Goal: Task Accomplishment & Management: Use online tool/utility

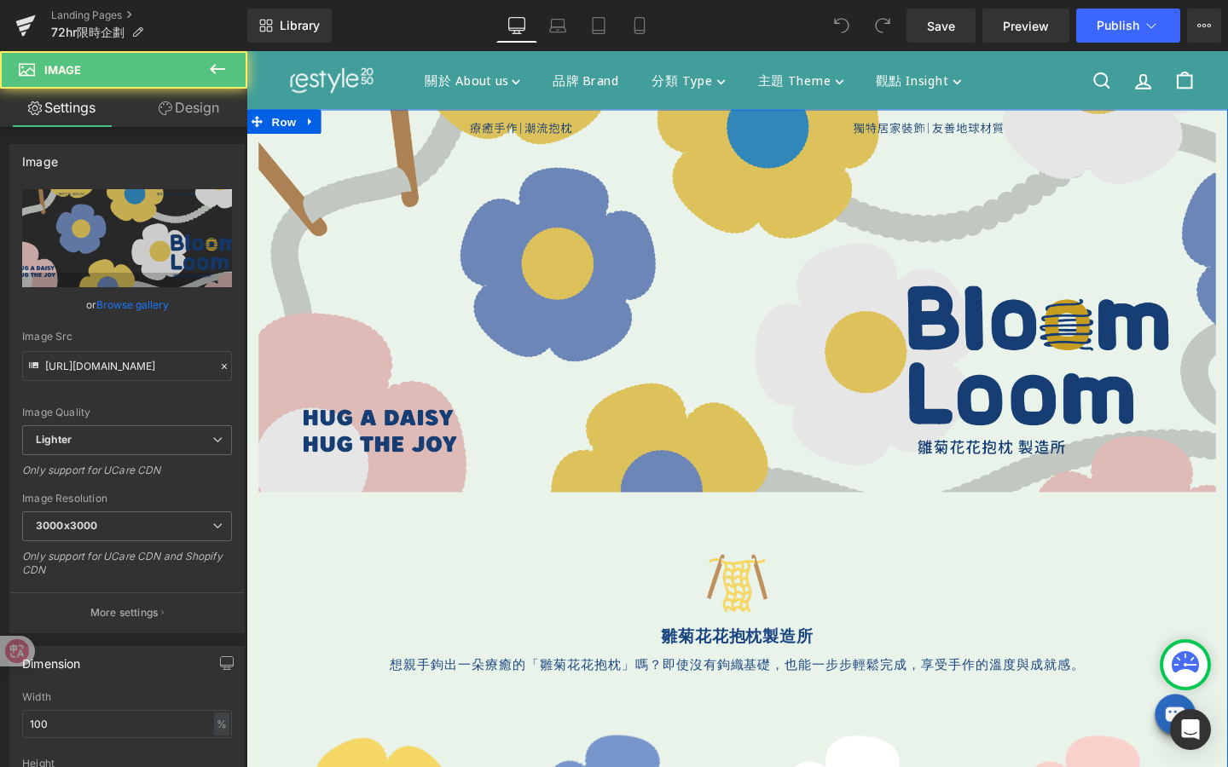
click at [671, 448] on img at bounding box center [762, 314] width 1006 height 402
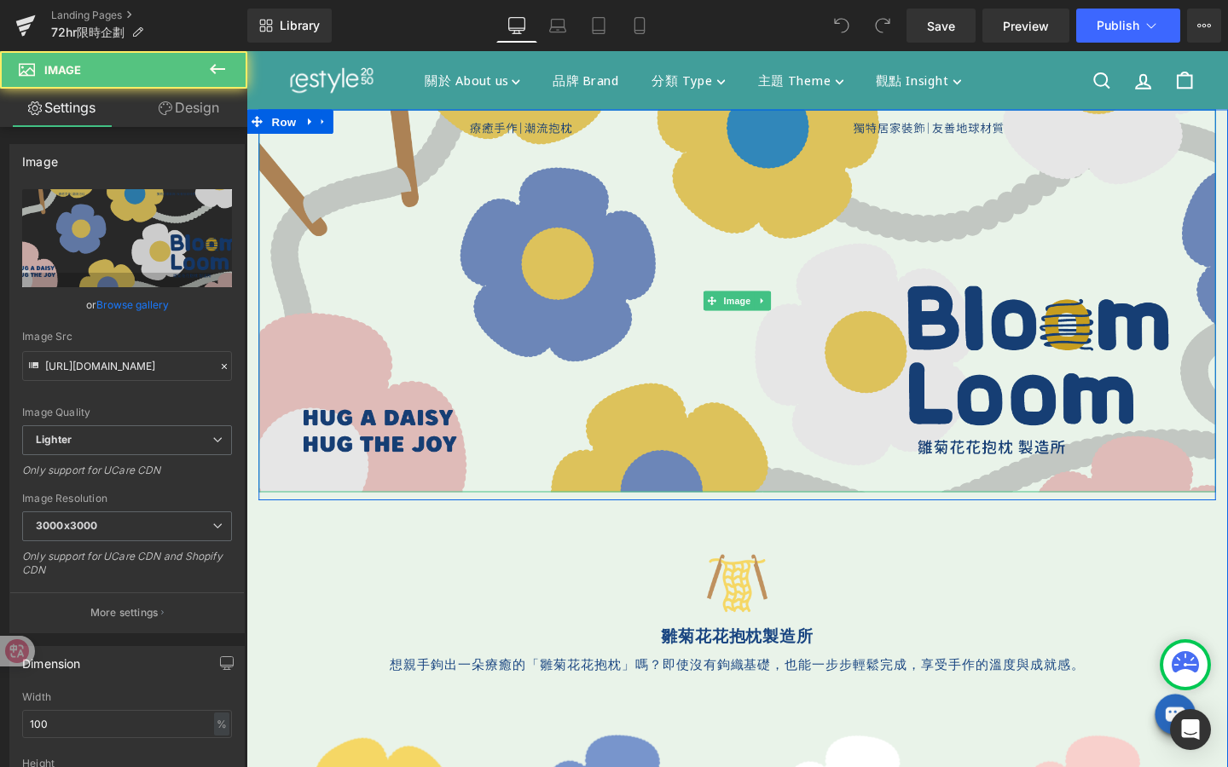
click at [698, 328] on img at bounding box center [762, 314] width 1006 height 402
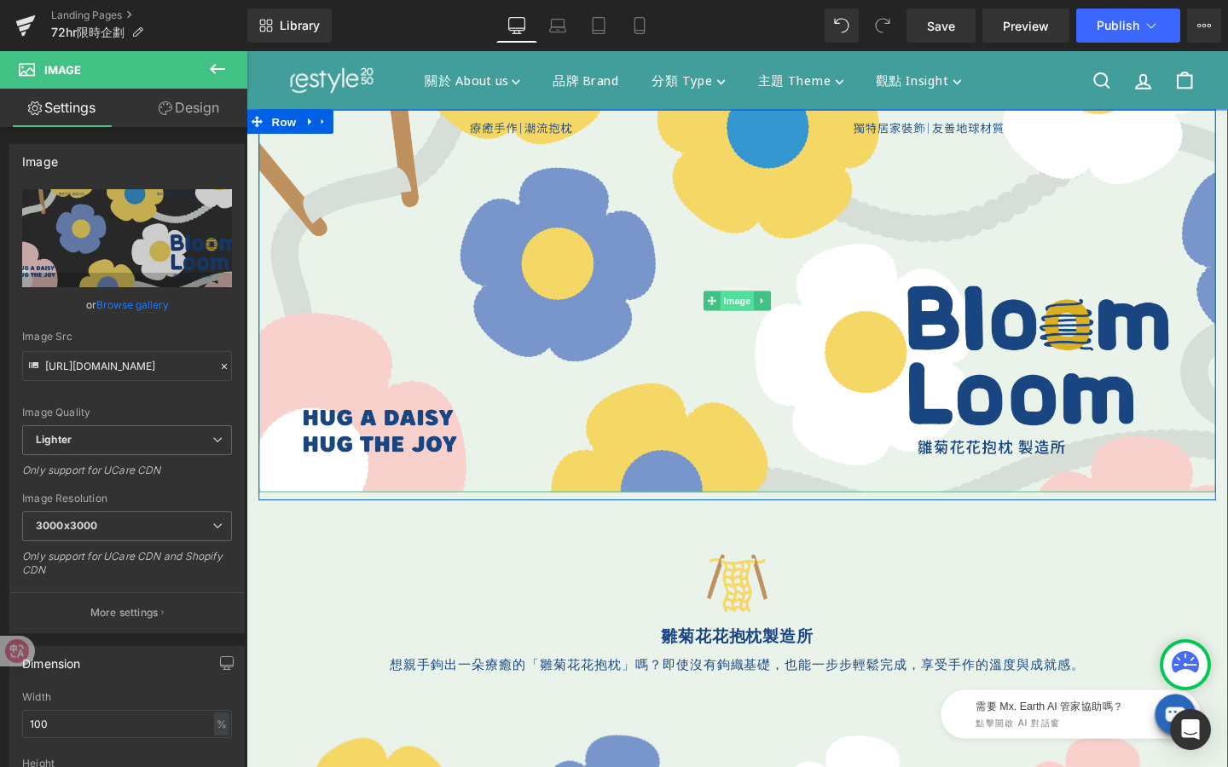
click at [757, 311] on div "Image" at bounding box center [762, 314] width 1006 height 402
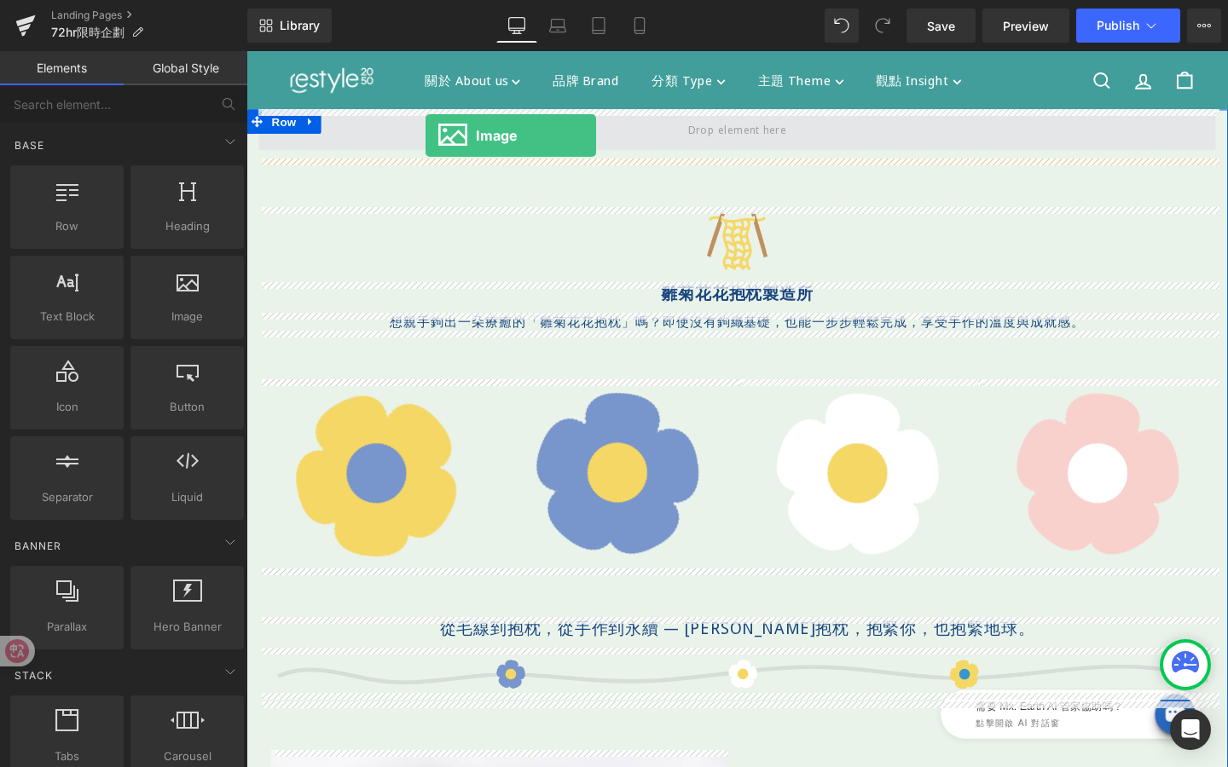
drag, startPoint x: 435, startPoint y: 379, endPoint x: 435, endPoint y: 140, distance: 238.7
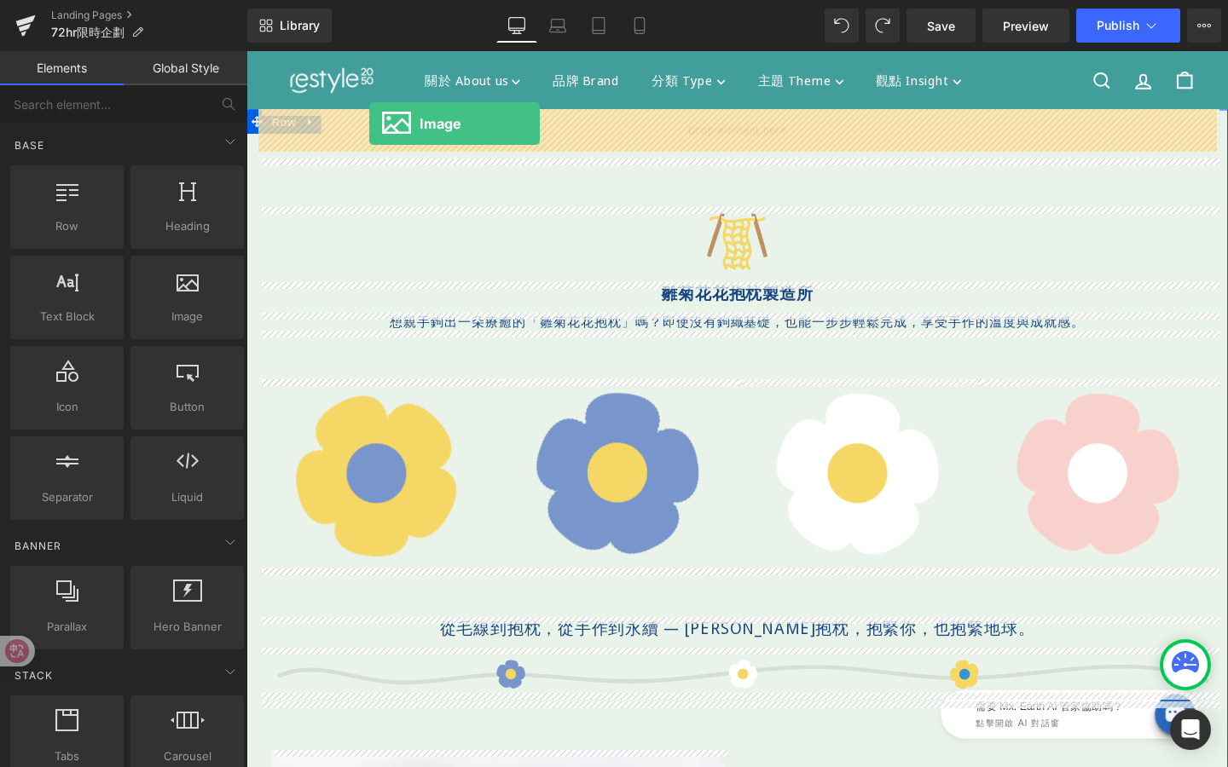
drag, startPoint x: 446, startPoint y: 348, endPoint x: 375, endPoint y: 127, distance: 231.9
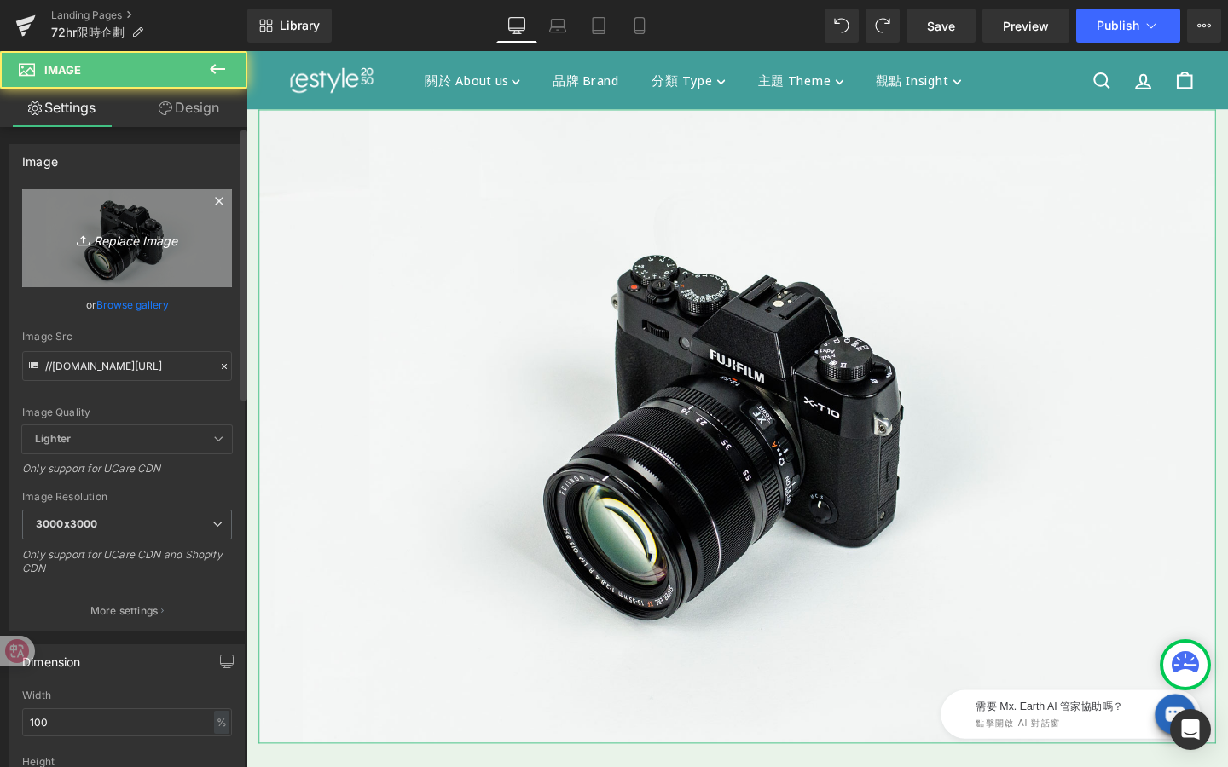
click at [86, 245] on icon at bounding box center [85, 240] width 17 height 17
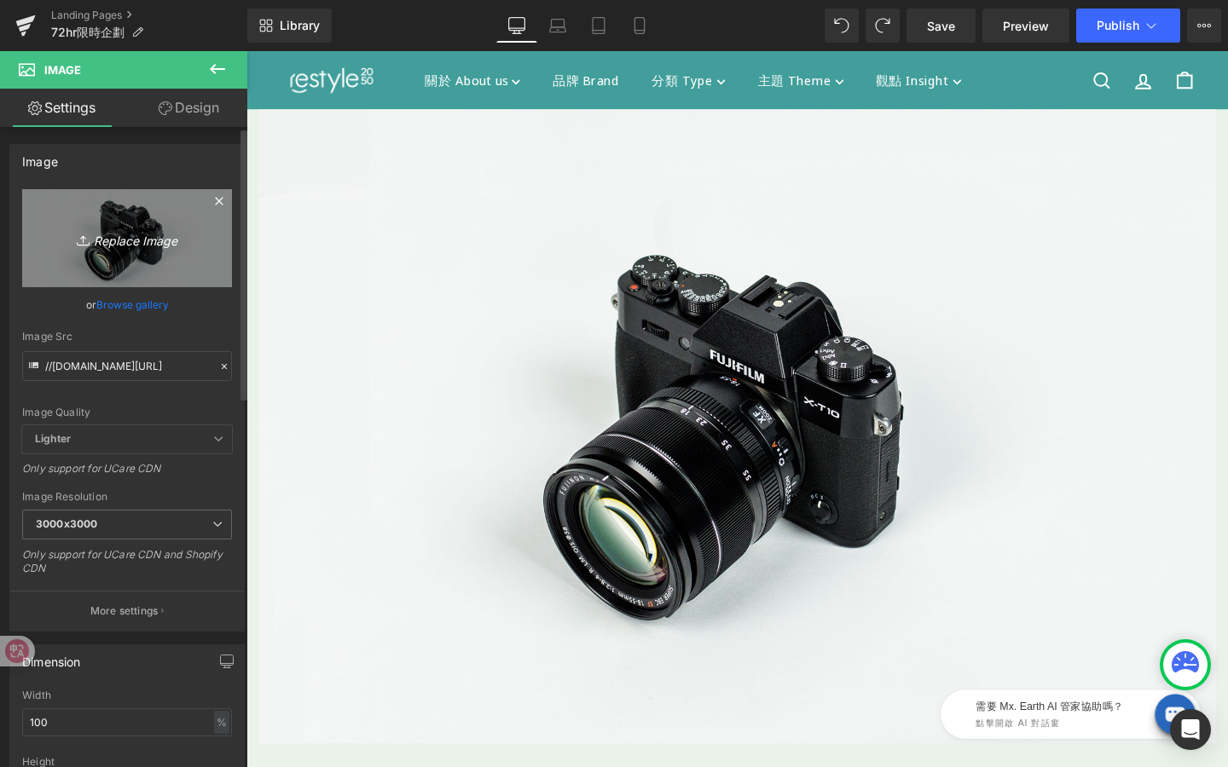
type input "C:\fakepath\限時好物.jpg"
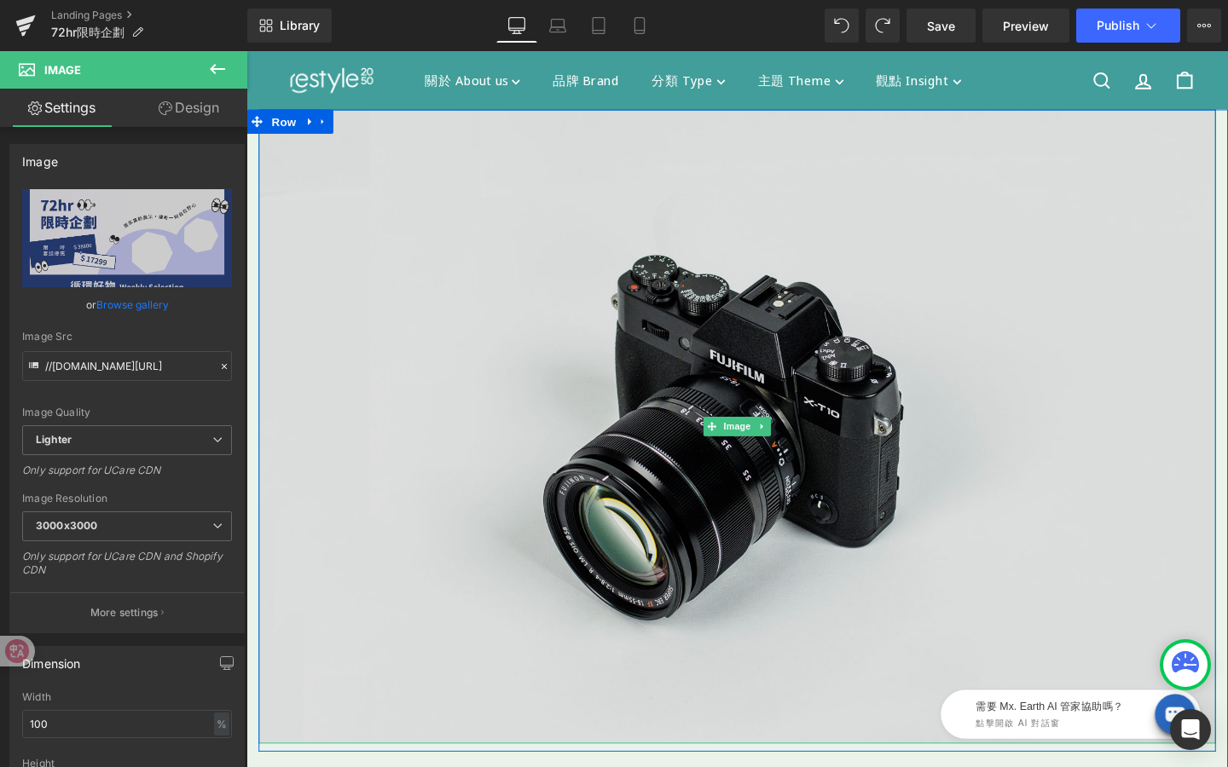
type input "[URL][DOMAIN_NAME]"
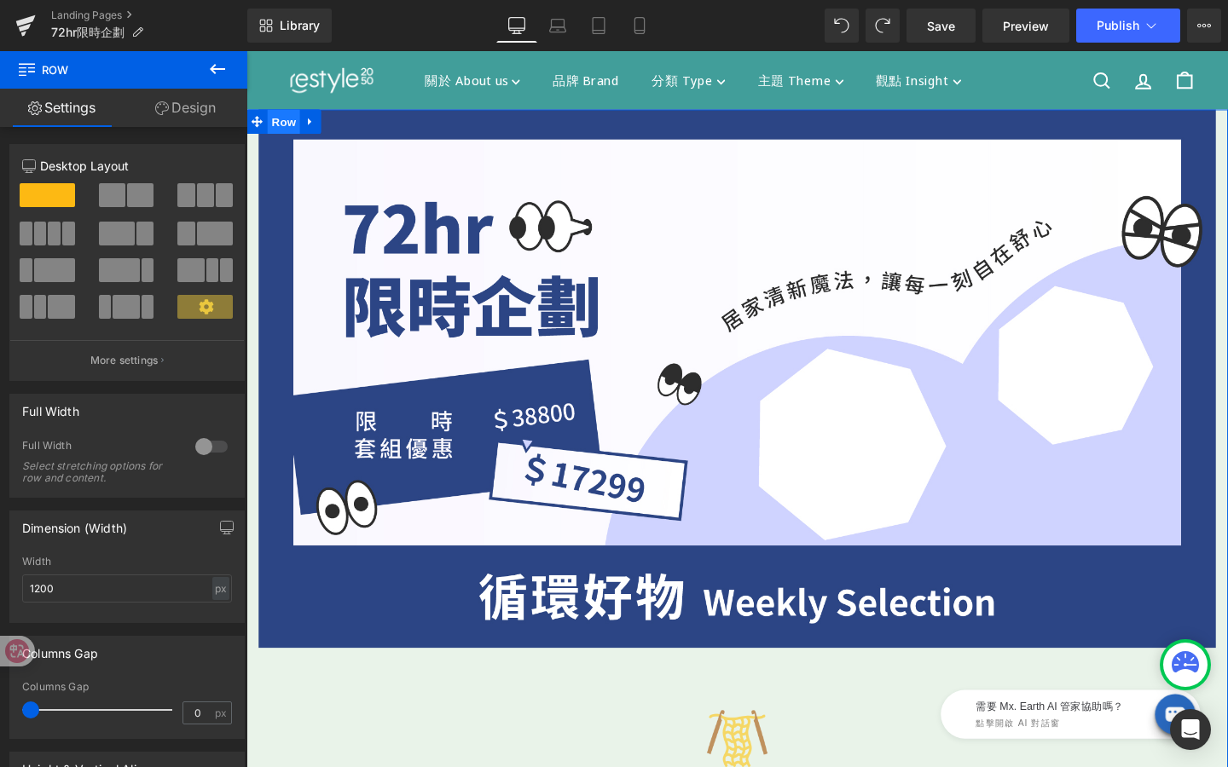
click at [286, 123] on span "Row" at bounding box center [286, 126] width 34 height 26
click at [192, 99] on link "Design" at bounding box center [186, 108] width 124 height 38
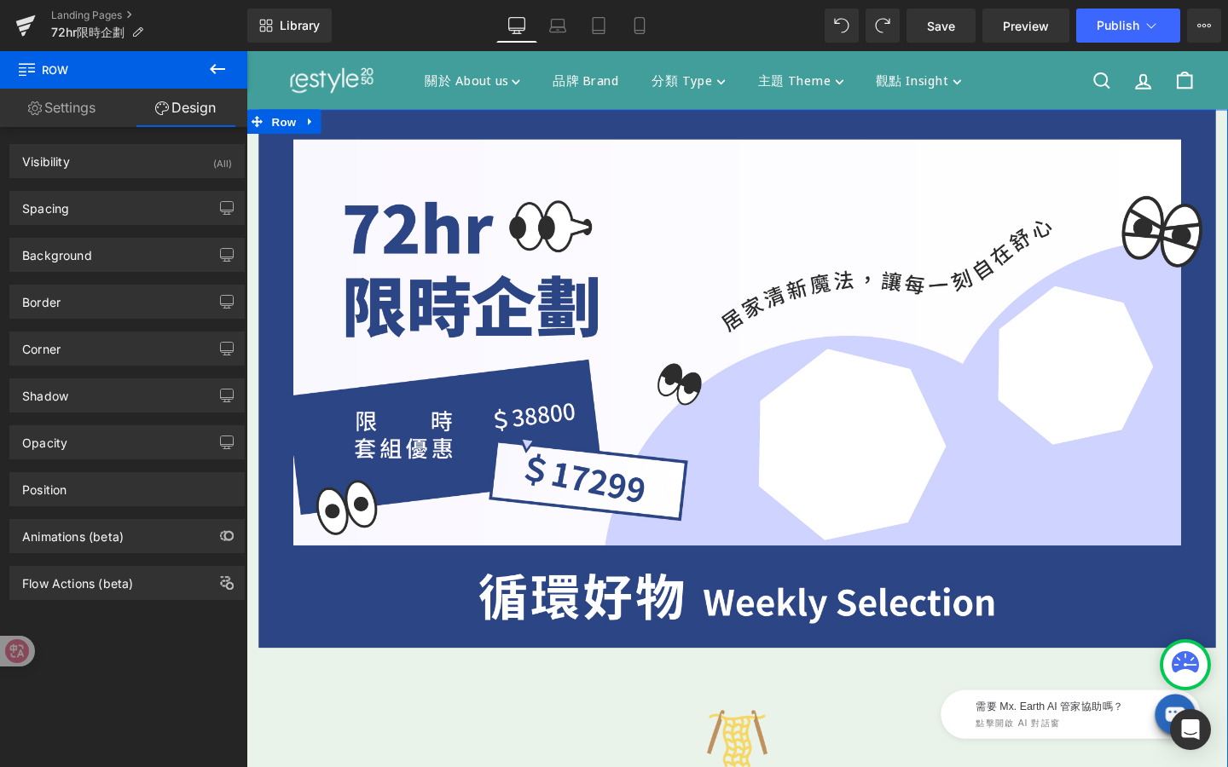
click at [74, 273] on div "Border Border Style Custom Custom Setup Global Style Custom Setup Global Style …" at bounding box center [127, 295] width 255 height 47
click at [74, 267] on div "Background" at bounding box center [127, 255] width 234 height 32
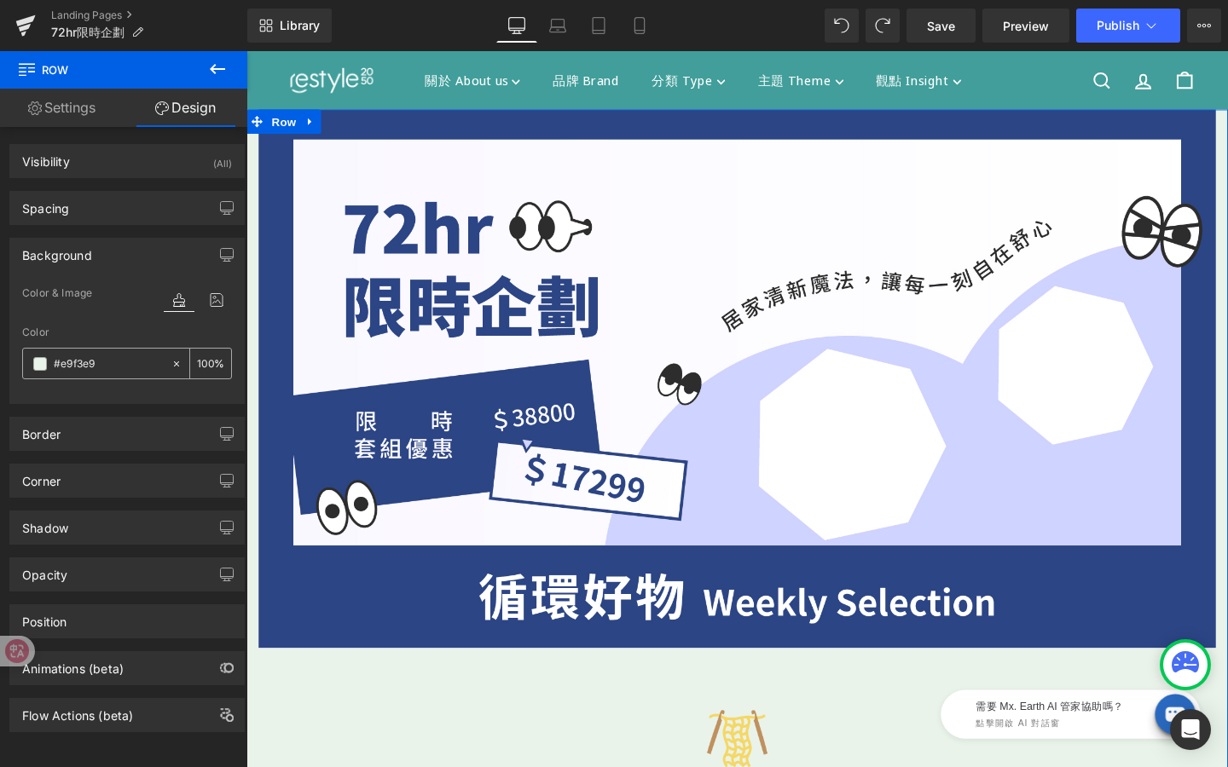
click at [174, 362] on icon at bounding box center [176, 363] width 5 height 5
type input "none"
type input "0"
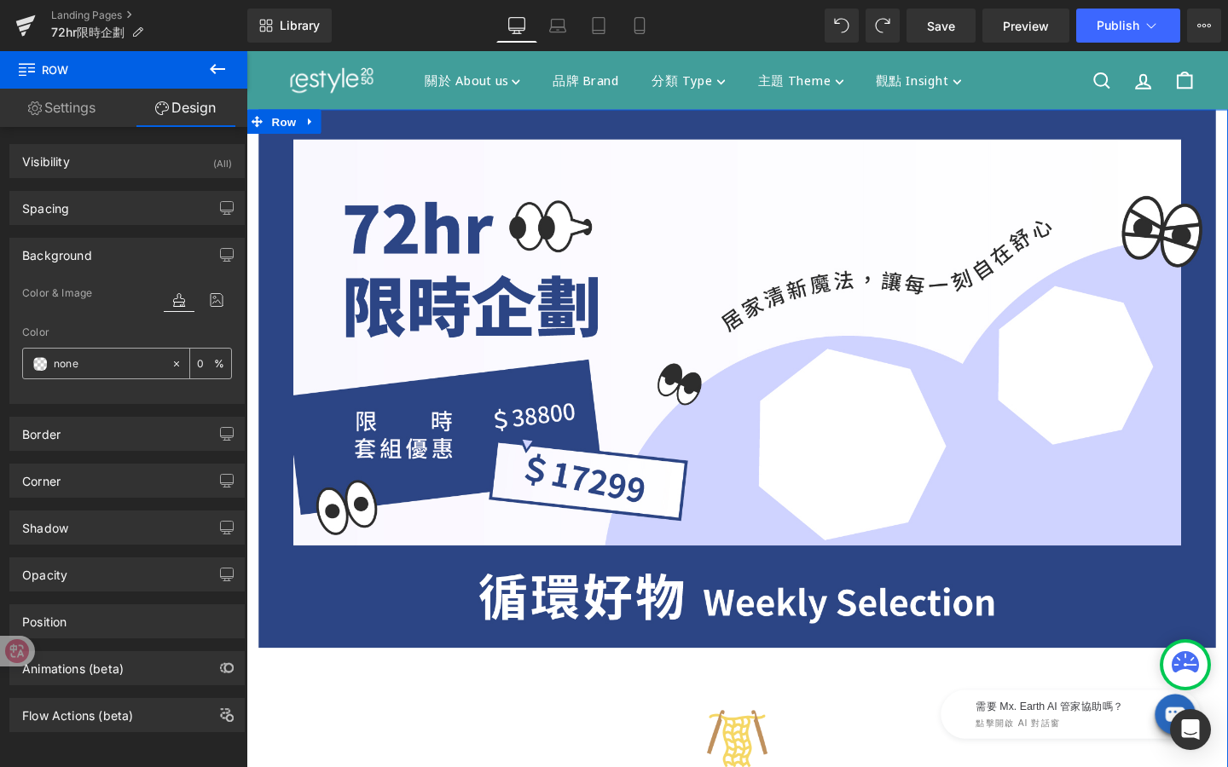
click at [45, 359] on span at bounding box center [40, 364] width 14 height 14
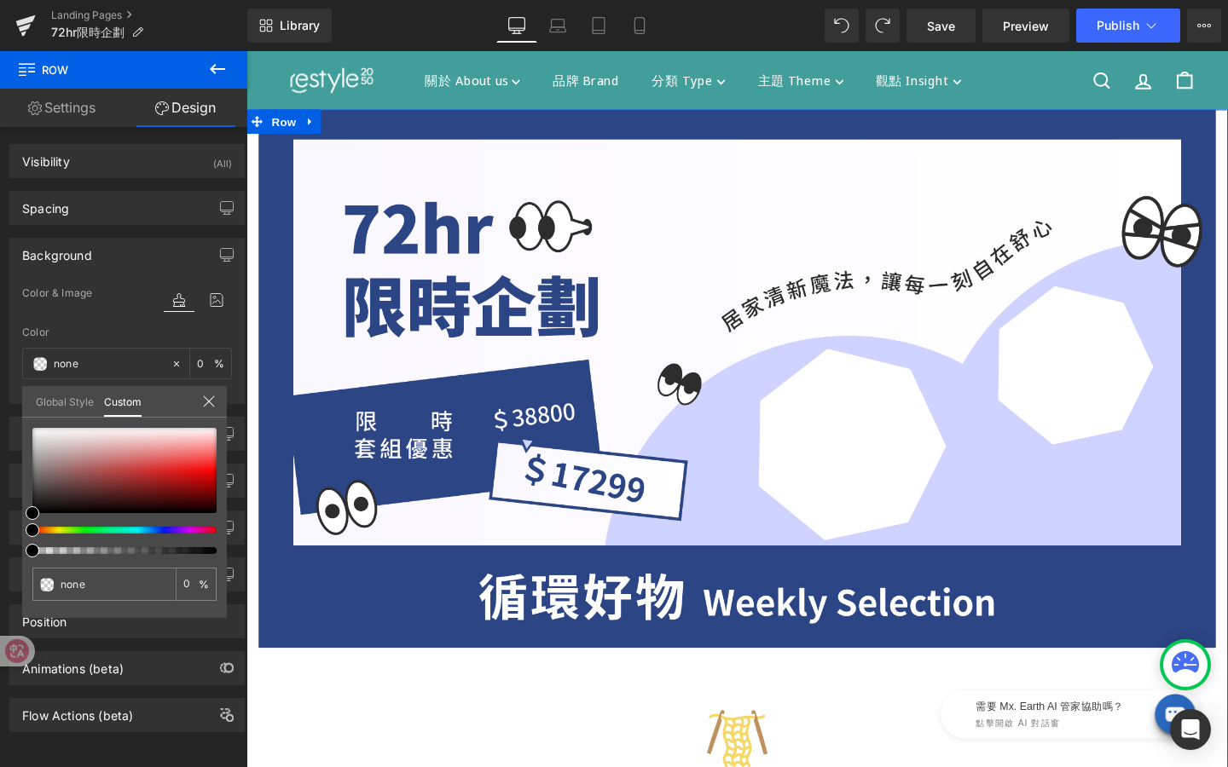
type input "#000000"
type input "100"
type input "#000000"
type input "100"
click at [185, 533] on div at bounding box center [118, 530] width 184 height 7
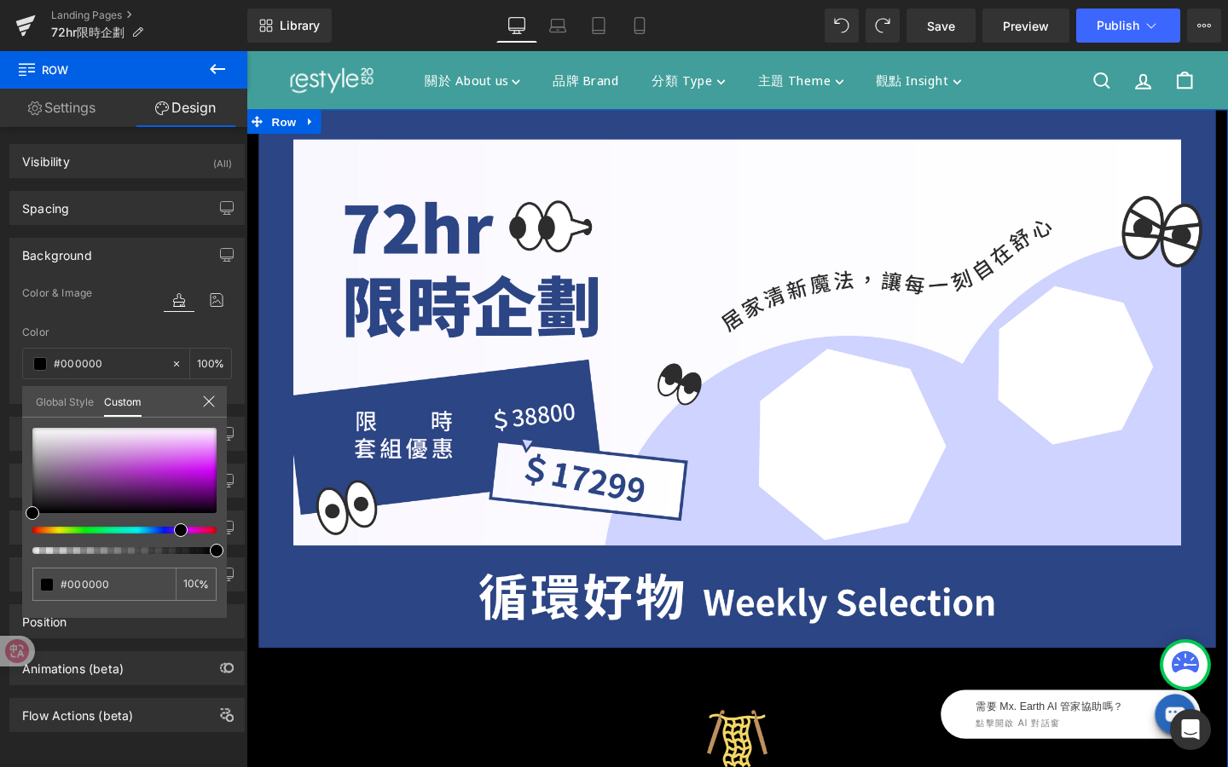
drag, startPoint x: 185, startPoint y: 530, endPoint x: 172, endPoint y: 533, distance: 13.0
click at [170, 533] on div at bounding box center [118, 530] width 184 height 7
type input "#020202"
type input "#111111"
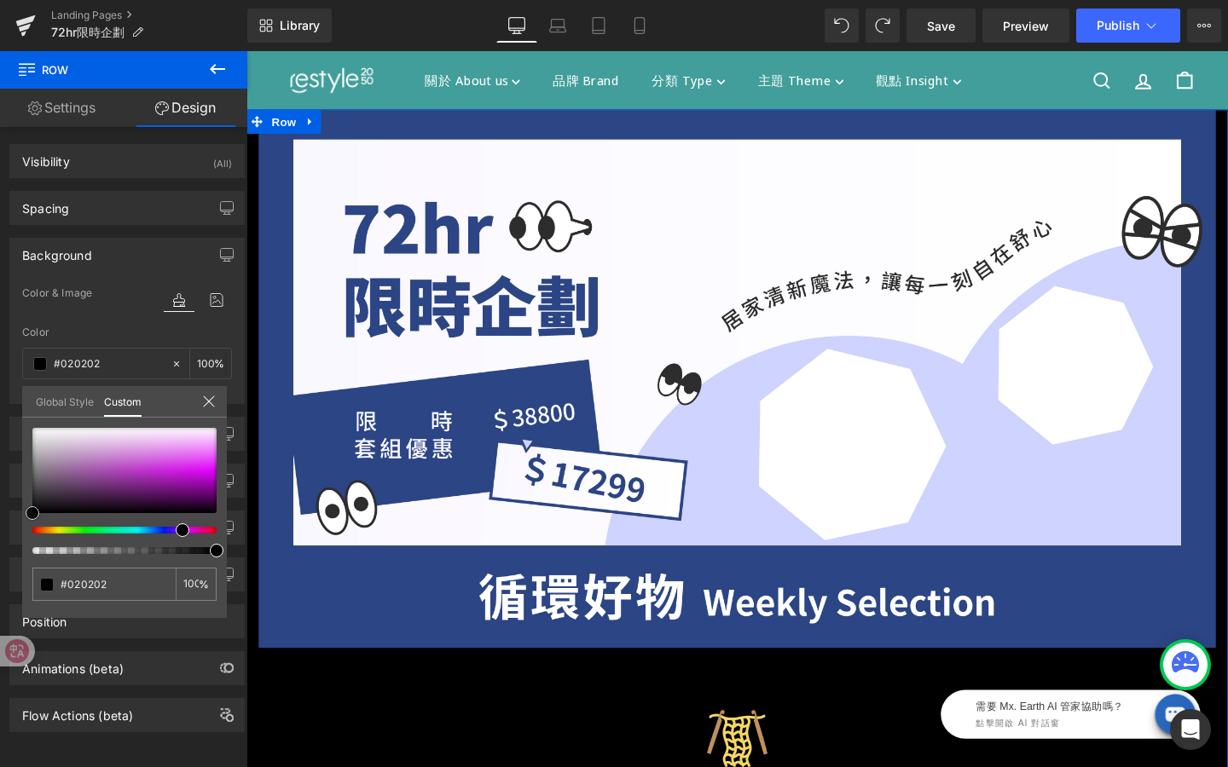
type input "#111111"
type input "#333333"
type input "#595959"
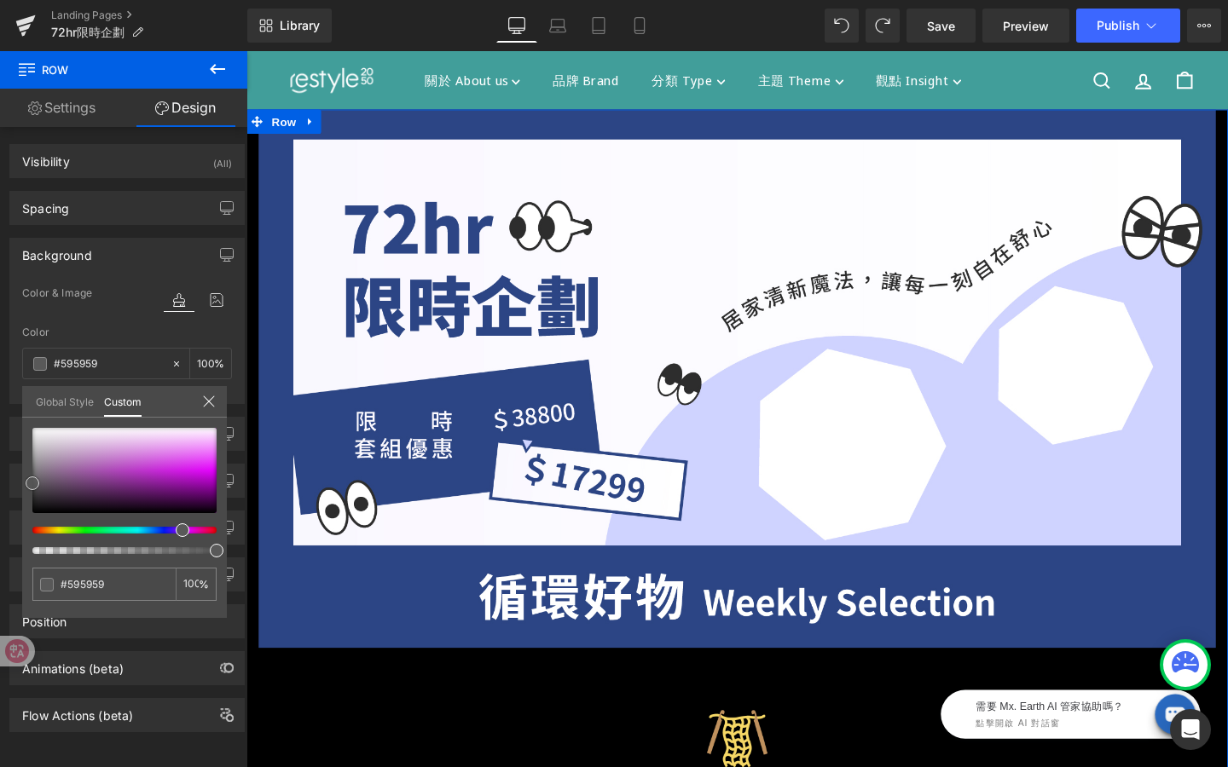
type input "#757575"
type input "#848484"
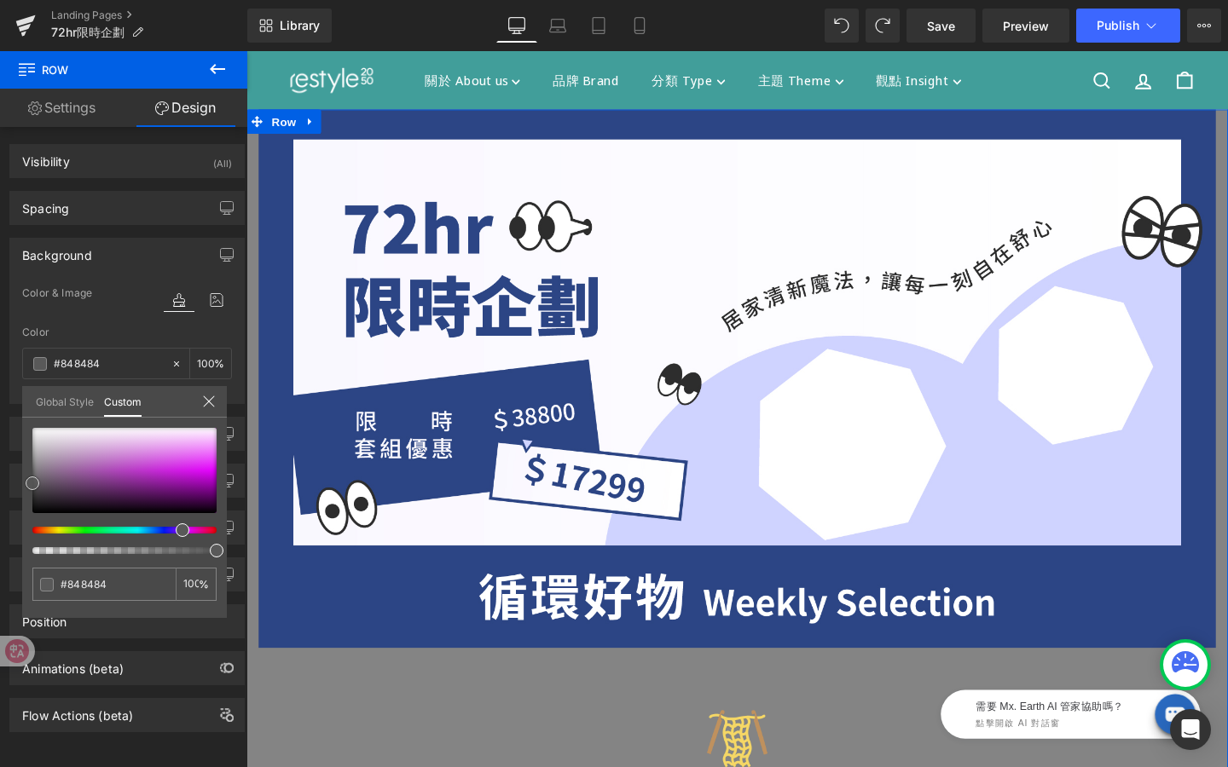
type input "#898989"
type input "#8e8e8e"
type input "#919191"
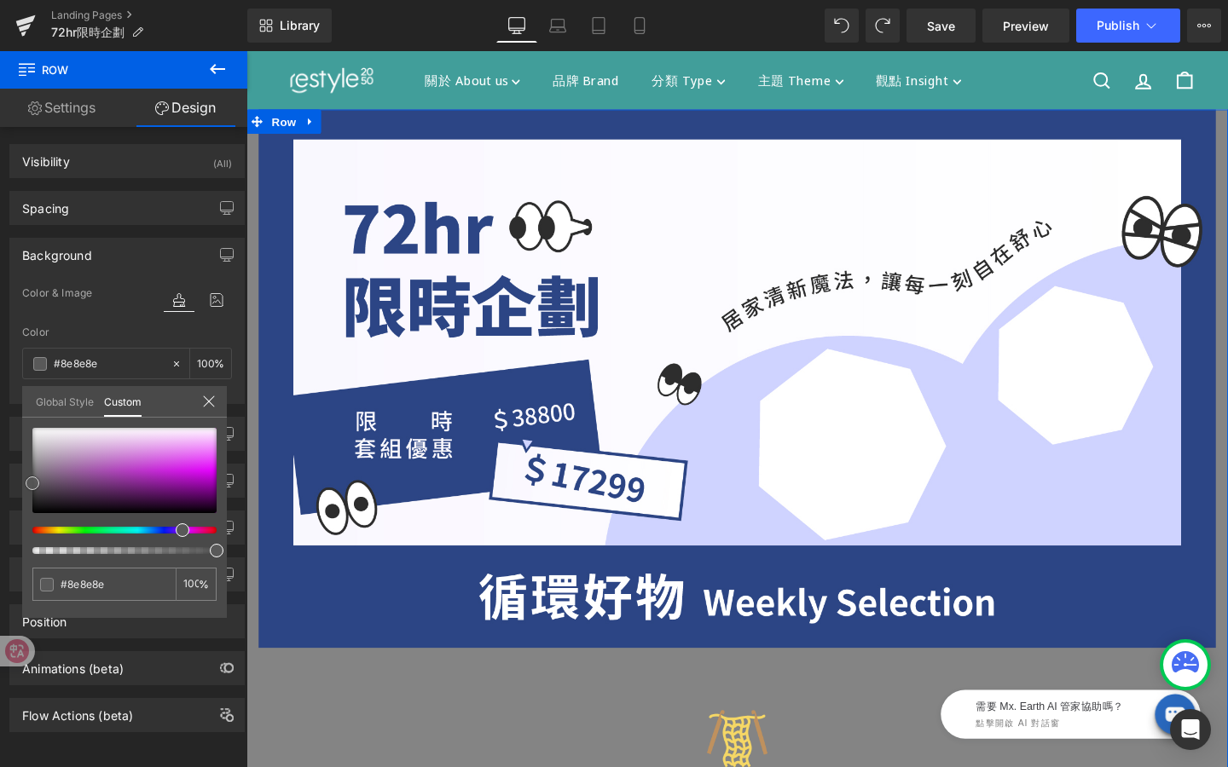
type input "#919191"
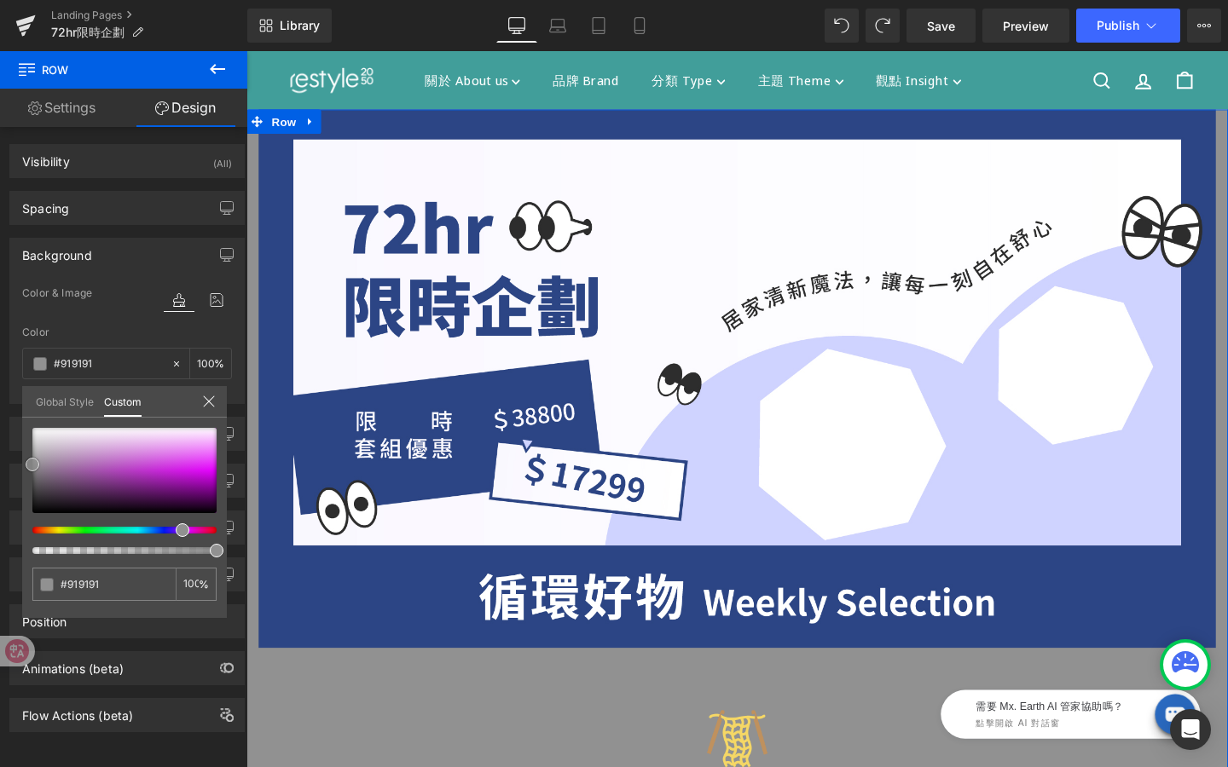
type input "#999999"
type input "#aaaaaa"
type input "#bababa"
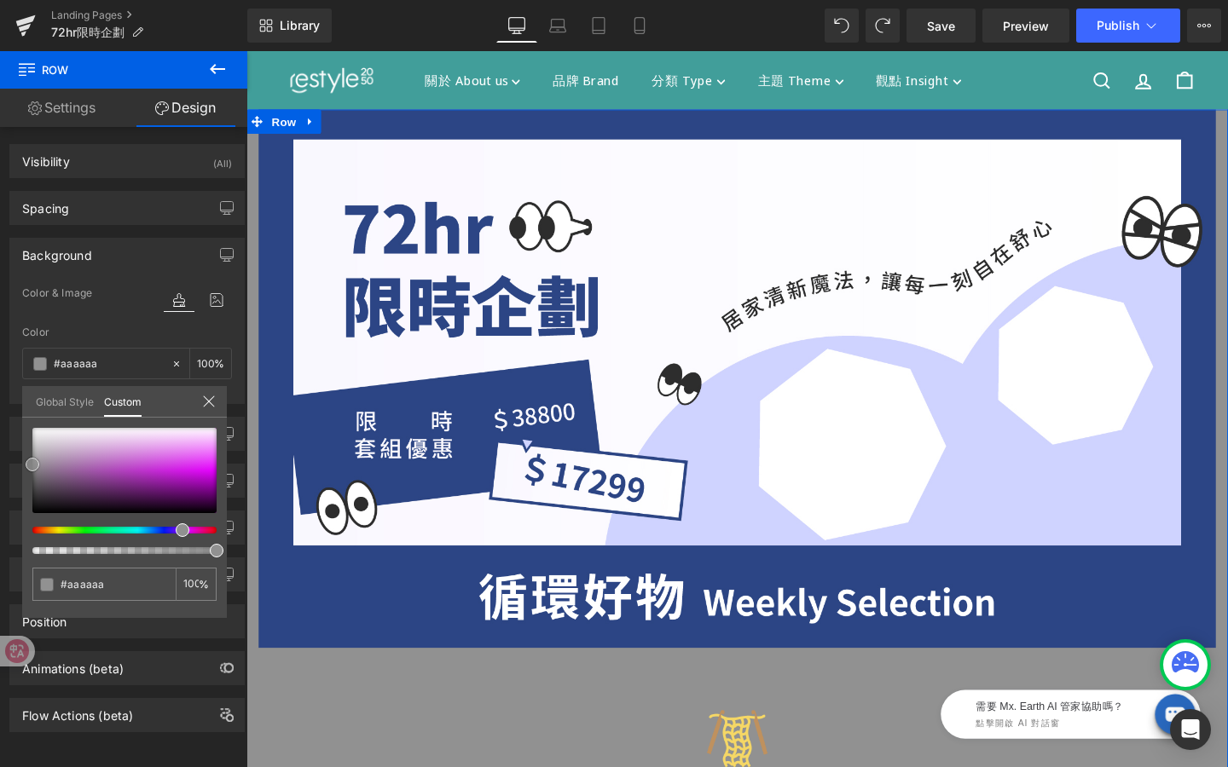
type input "#bababa"
type input "#bfbfbf"
type input "#c1c1c1"
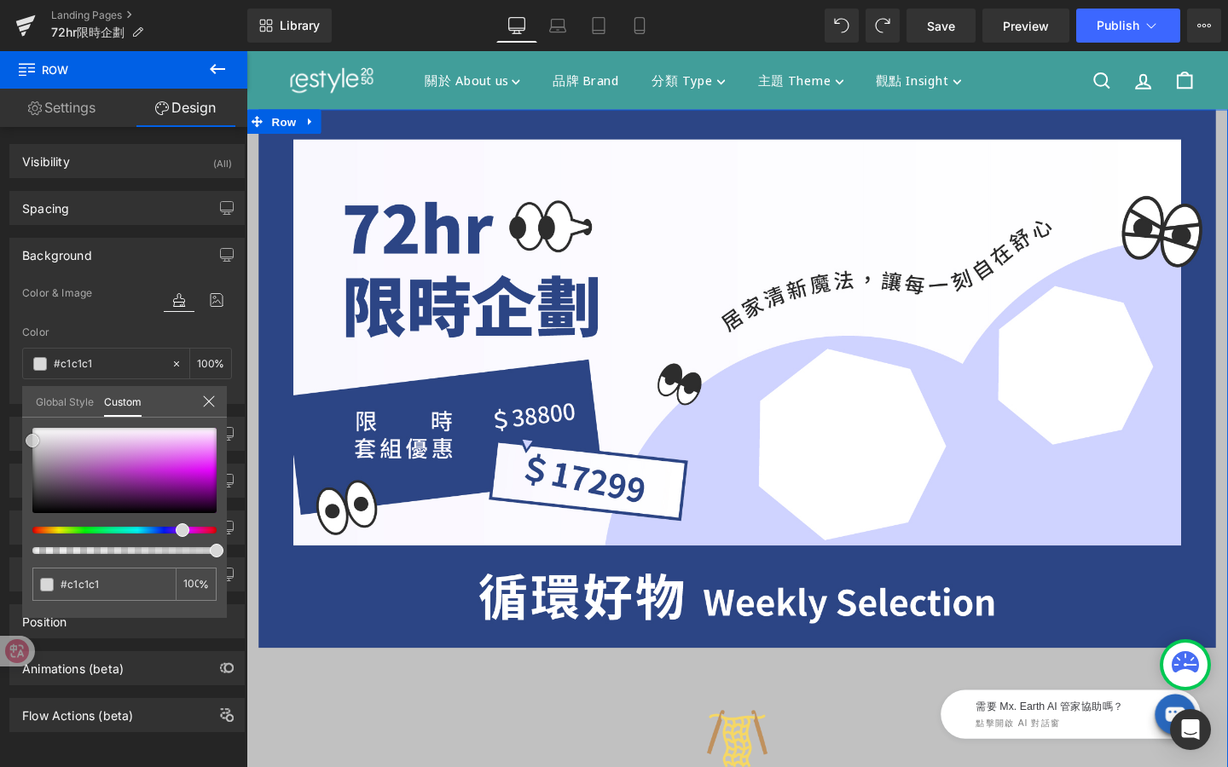
type input "#cccccc"
type input "#e2e2e2"
type input "#f4f4f4"
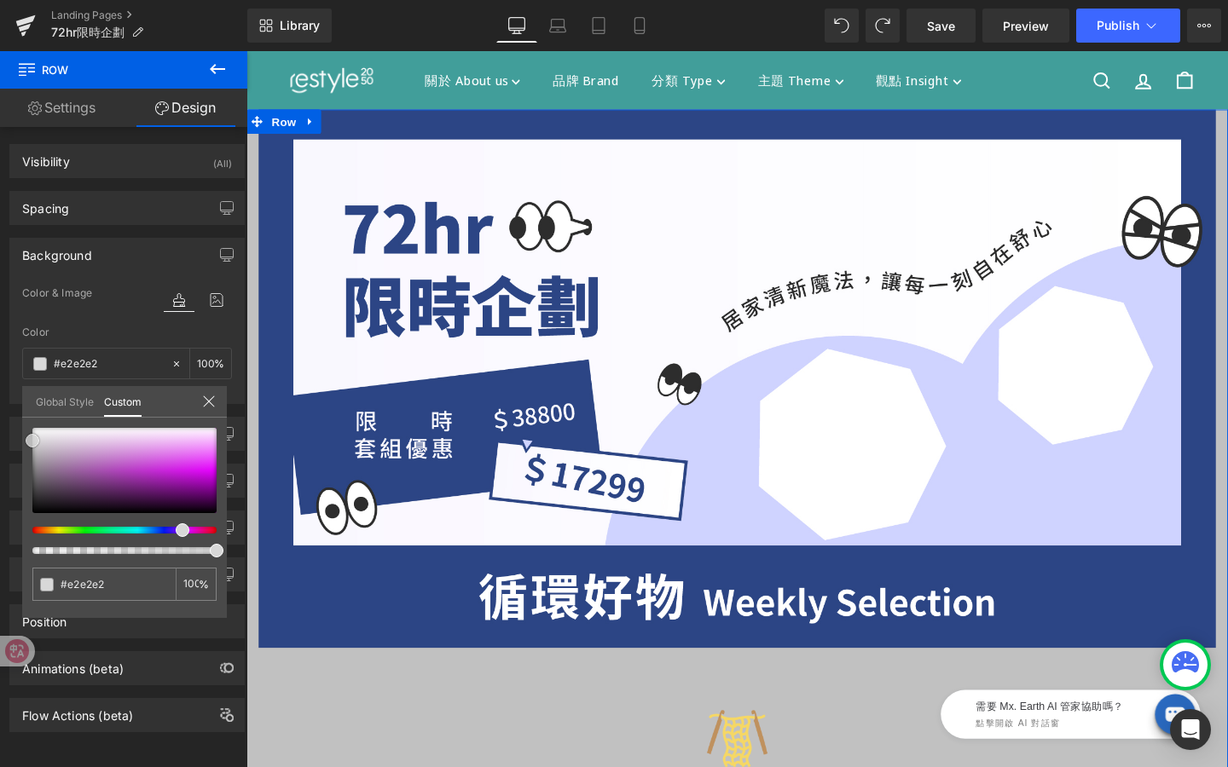
type input "#f4f4f4"
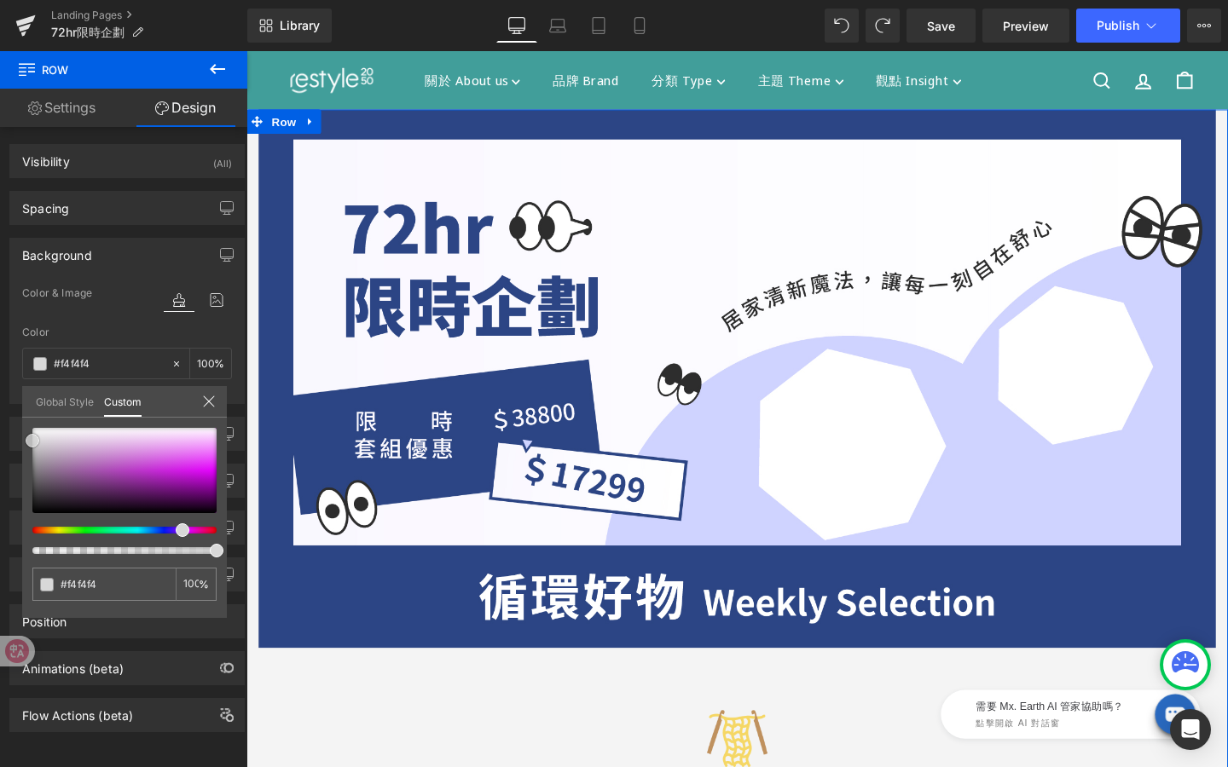
type input "#f9f9f9"
type input "#fcfcfc"
type input "#ffffff"
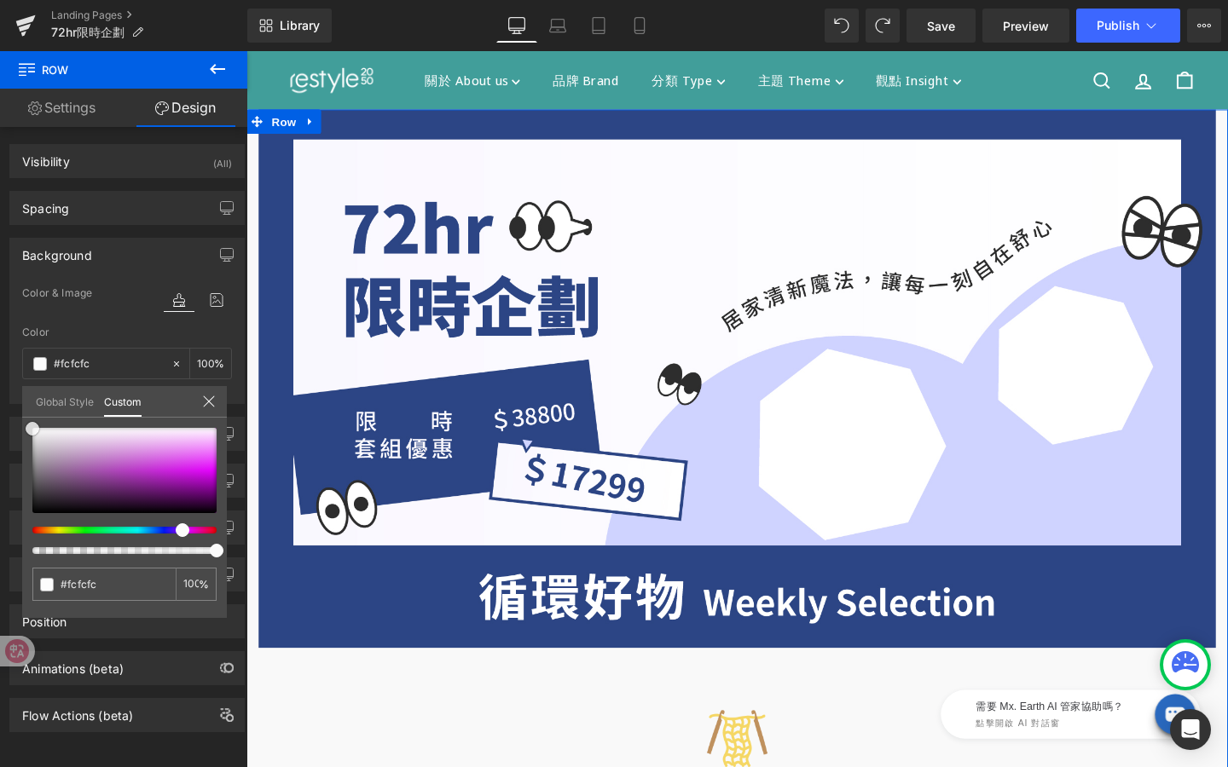
type input "#ffffff"
type input "#faf9fa"
type input "#f5f4f5"
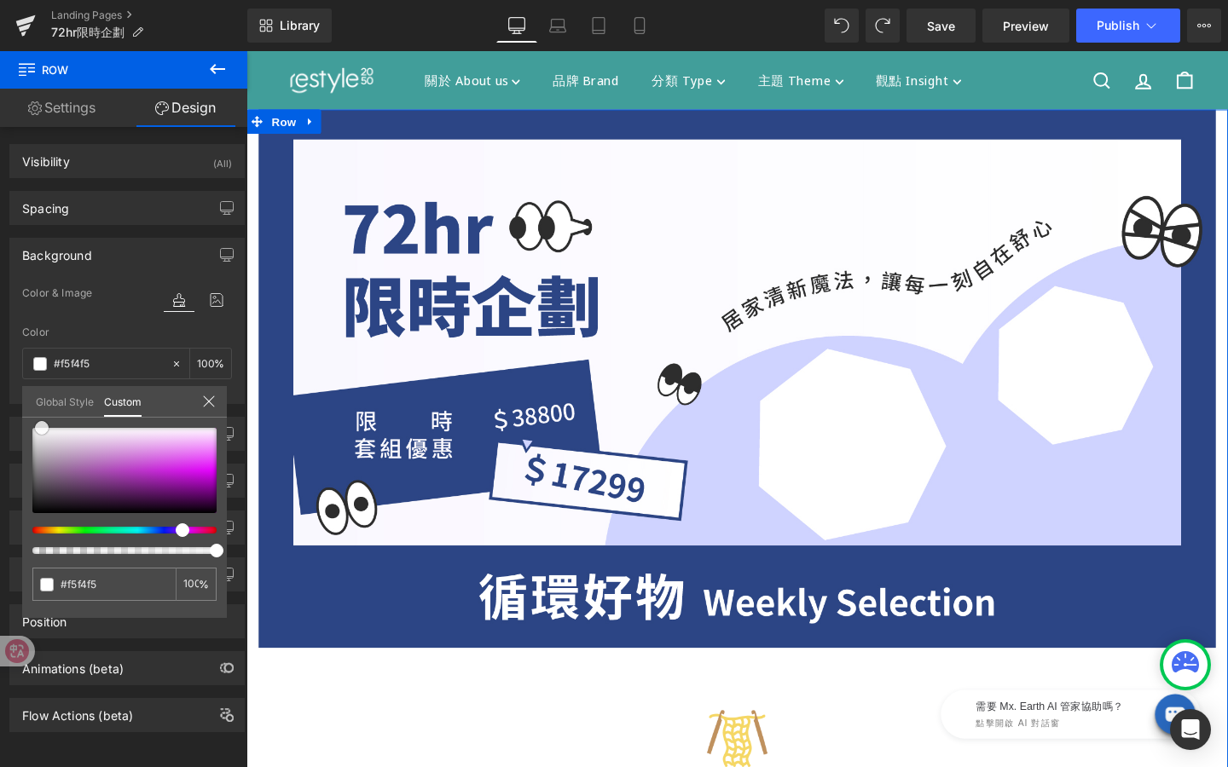
type input "#f0eef0"
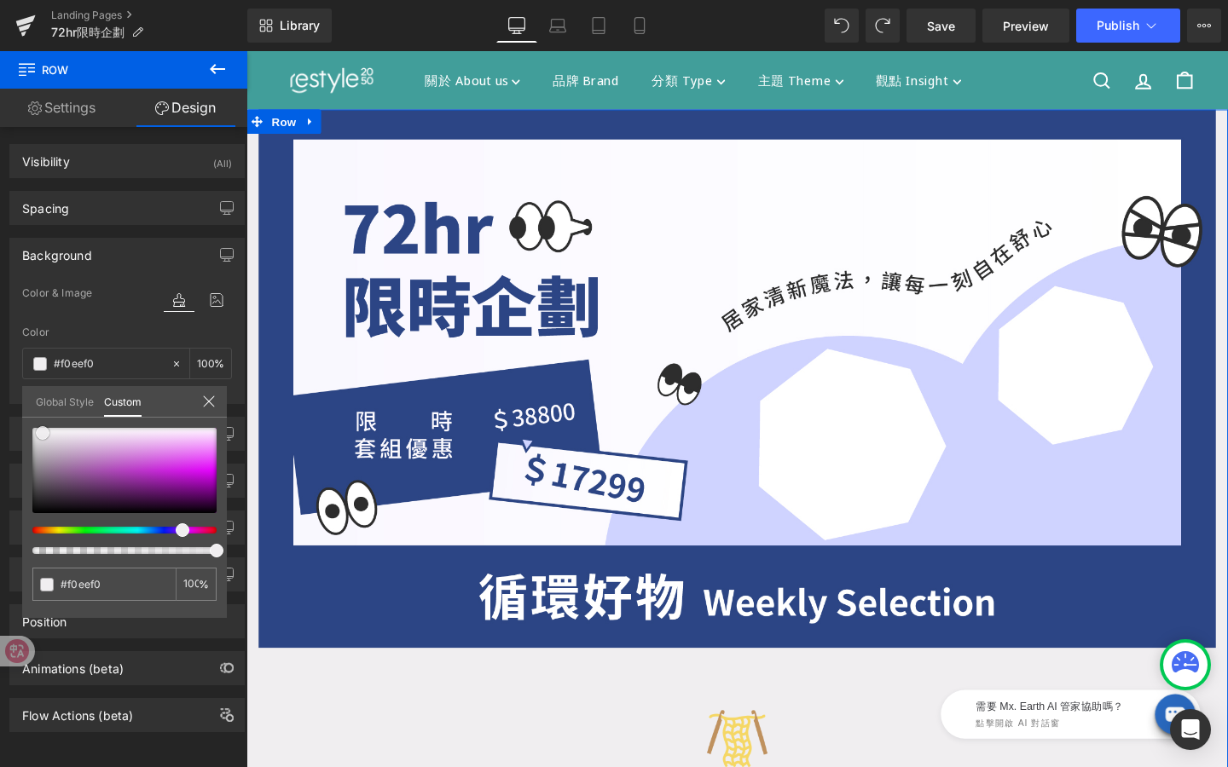
type input "#f3f1f3"
type input "#f5f4f5"
type input "#f5f3f5"
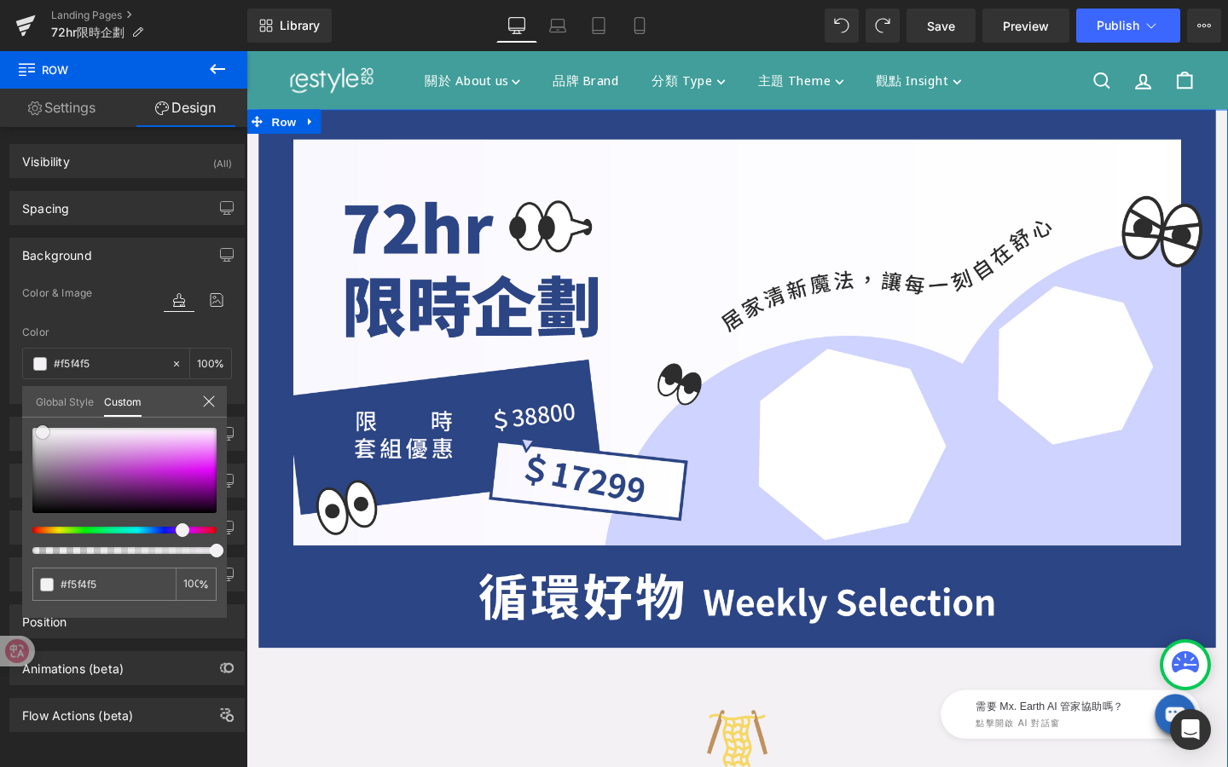
type input "#f5f3f5"
type input "#f8f6f8"
type input "#f7f6f7"
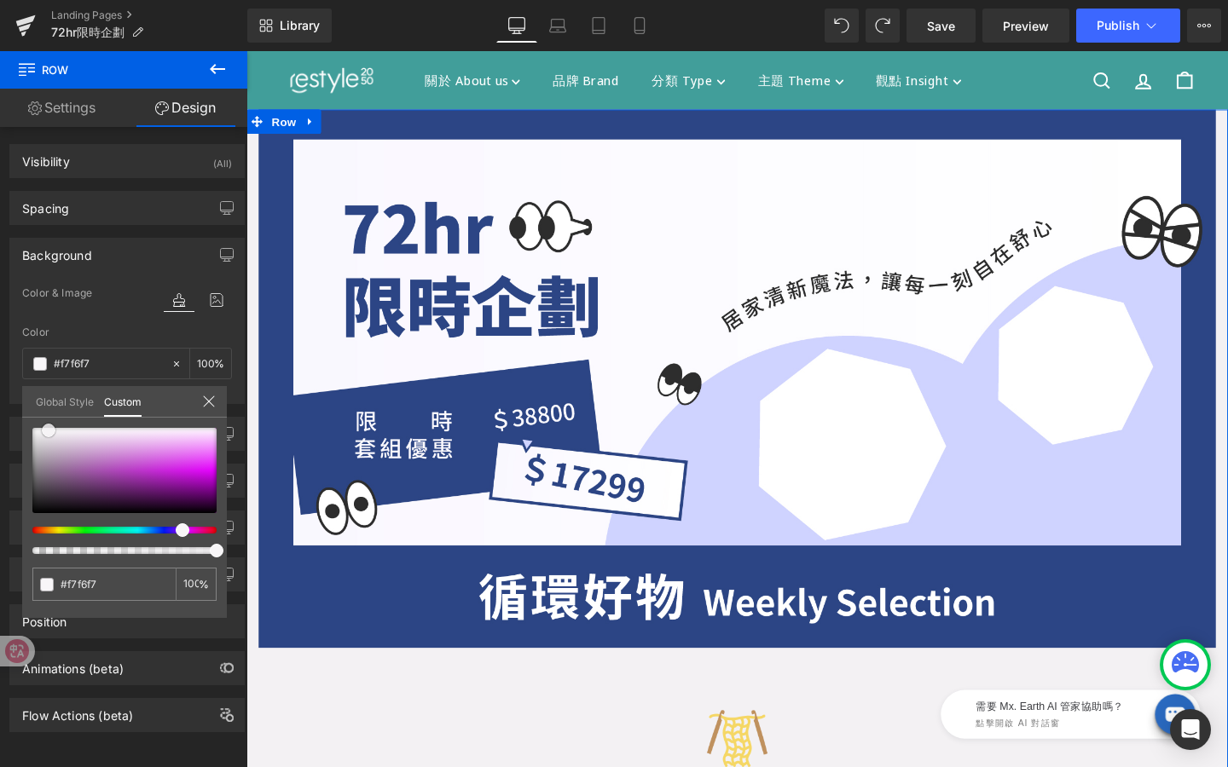
type input "#f8f6f8"
type input "#faf9fa"
type input "#fcfcfc"
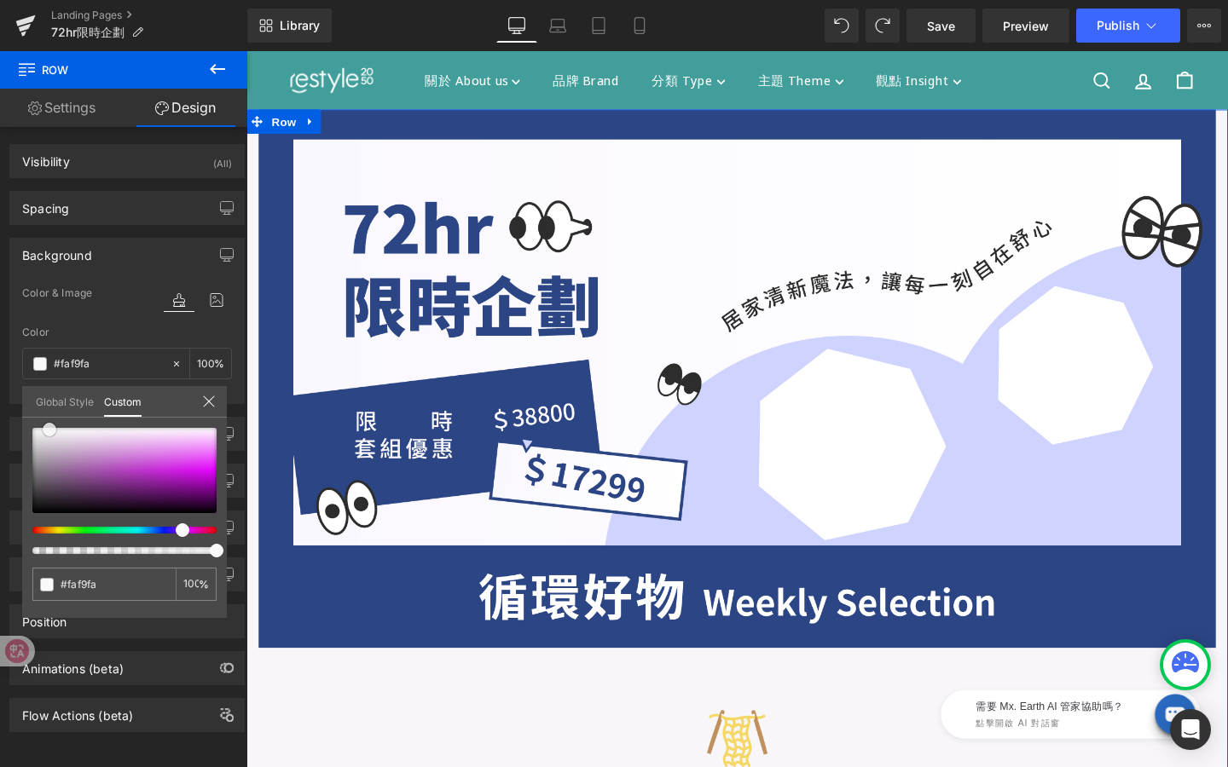
type input "#fcfcfc"
type input "#ffffff"
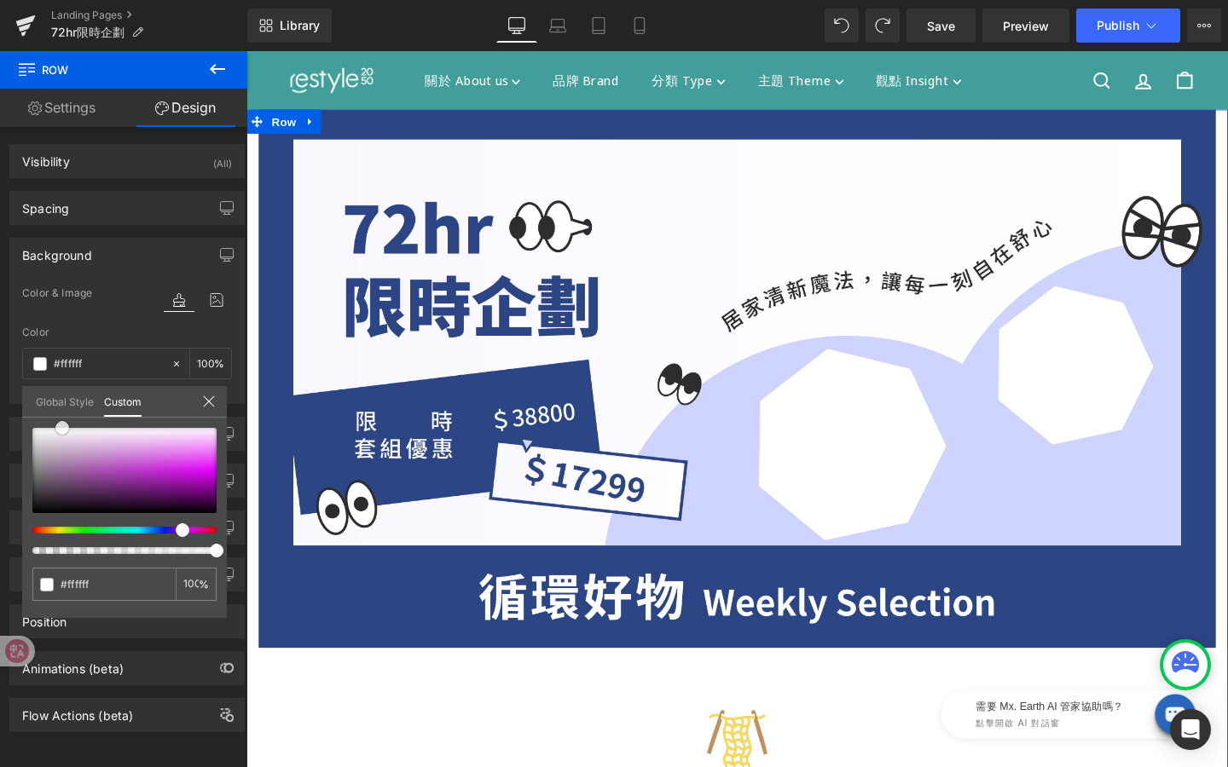
drag, startPoint x: 32, startPoint y: 513, endPoint x: 62, endPoint y: 419, distance: 99.5
click at [62, 419] on div "#ffffff 100 %" at bounding box center [124, 428] width 205 height 20
type input "#fff9ff"
type input "#fcfcfc"
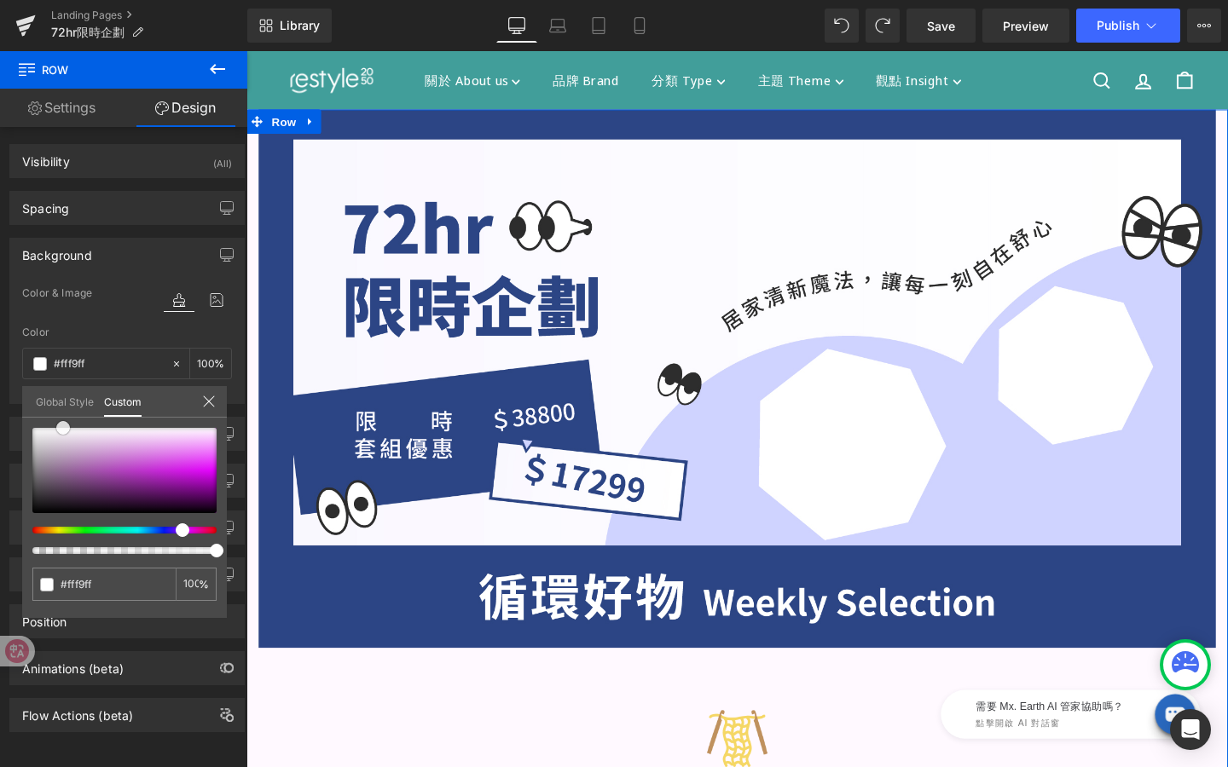
type input "#fcfcfc"
type input "#faf9fa"
type input "#f8f6f8"
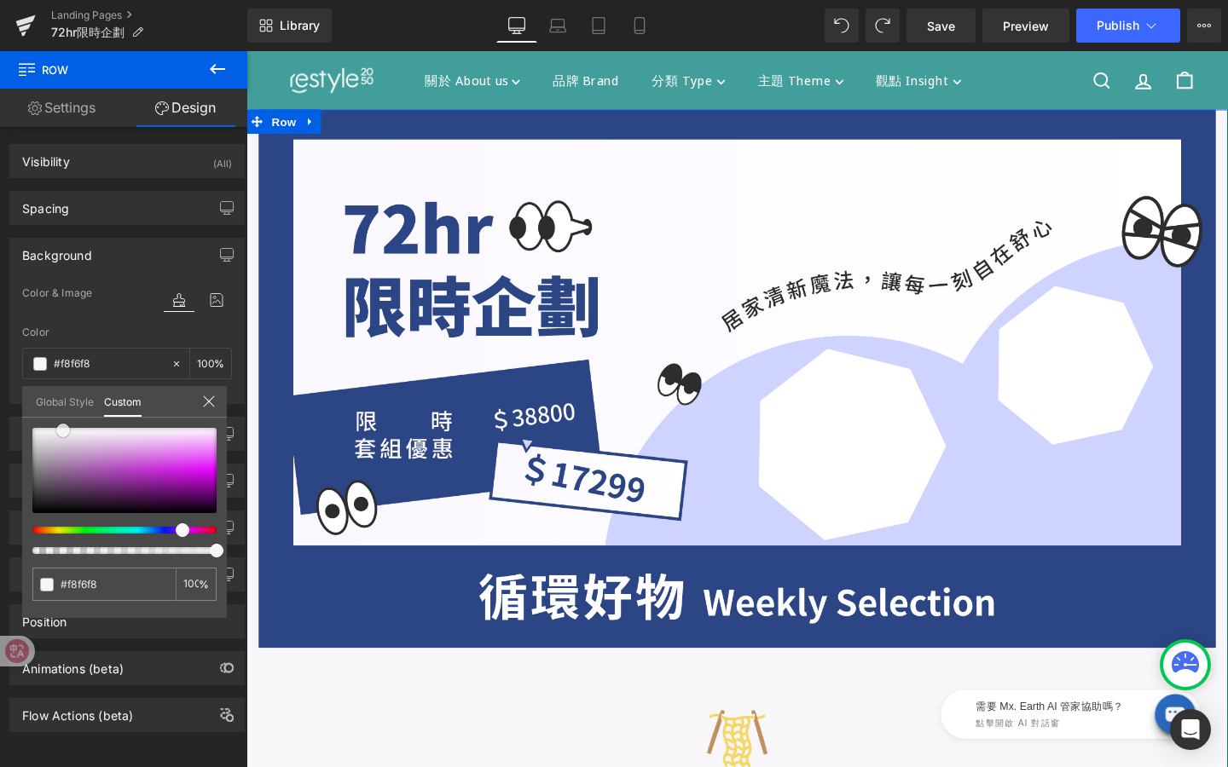
type input "#f6f3f6"
type input "#f4f0f4"
type input "#f1edf1"
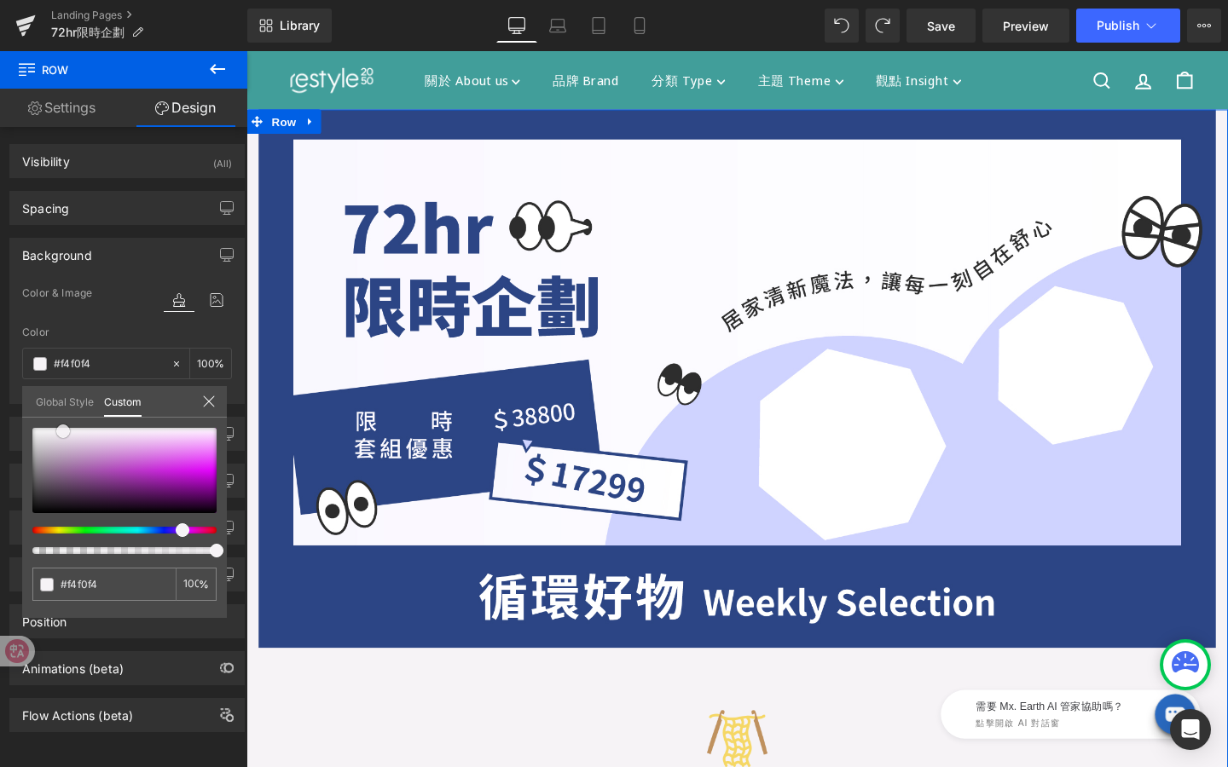
type input "#f1edf1"
type input "#f2edf2"
click at [61, 434] on span at bounding box center [62, 433] width 14 height 14
type input "#f2edf1"
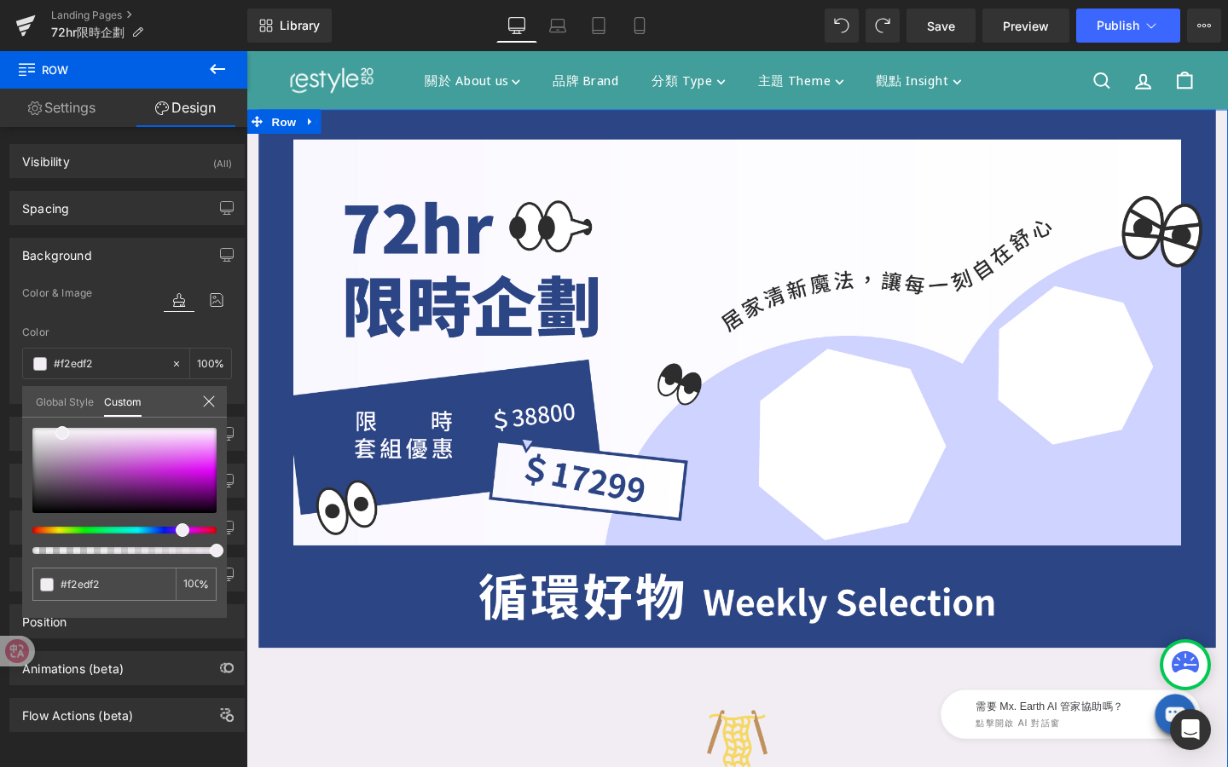
type input "#f2edf1"
type input "#f2edf2"
type input "#f1edf2"
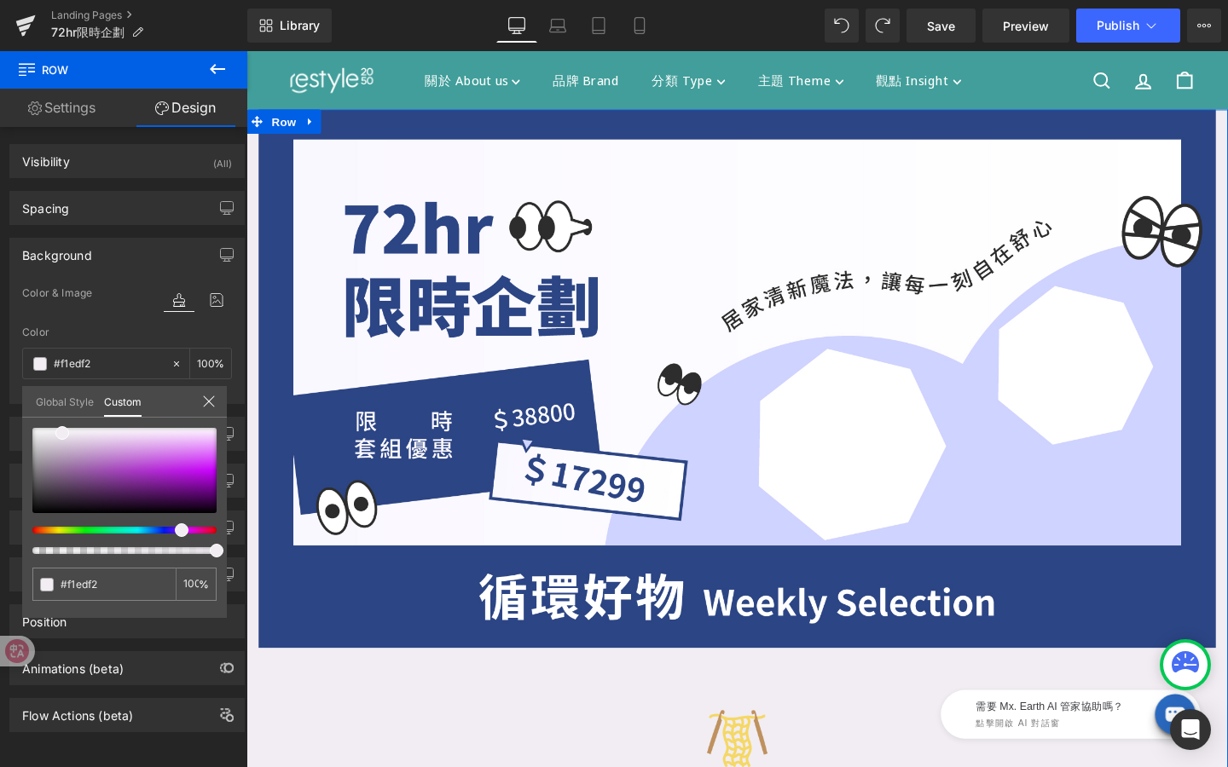
click at [179, 531] on span at bounding box center [182, 531] width 14 height 14
type input "#eeeaf0"
type input "#ebe7ee"
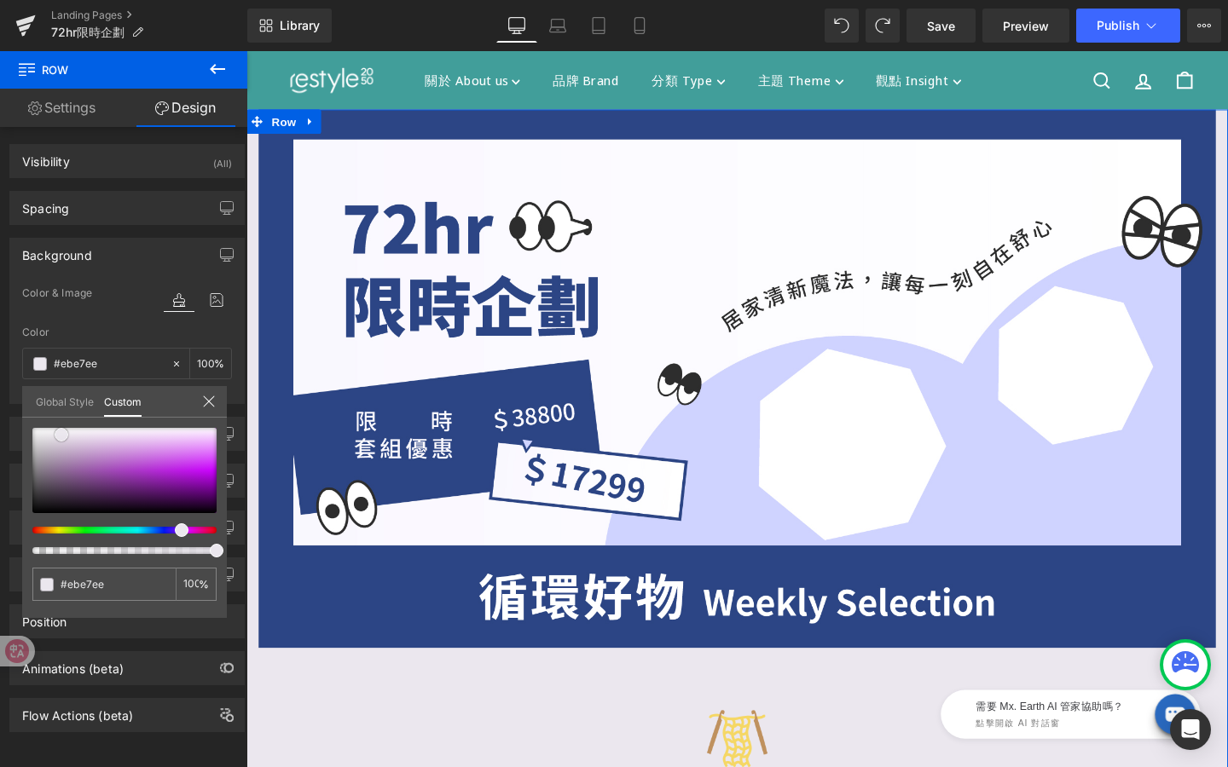
type input "#eae7ed"
type input "#e8e4eb"
click at [60, 437] on span at bounding box center [62, 436] width 14 height 14
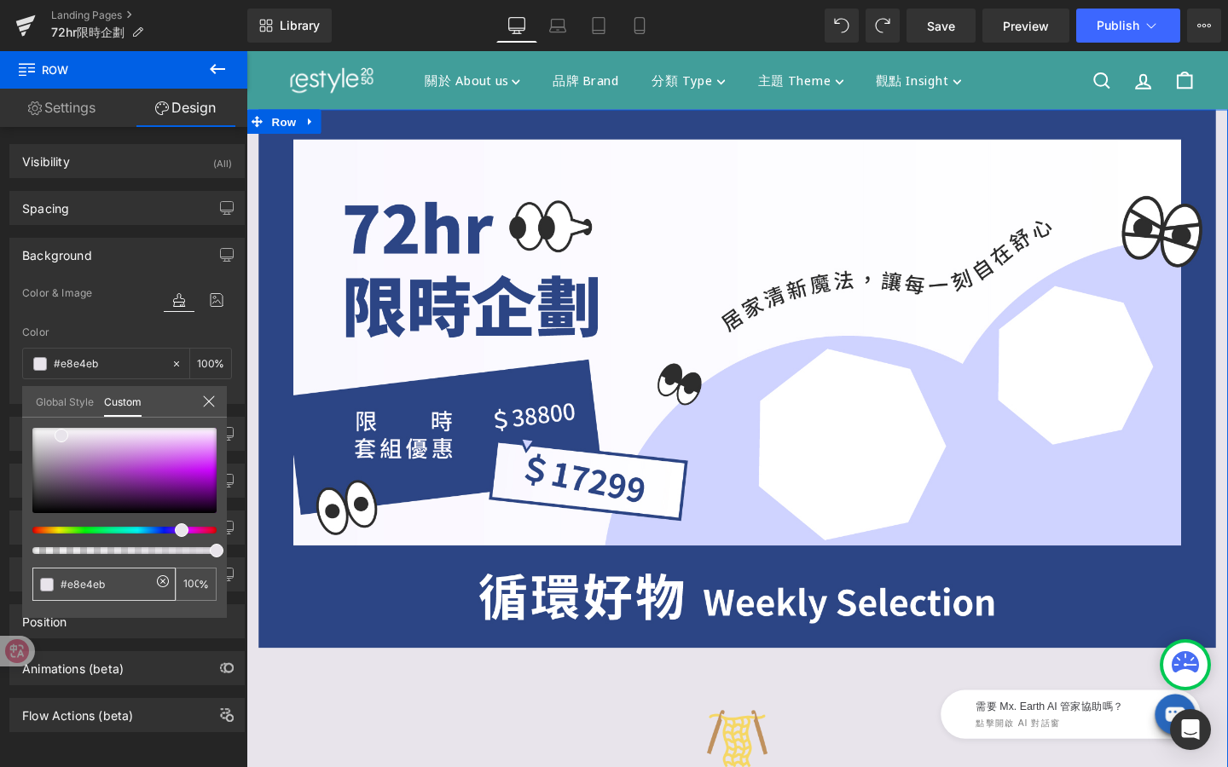
click at [124, 589] on input "#e8e4eb" at bounding box center [106, 585] width 90 height 18
drag, startPoint x: 124, startPoint y: 589, endPoint x: 0, endPoint y: 589, distance: 124.5
click at [0, 404] on div "Background Color & Image color rgba(232, 228, 235, 1) Color #e8e4eb 100 % Image…" at bounding box center [127, 314] width 255 height 179
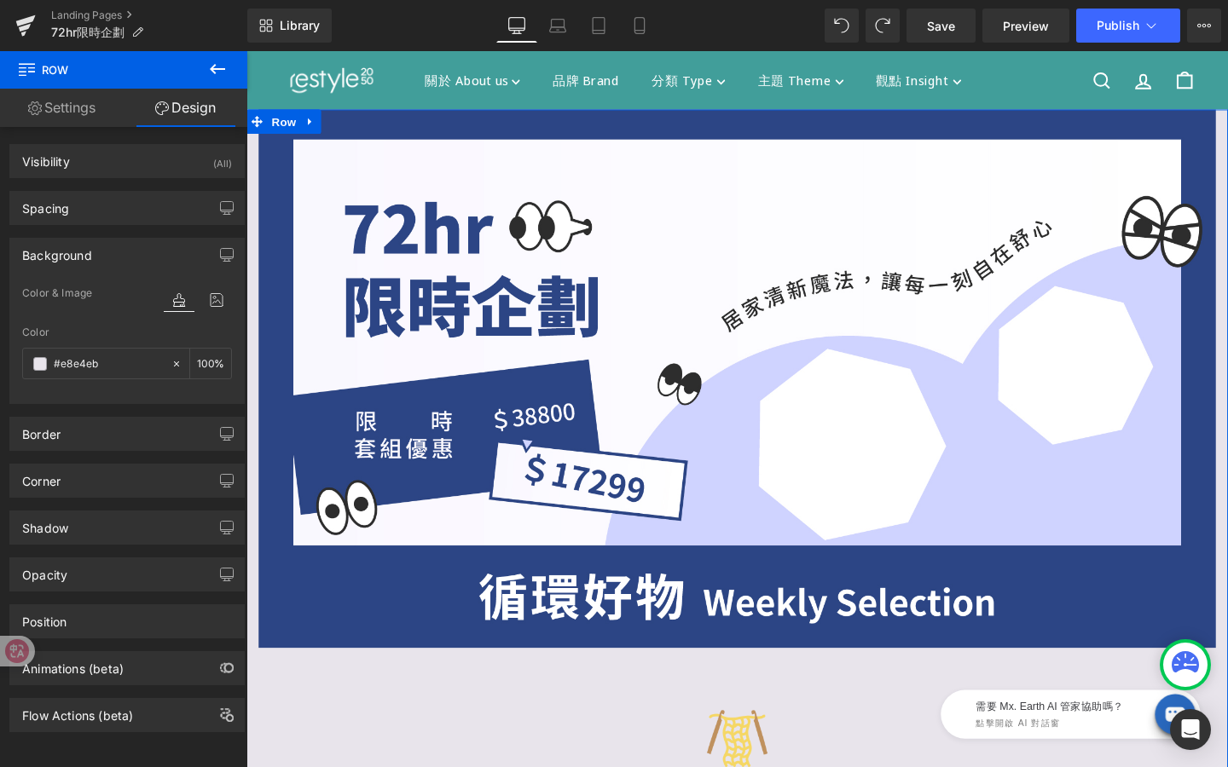
click at [91, 123] on link "Settings" at bounding box center [62, 108] width 124 height 38
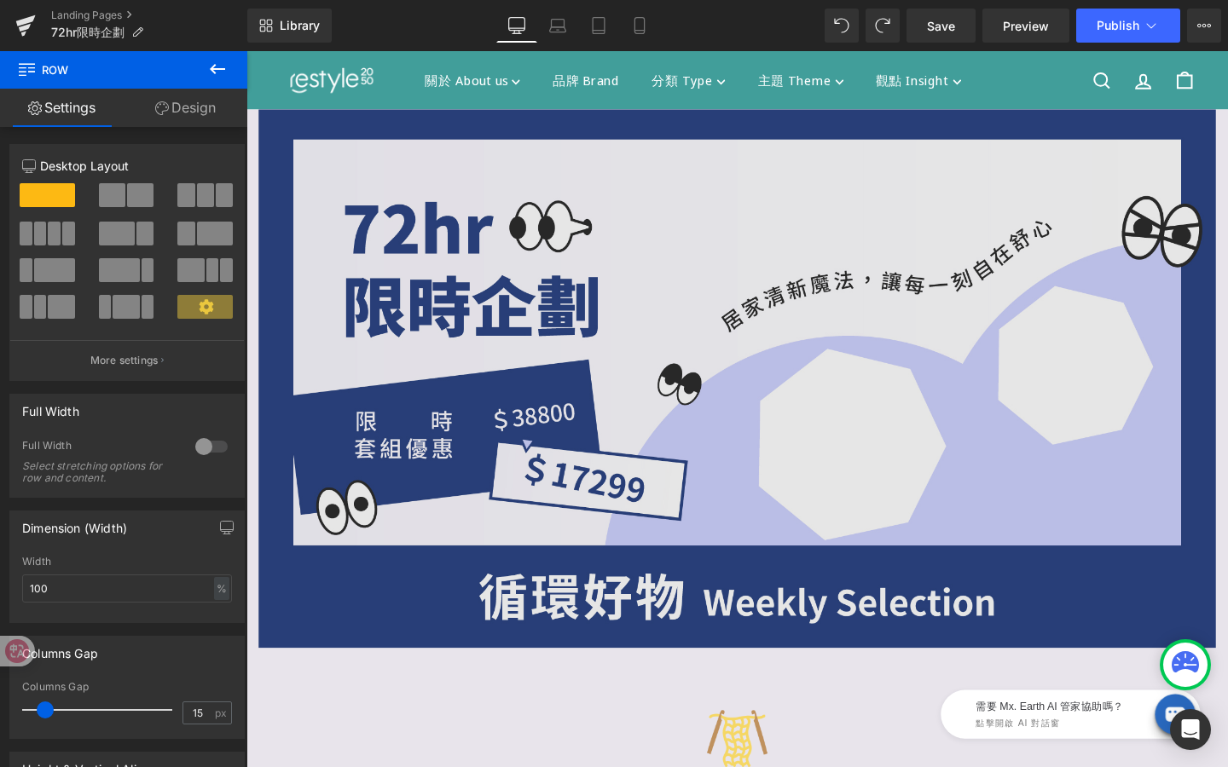
click at [321, 274] on img at bounding box center [762, 396] width 1006 height 566
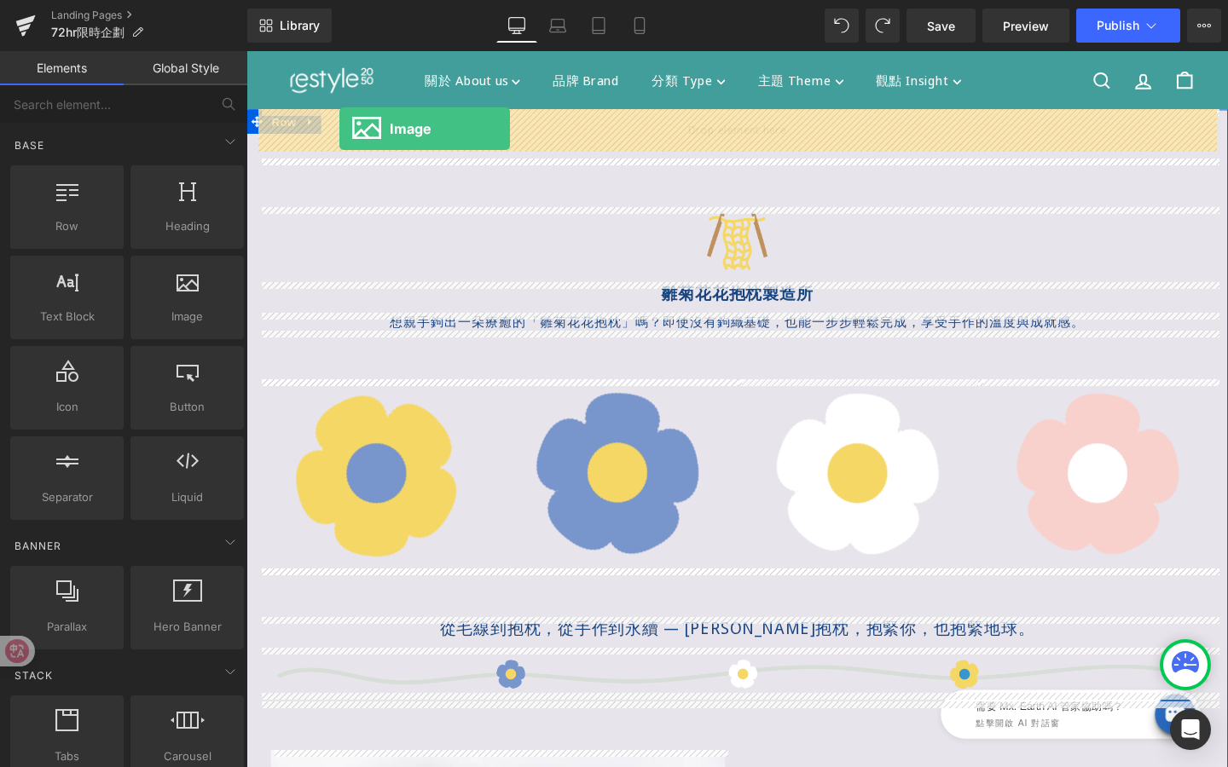
drag, startPoint x: 403, startPoint y: 344, endPoint x: 344, endPoint y: 134, distance: 218.7
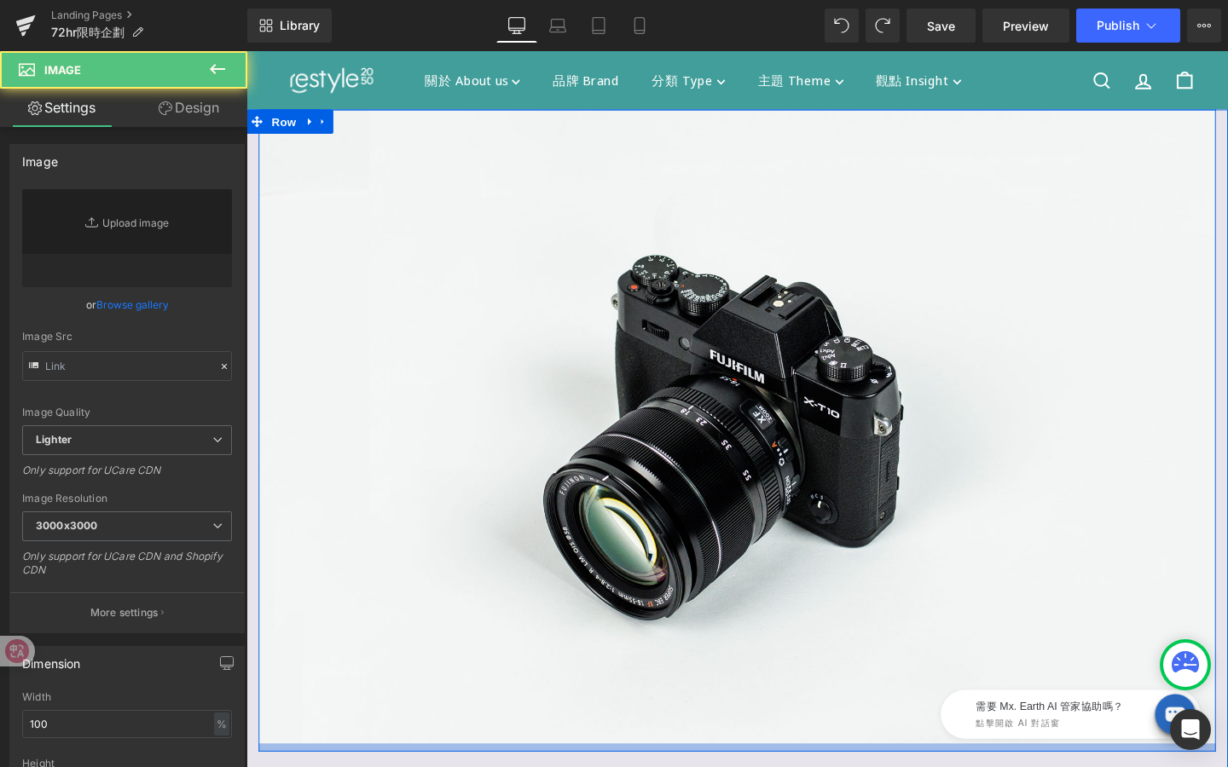
type input "//[DOMAIN_NAME][URL]"
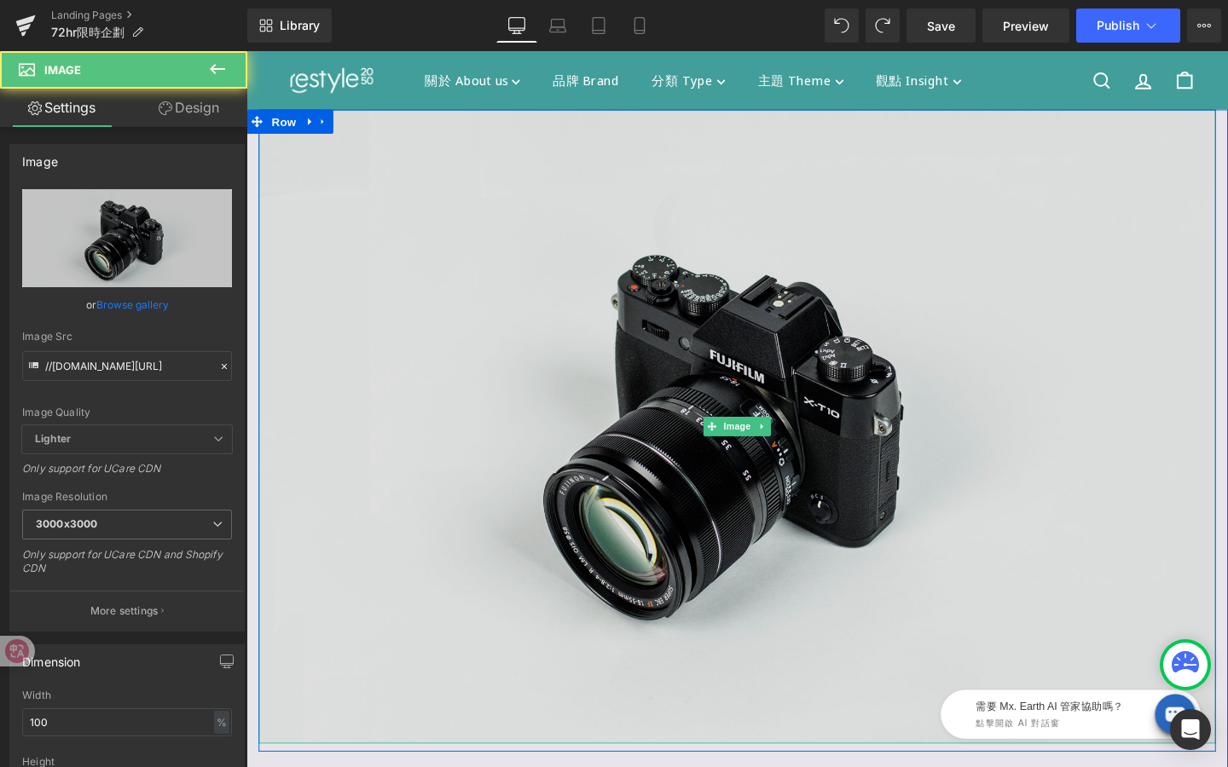
click at [394, 172] on img at bounding box center [762, 446] width 1006 height 667
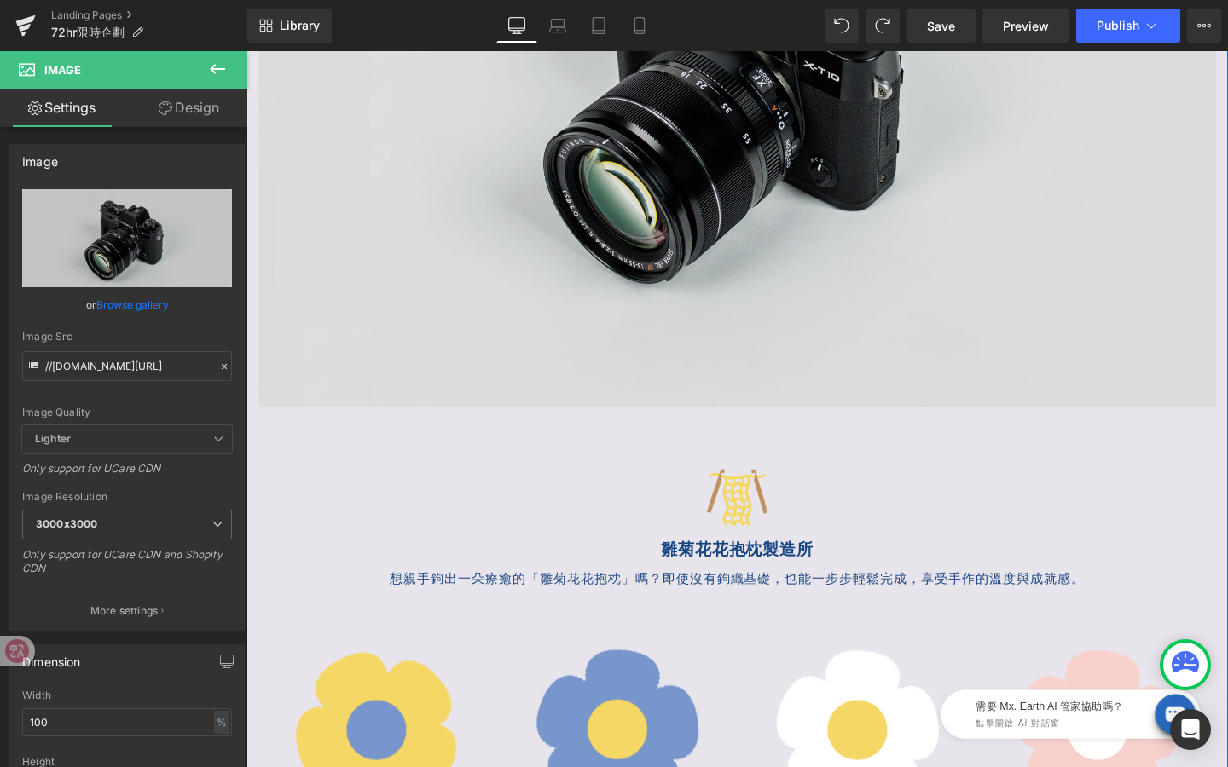
scroll to position [327, 0]
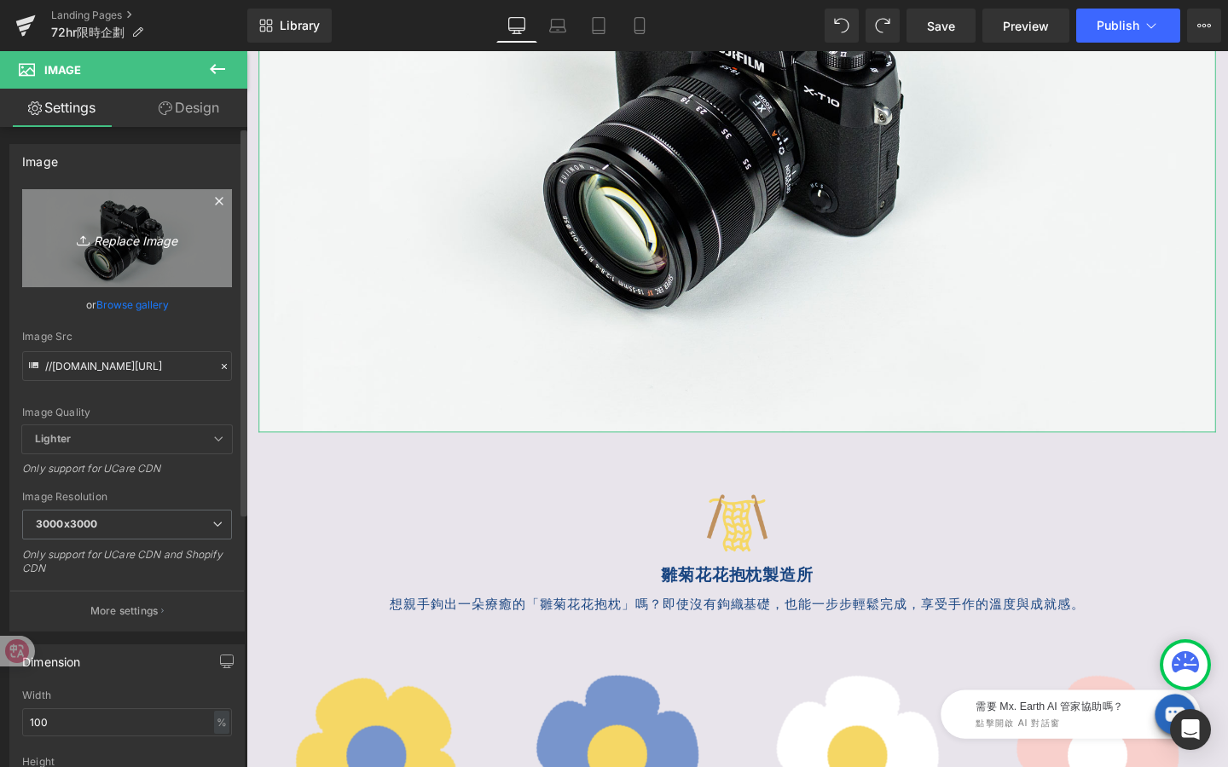
click at [105, 280] on link "Replace Image" at bounding box center [127, 238] width 210 height 98
type input "C:\fakepath\限時好物.jpg"
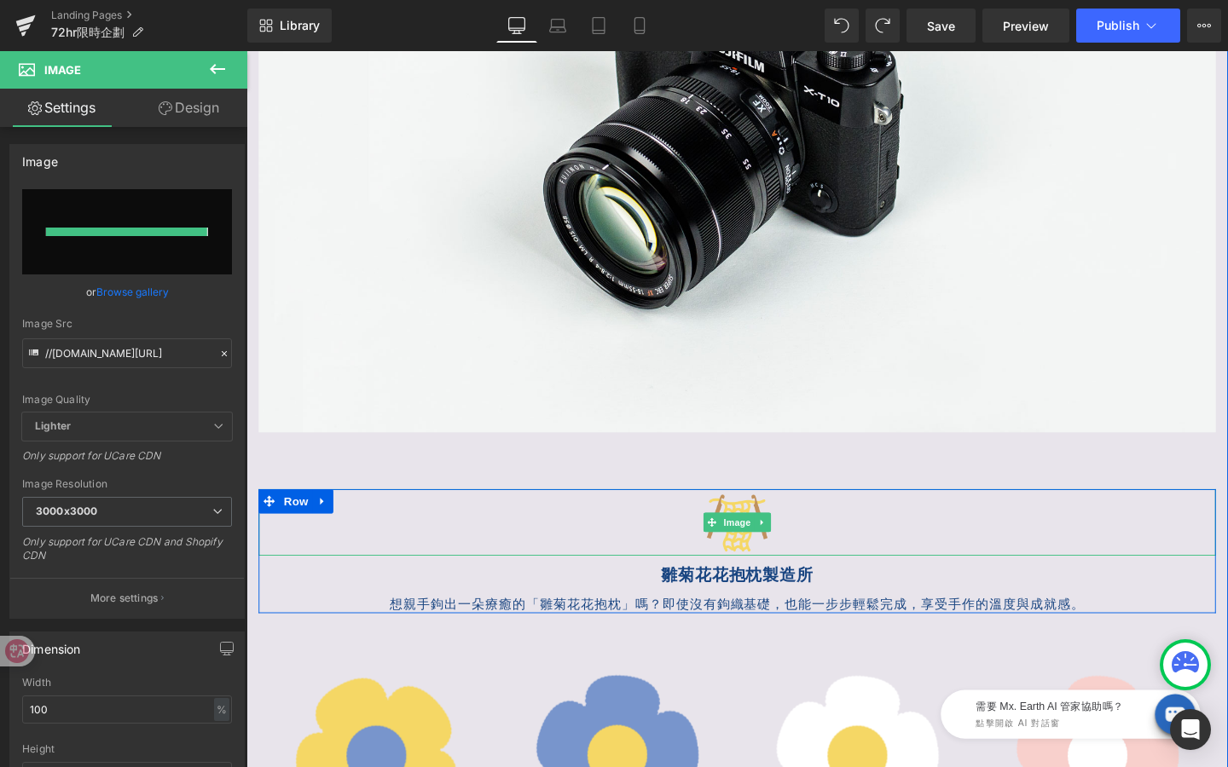
type input "[URL][DOMAIN_NAME]"
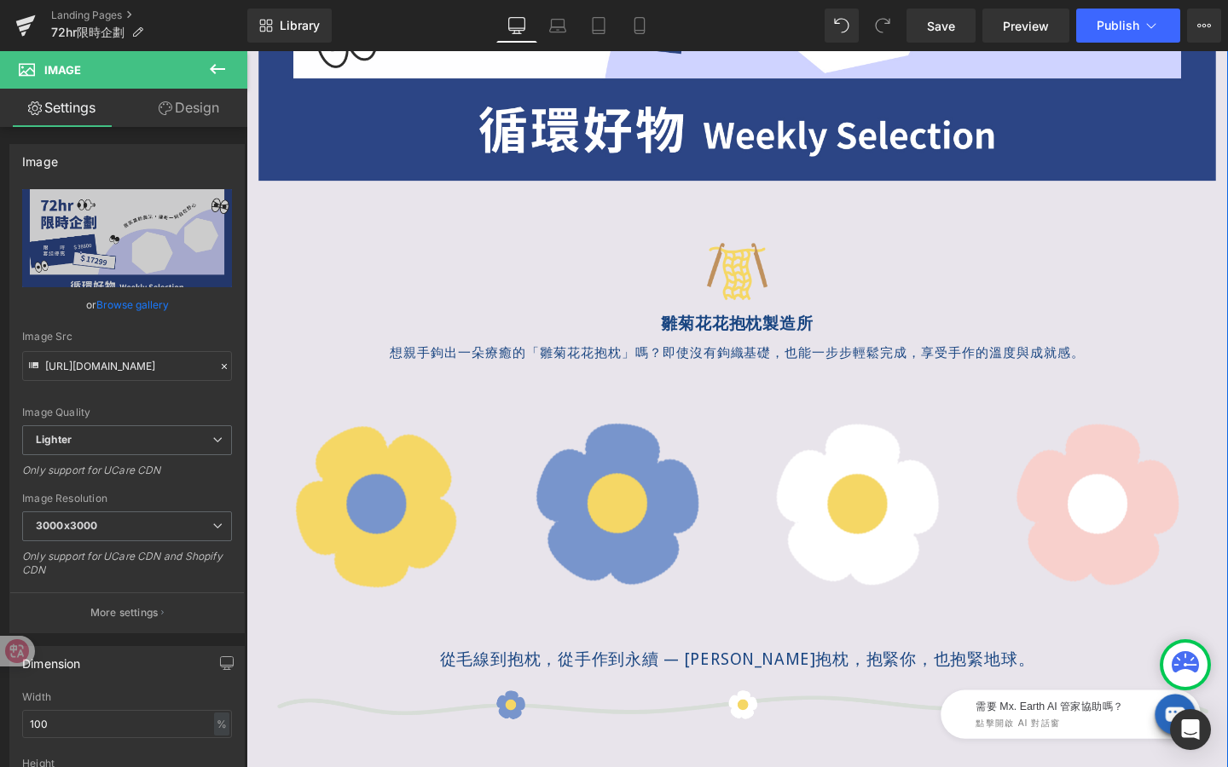
scroll to position [506, 0]
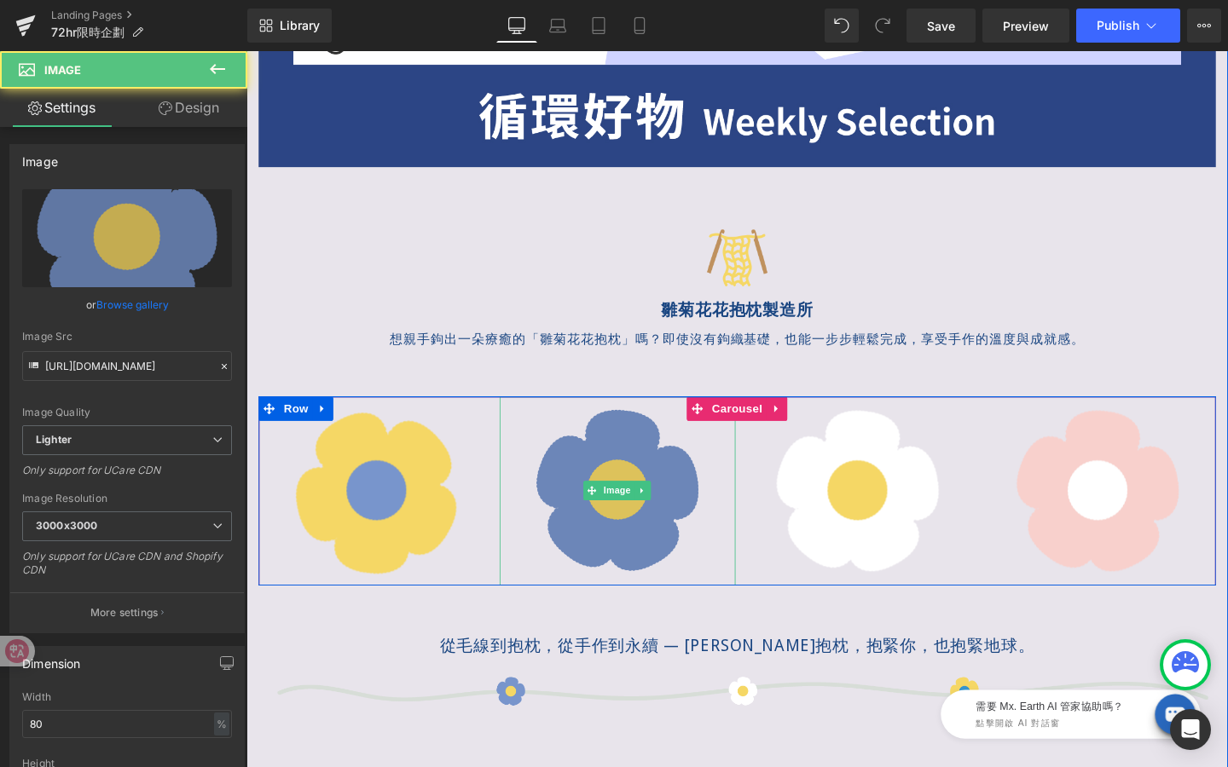
click at [651, 488] on img at bounding box center [636, 513] width 199 height 199
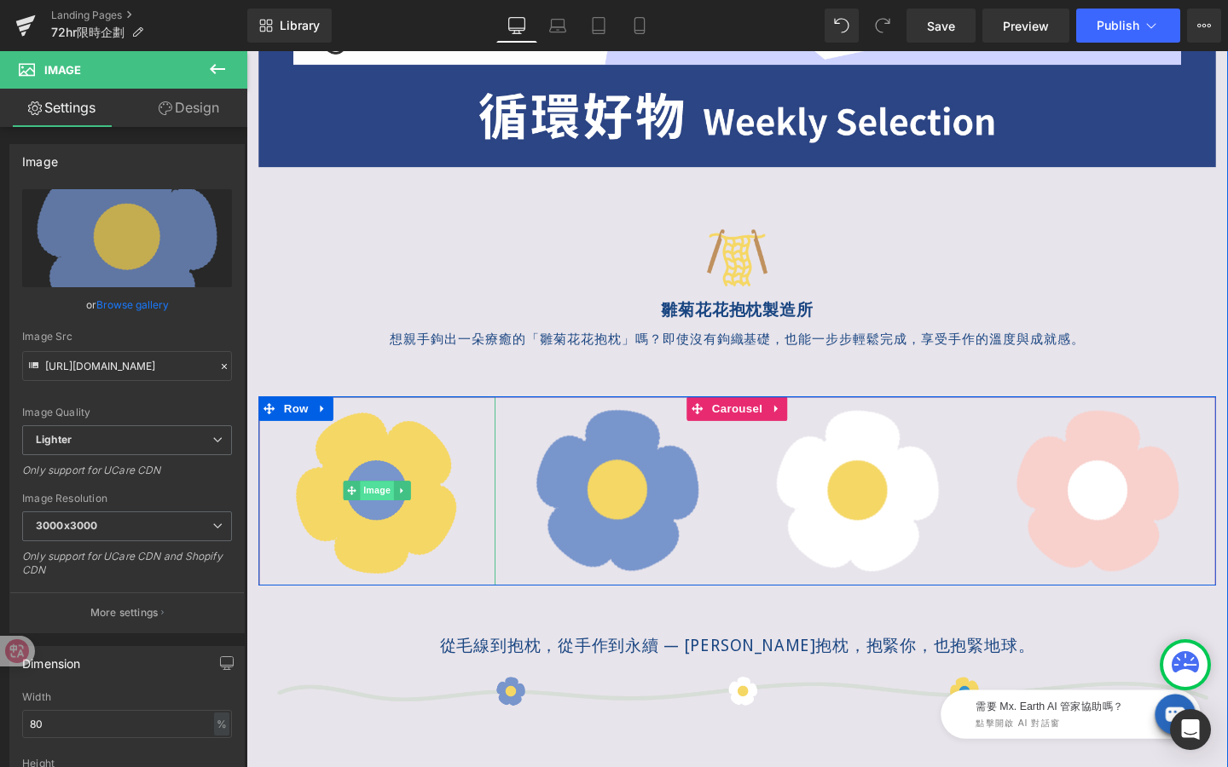
click at [386, 512] on span "Image" at bounding box center [384, 513] width 36 height 20
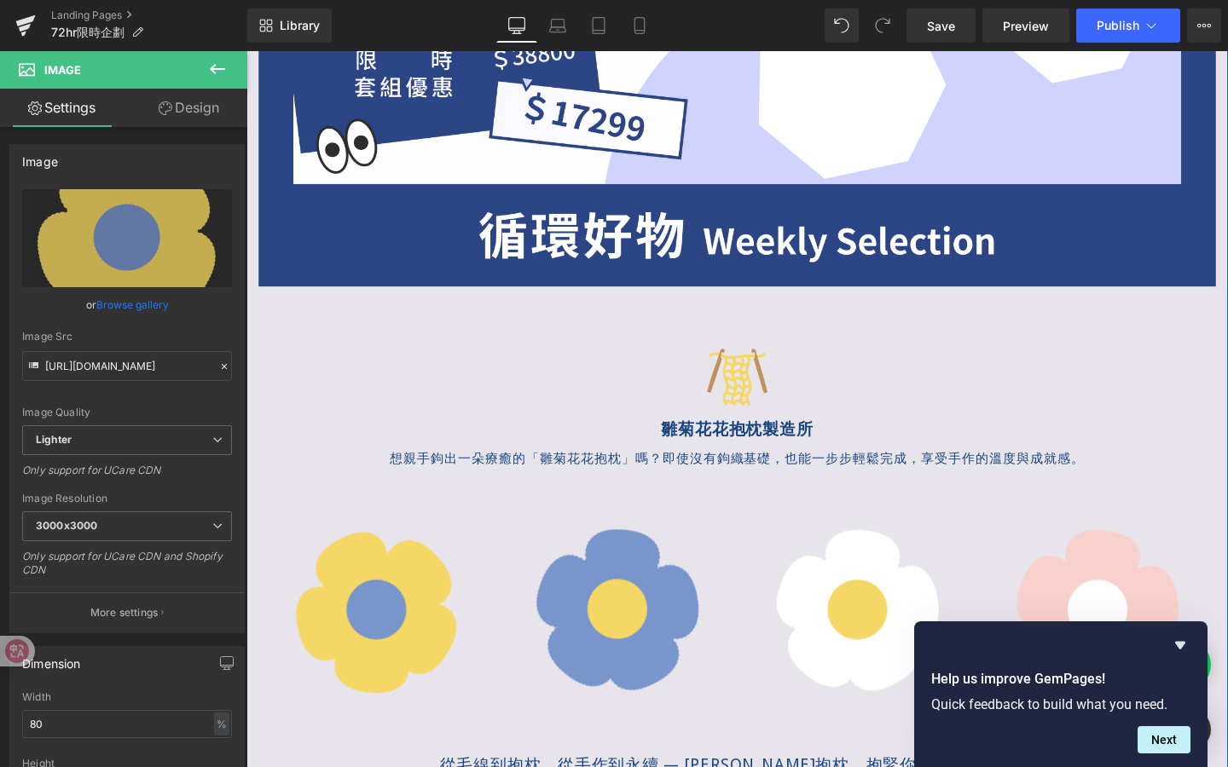
scroll to position [369, 0]
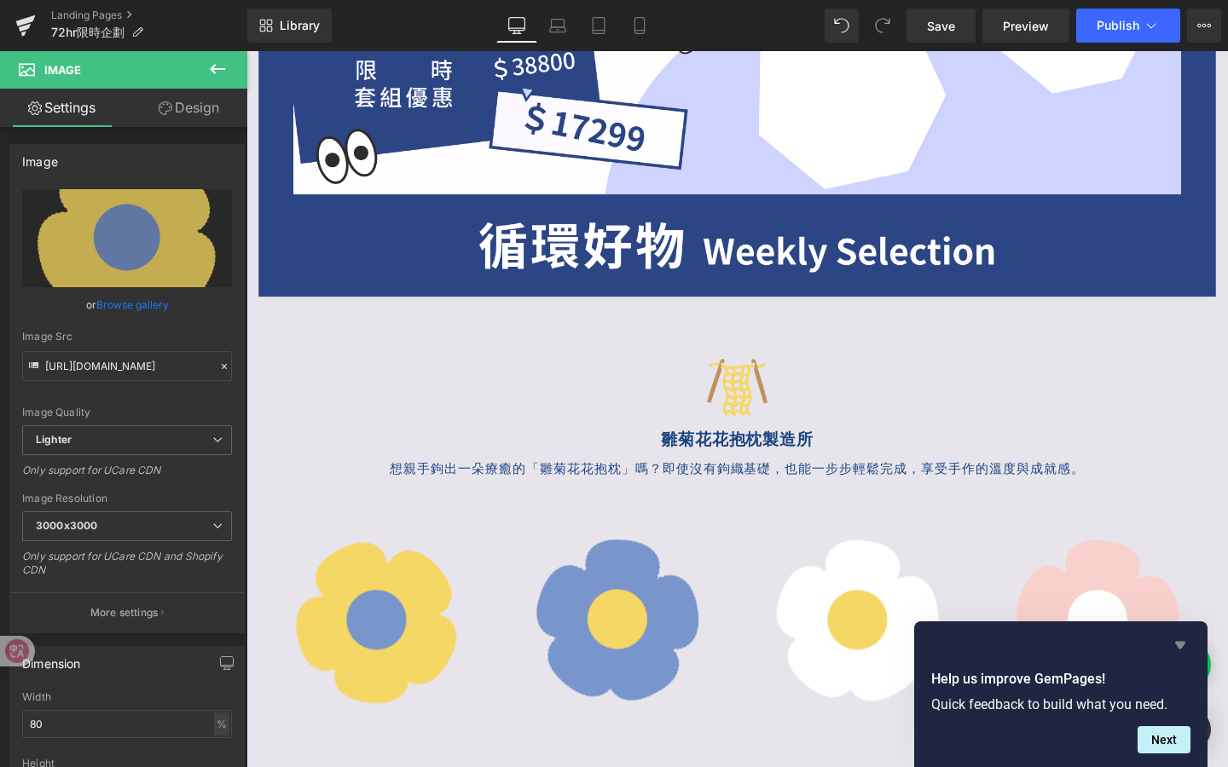
click at [1183, 639] on icon "Hide survey" at bounding box center [1180, 645] width 20 height 20
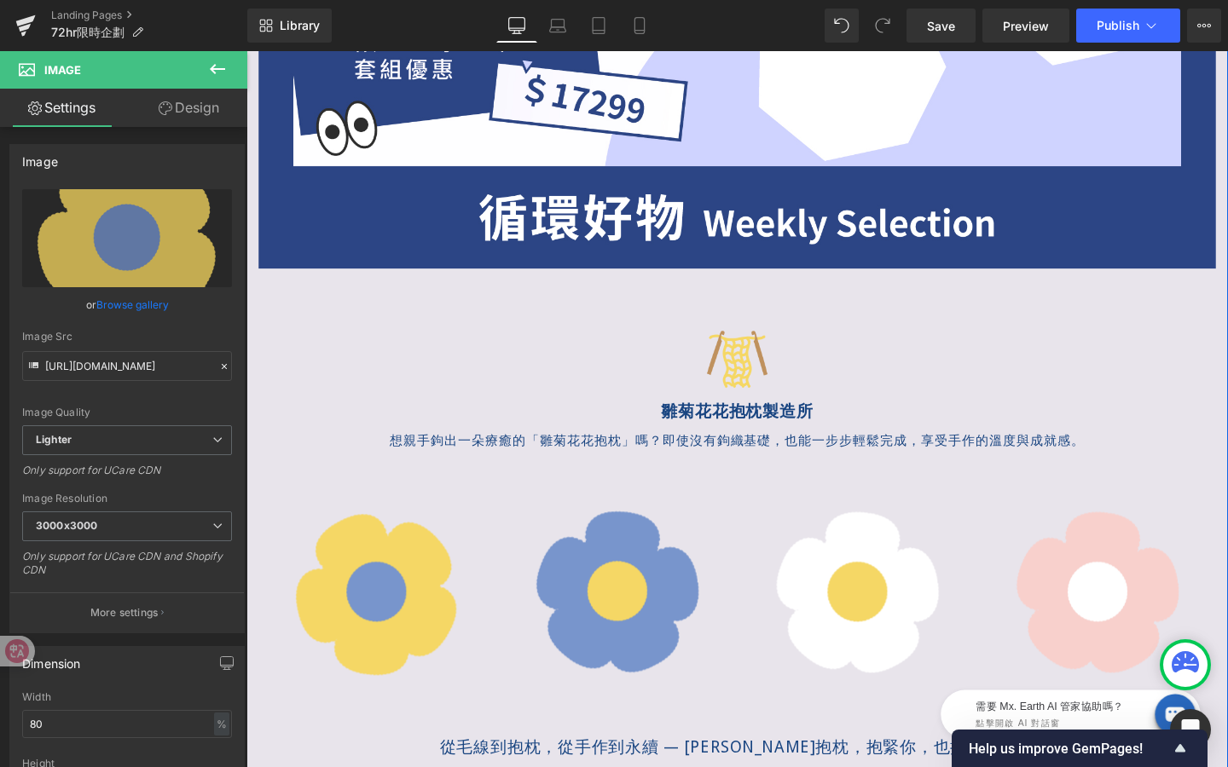
scroll to position [408, 0]
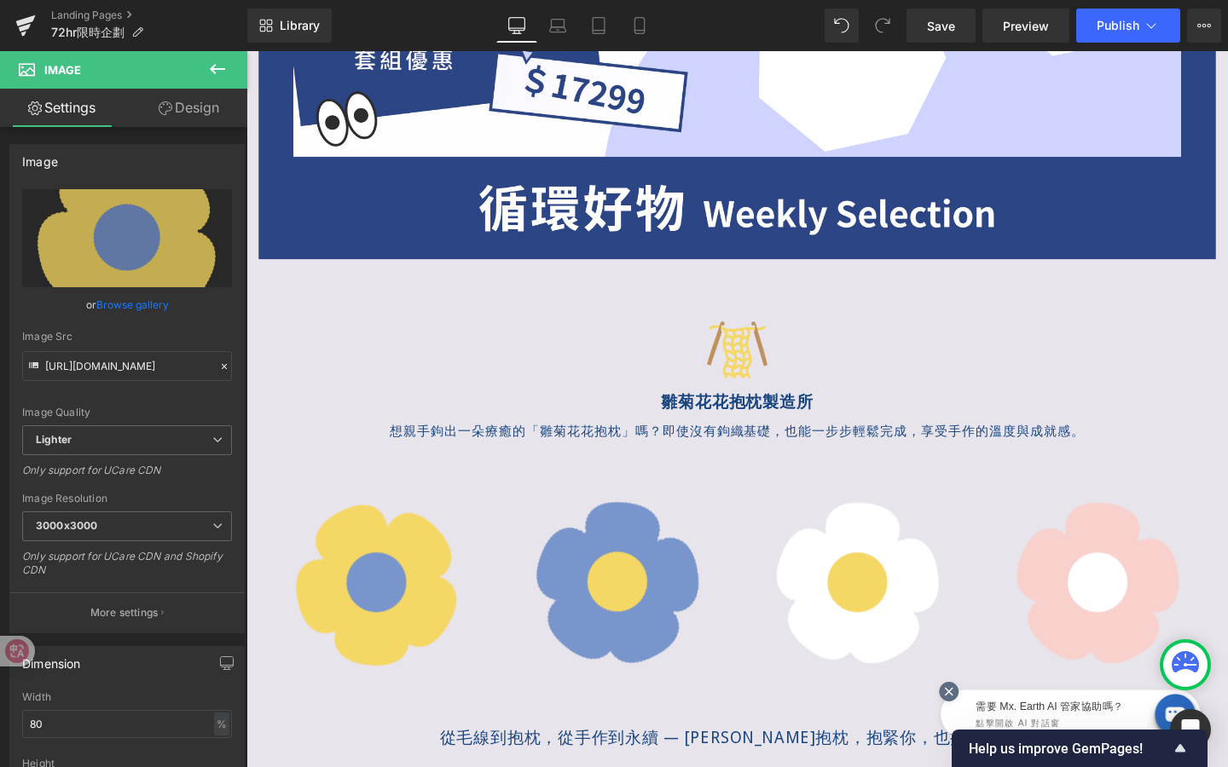
click at [952, 688] on icon at bounding box center [951, 692] width 15 height 15
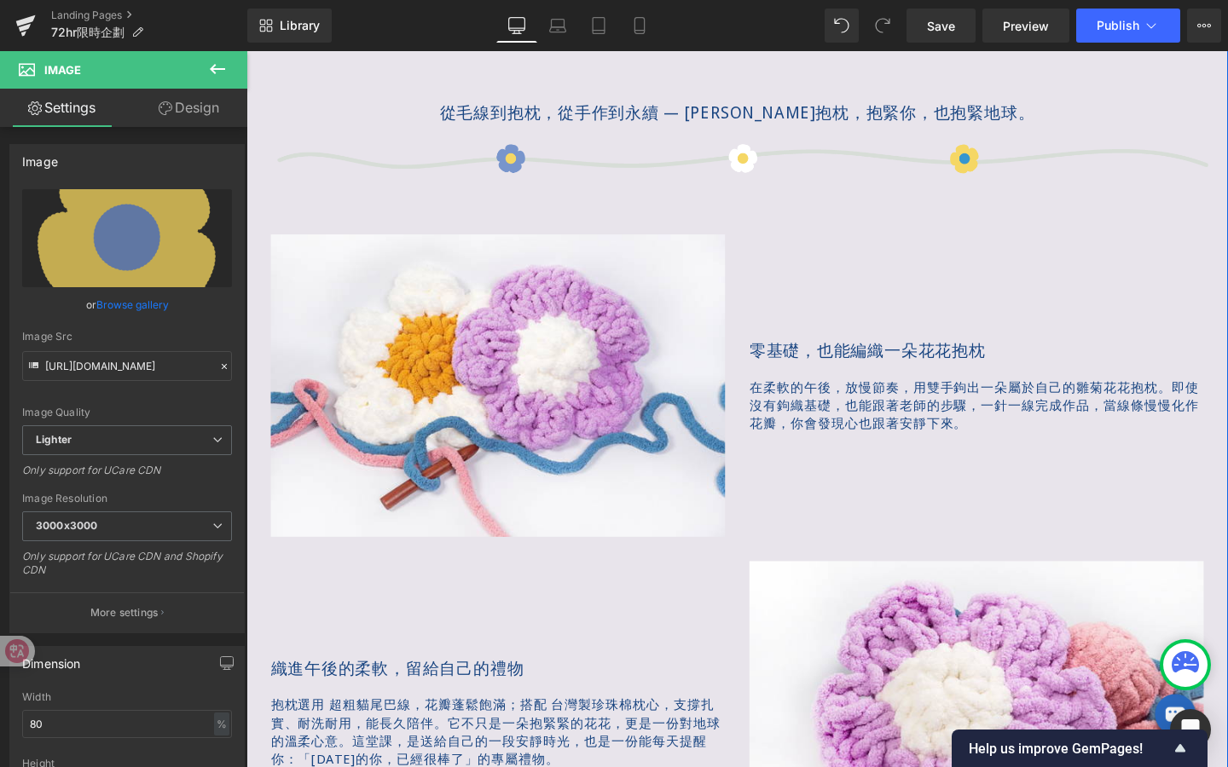
scroll to position [1050, 0]
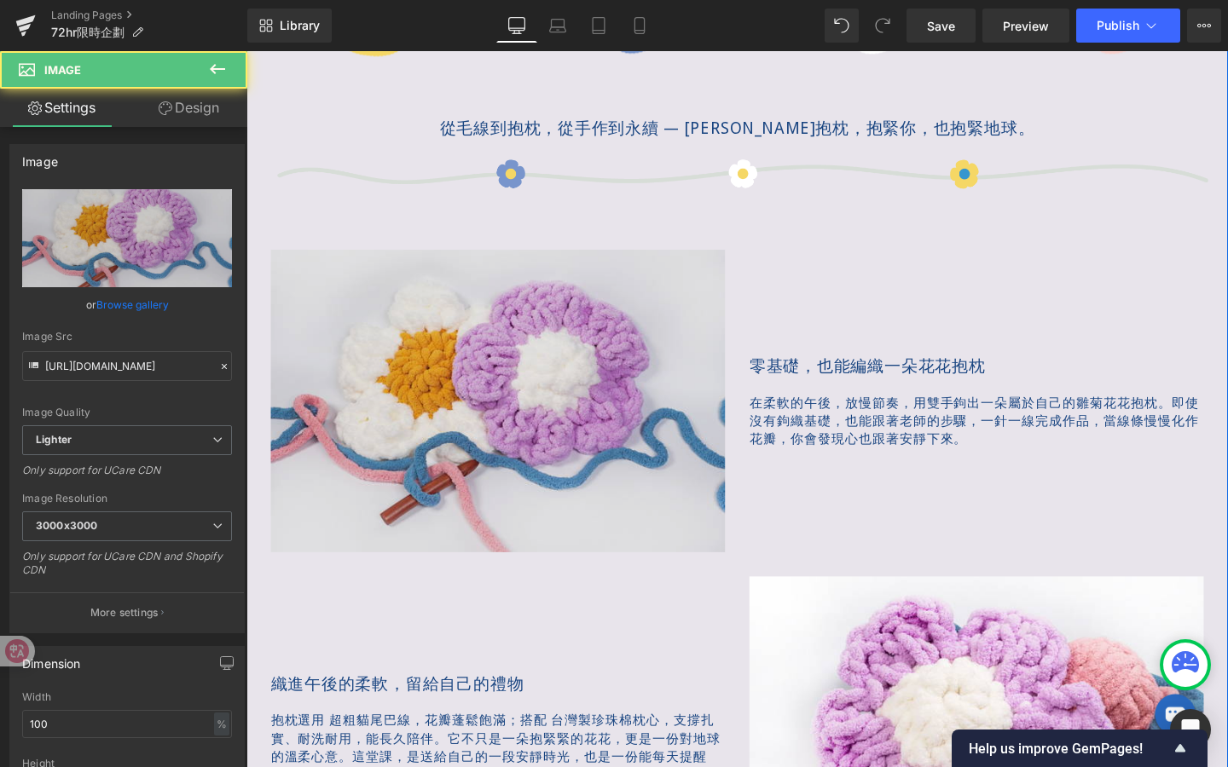
click at [673, 385] on img at bounding box center [510, 419] width 477 height 318
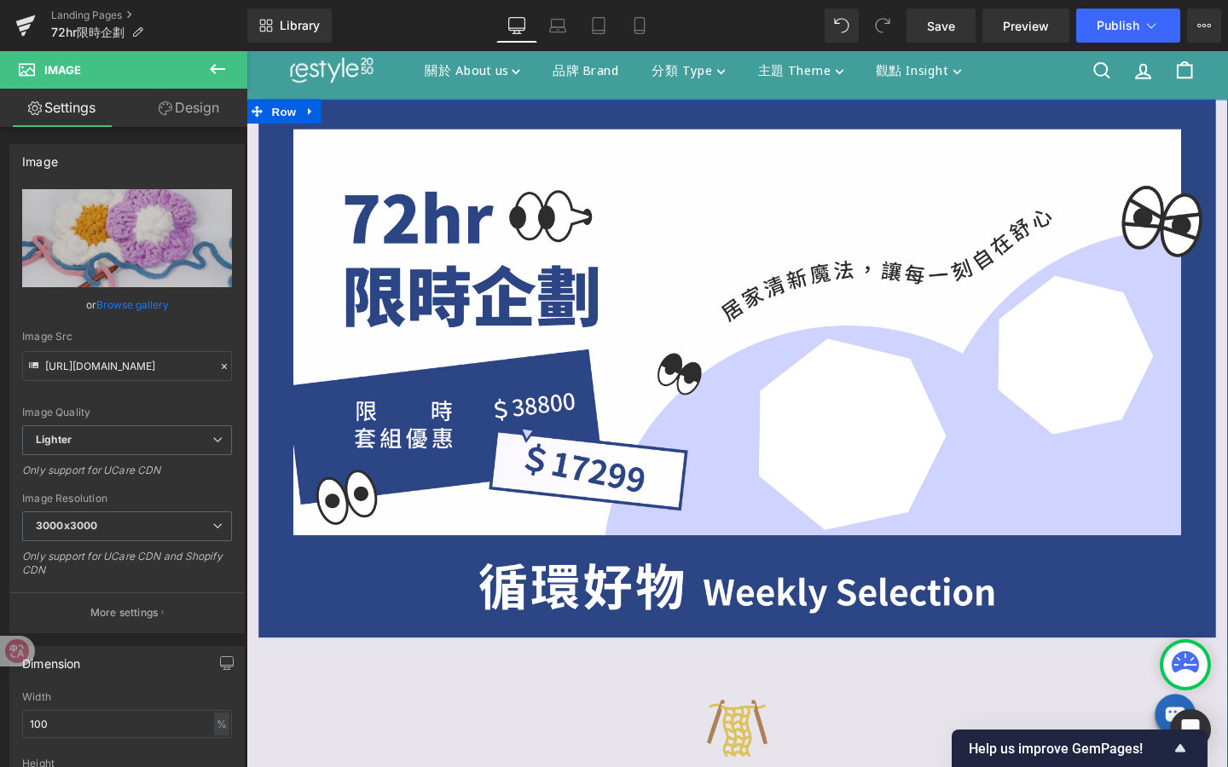
scroll to position [0, 0]
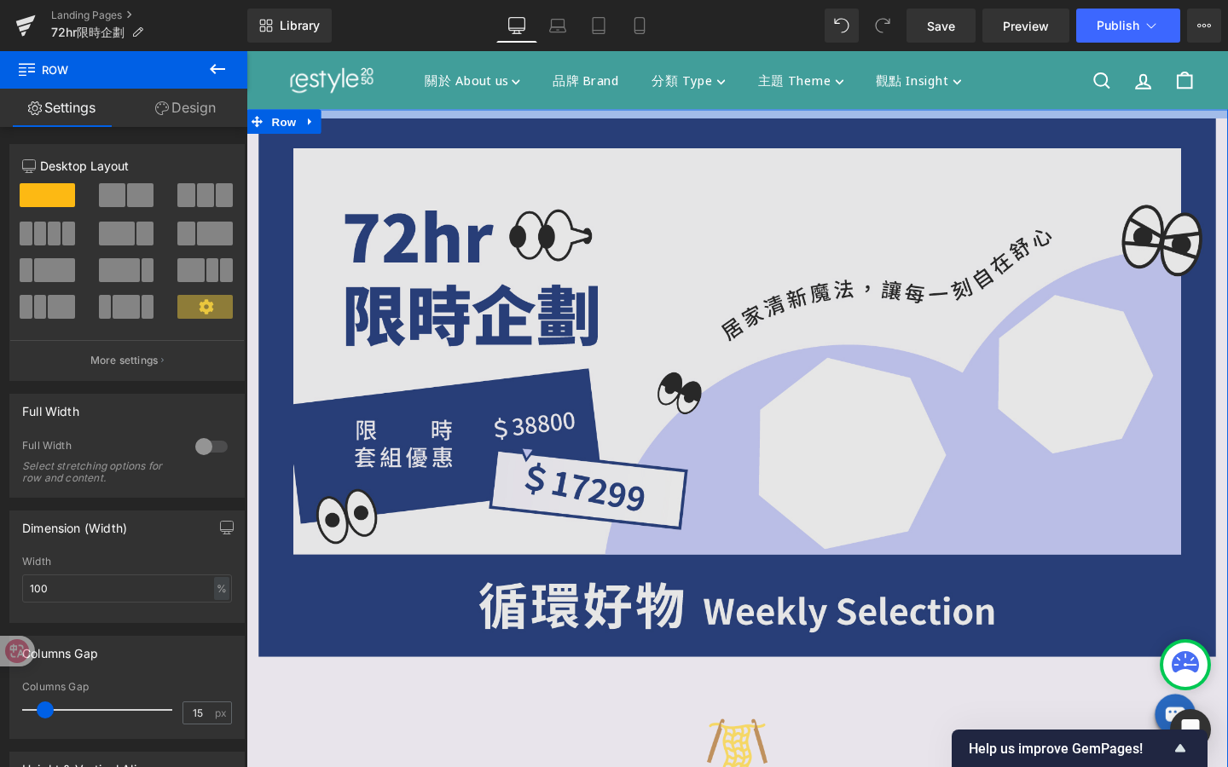
drag, startPoint x: 515, startPoint y: 115, endPoint x: 506, endPoint y: 157, distance: 42.8
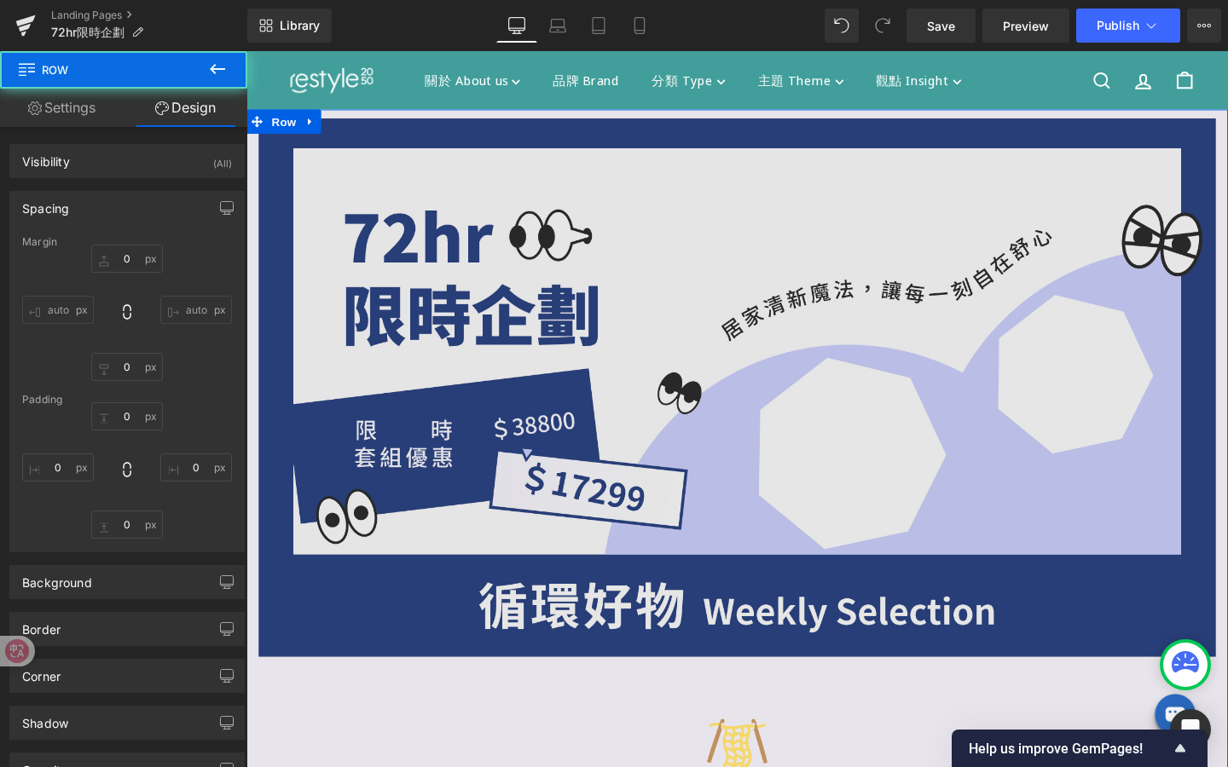
type input "0"
type input "11"
type input "0"
type input "10"
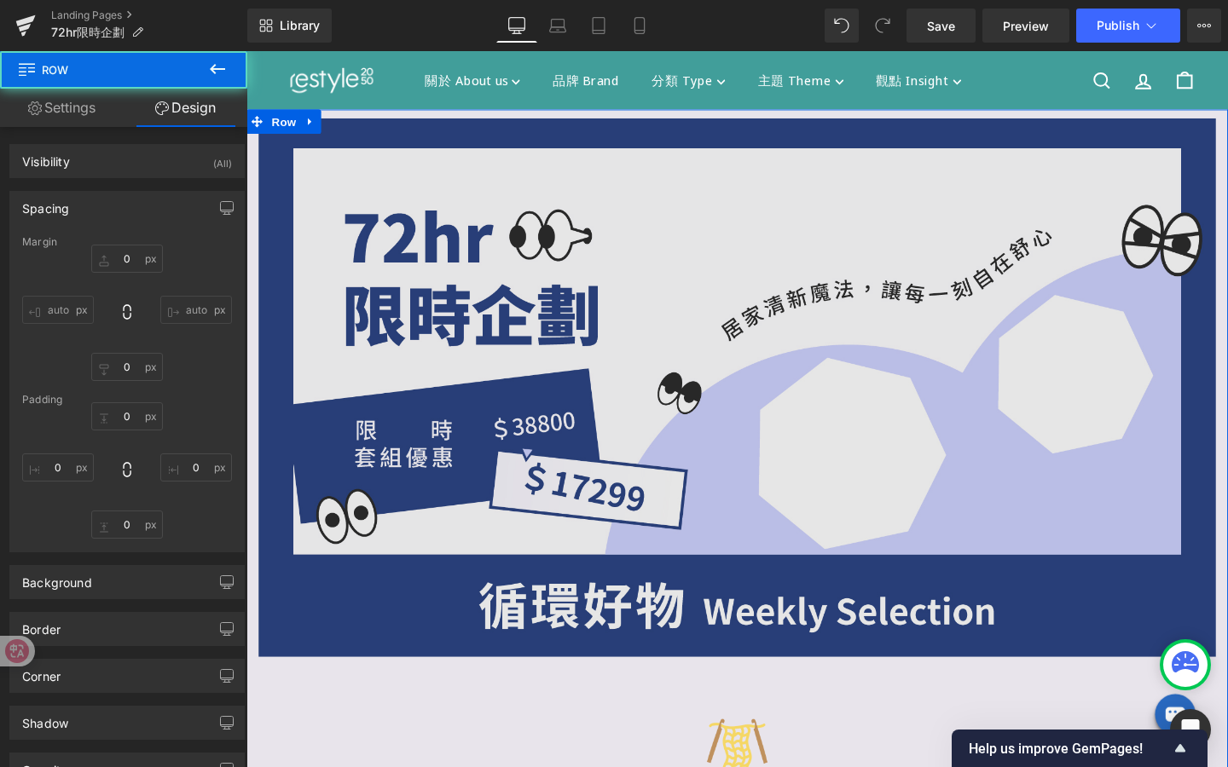
type input "0"
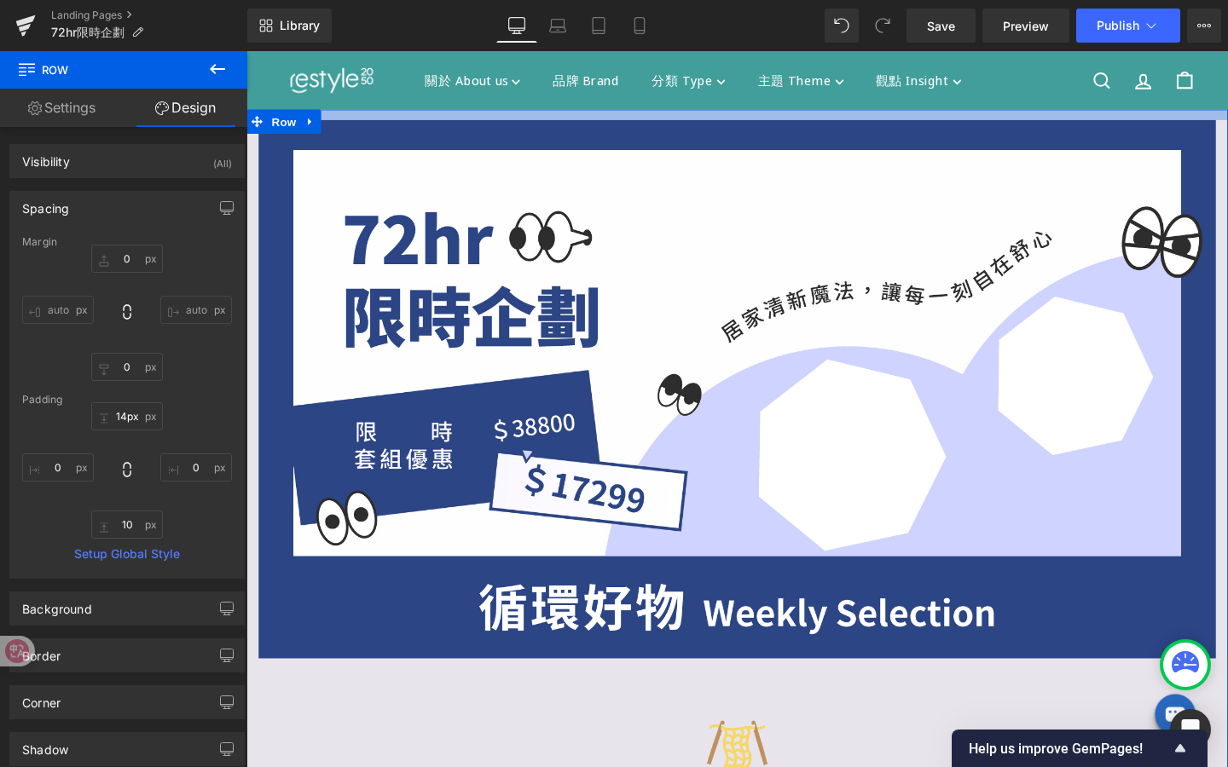
type input "15px"
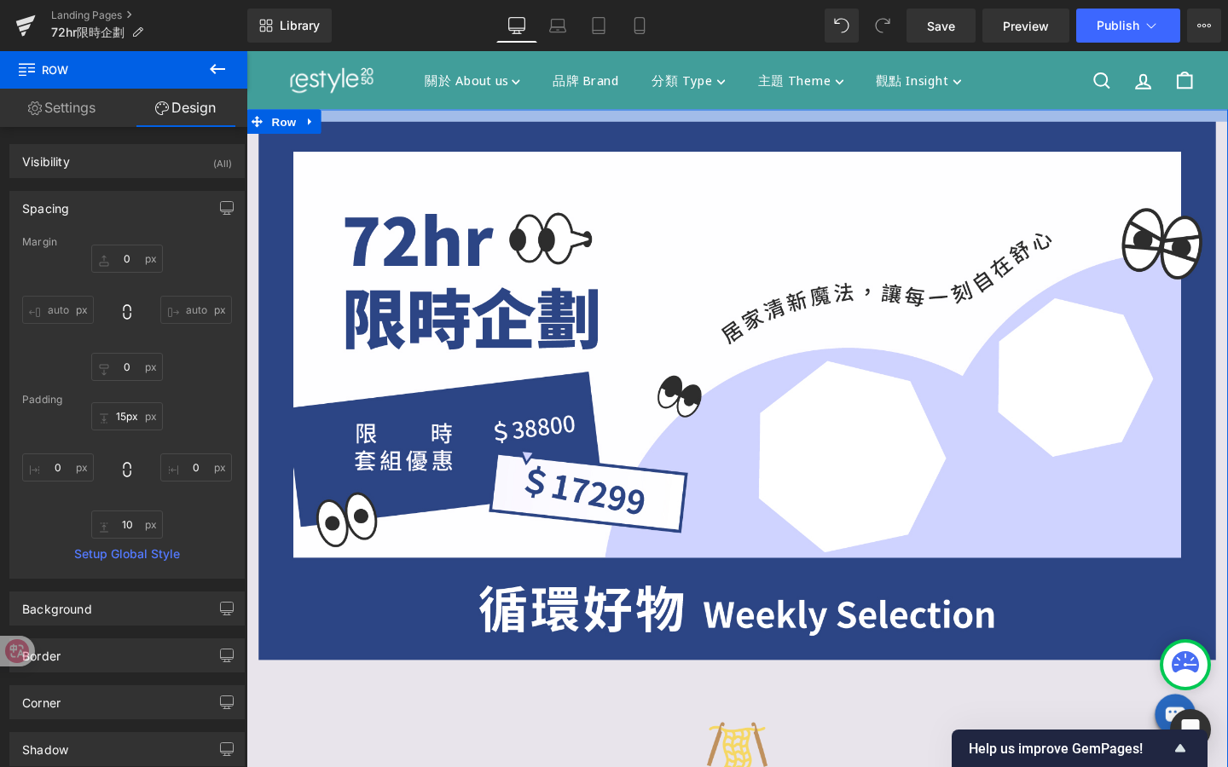
click at [532, 123] on div at bounding box center [762, 119] width 1032 height 13
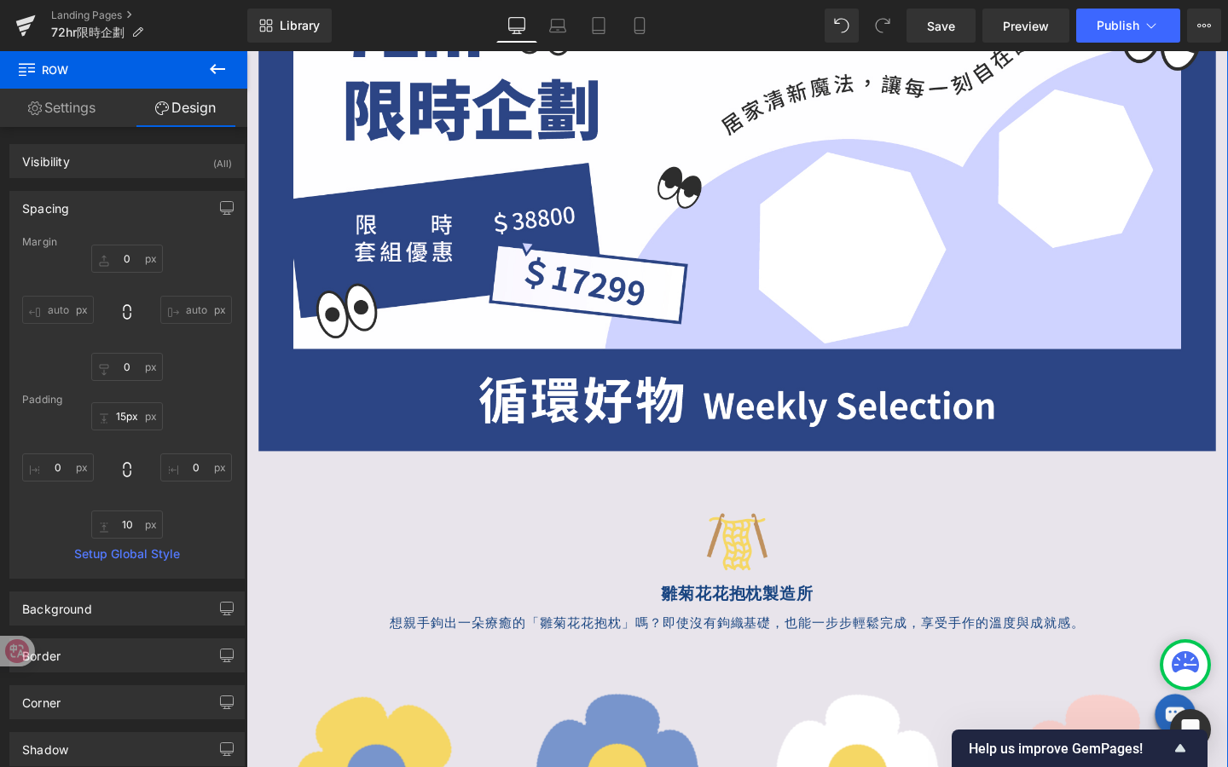
scroll to position [235, 0]
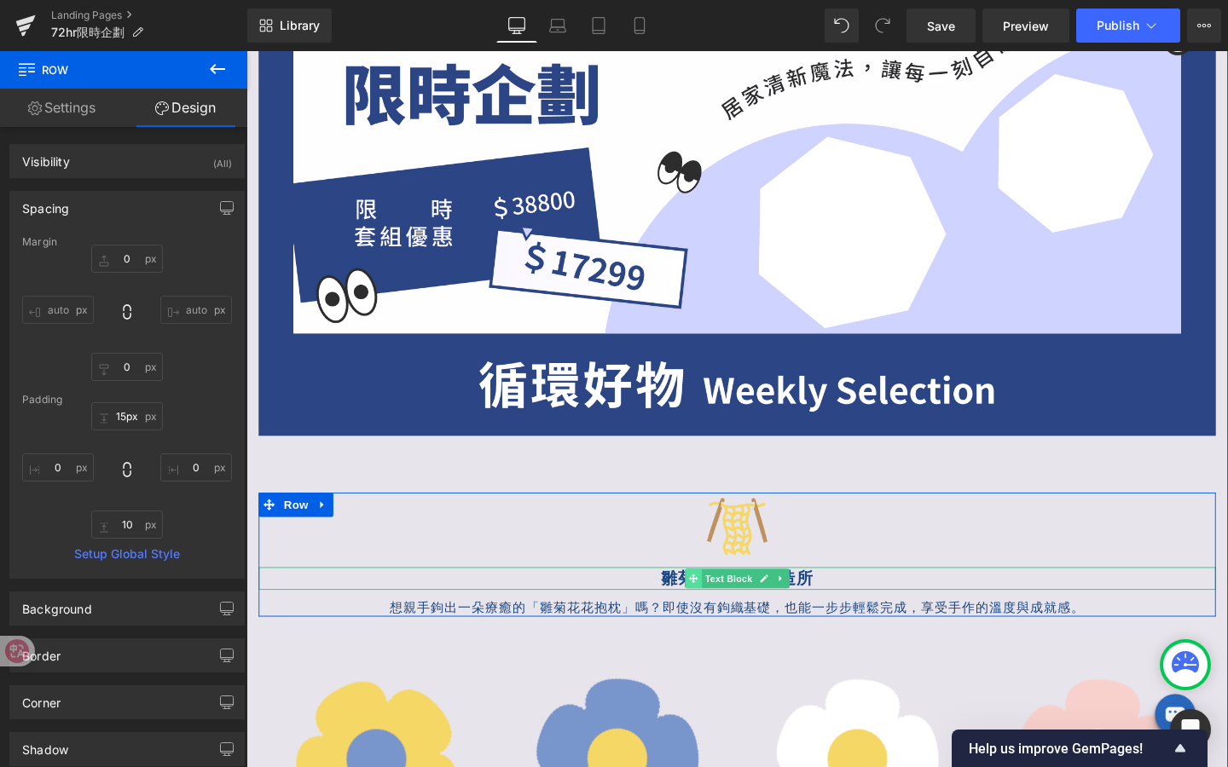
click at [712, 609] on icon at bounding box center [715, 606] width 9 height 10
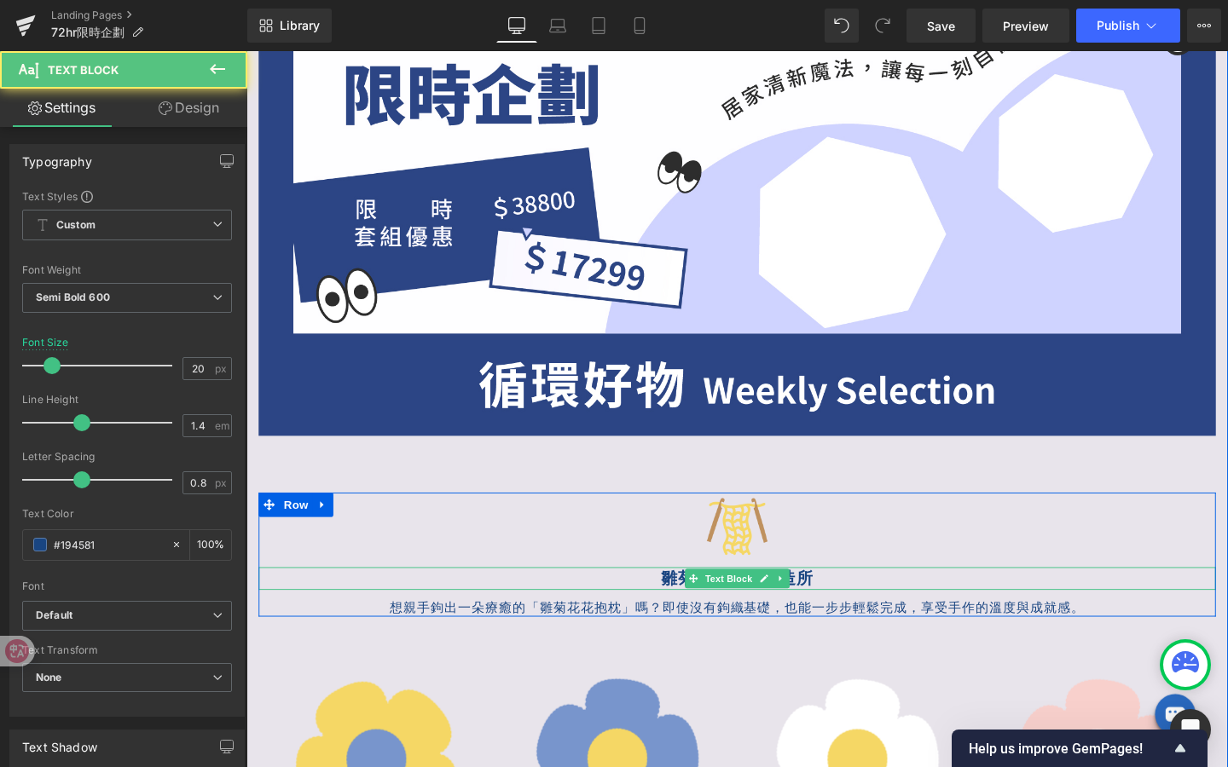
click at [695, 607] on p "雛菊花花抱枕製造所" at bounding box center [762, 606] width 1006 height 24
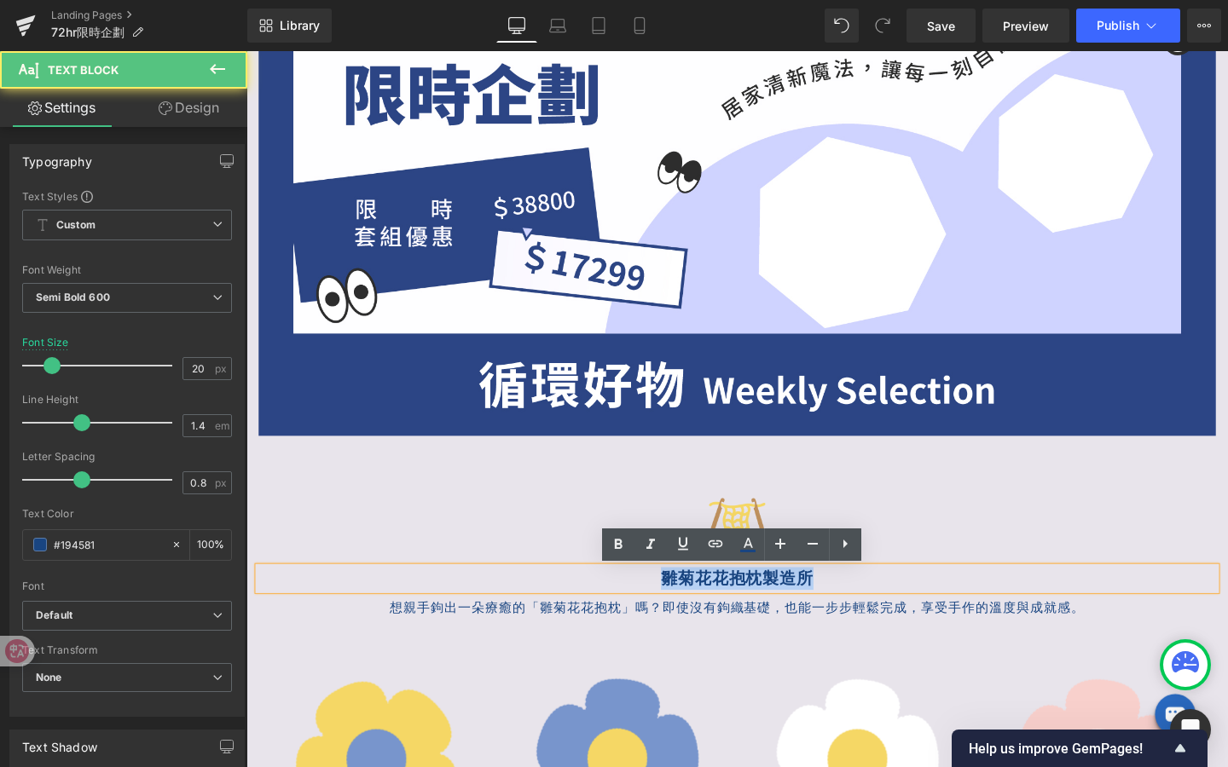
drag, startPoint x: 691, startPoint y: 609, endPoint x: 912, endPoint y: 616, distance: 221.8
click at [912, 616] on p "雛菊花花抱枕製造所" at bounding box center [762, 606] width 1006 height 24
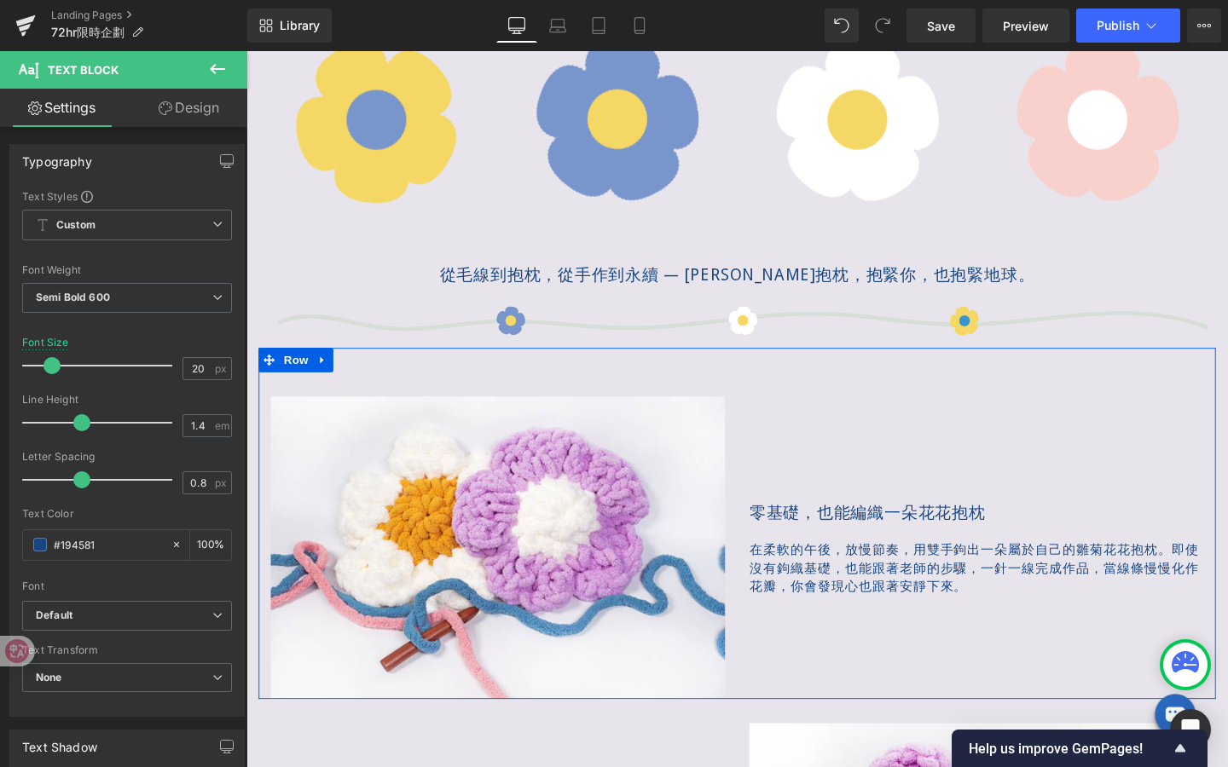
scroll to position [910, 0]
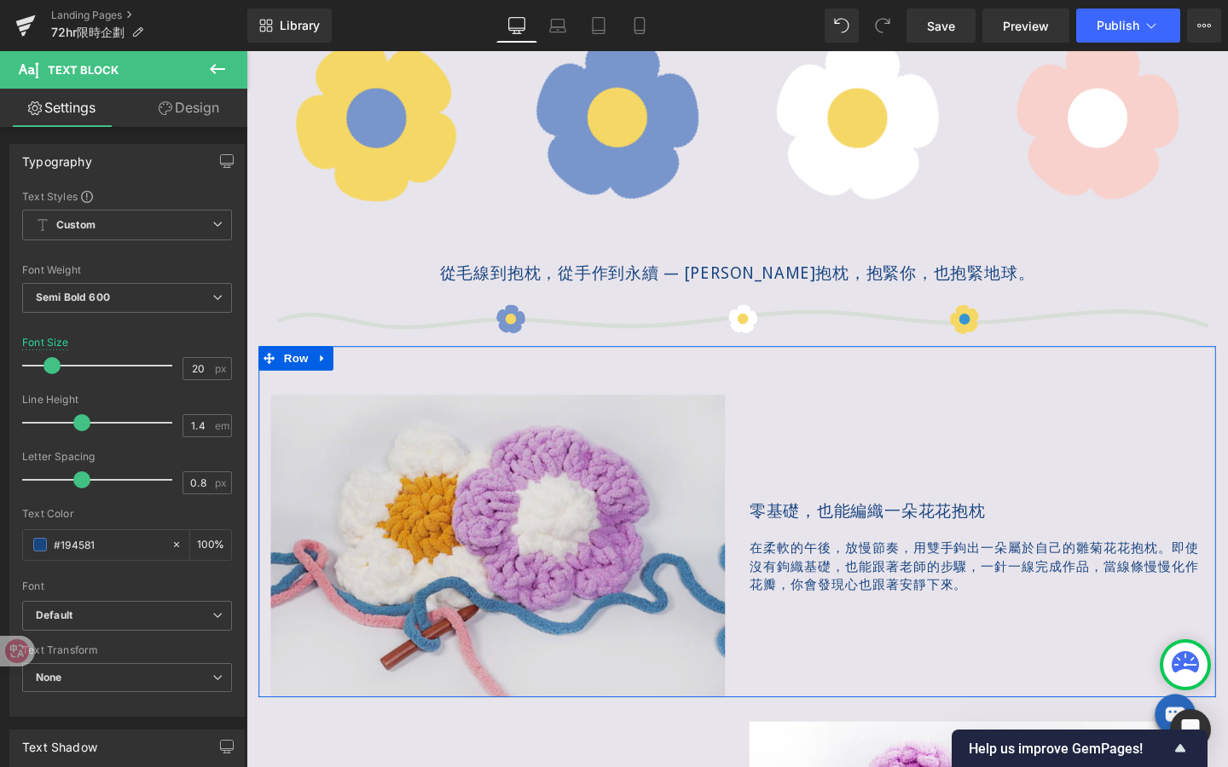
click at [508, 572] on div "Image" at bounding box center [510, 572] width 477 height 318
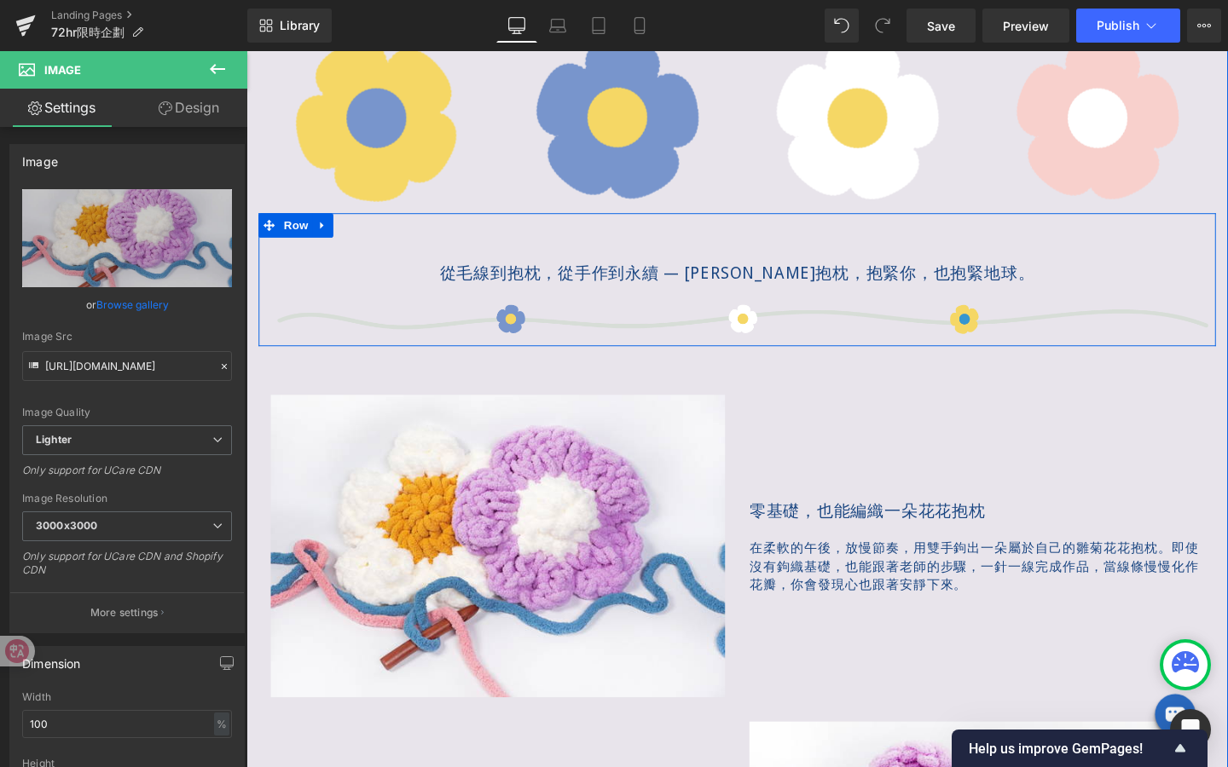
click at [246, 51] on div at bounding box center [246, 51] width 0 height 0
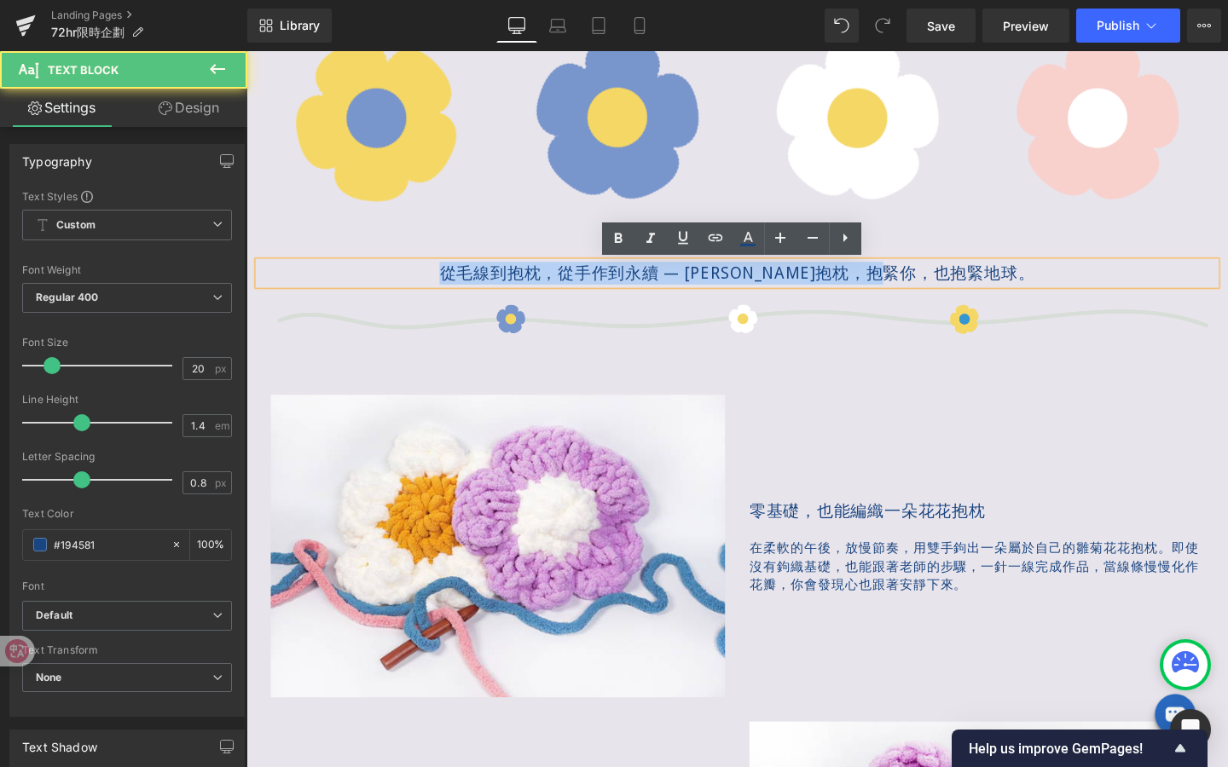
drag, startPoint x: 486, startPoint y: 282, endPoint x: 1063, endPoint y: 307, distance: 577.7
click at [1063, 307] on div "從毛線到抱枕，從手作到永續 — [PERSON_NAME]抱枕，抱緊你，也抱緊地球。 Text Block Image" at bounding box center [762, 313] width 1006 height 80
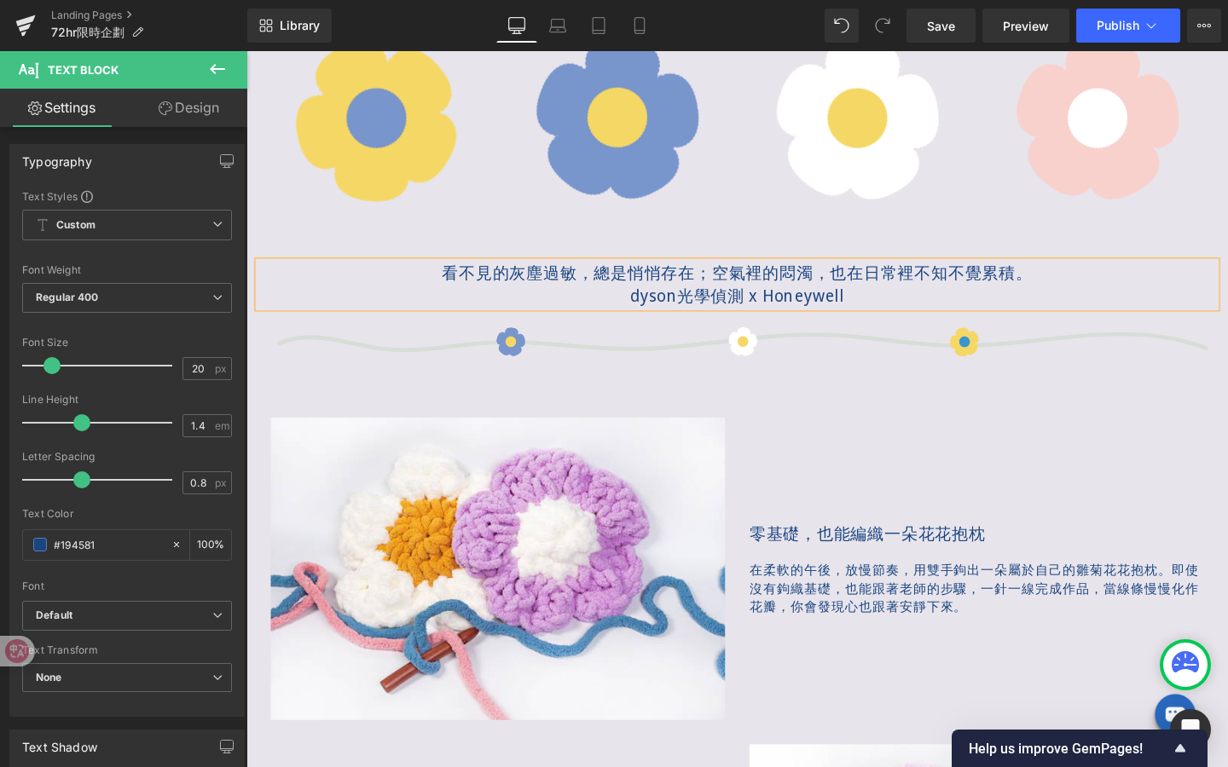
click at [704, 309] on p "dyson光學偵測 x Honeywell" at bounding box center [762, 309] width 1006 height 24
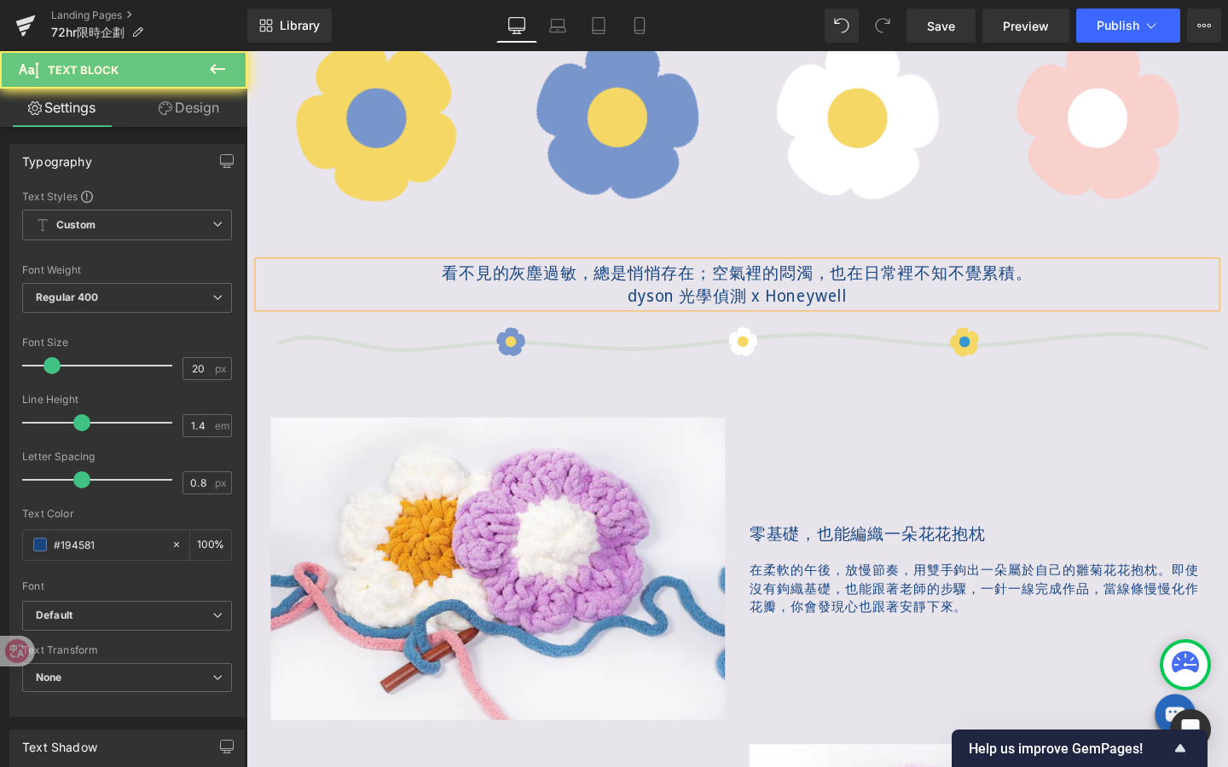
click at [896, 309] on p "dyson 光學偵測 x Honeywell" at bounding box center [762, 309] width 1006 height 24
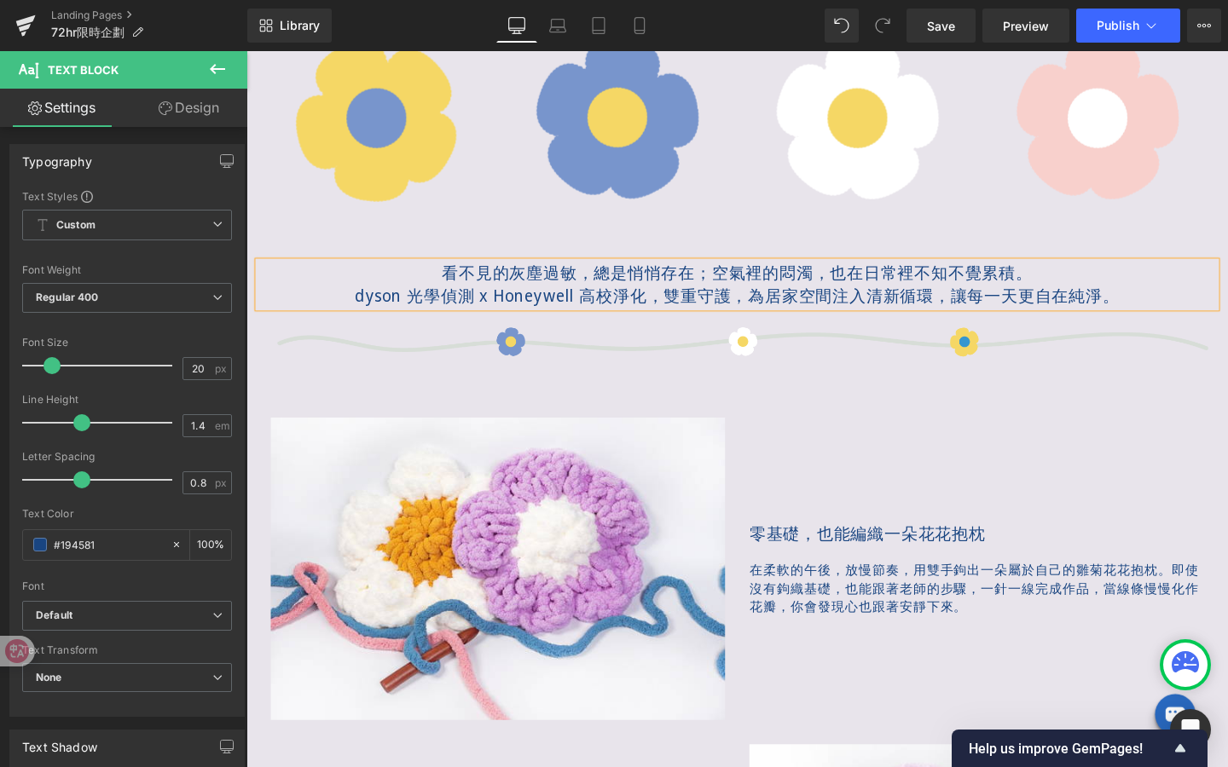
click at [783, 310] on p "dyson 光學偵測 x Honeywell 高校淨化，雙重守護，為居家空間注入清新循環，讓每一天更自在純淨。" at bounding box center [762, 309] width 1006 height 24
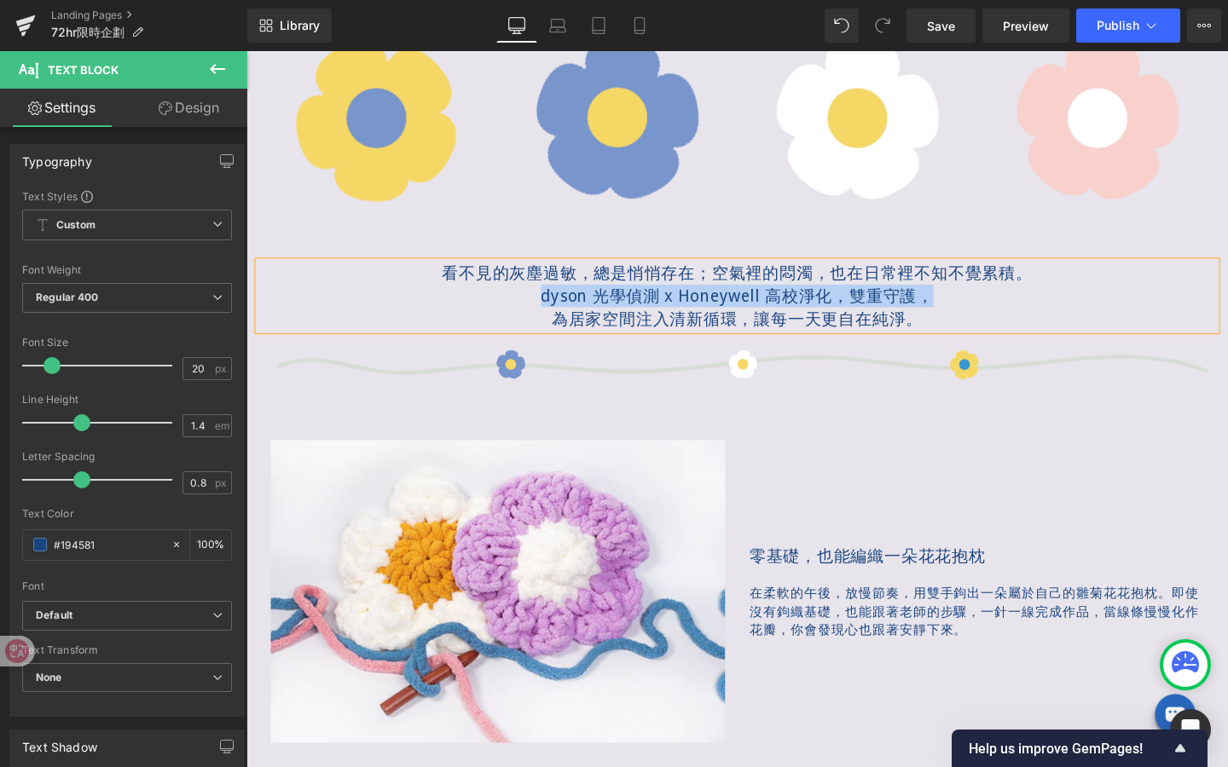
drag, startPoint x: 552, startPoint y: 310, endPoint x: 963, endPoint y: 312, distance: 411.0
click at [963, 312] on p "dyson 光學偵測 x Honeywell 高校淨化，雙重守護，" at bounding box center [762, 309] width 1006 height 24
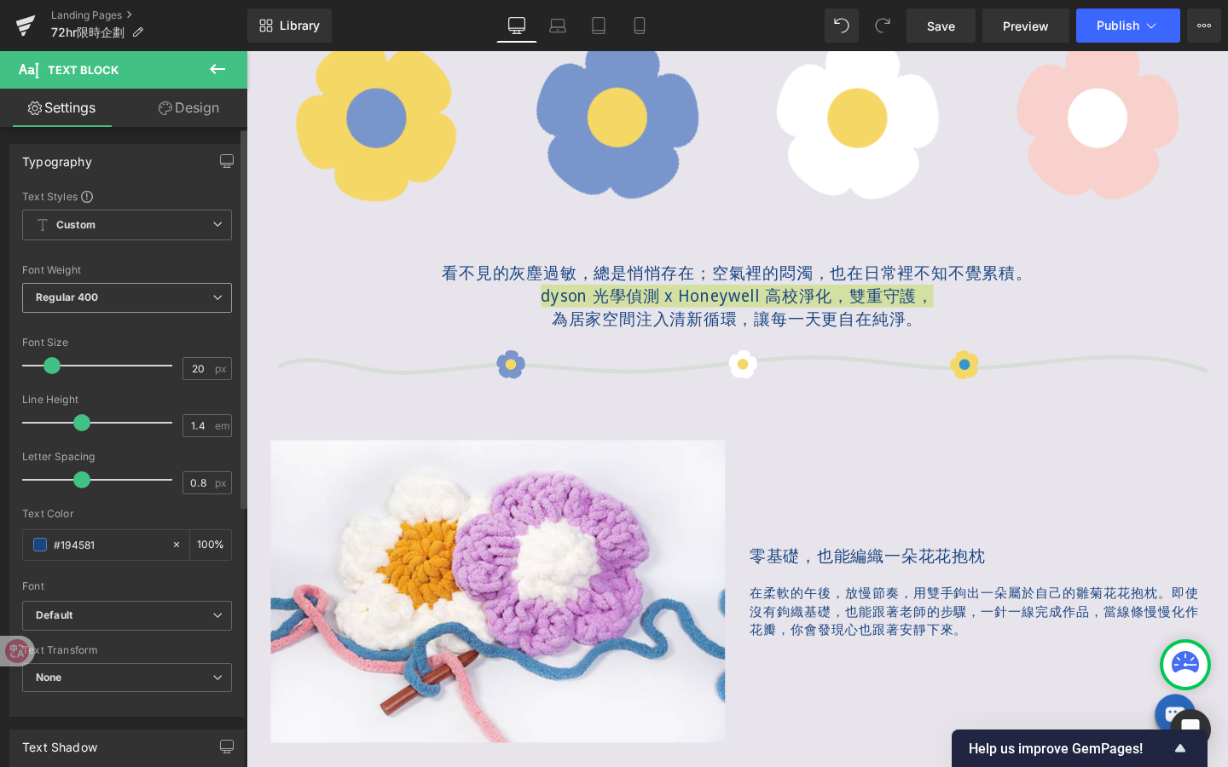
click at [209, 307] on span "Regular 400" at bounding box center [127, 298] width 210 height 30
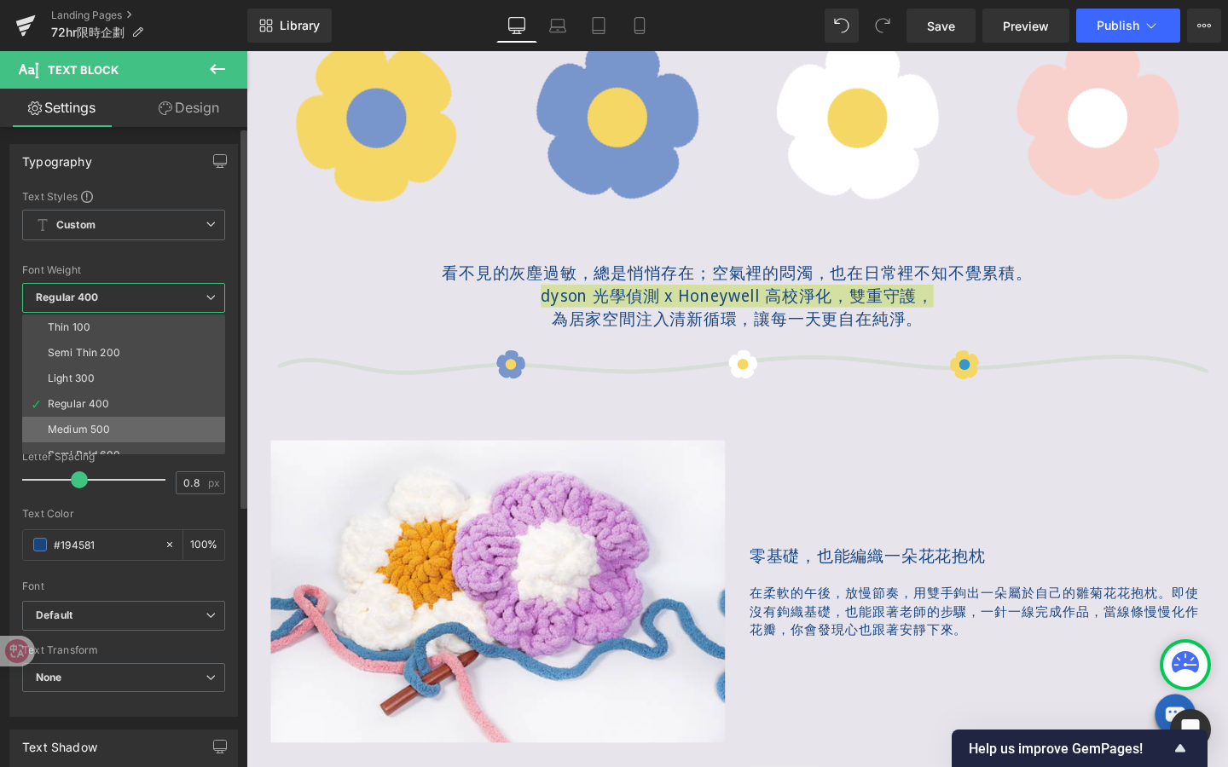
click at [159, 424] on li "Medium 500" at bounding box center [127, 430] width 211 height 26
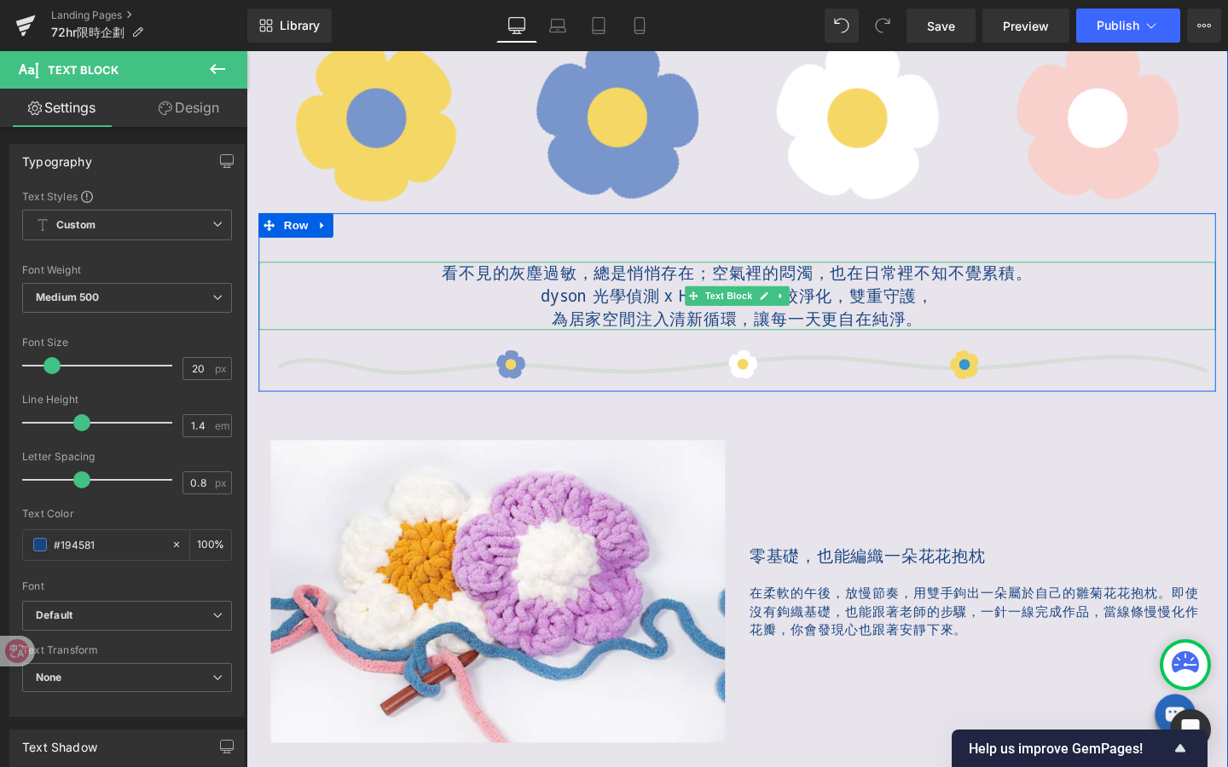
click at [758, 323] on p "為居家空間注入清新循環，讓每一天更自在純淨。" at bounding box center [762, 333] width 1006 height 24
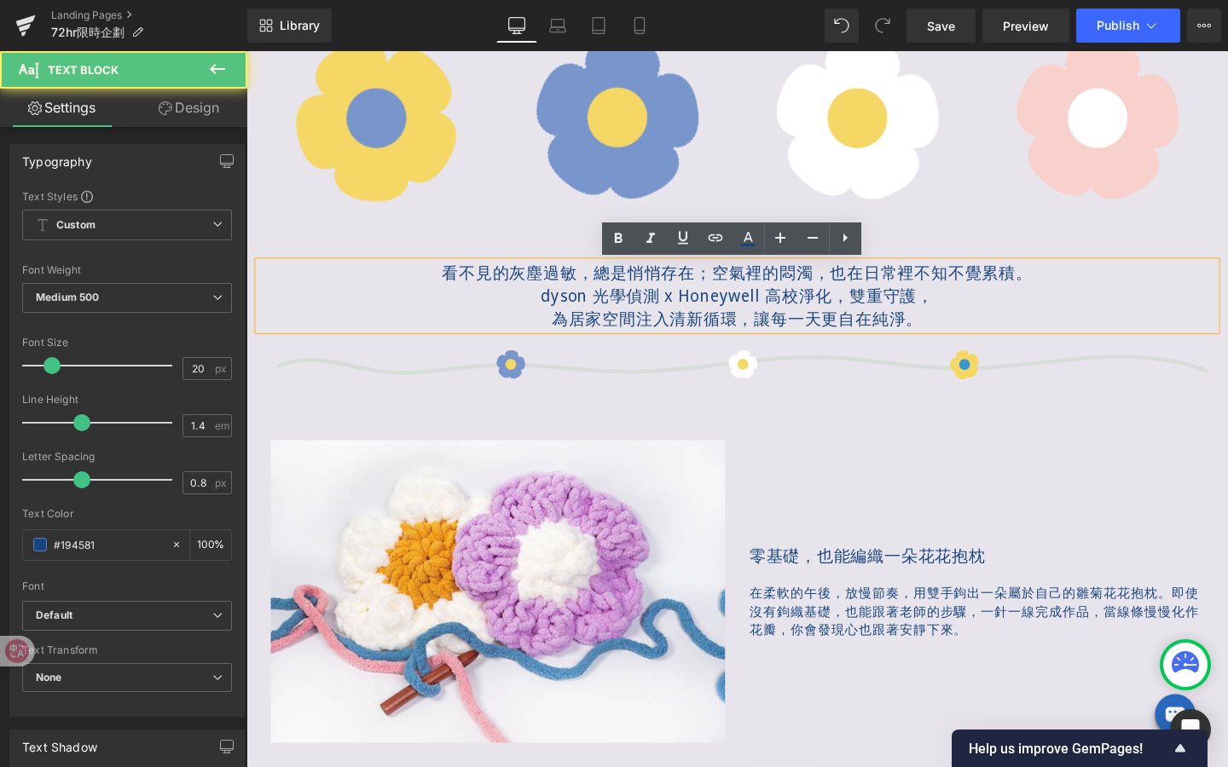
click at [875, 470] on div "零基礎，也能編織一朵花花抱枕 Text Block 在柔軟的午後，放慢節奏， 用雙手鉤出一朵屬於自己的雛菊花花抱枕。 即使沒有鉤織基礎，也能跟著老師的步驟，一…" at bounding box center [1013, 619] width 503 height 318
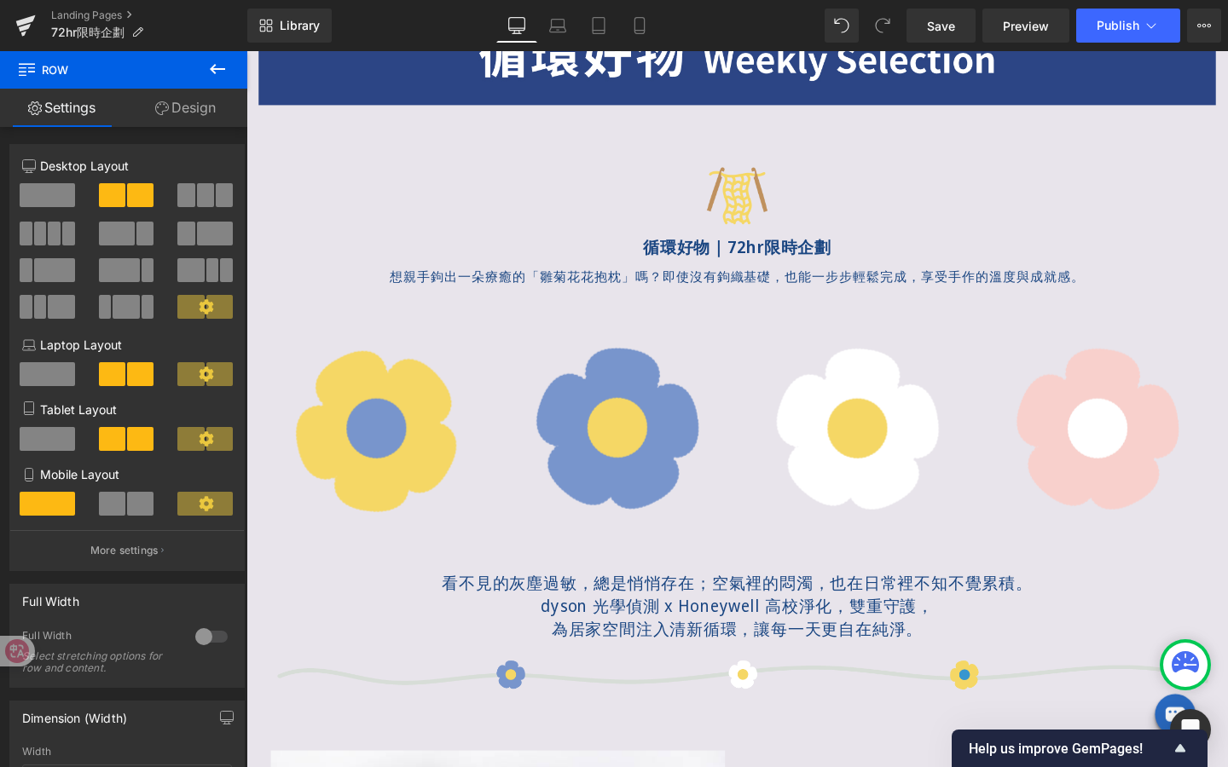
scroll to position [582, 0]
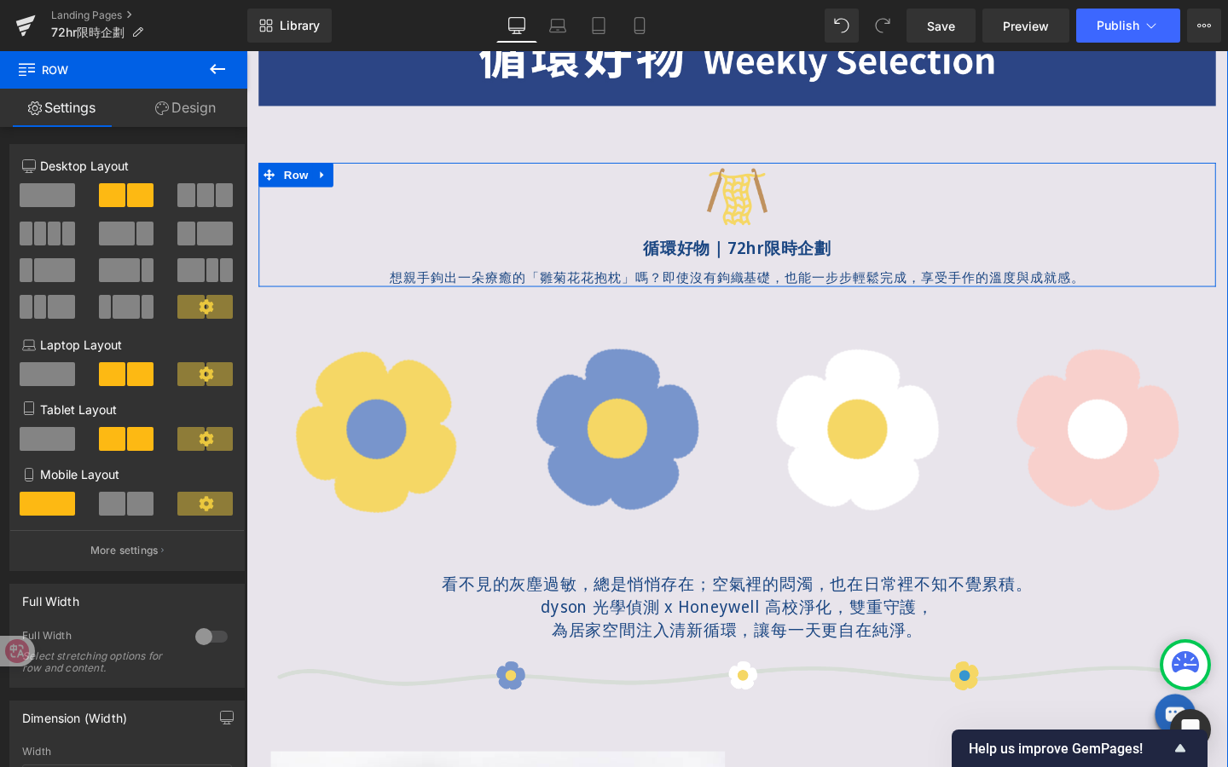
click at [626, 294] on p "想親手鉤出一朵療癒的「雛菊花花抱枕」嗎？ 即使沒有鉤織基礎，也能一步步輕鬆完成，享受手作的溫度與成就感。" at bounding box center [762, 289] width 1006 height 19
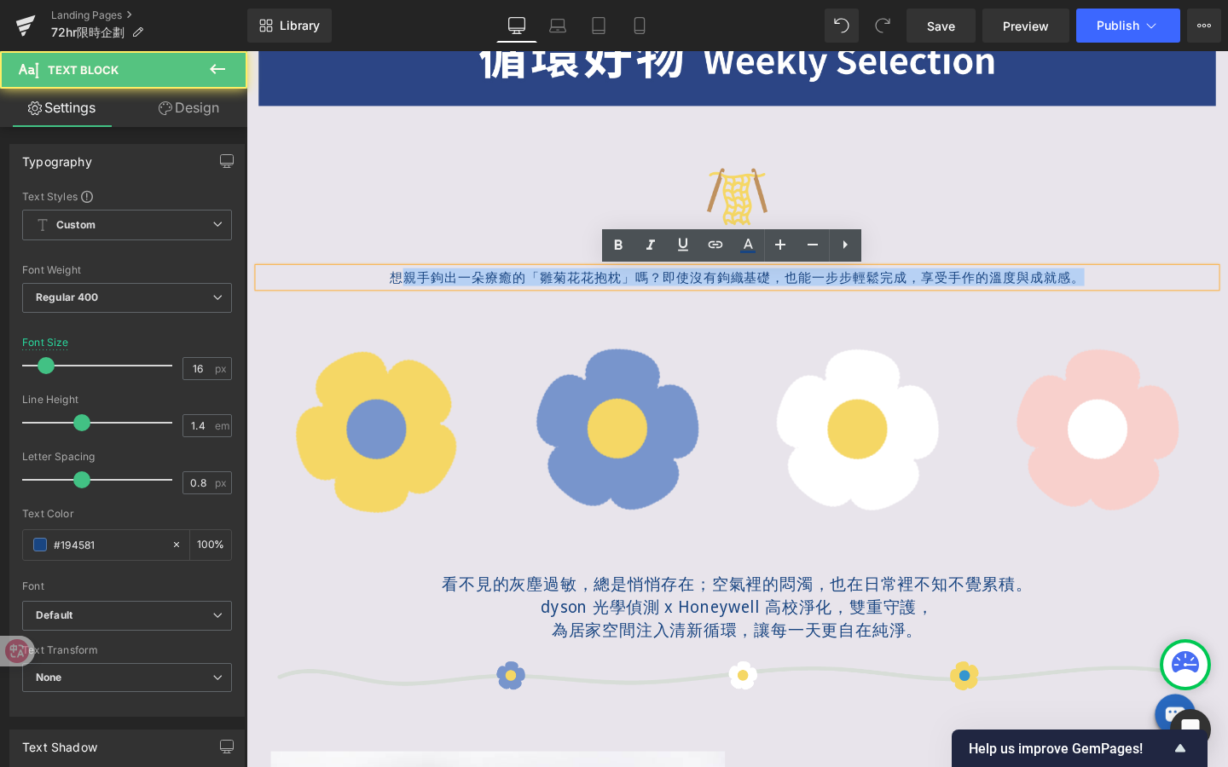
drag, startPoint x: 404, startPoint y: 290, endPoint x: 1170, endPoint y: 304, distance: 765.8
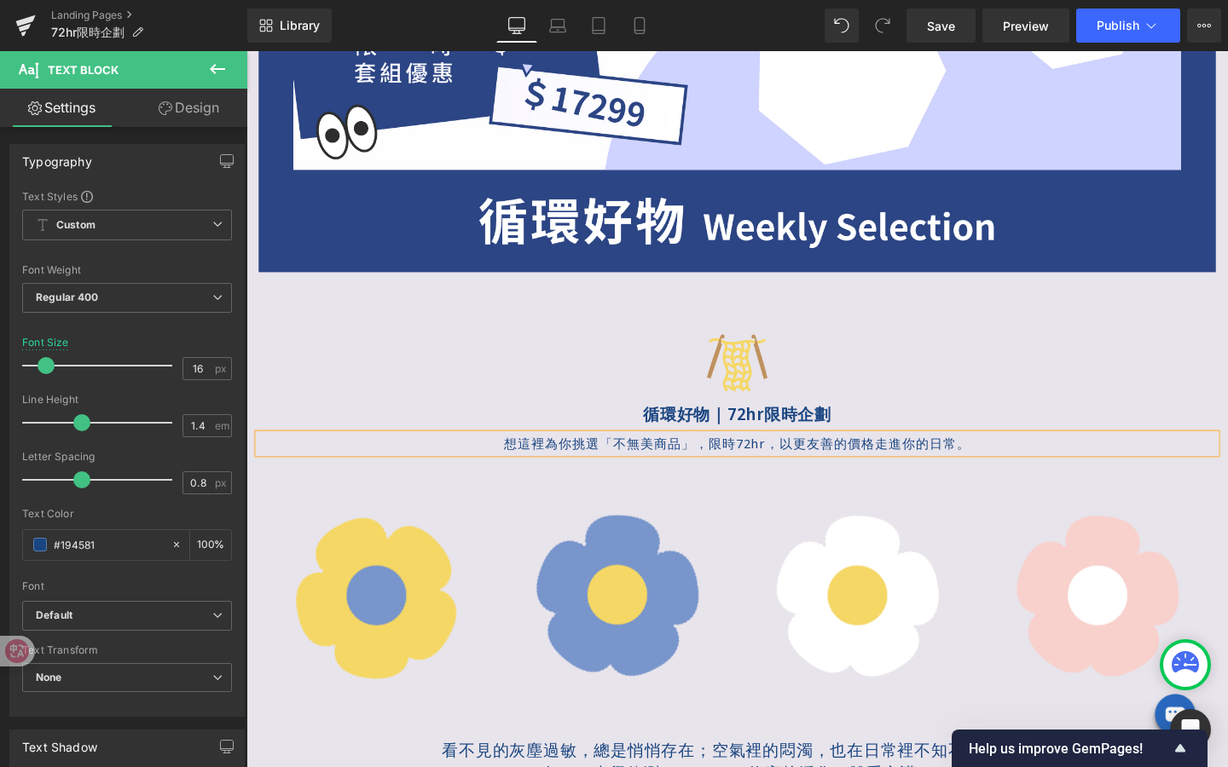
scroll to position [410, 0]
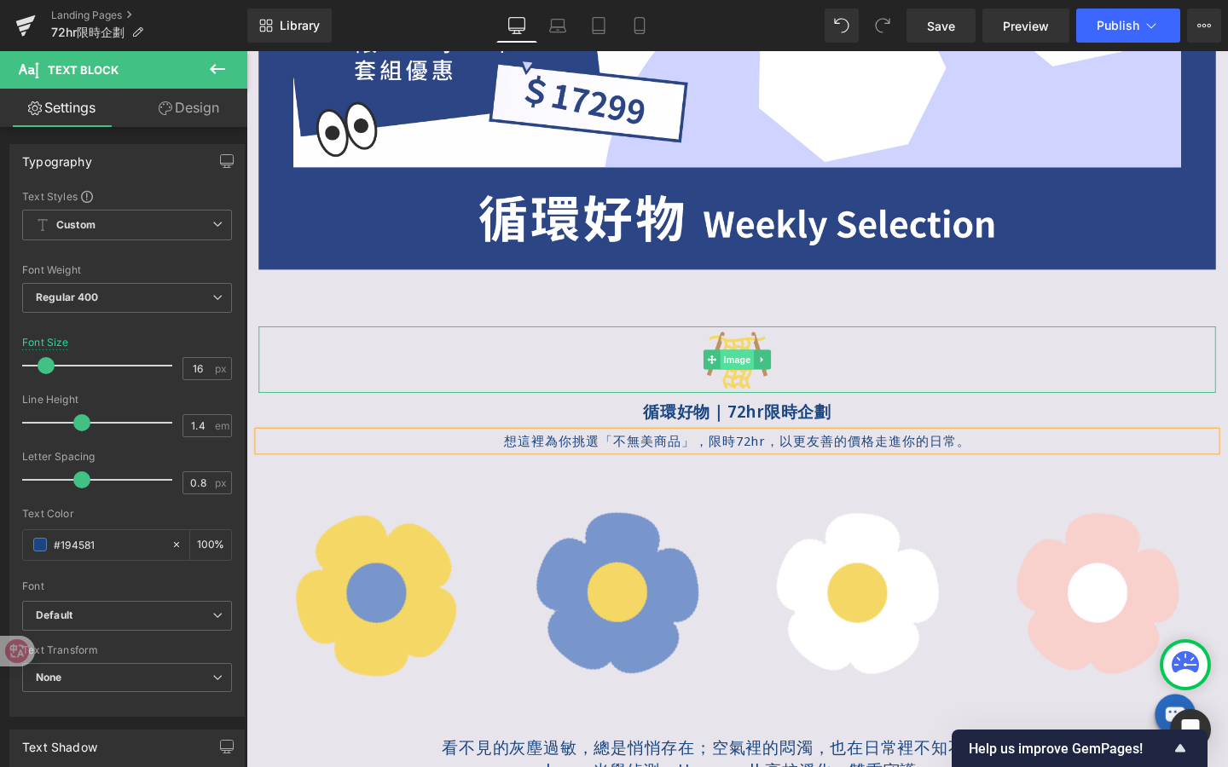
click at [772, 378] on link "Image" at bounding box center [752, 376] width 53 height 20
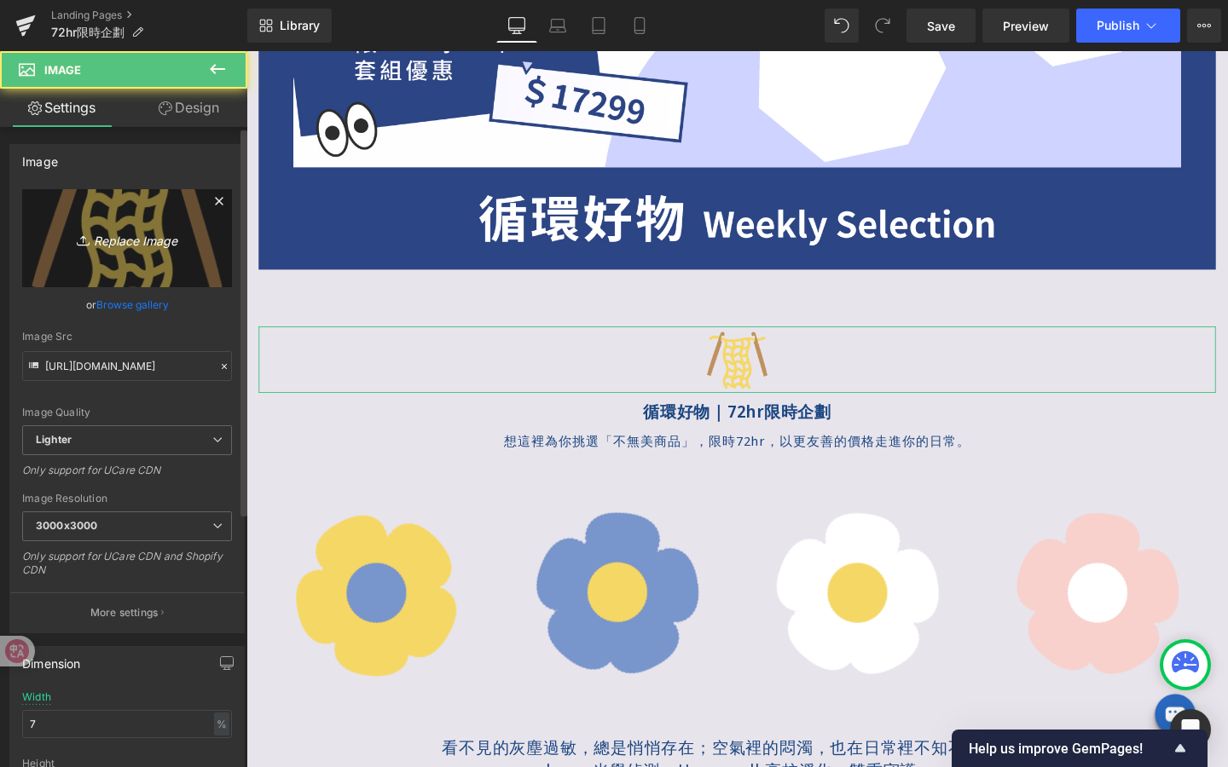
click at [126, 247] on icon "Replace Image" at bounding box center [127, 238] width 136 height 21
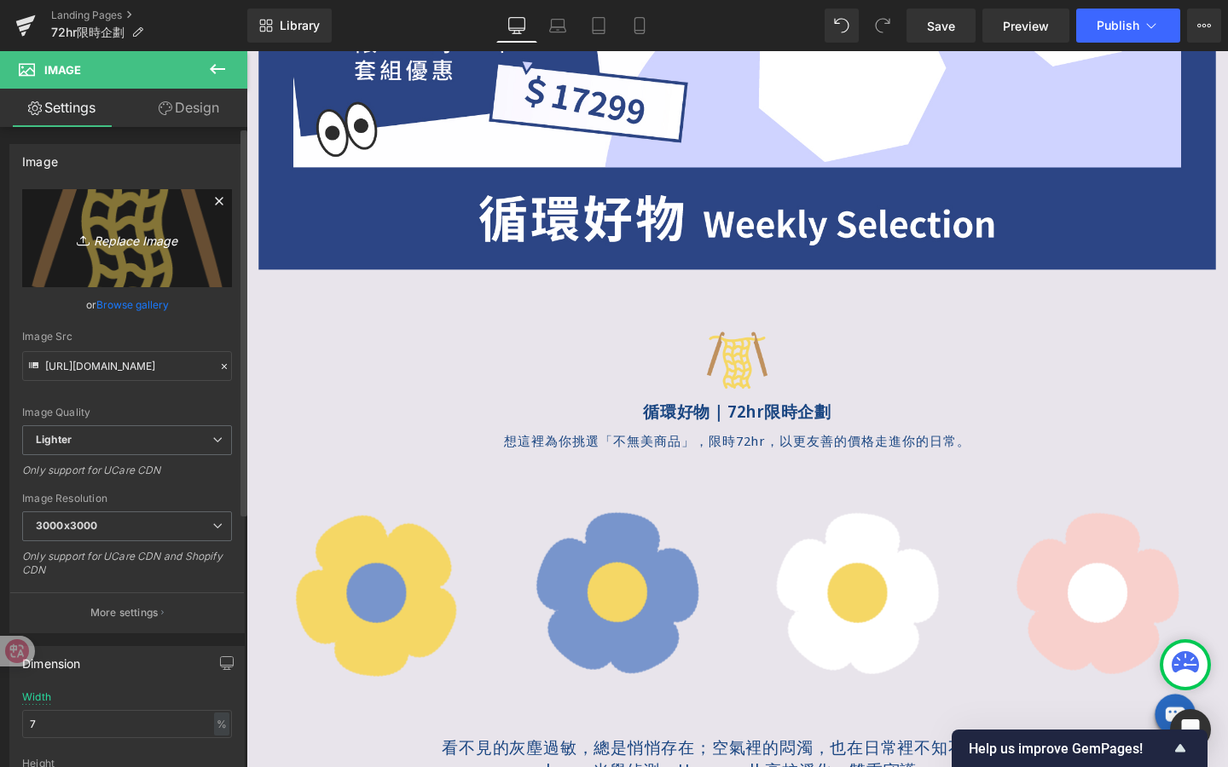
type input "C:\fakepath\眼睛.png"
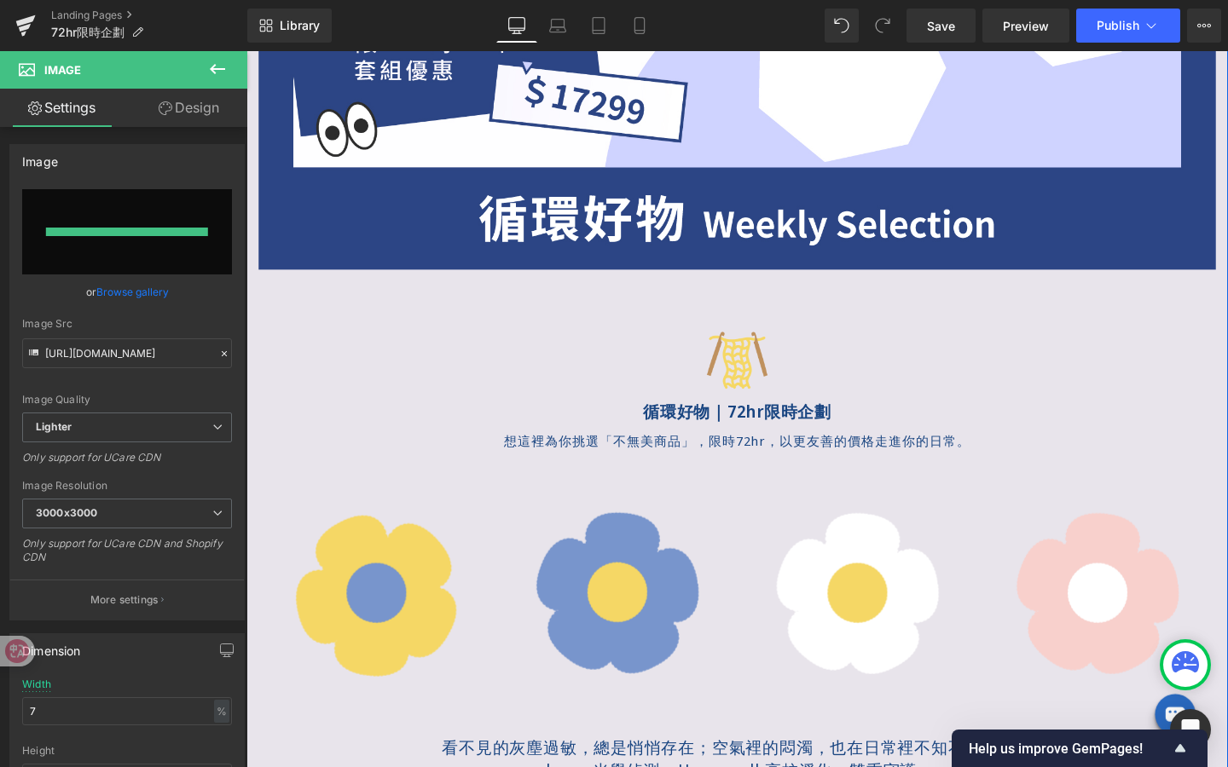
type input "[URL][DOMAIN_NAME]"
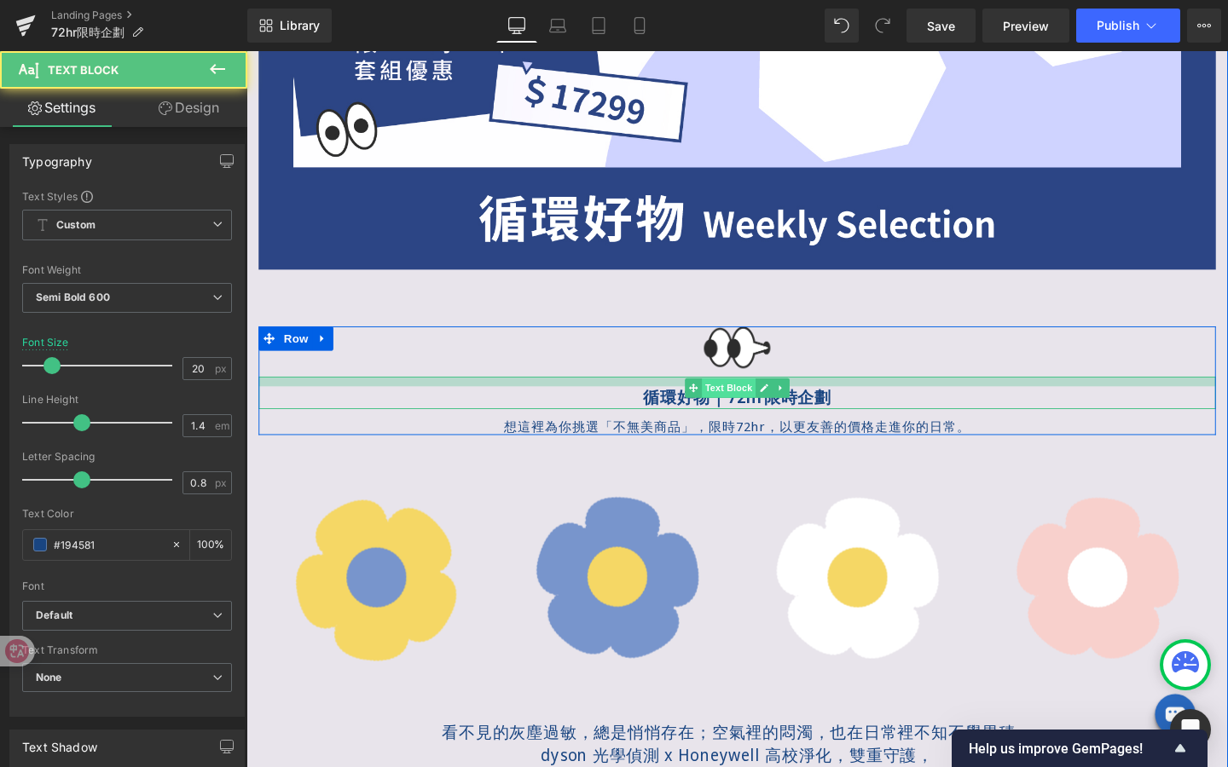
drag, startPoint x: 745, startPoint y: 395, endPoint x: 747, endPoint y: 405, distance: 10.4
click at [747, 405] on div "循環好物｜72hr限時企劃 Text Block" at bounding box center [762, 411] width 1006 height 34
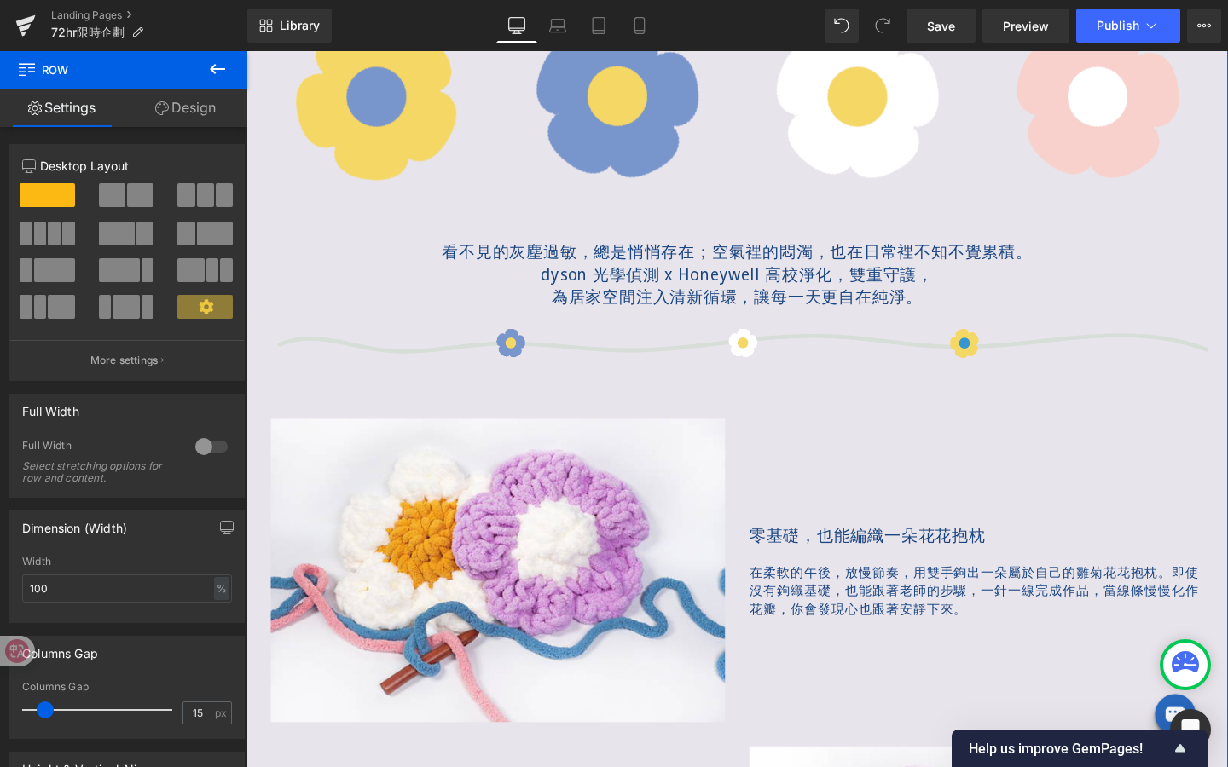
scroll to position [917, 0]
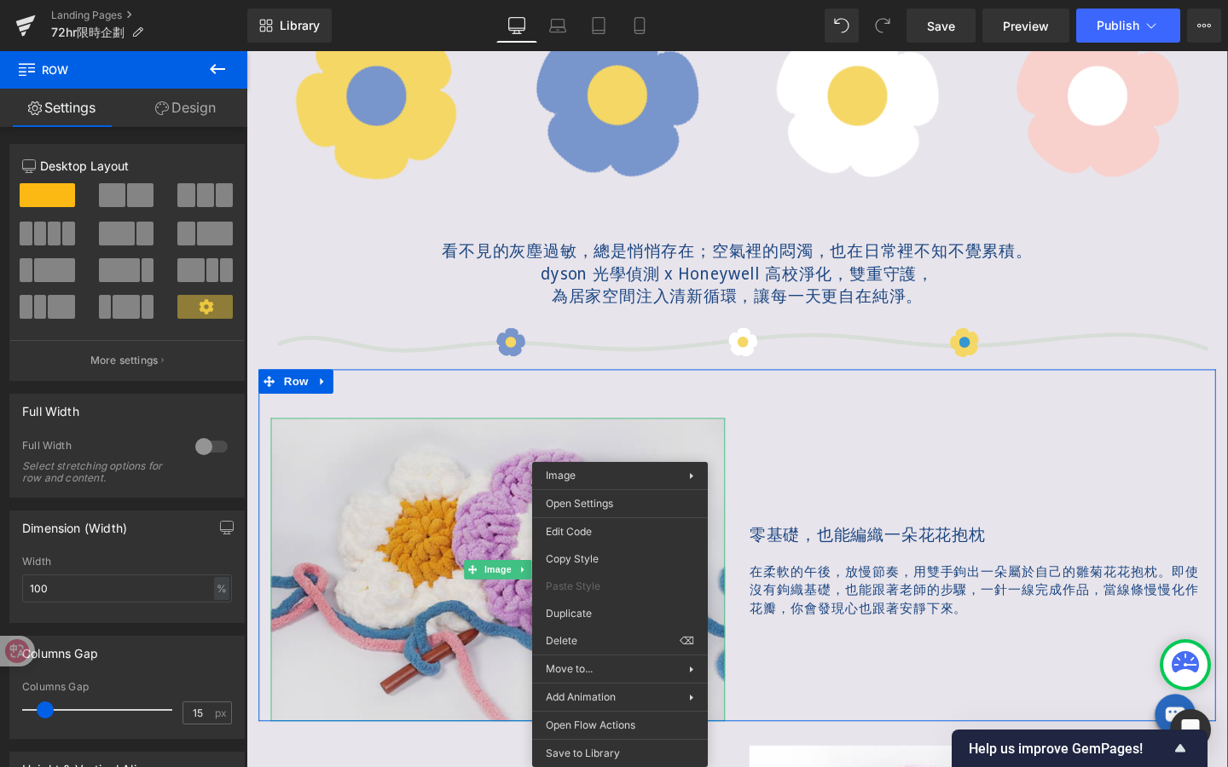
click at [419, 529] on img at bounding box center [510, 596] width 477 height 318
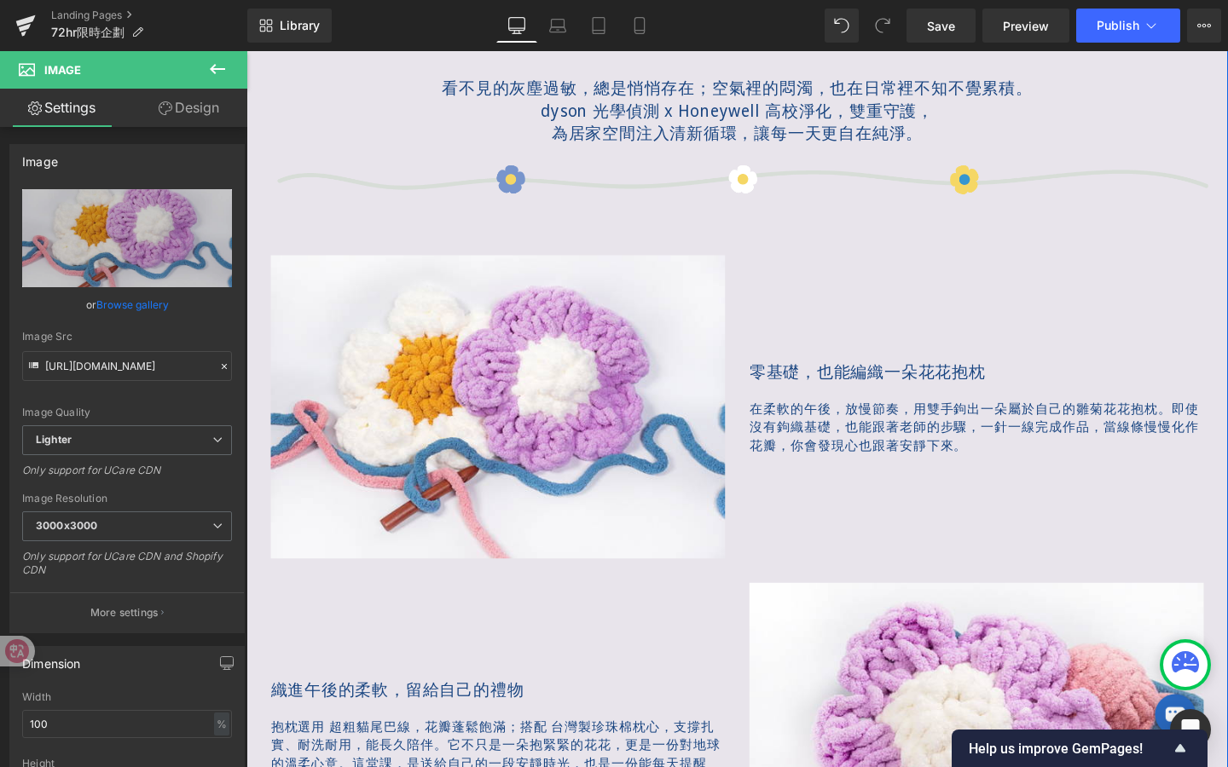
scroll to position [1090, 0]
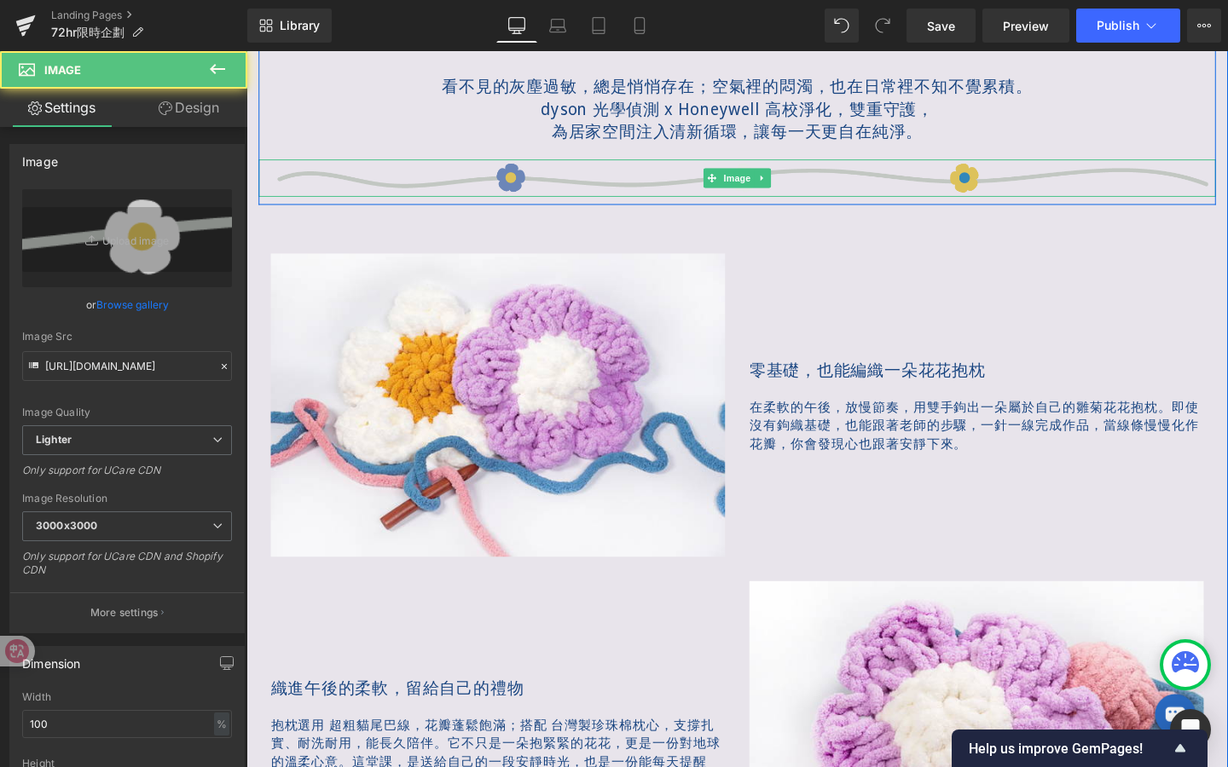
click at [313, 179] on img at bounding box center [762, 184] width 1006 height 39
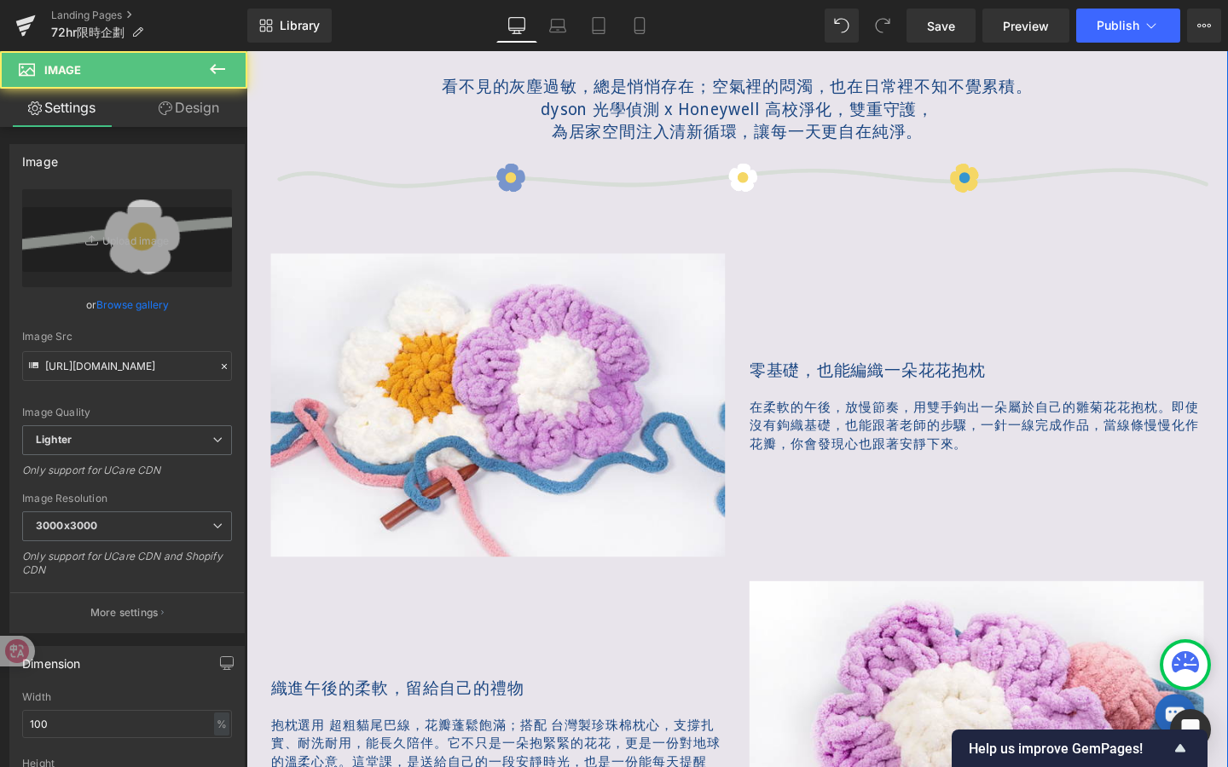
click at [306, 228] on span "Row" at bounding box center [298, 226] width 27 height 20
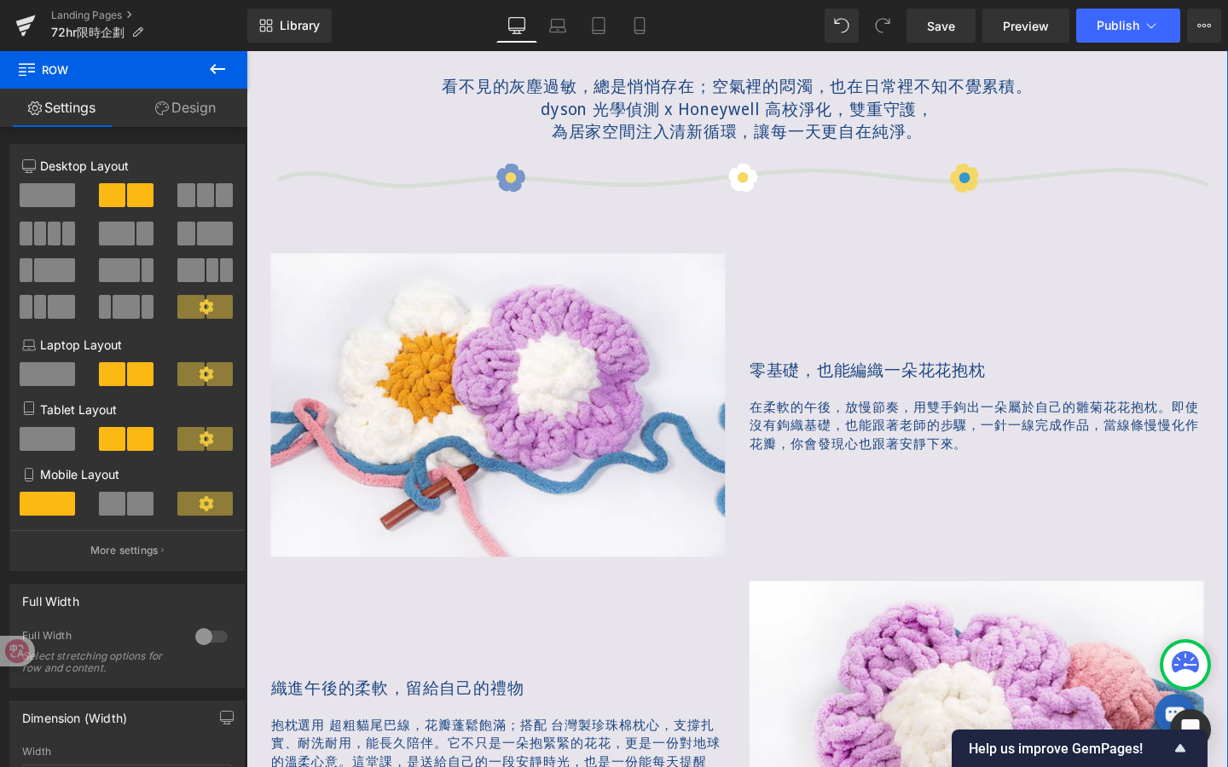
click at [257, 199] on div "Image Row Image Image 循環好物｜72hr限時企劃 Text Block 想這裡為你挑選「不無美商品」，限時72hr，以更友善的價格走進你…" at bounding box center [762, 416] width 1032 height 2761
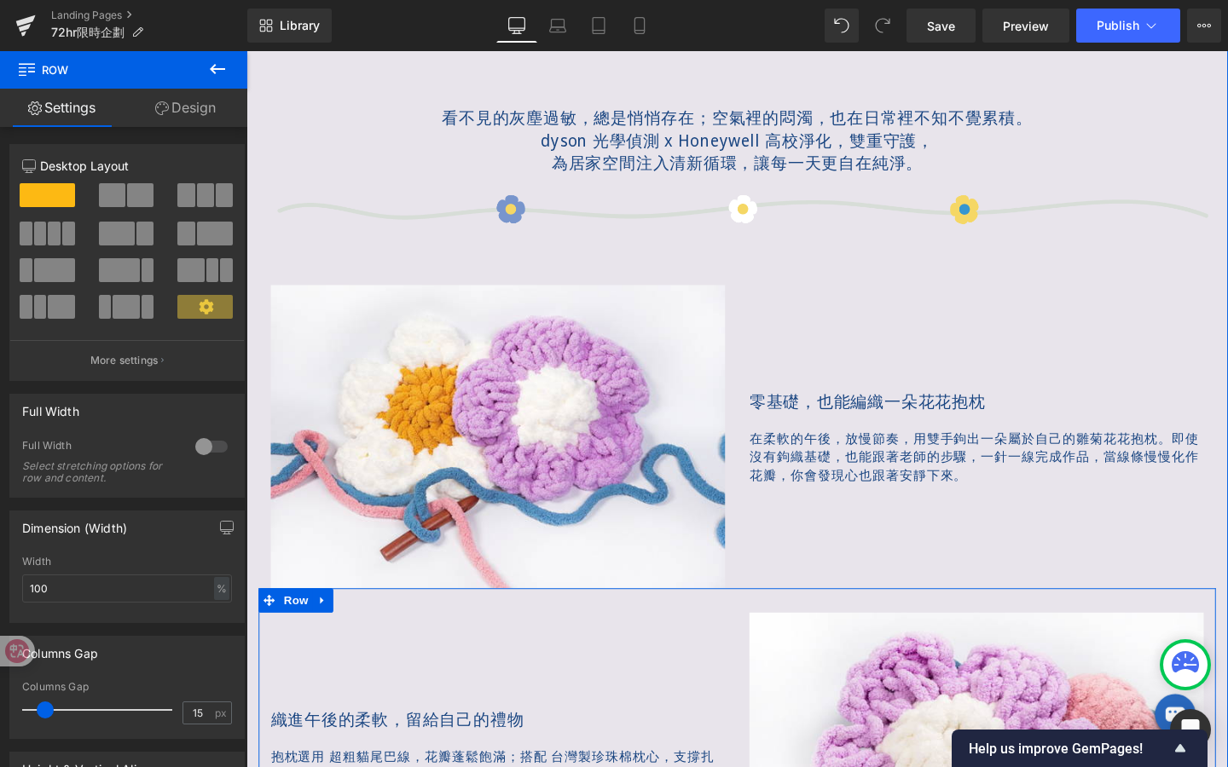
scroll to position [1057, 0]
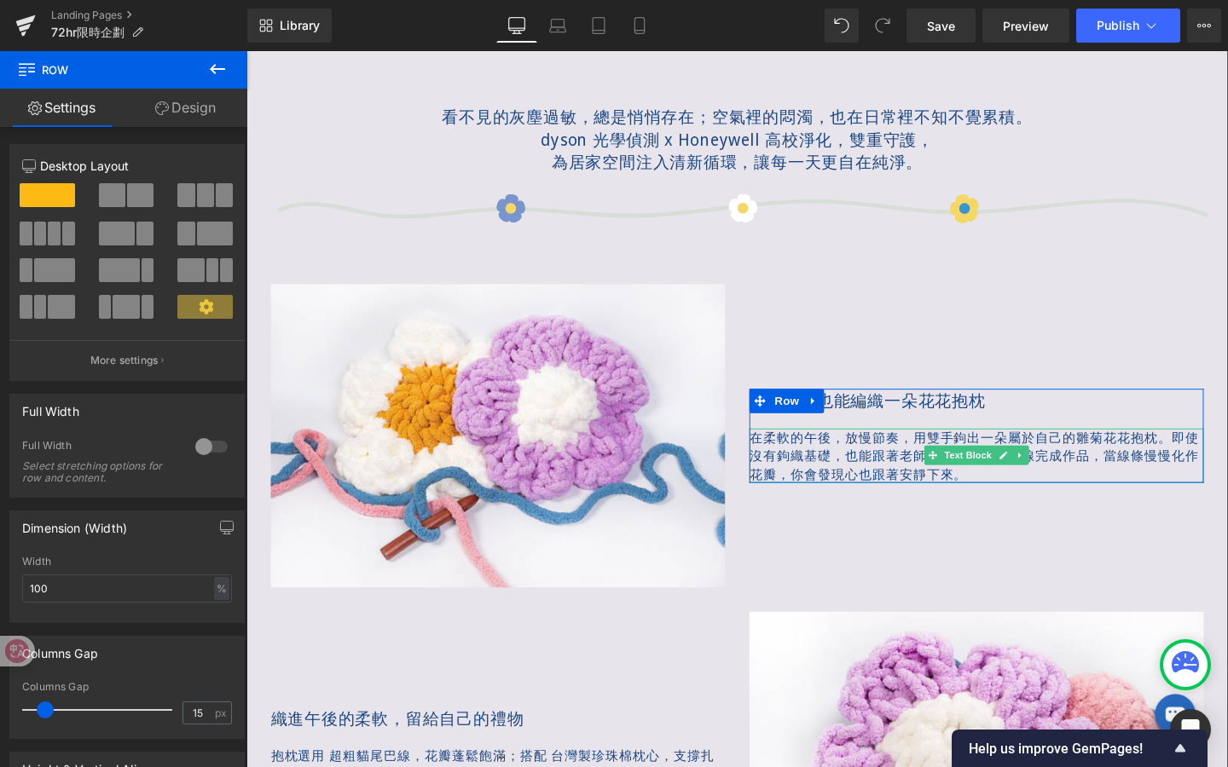
click at [867, 460] on p "在柔軟的午後，放慢節奏， 用雙手鉤出一朵屬於自己的雛菊花花抱枕。 即使沒有鉤織基礎，也能跟著老師的步驟，一針一線完成作品， 當線條慢慢化作花瓣，你會發現心也跟…" at bounding box center [1013, 476] width 477 height 57
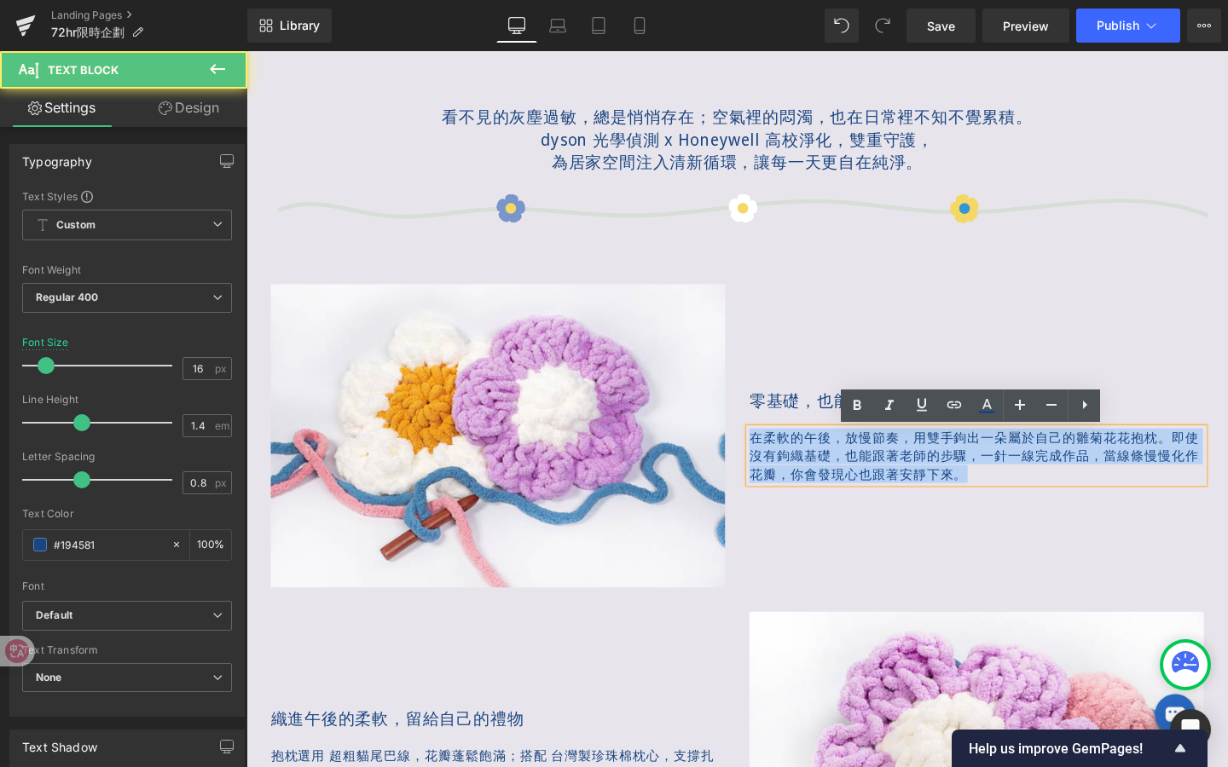
drag, startPoint x: 1013, startPoint y: 495, endPoint x: 750, endPoint y: 454, distance: 265.9
click at [750, 454] on div "Image 零基礎，也能編織一朵花花抱枕 Text Block 在柔軟的午後，放慢節奏， 用雙手鉤出一朵屬於自己的雛菊花花抱枕。 即使沒有鉤織基礎，也能跟著老…" at bounding box center [762, 430] width 1006 height 369
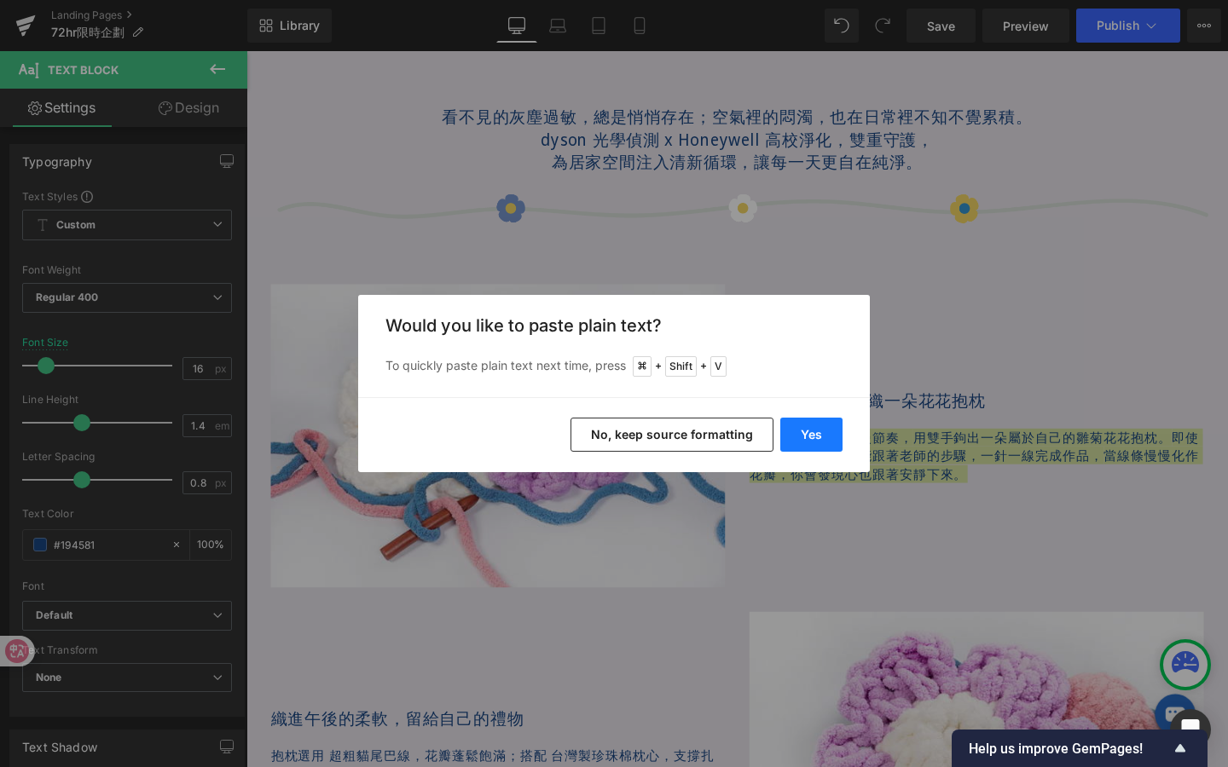
click at [817, 439] on button "Yes" at bounding box center [811, 435] width 62 height 34
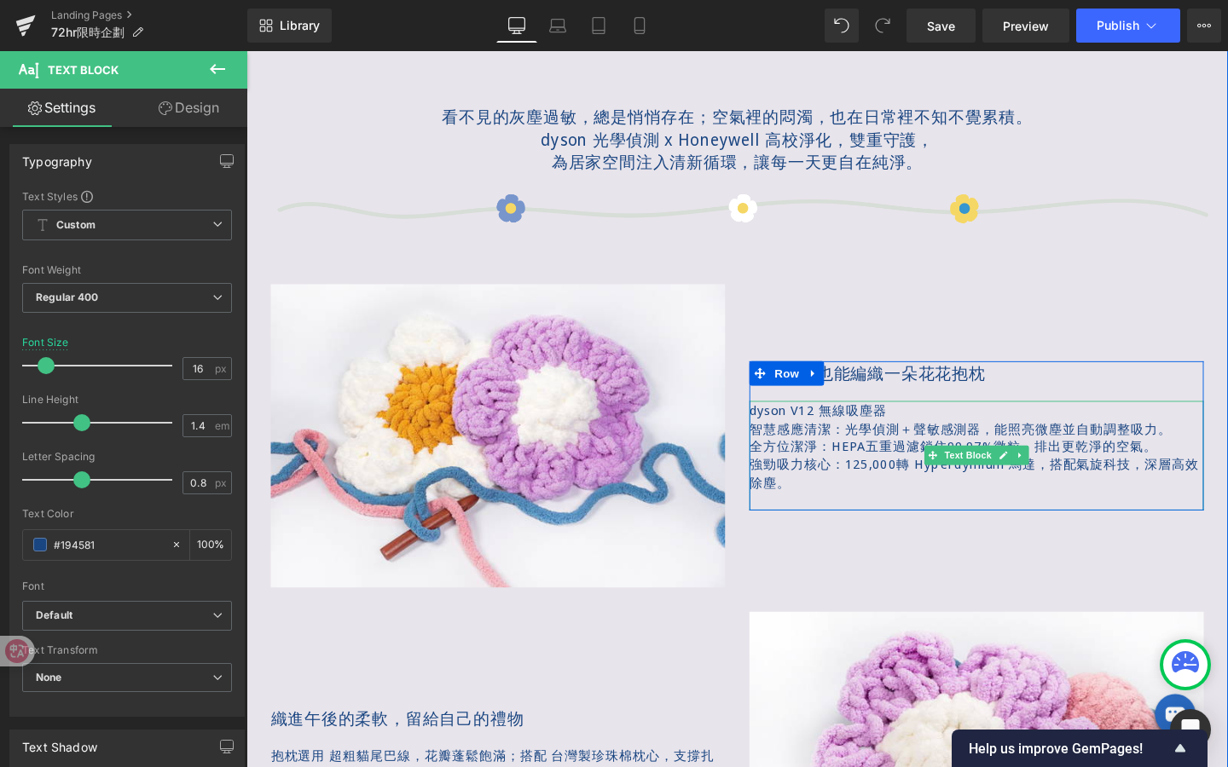
click at [948, 431] on p "dyson V12 無線吸塵器" at bounding box center [1013, 428] width 477 height 19
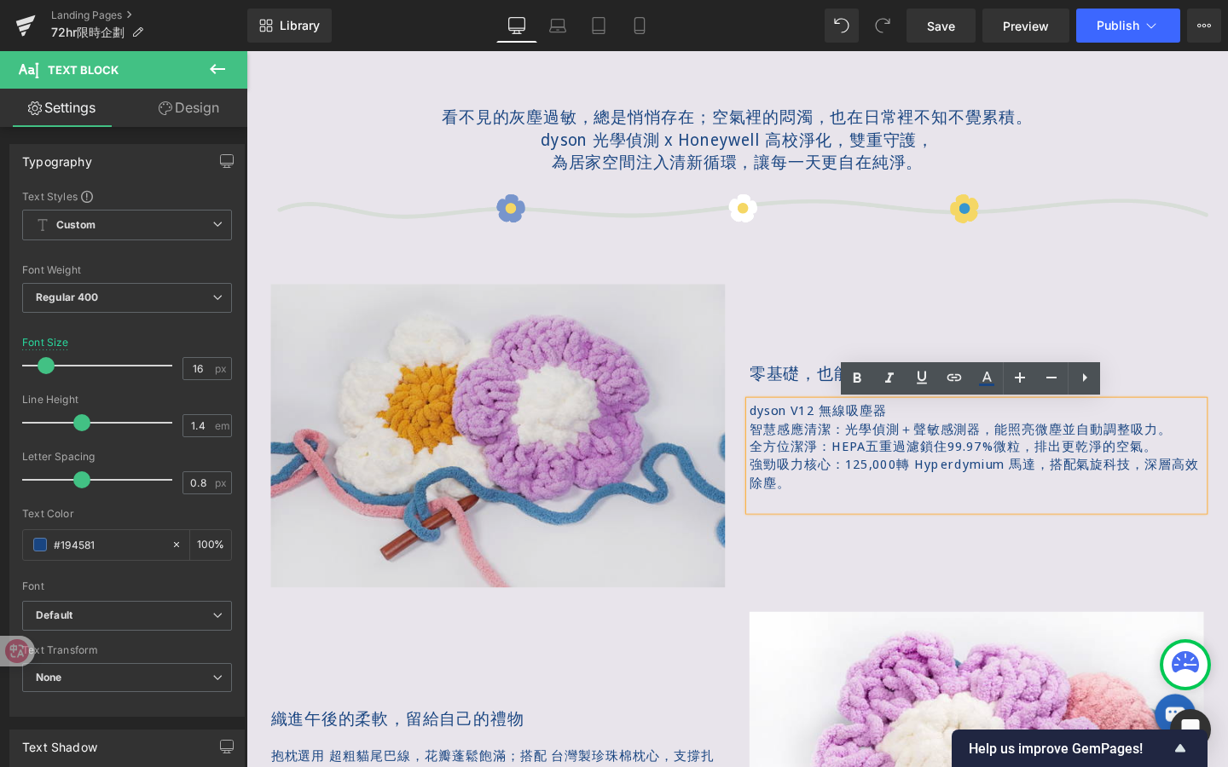
click at [718, 425] on img at bounding box center [510, 456] width 477 height 318
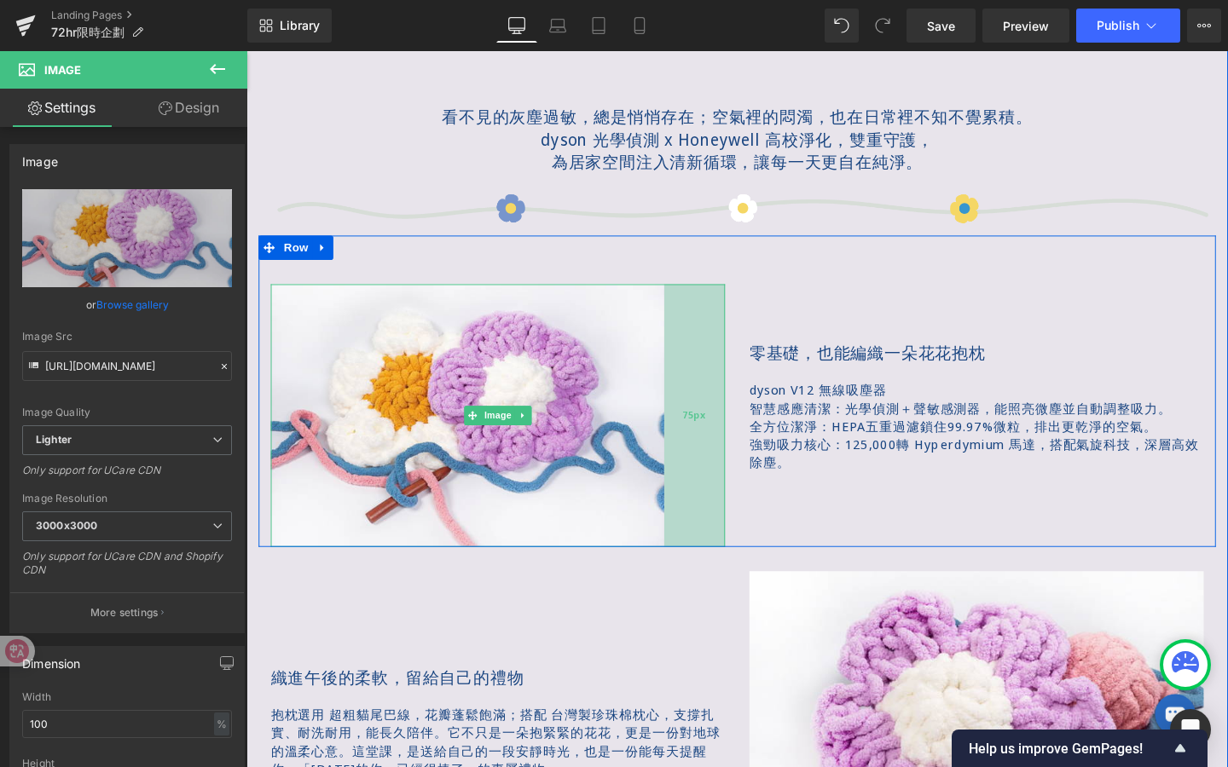
drag, startPoint x: 749, startPoint y: 425, endPoint x: 709, endPoint y: 422, distance: 40.2
click at [683, 426] on div "Image 75px" at bounding box center [510, 434] width 477 height 275
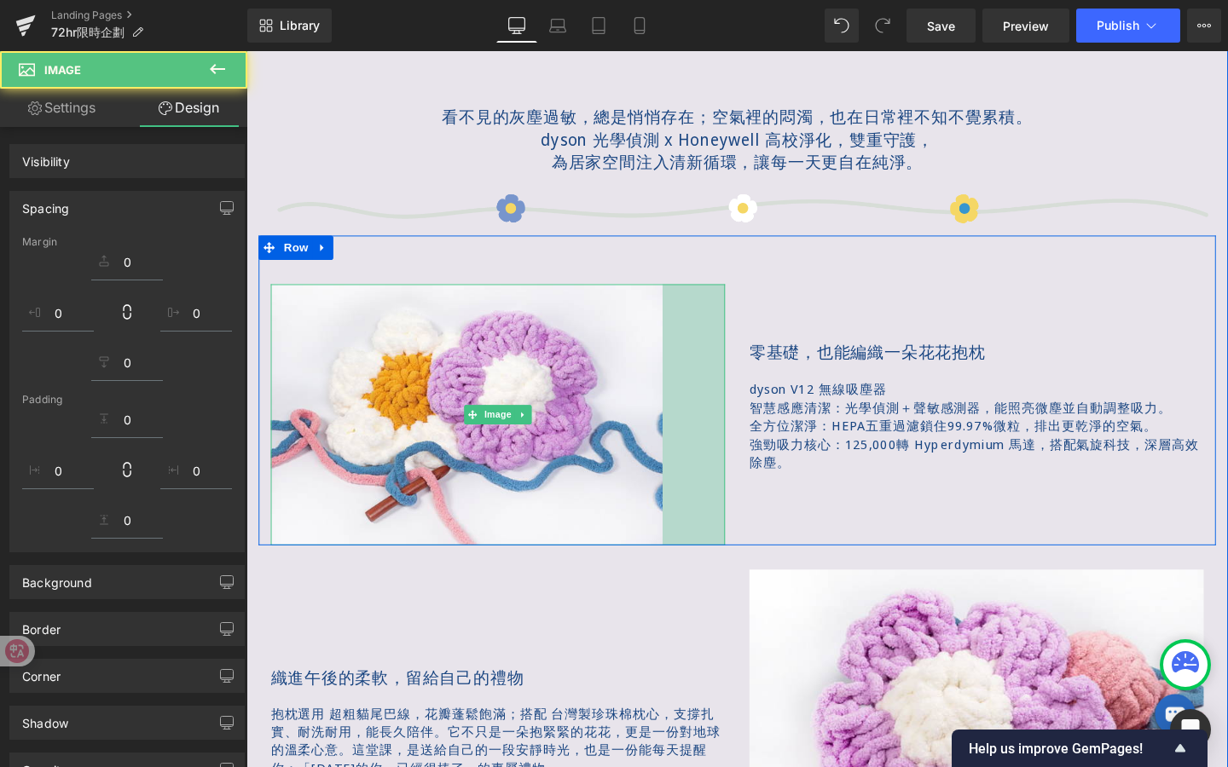
click at [761, 340] on div "Image 77px" at bounding box center [510, 434] width 503 height 275
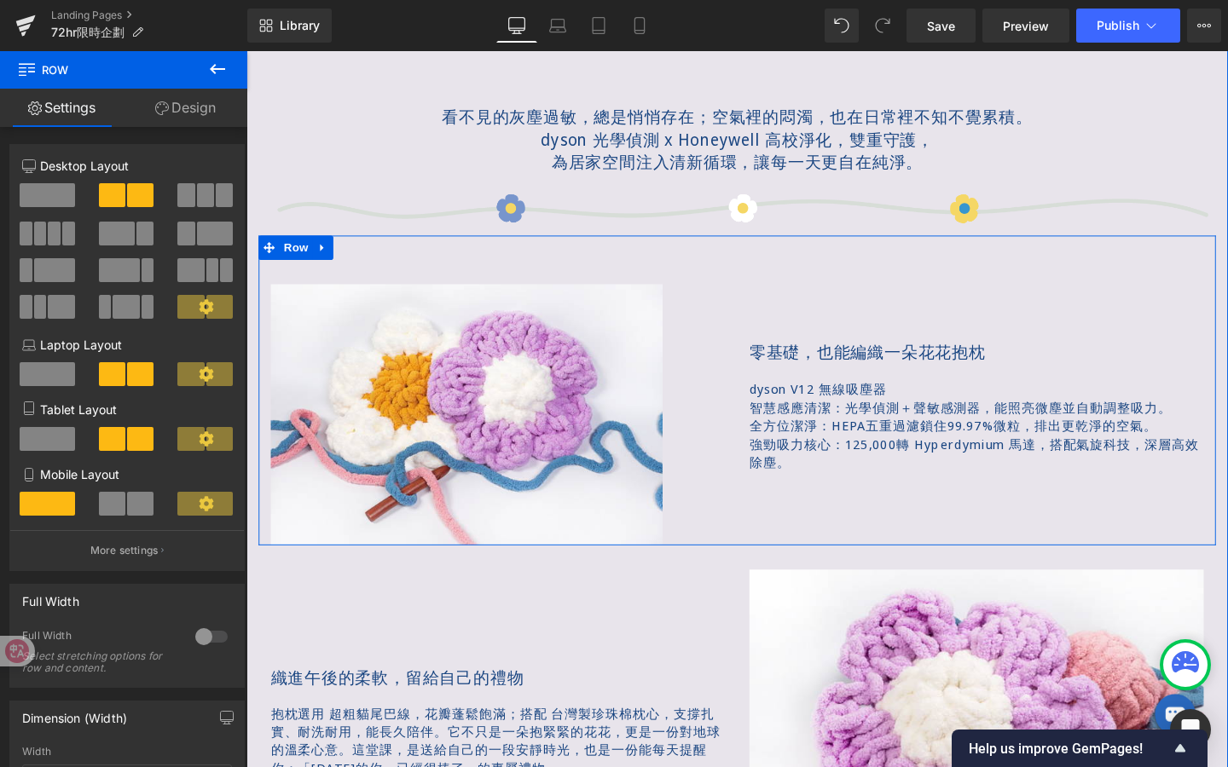
click at [836, 359] on link at bounding box center [837, 368] width 18 height 20
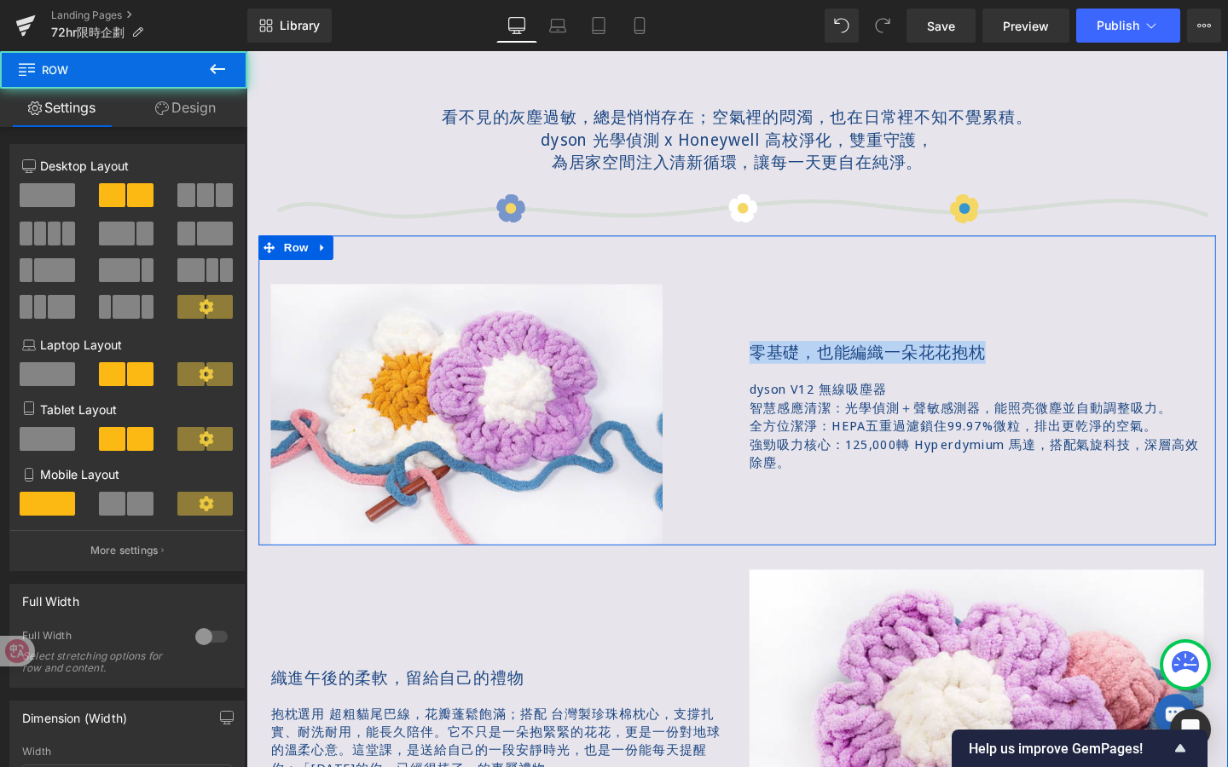
drag, startPoint x: 774, startPoint y: 398, endPoint x: 748, endPoint y: 398, distance: 26.4
click at [748, 398] on div "Image 77px 零基礎，也能編織一朵花花抱枕 Text Block dyson V12 無線吸塵器 智慧感應清潔：光學偵測＋聲敏感測器，能照亮微塵並自…" at bounding box center [762, 409] width 1006 height 326
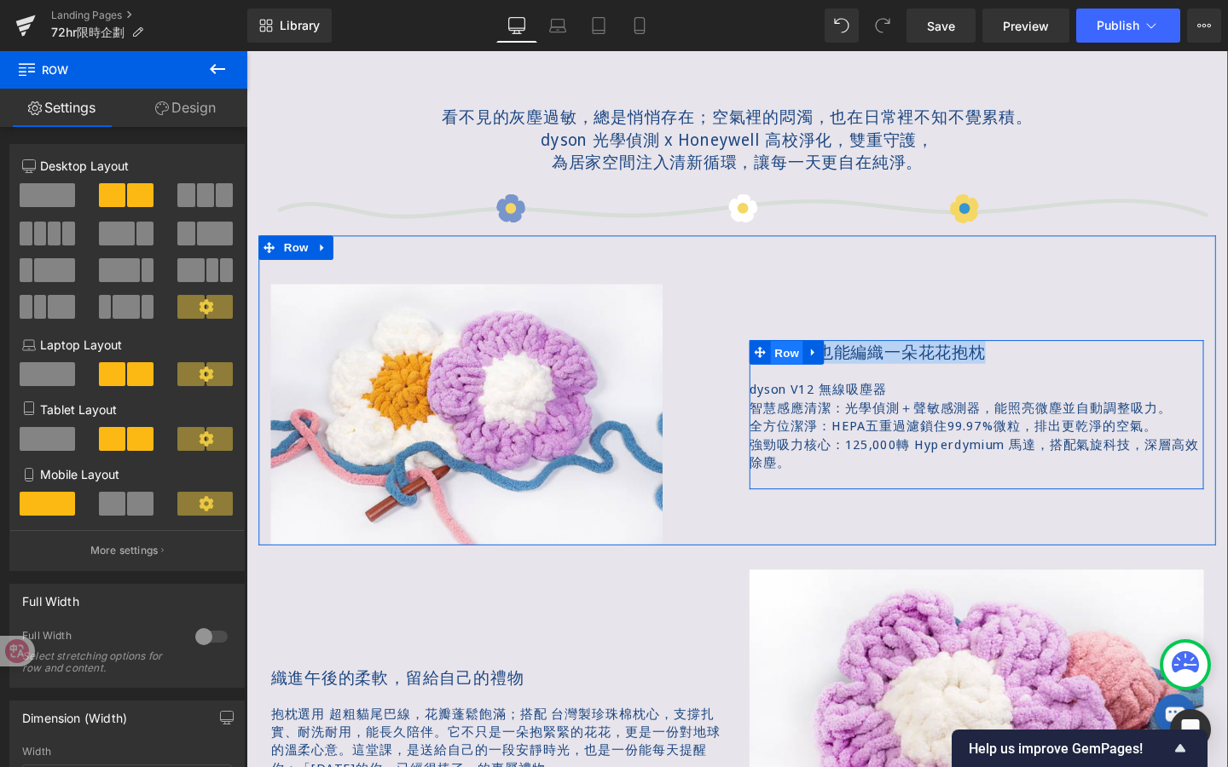
click at [802, 372] on span "Row" at bounding box center [814, 369] width 34 height 26
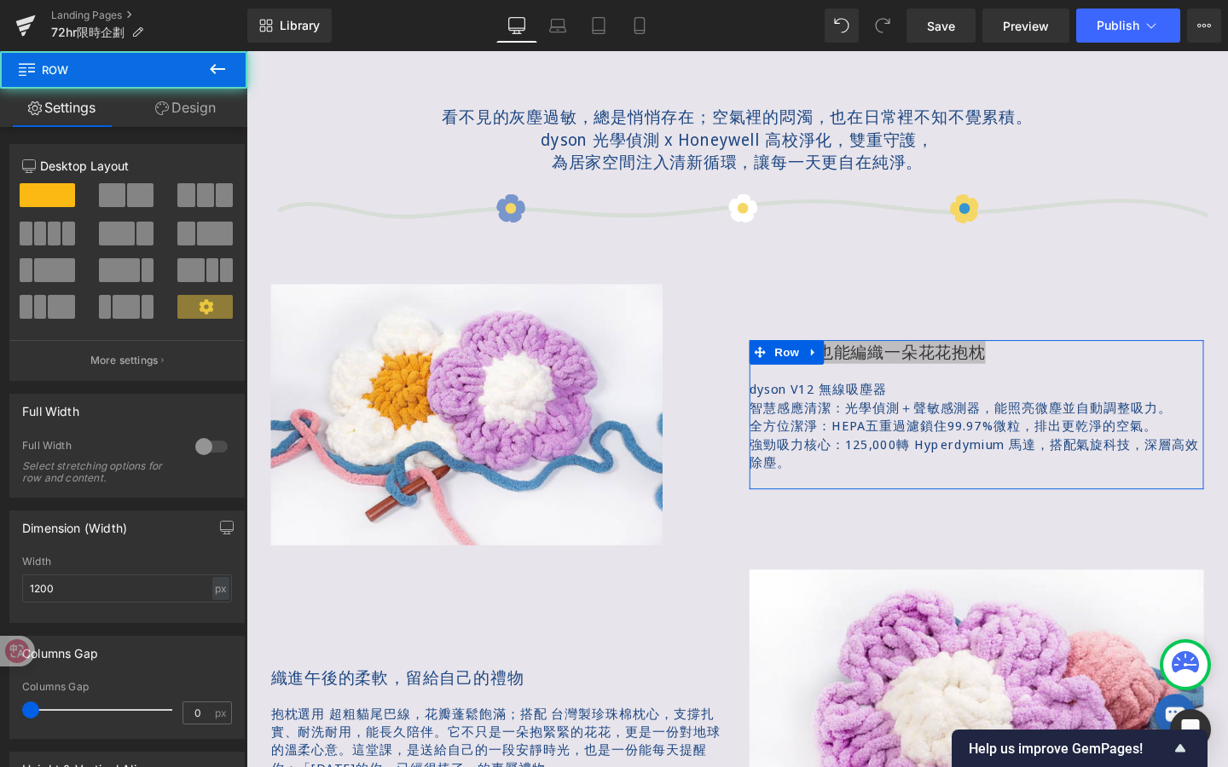
click at [187, 99] on link "Design" at bounding box center [186, 108] width 124 height 38
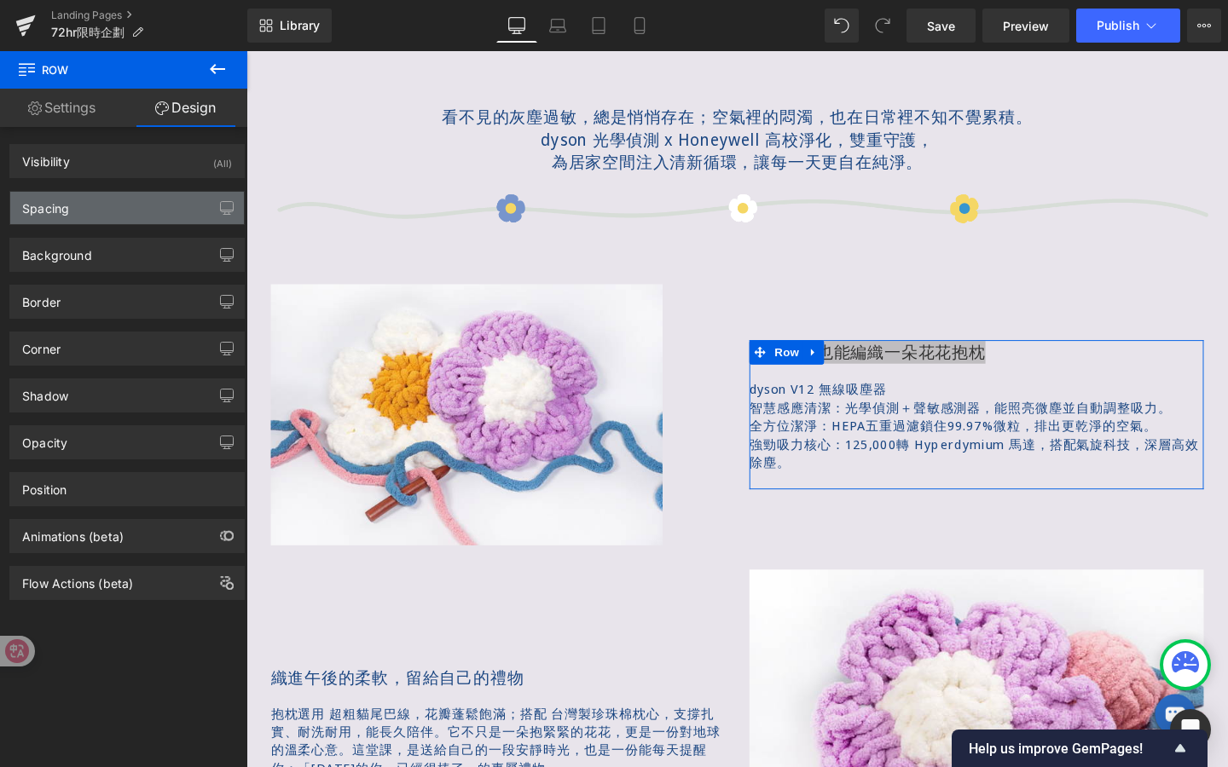
type input "0"
type input "1"
type input "0"
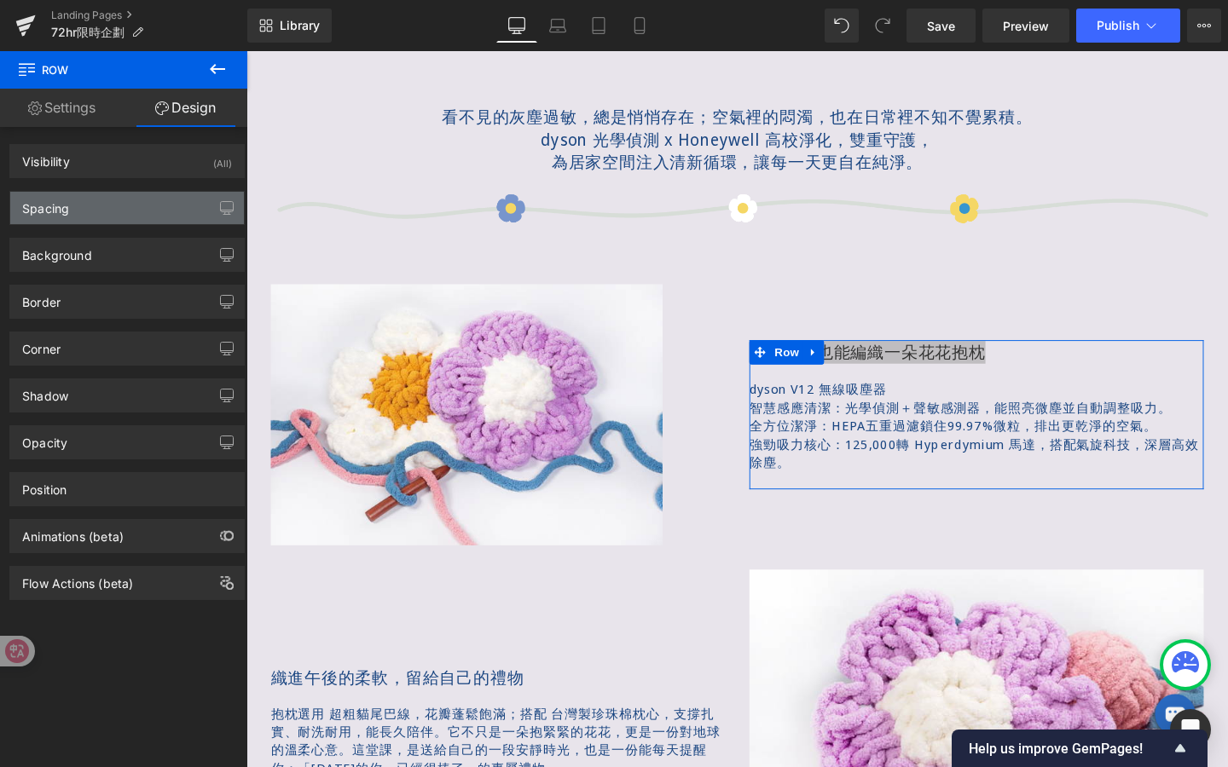
click at [130, 214] on div "Spacing" at bounding box center [127, 208] width 234 height 32
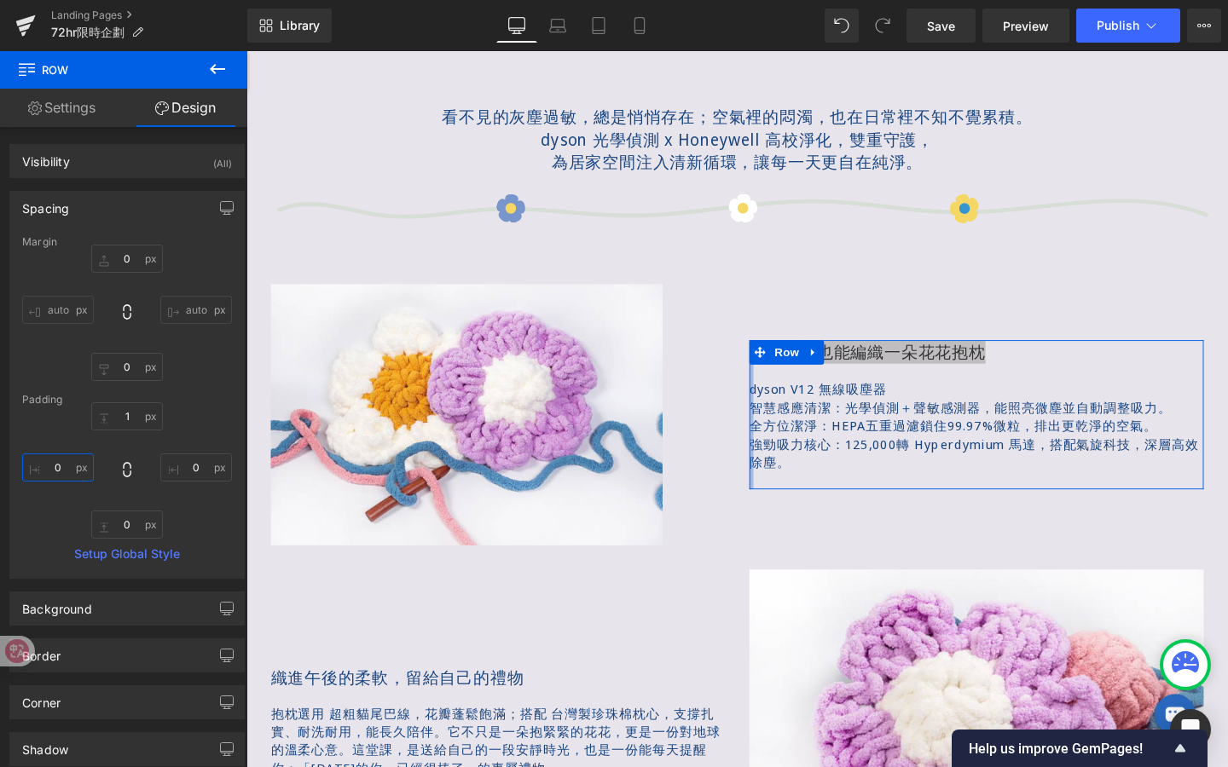
click at [74, 460] on input "0" at bounding box center [58, 468] width 72 height 28
type input "ㄦ0"
type input "ㄦ"
type input "-20"
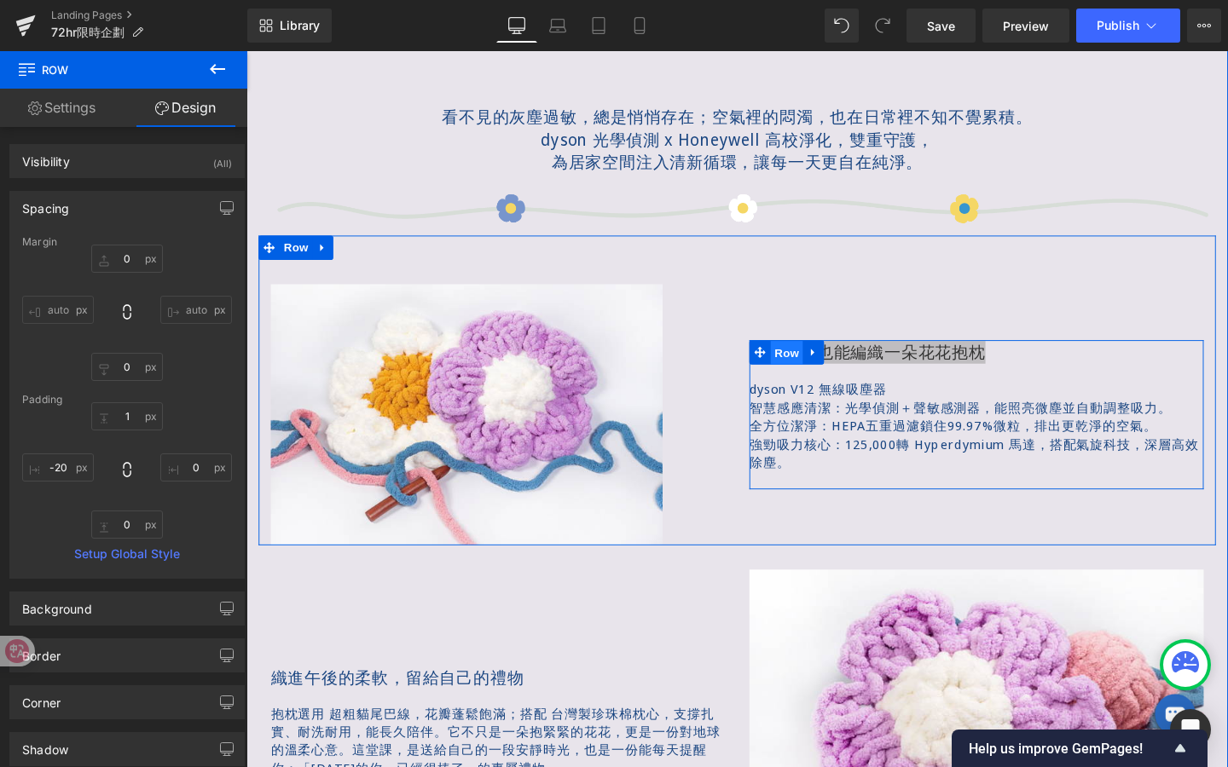
click at [797, 369] on span "Row" at bounding box center [814, 369] width 34 height 26
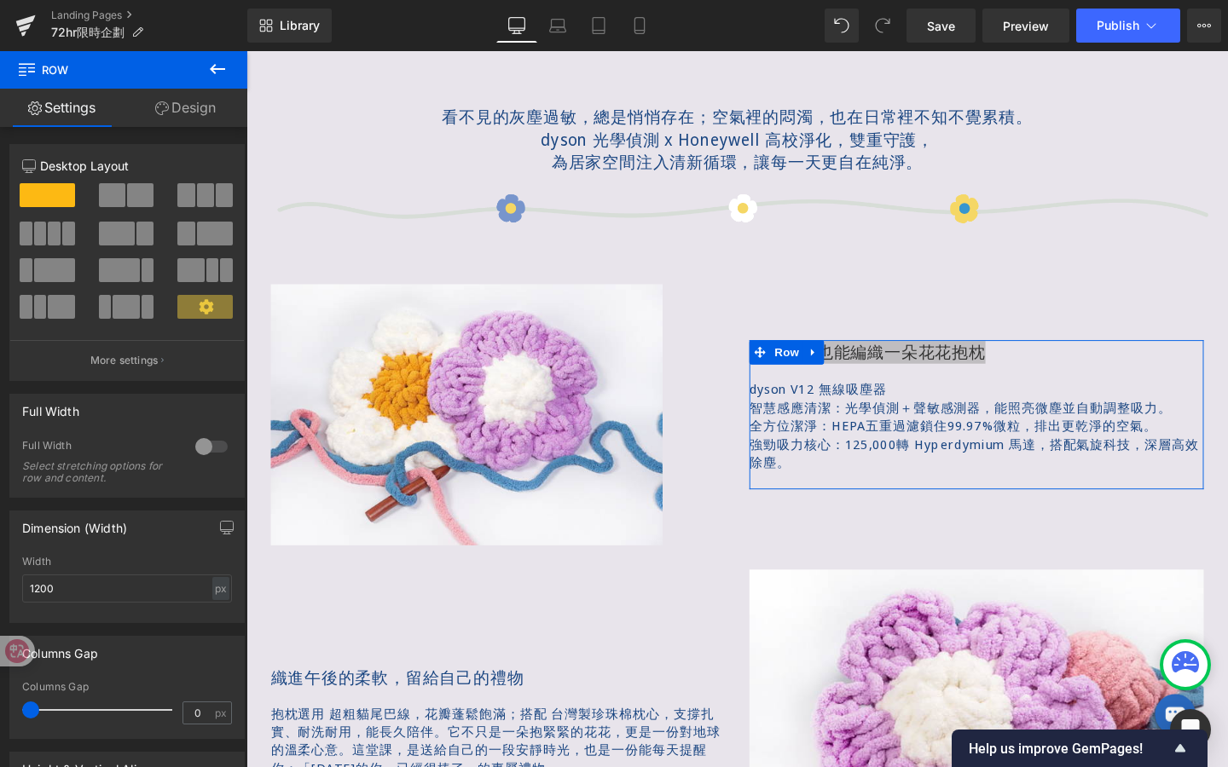
click at [194, 113] on link "Design" at bounding box center [186, 108] width 124 height 38
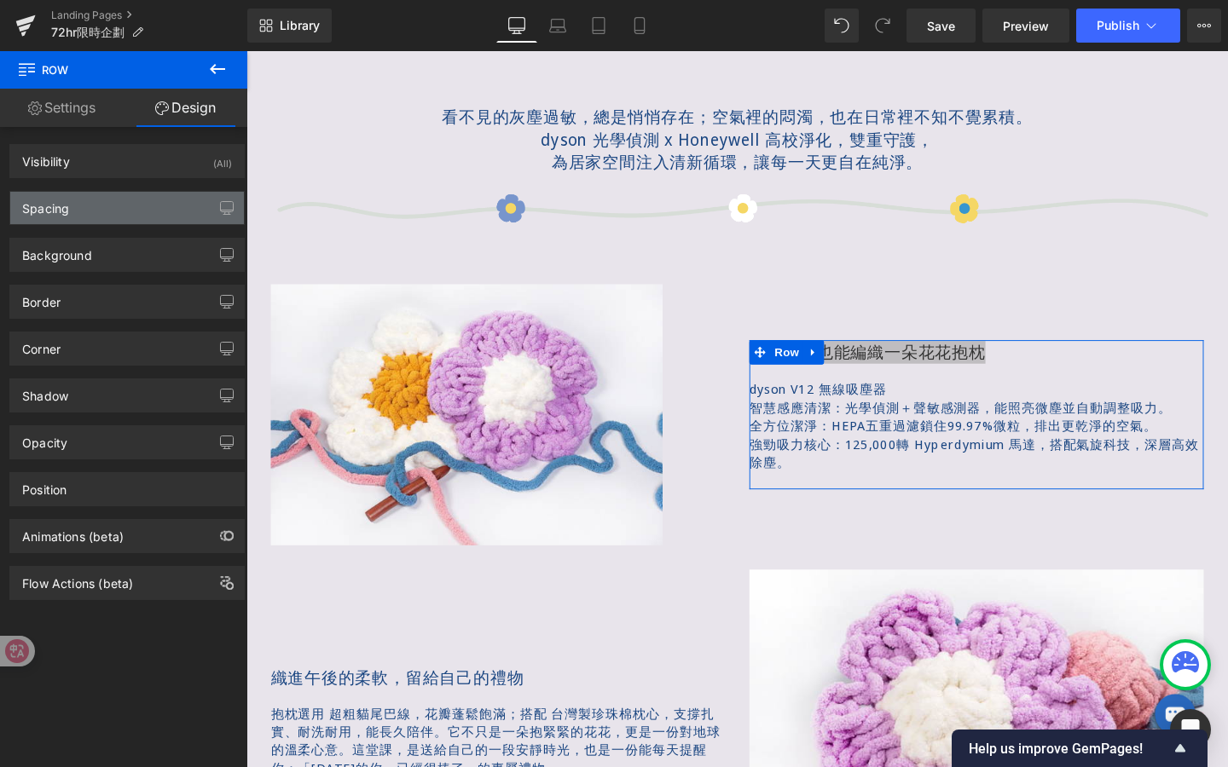
click at [142, 204] on div "Spacing" at bounding box center [127, 208] width 234 height 32
type input "0"
type input "1"
type input "0"
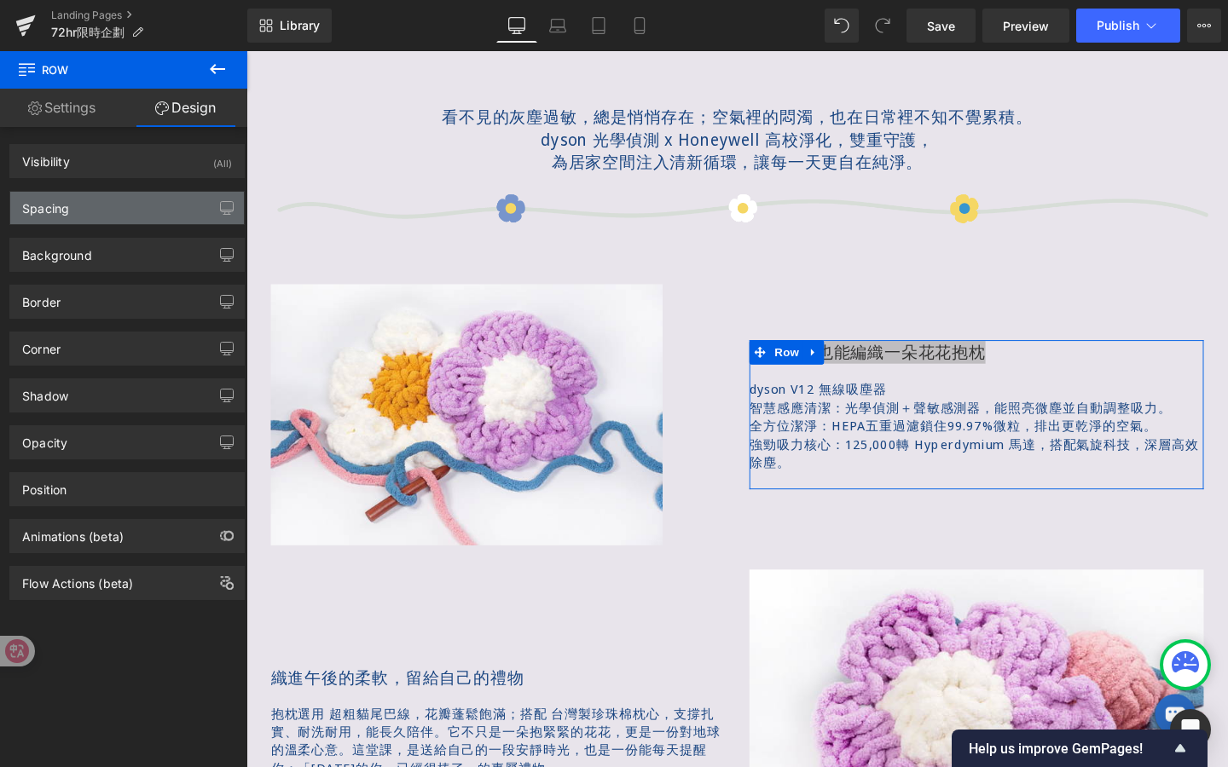
type input "0"
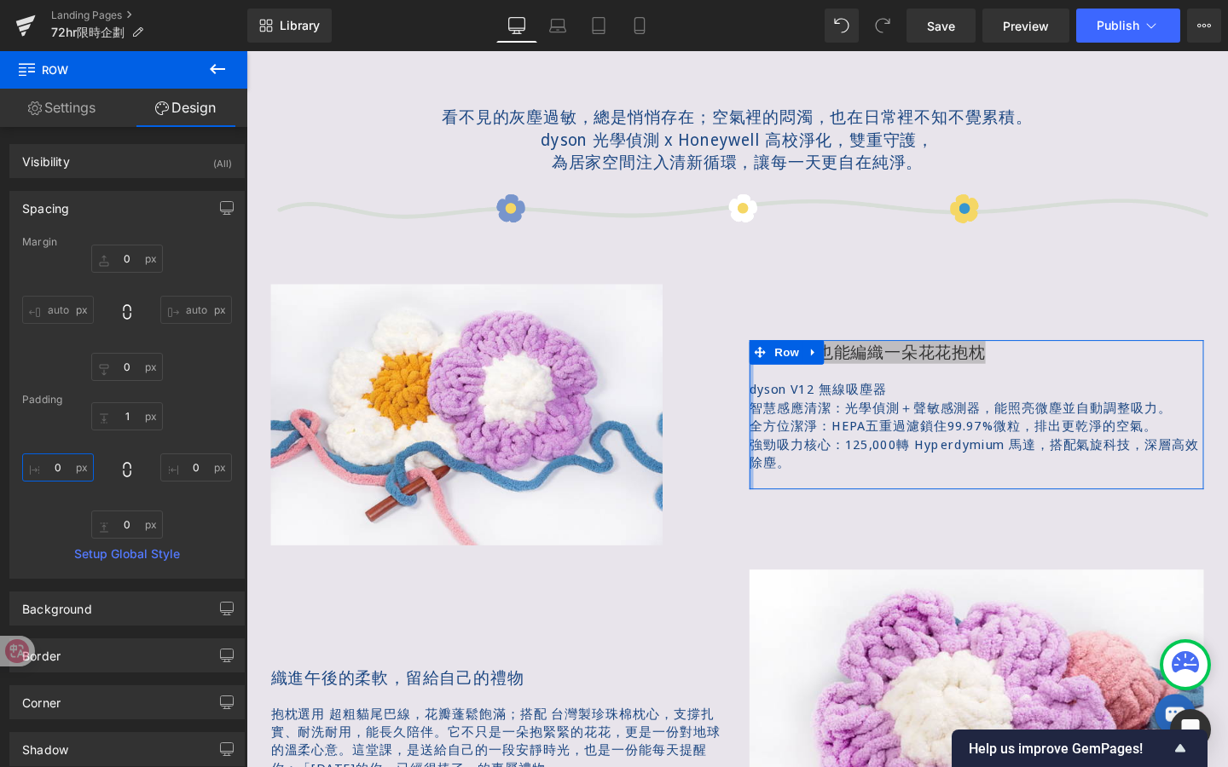
click at [68, 467] on input "0" at bounding box center [58, 468] width 72 height 28
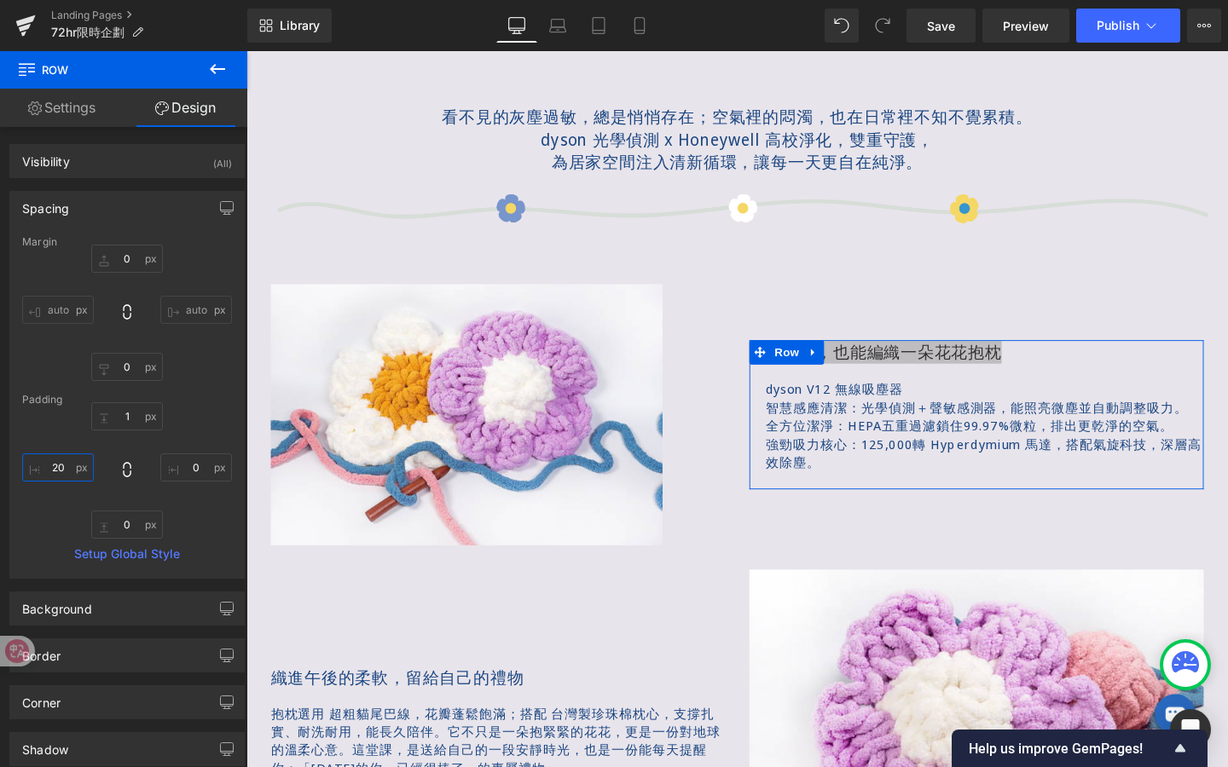
type input "2"
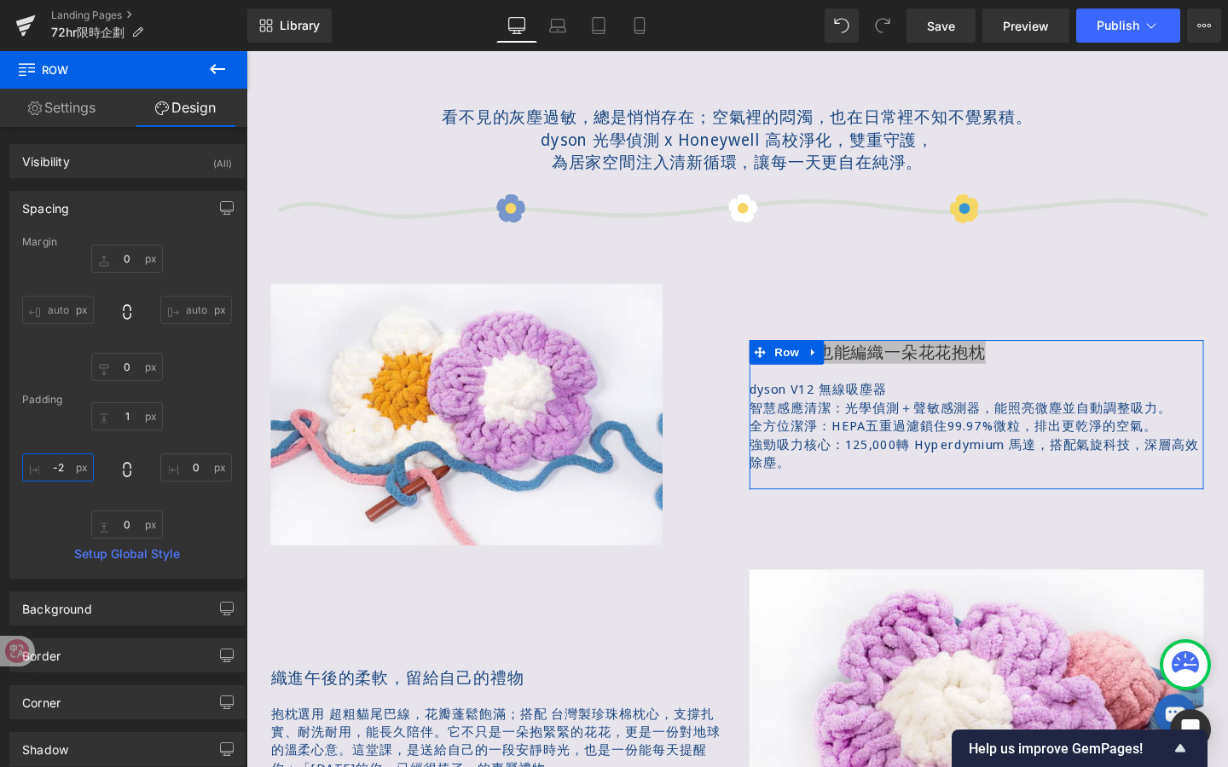
type input "-20"
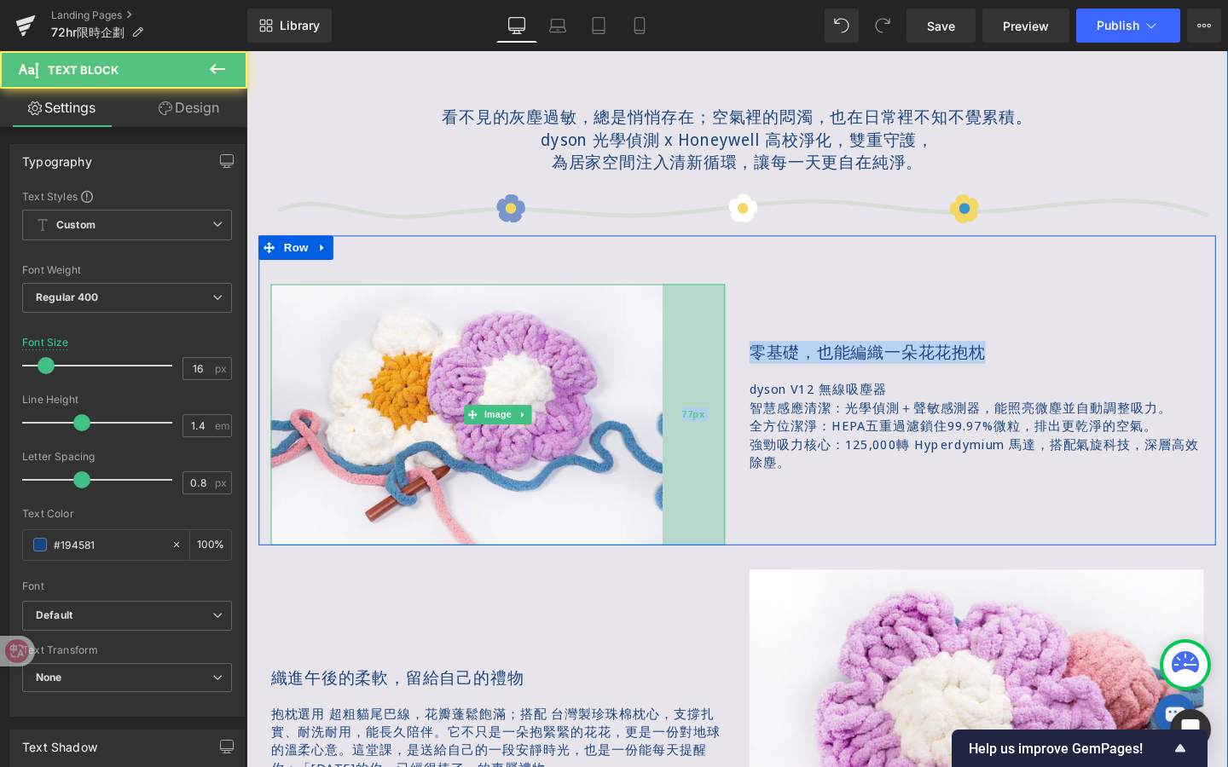
drag, startPoint x: 925, startPoint y: 410, endPoint x: 723, endPoint y: 427, distance: 202.8
click at [723, 427] on div "Image 77px 零基礎，也能編織一朵花花抱枕 Text Block dyson V12 無線吸塵器 智慧感應清潔：光學偵測＋聲敏感測器，能照亮微塵並自…" at bounding box center [762, 409] width 1006 height 326
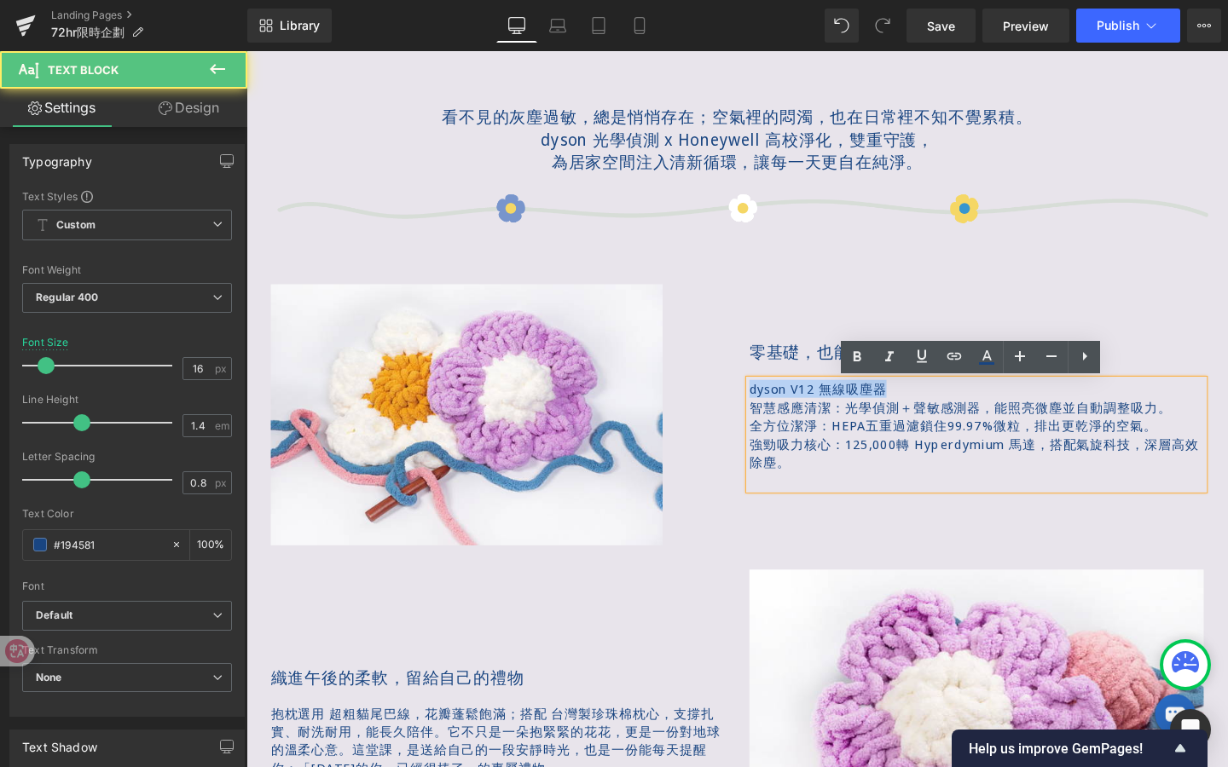
drag, startPoint x: 954, startPoint y: 399, endPoint x: 764, endPoint y: 388, distance: 190.5
click at [764, 388] on div "零基礎，也能編織一朵花花抱枕 Text Block dyson V12 無線吸塵器 智慧感應清潔：光學偵測＋聲敏感測器，能照亮微塵並自動調整吸力。 全方位…" at bounding box center [1013, 434] width 503 height 275
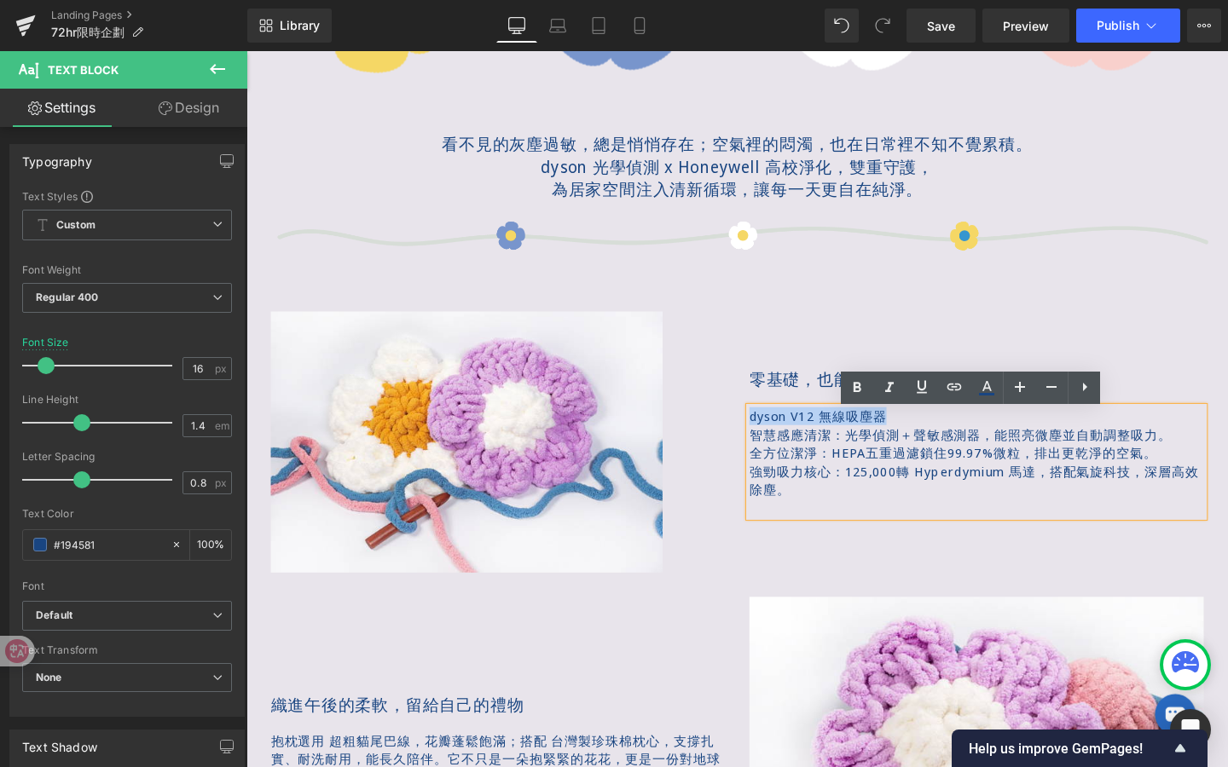
scroll to position [1026, 0]
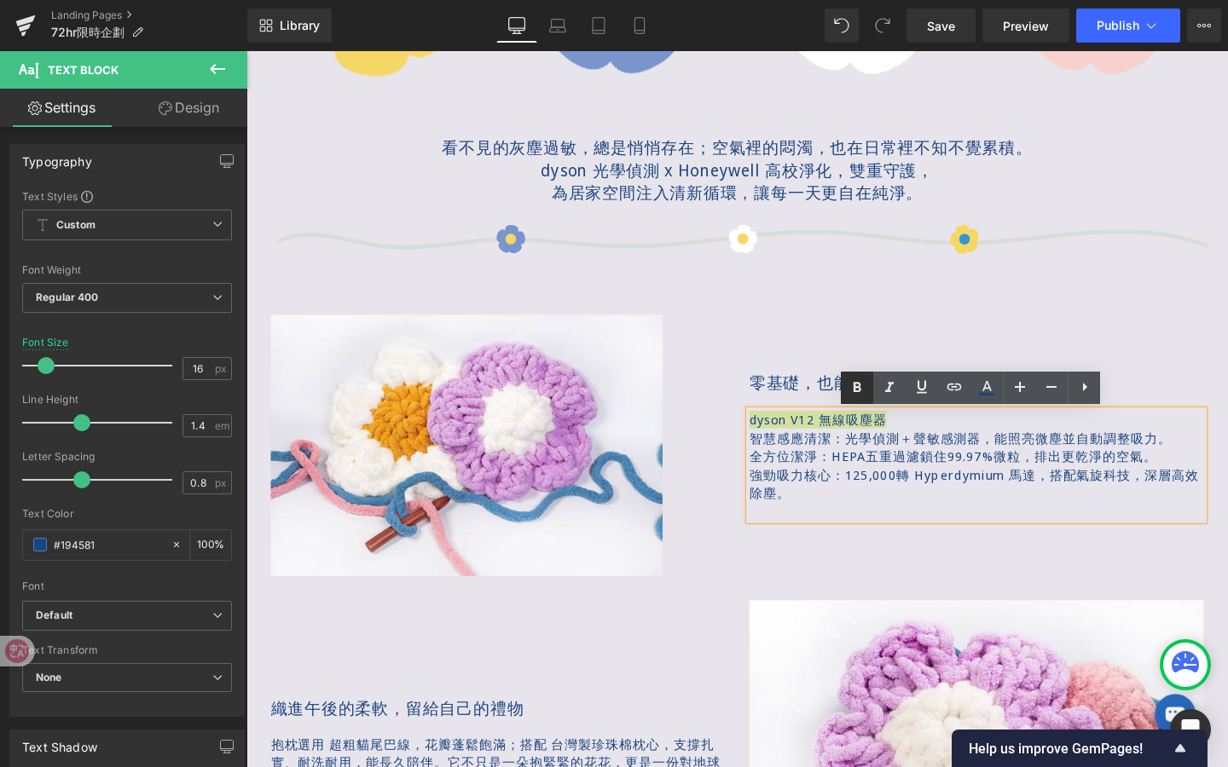
click at [859, 390] on icon at bounding box center [857, 387] width 8 height 10
click at [888, 433] on strong "dyson V12 無線吸塵器" at bounding box center [849, 438] width 148 height 19
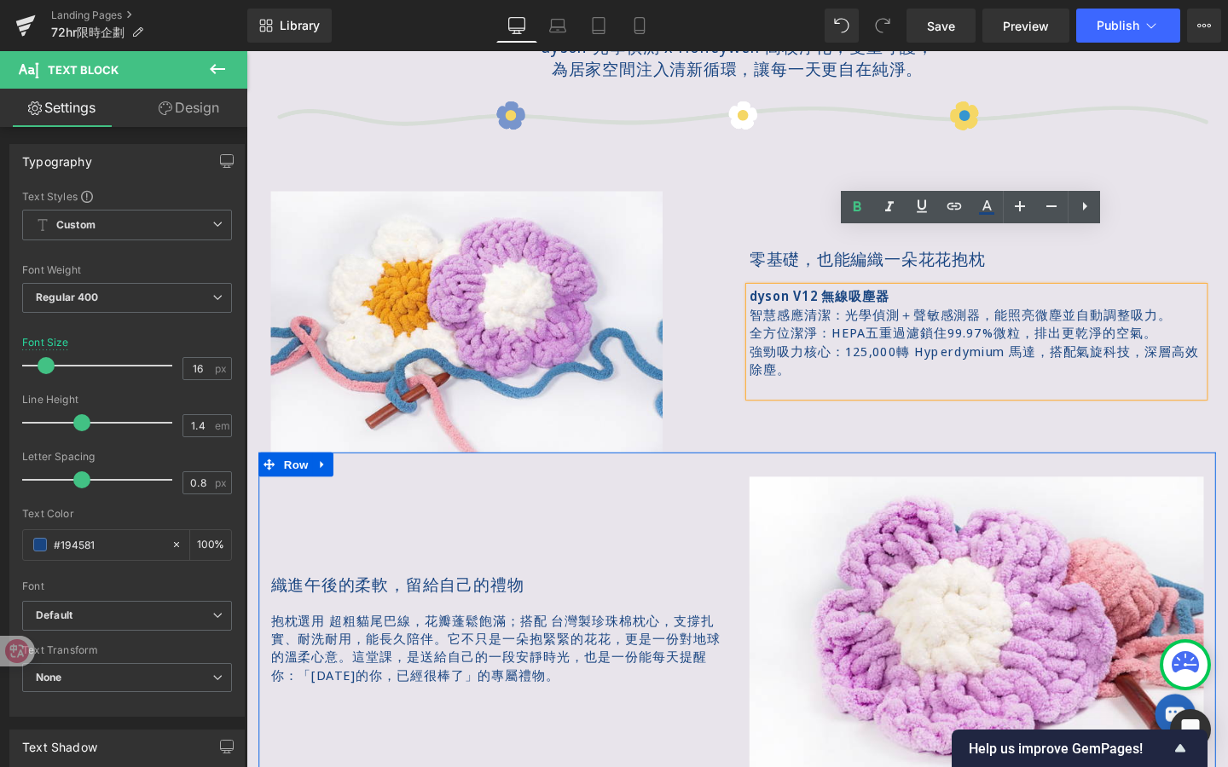
scroll to position [1216, 0]
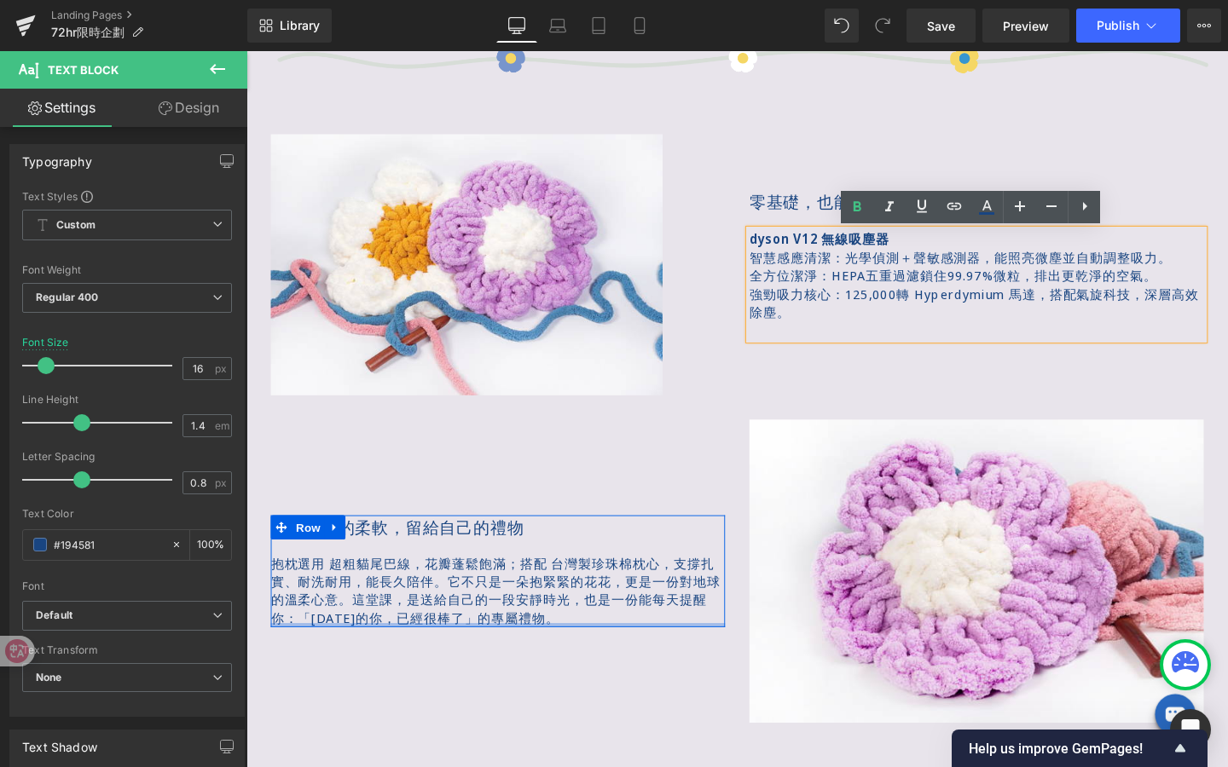
click at [552, 654] on div at bounding box center [510, 654] width 477 height 4
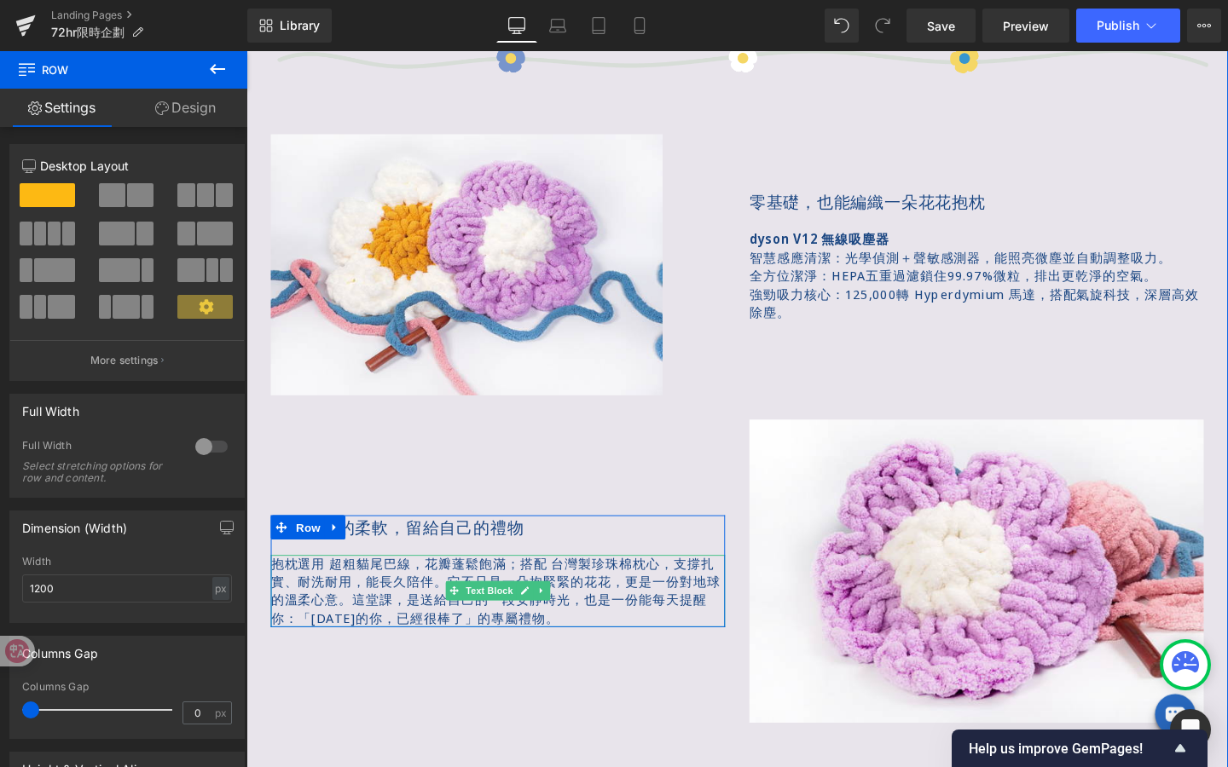
click at [548, 644] on span "也是一份能每天提醒你：「[DATE]的你，已經很棒了」的專屬禮物。" at bounding box center [501, 637] width 459 height 38
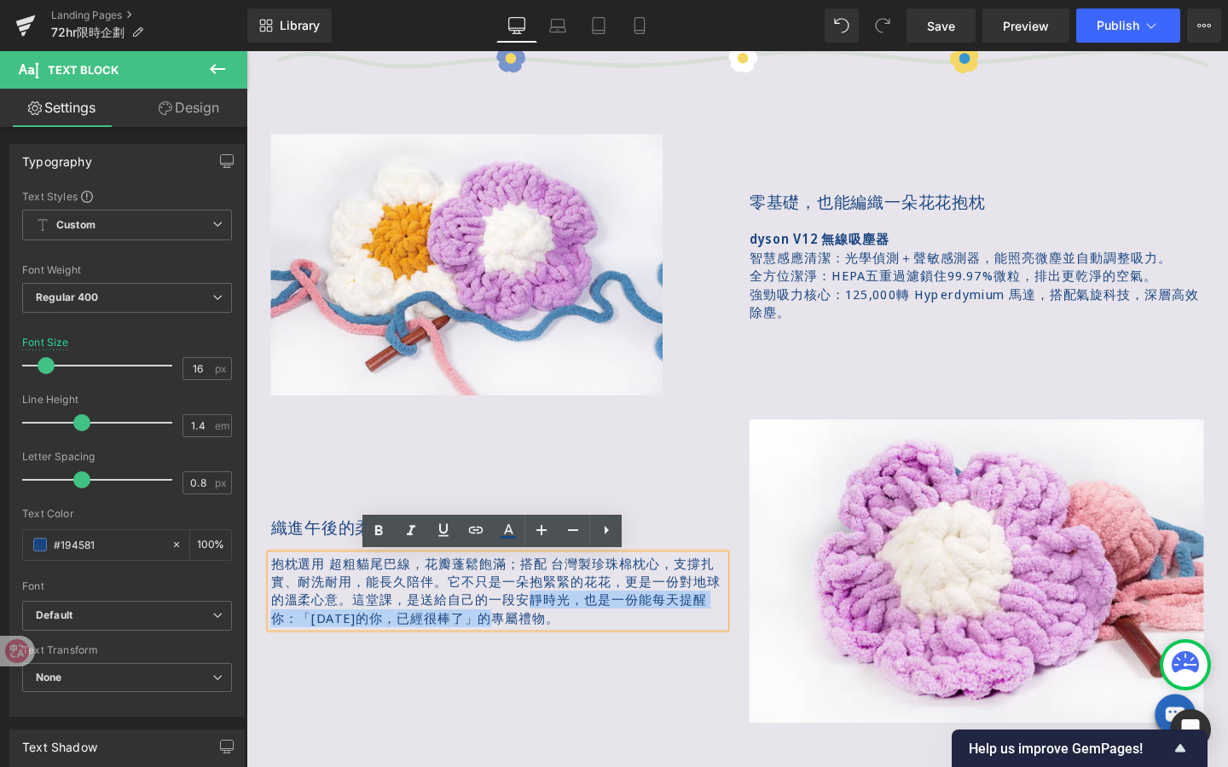
click at [537, 636] on p "抱枕選用 超粗貓尾巴線，花瓣蓬鬆飽滿； 搭配 台灣製珍珠棉枕心，支撐扎實、耐洗耐用，能長久陪伴。 它不只是一朵抱緊緊的花花，更是一份對地球的溫柔心意。 這堂課…" at bounding box center [510, 619] width 477 height 77
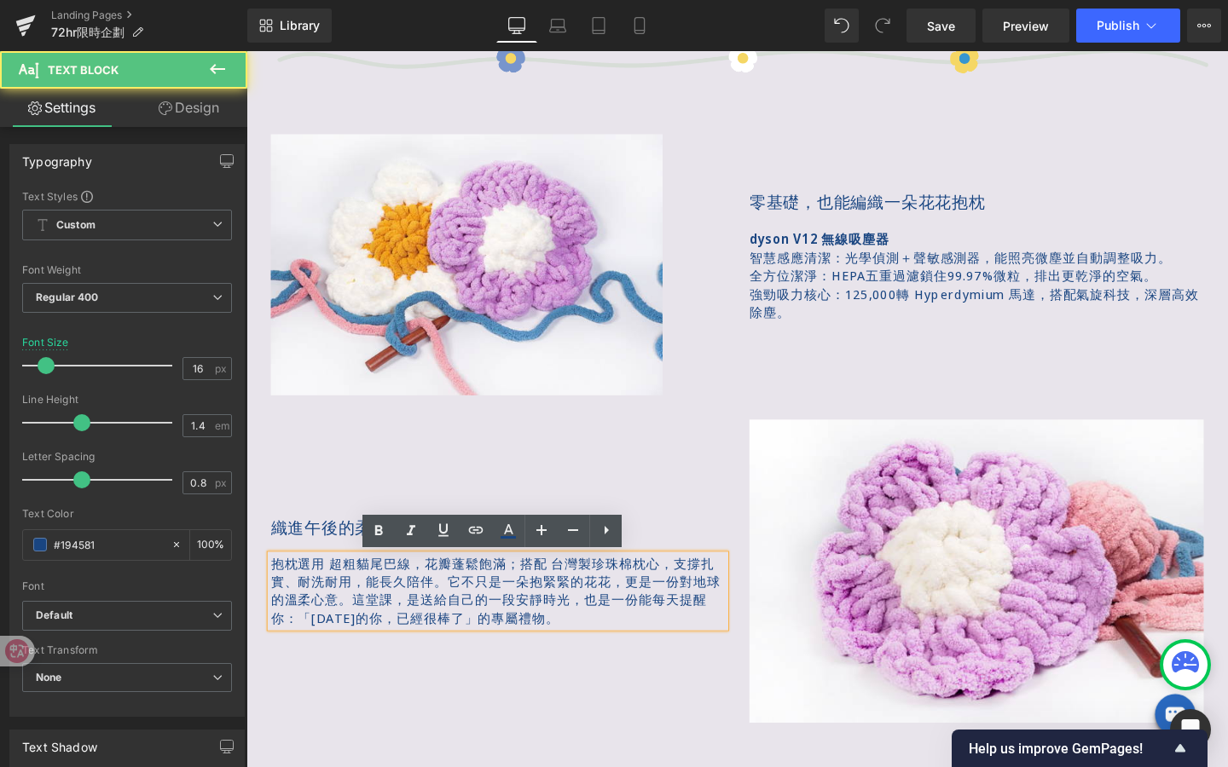
click at [544, 641] on span "也是一份能每天提醒你：「[DATE]的你，已經很棒了」的專屬禮物。" at bounding box center [501, 637] width 459 height 38
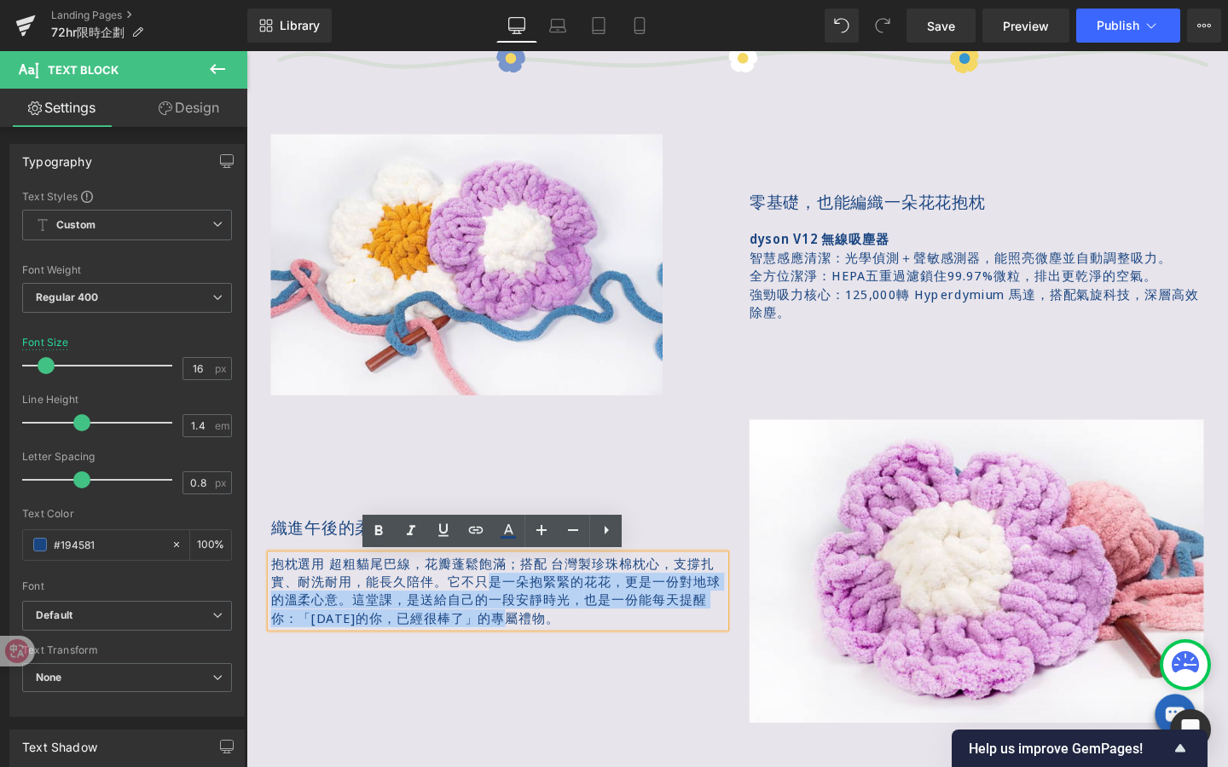
drag, startPoint x: 562, startPoint y: 641, endPoint x: 500, endPoint y: 614, distance: 68.0
click at [500, 614] on p "抱枕選用 超粗貓尾巴線，花瓣蓬鬆飽滿； 搭配 台灣製珍珠棉枕心，支撐扎實、耐洗耐用，能長久陪伴。 它不只是一朵抱緊緊的花花，更是一份對地球的溫柔心意。 這堂課…" at bounding box center [510, 619] width 477 height 77
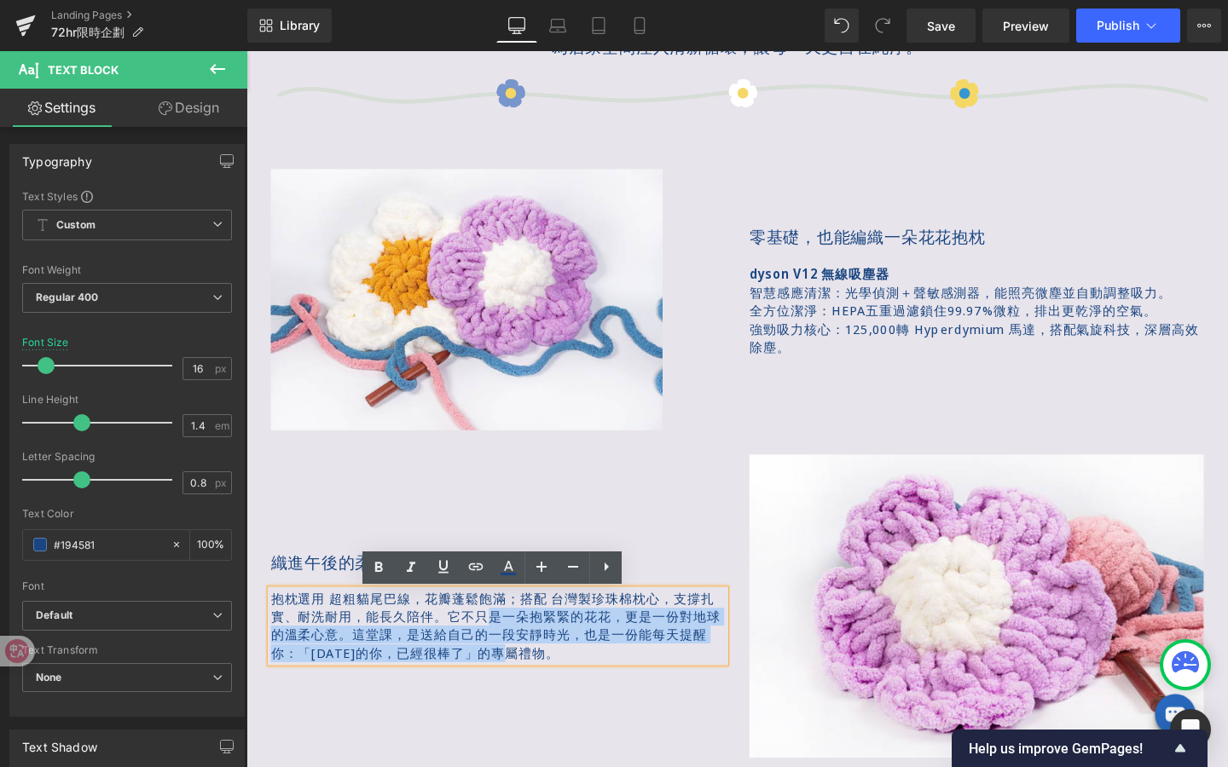
scroll to position [1177, 0]
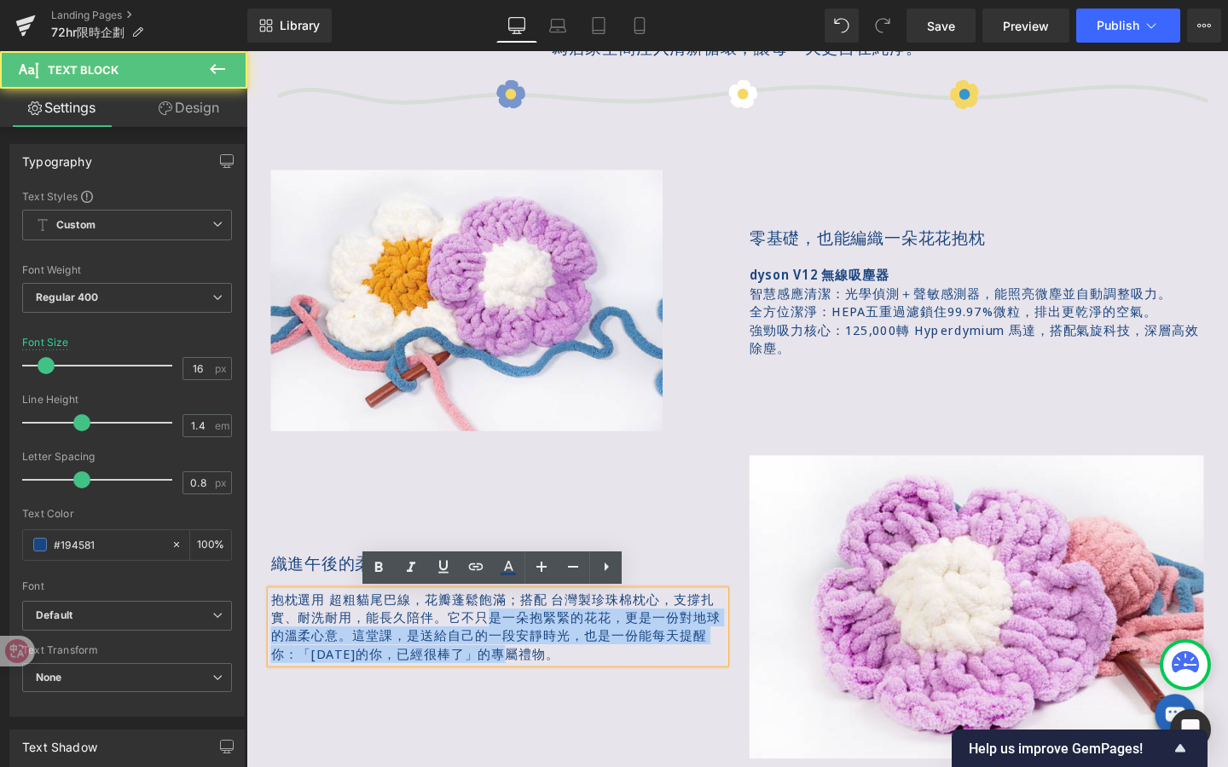
click at [500, 649] on span "它不只是一朵抱緊緊的花花，更是一份對地球的溫柔心意。" at bounding box center [508, 657] width 472 height 38
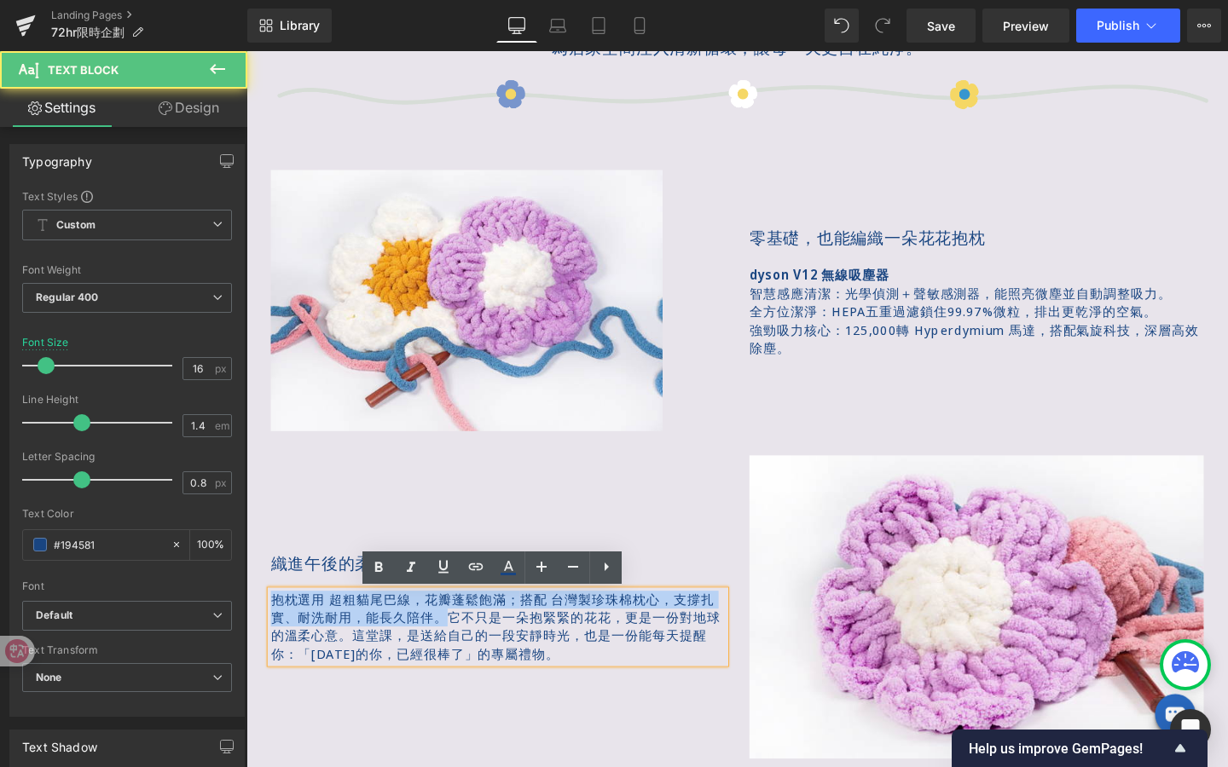
drag, startPoint x: 460, startPoint y: 644, endPoint x: 186, endPoint y: 596, distance: 278.7
click at [246, 596] on html "跳過 restyle2050 關於 About us restyle2050? 不完美商品? 主題企劃 承諾與服務 聯絡我們 品牌 Brand 分類 Type…" at bounding box center [762, 617] width 1032 height 3486
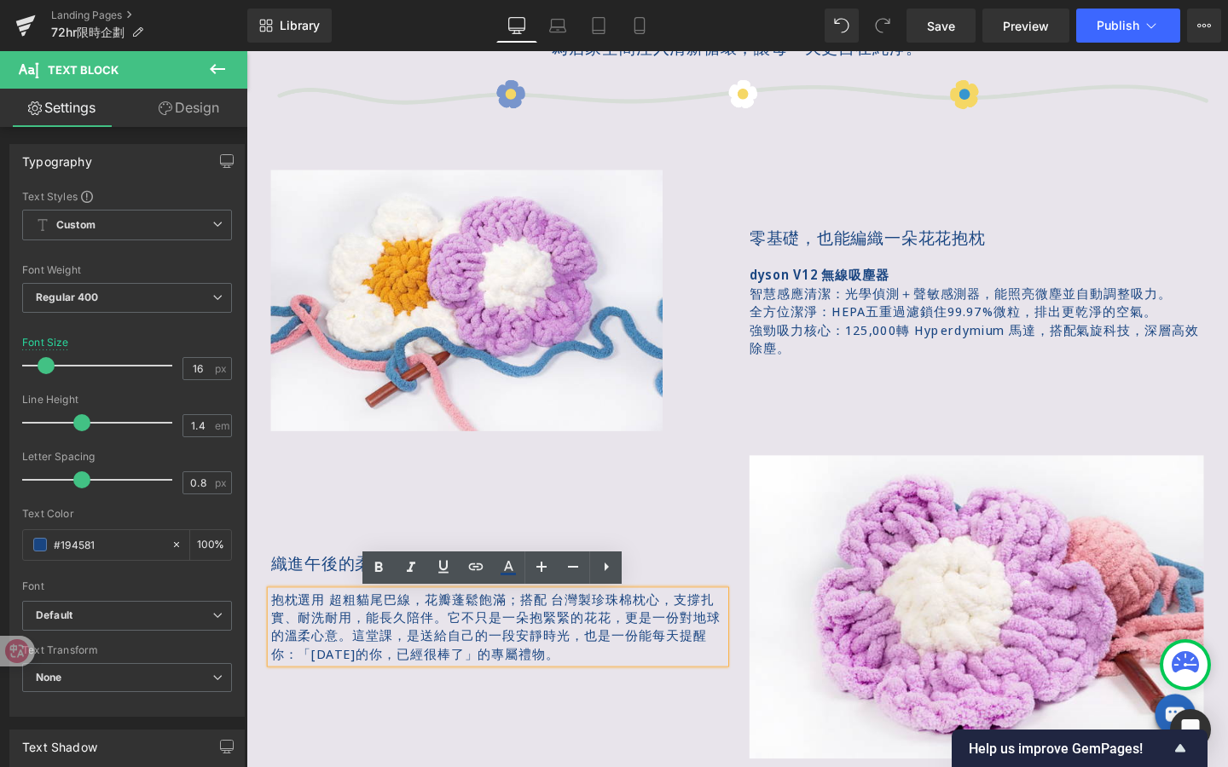
scroll to position [1187, 0]
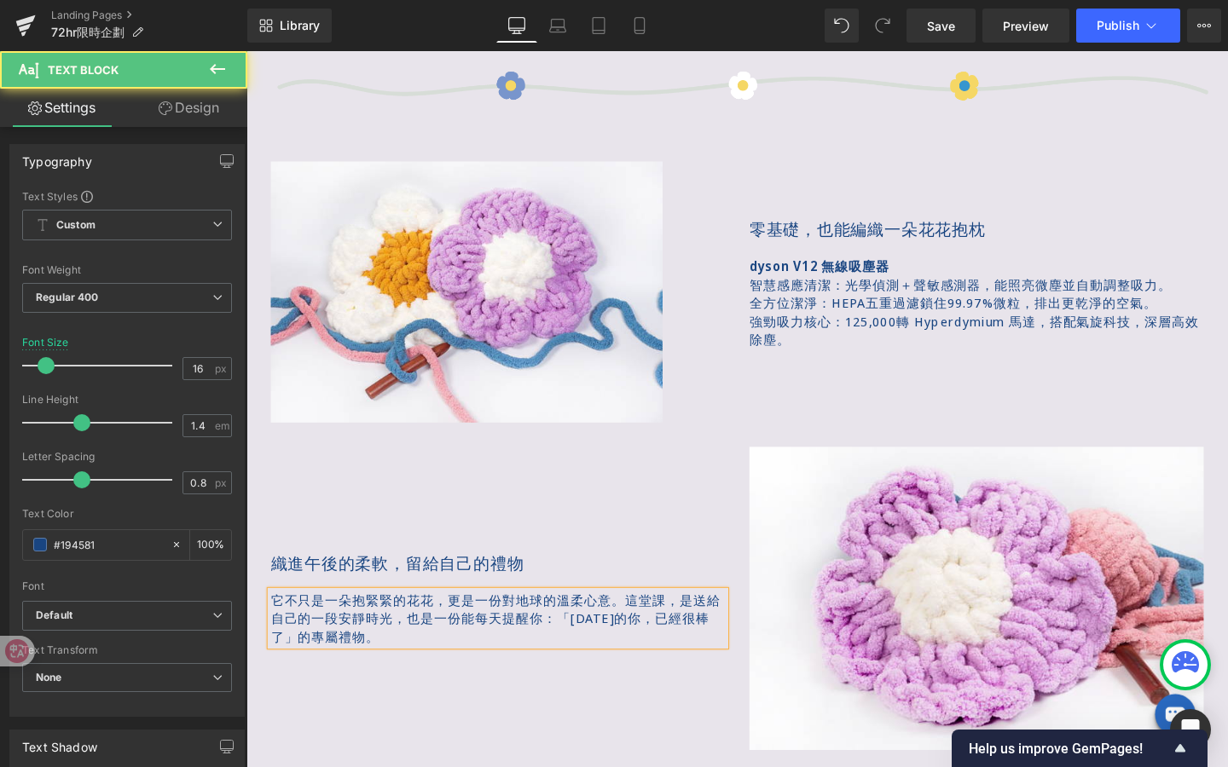
click at [697, 662] on p "它不只是一朵抱緊緊的花花，更是一份對地球的溫柔心意。 這堂課，是送給自己的一段安靜時光， 也是一份能每天提醒你：「[DATE]的你，已經很棒了」的專屬禮物。" at bounding box center [510, 647] width 477 height 57
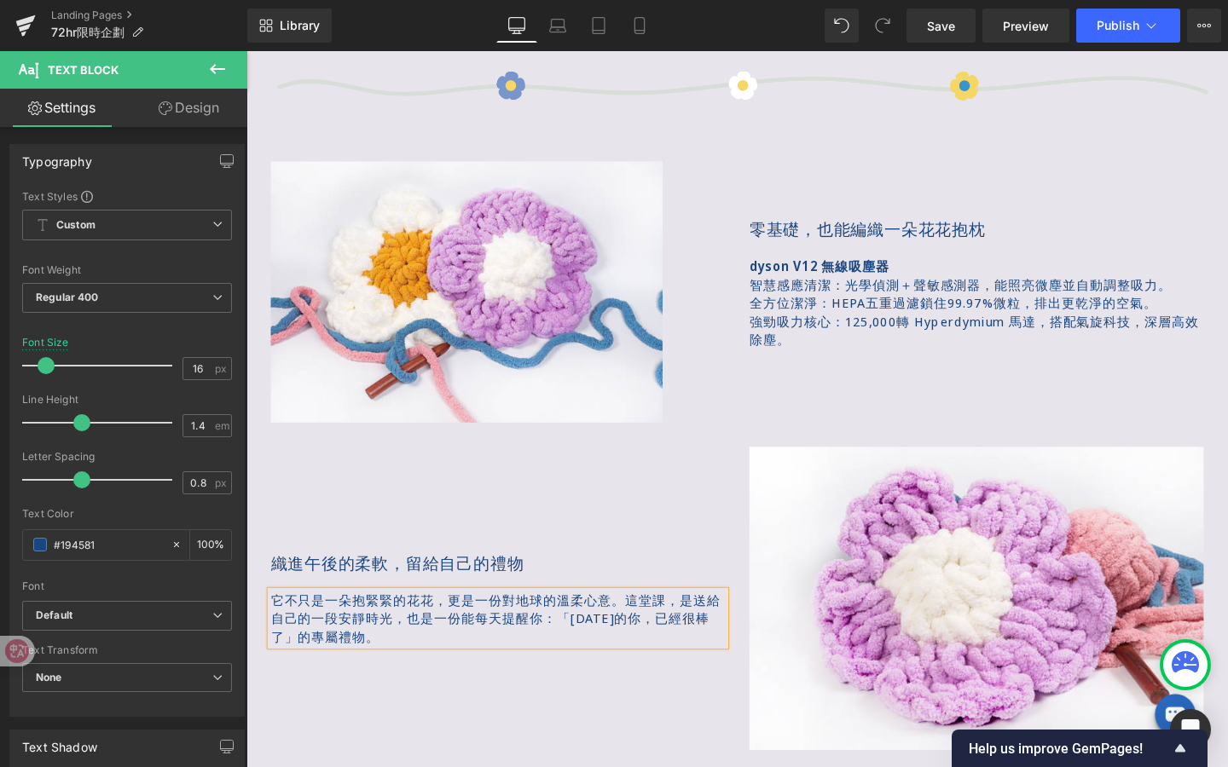
scroll to position [1130, 0]
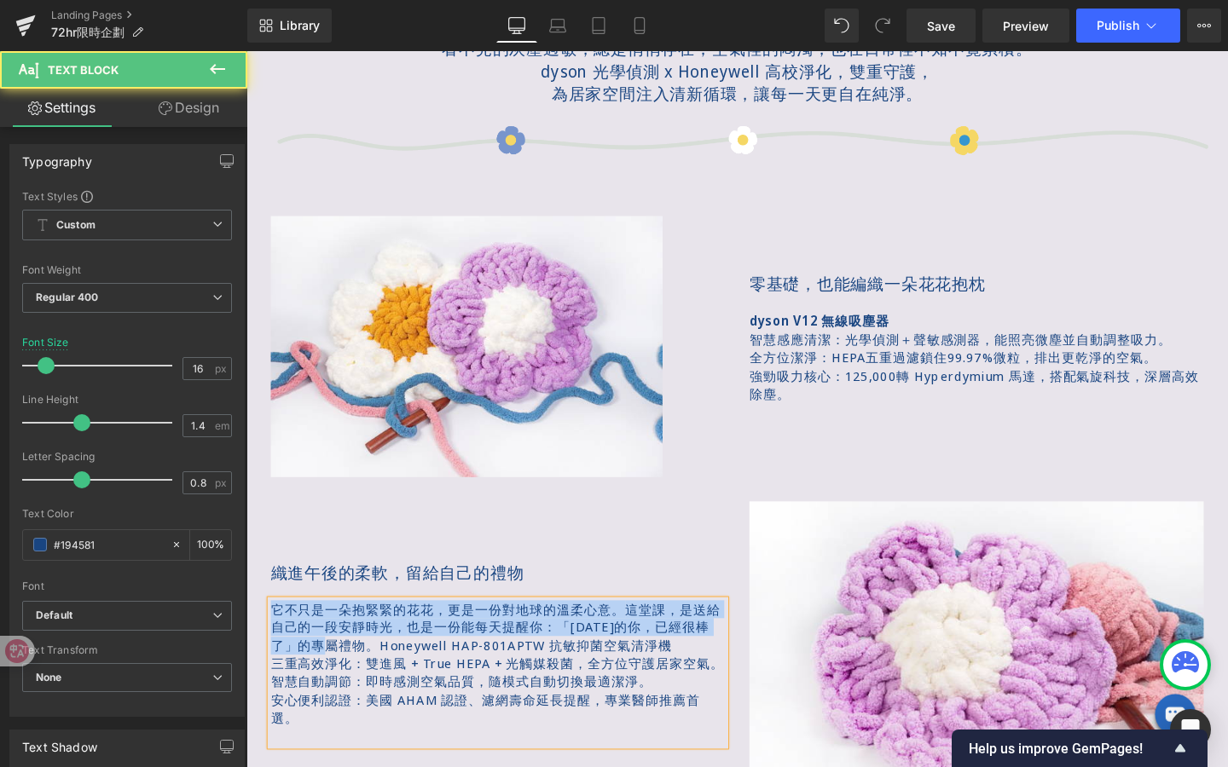
drag, startPoint x: 358, startPoint y: 667, endPoint x: 270, endPoint y: 624, distance: 97.6
click at [272, 628] on div "它不只是一朵抱緊緊的花花，更是一份對地球的溫柔心意。 這堂課，是送給自己的一段安靜時光， 也是一份能每天提醒你：「[DATE]的你，已經很棒了」的專屬禮物。H…" at bounding box center [510, 704] width 477 height 153
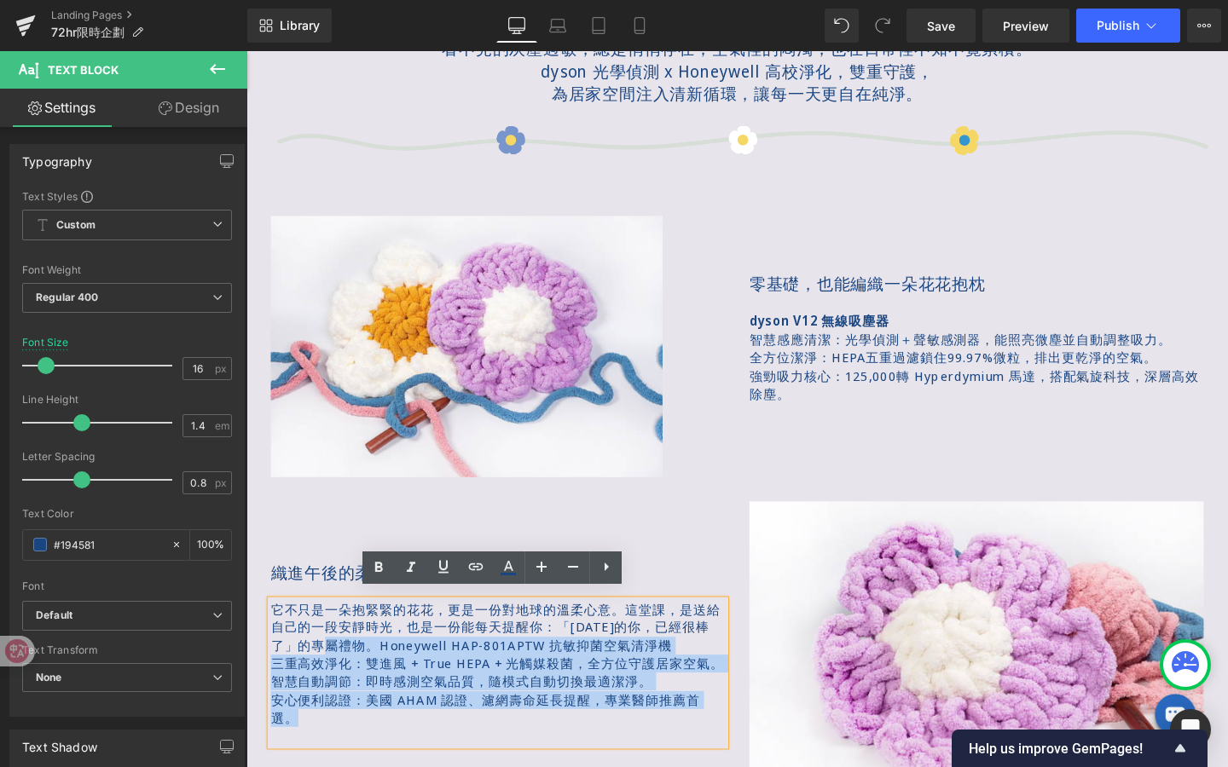
scroll to position [1187, 0]
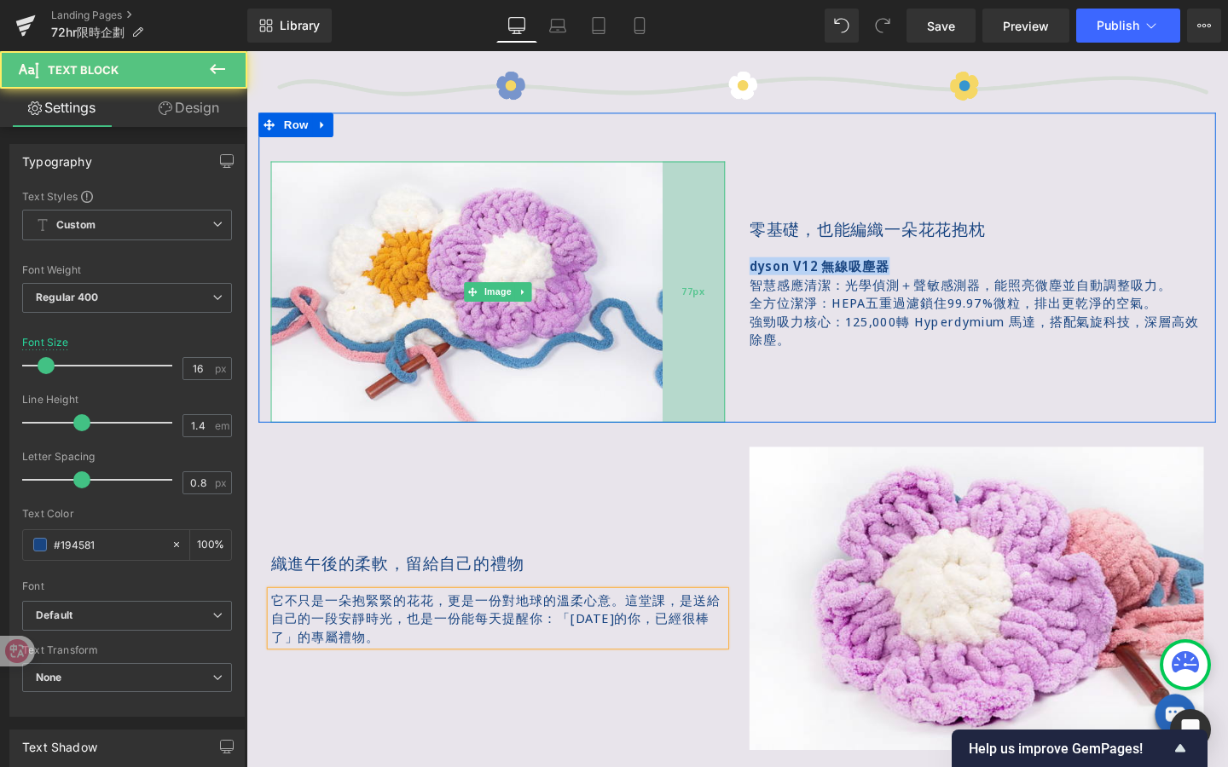
click at [732, 272] on div "Image 77px 零基礎，也能編織一朵花花抱枕 Text Block dyson V12 無線吸塵器 智慧感應清潔：光學偵測＋聲敏感測器，能照亮微塵並自動…" at bounding box center [762, 279] width 1006 height 326
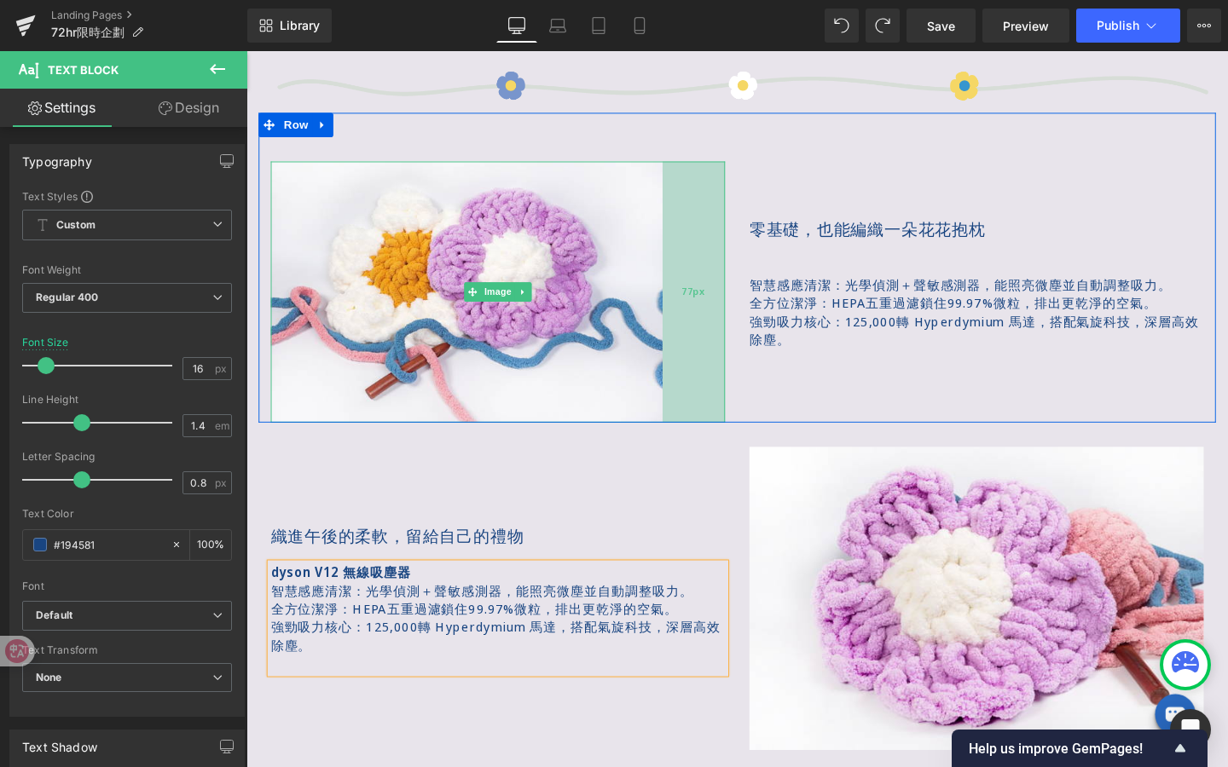
scroll to position [1196, 0]
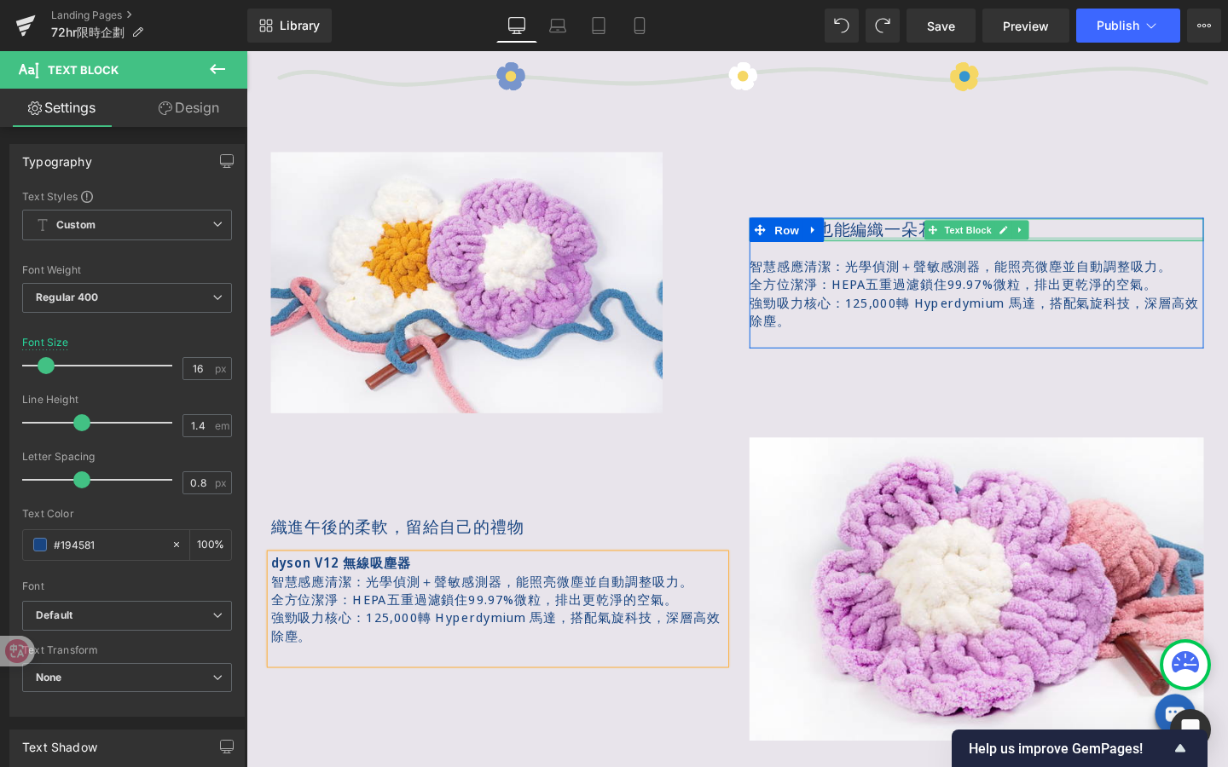
click at [1119, 243] on p "零基礎，也能編織一朵花花抱枕" at bounding box center [1013, 240] width 477 height 24
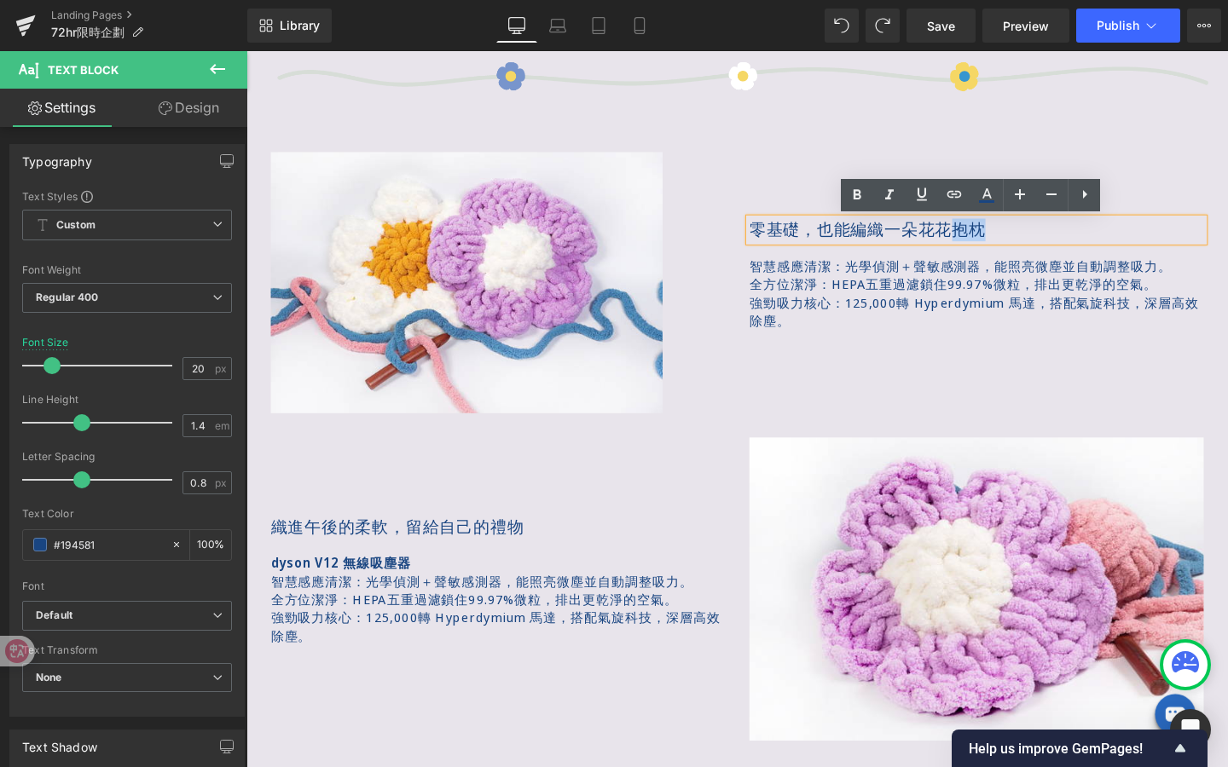
drag, startPoint x: 982, startPoint y: 235, endPoint x: 1089, endPoint y: 238, distance: 106.6
click at [1089, 238] on p "零基礎，也能編織一朵花花抱枕" at bounding box center [1013, 240] width 477 height 24
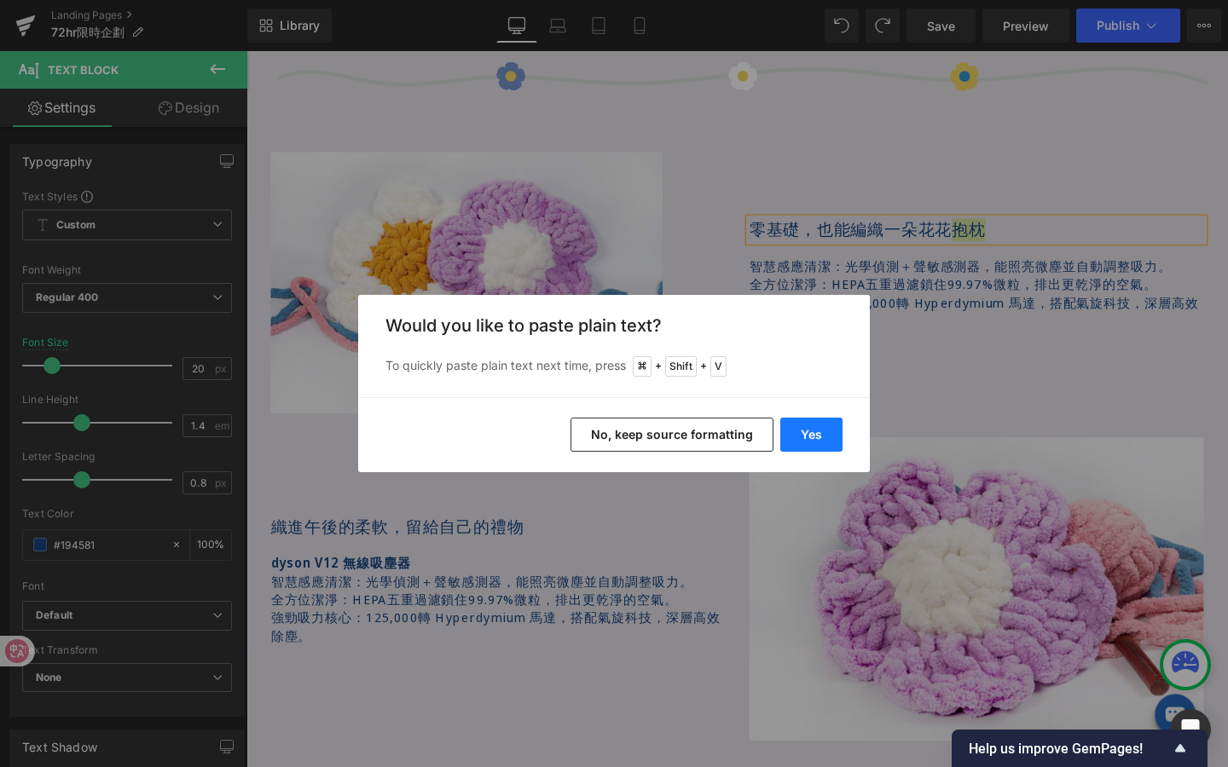
click at [809, 427] on button "Yes" at bounding box center [811, 435] width 62 height 34
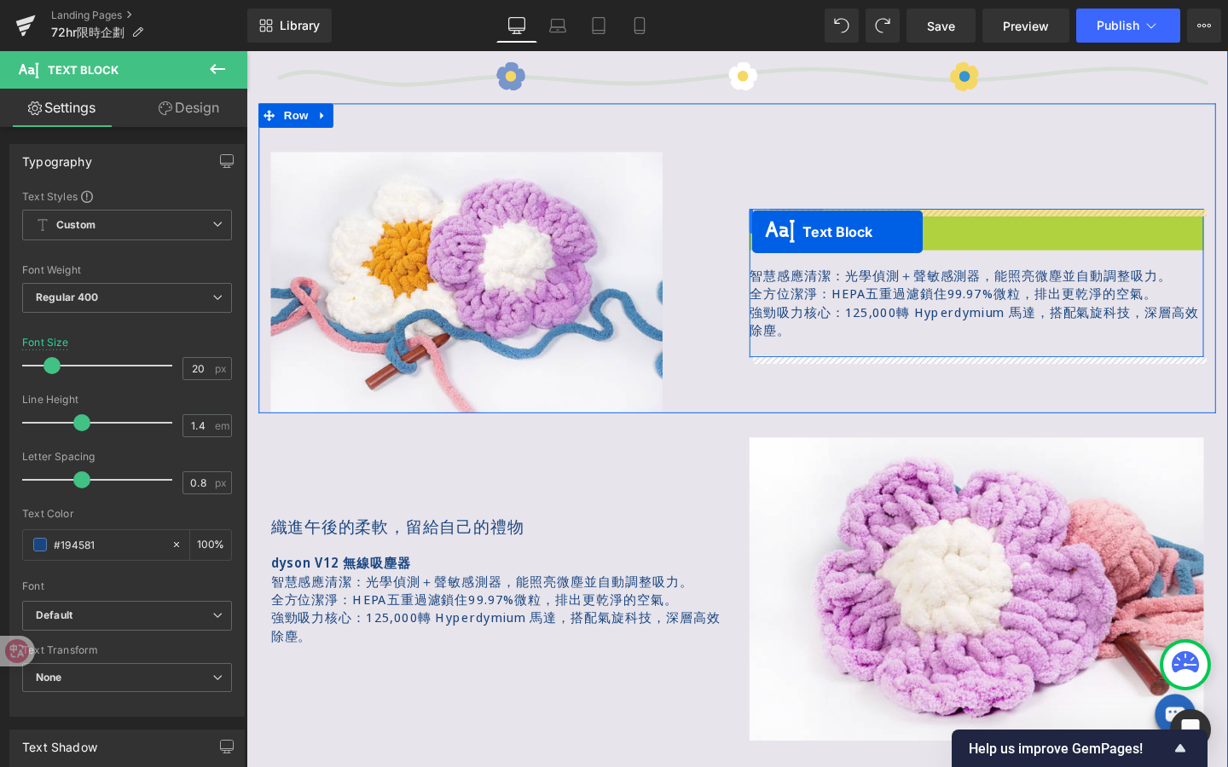
drag, startPoint x: 985, startPoint y: 240, endPoint x: 778, endPoint y: 240, distance: 207.2
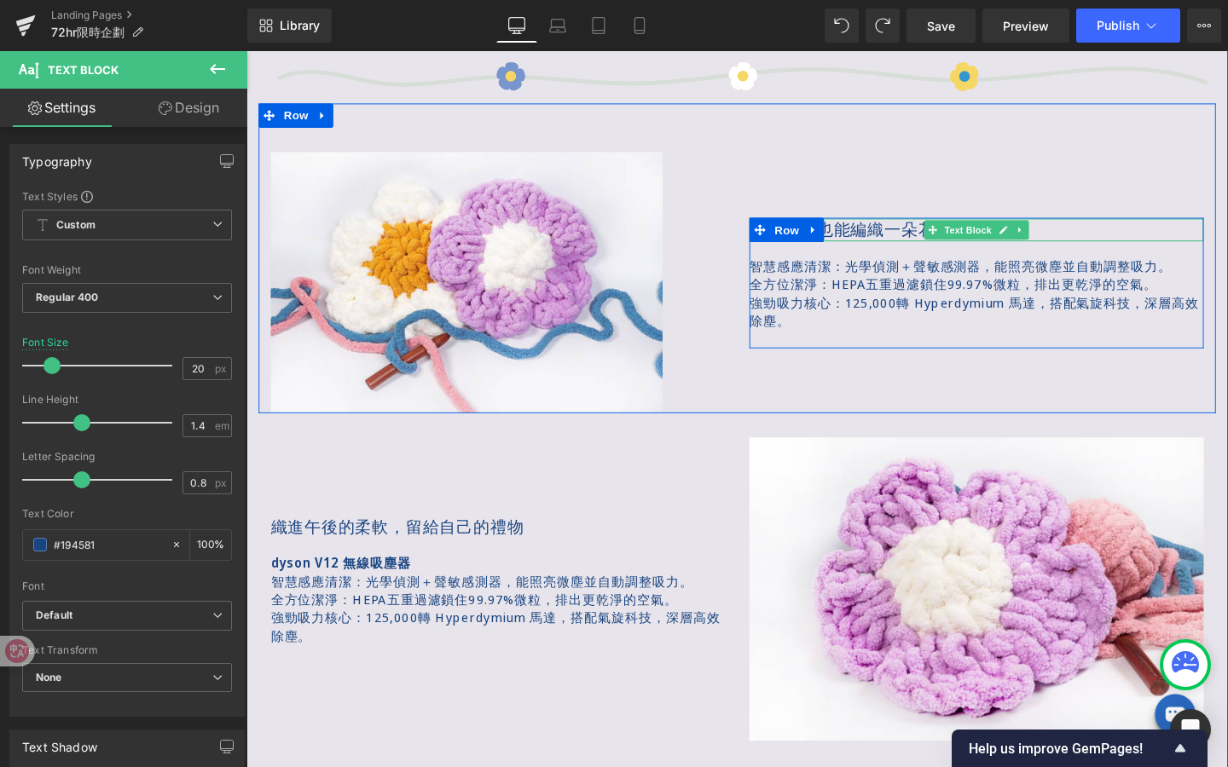
click at [907, 251] on div at bounding box center [1013, 251] width 477 height 1
click at [950, 240] on p "零基礎，也能編織一朵花花抱枕" at bounding box center [1013, 240] width 477 height 24
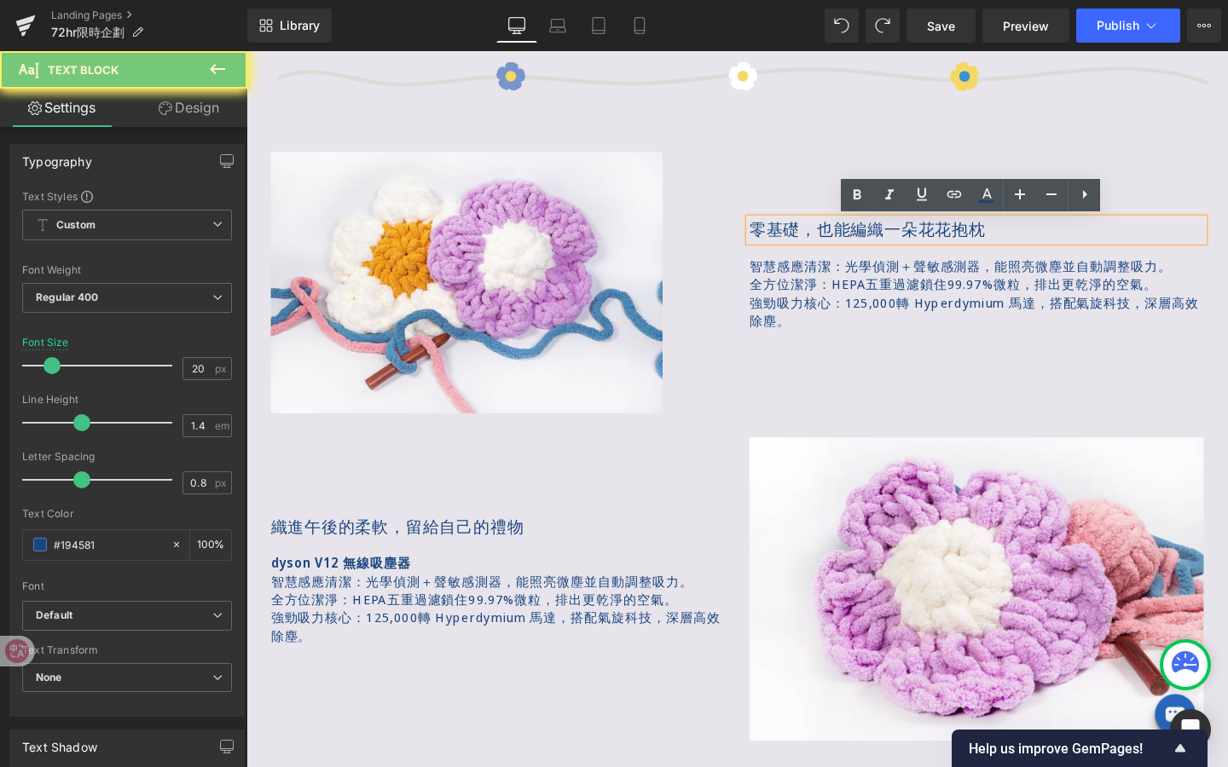
click at [1046, 242] on p "零基礎，也能編織一朵花花抱枕" at bounding box center [1013, 240] width 477 height 24
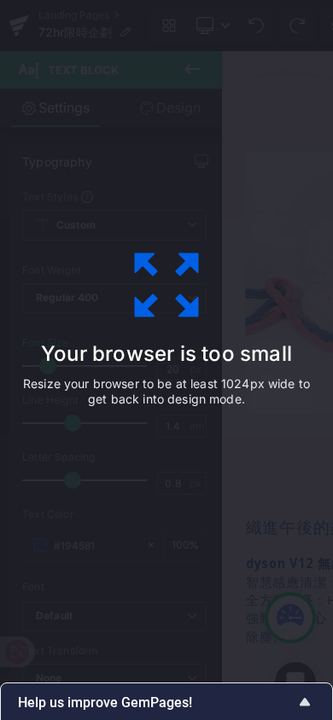
click at [178, 169] on div "Your browser is too small Resize your browser to be at least 1024px wide to get…" at bounding box center [166, 360] width 333 height 720
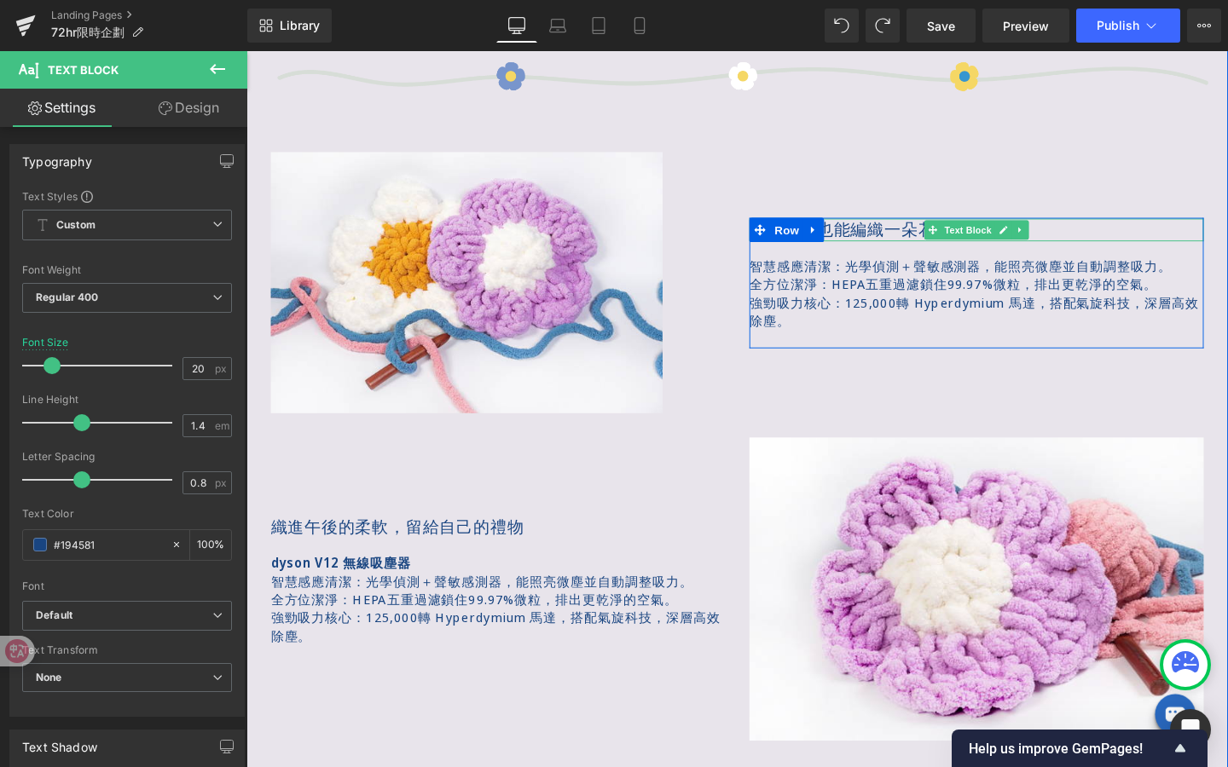
click at [1108, 236] on p "零基礎，也能編織一朵花花抱枕" at bounding box center [1013, 240] width 477 height 24
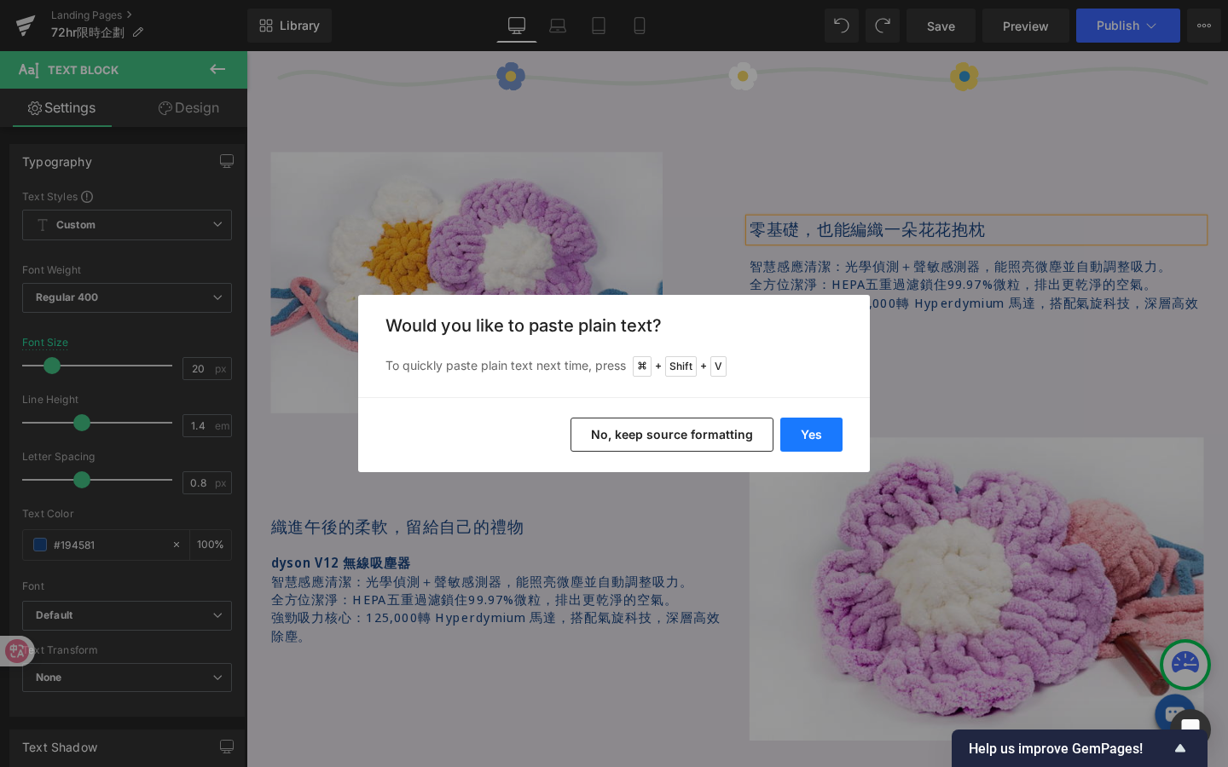
click at [816, 437] on button "Yes" at bounding box center [811, 435] width 62 height 34
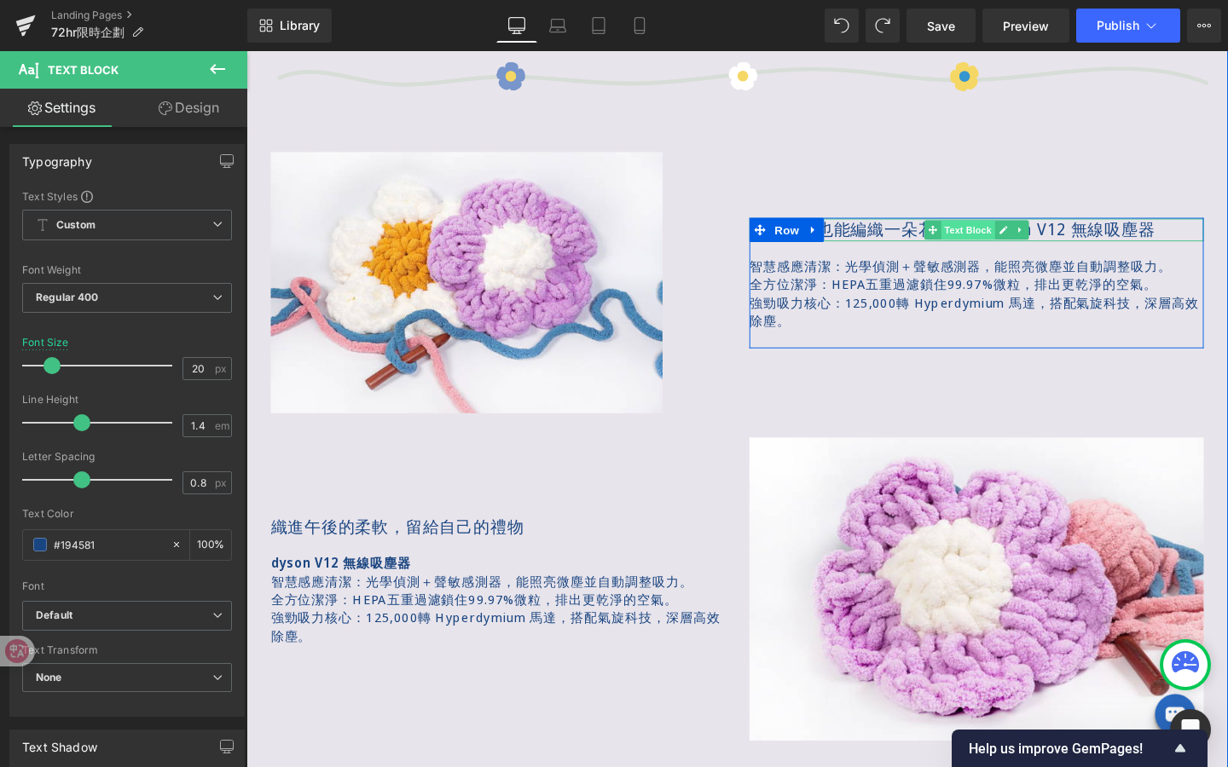
click at [1026, 239] on span "Text Block" at bounding box center [1004, 239] width 56 height 20
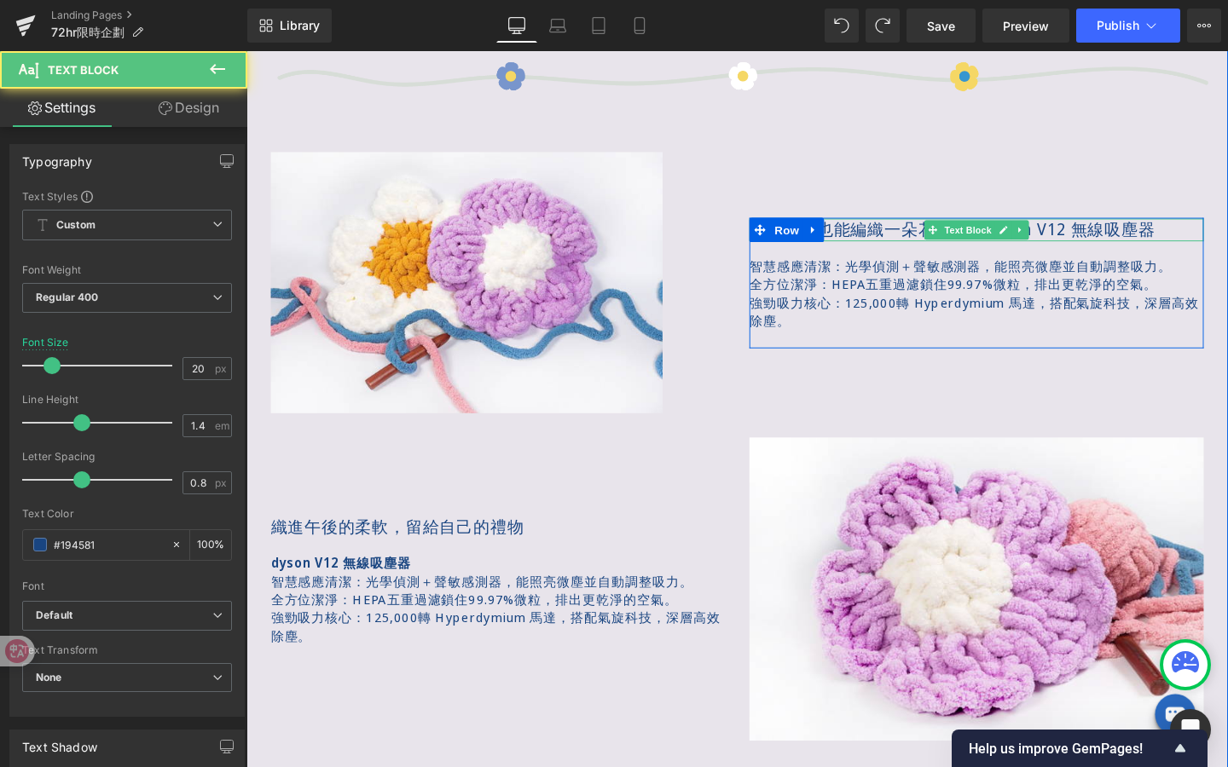
click at [898, 242] on p "零基礎，也能編織一朵花花抱枕dyson V12 無線吸塵器" at bounding box center [1013, 240] width 477 height 24
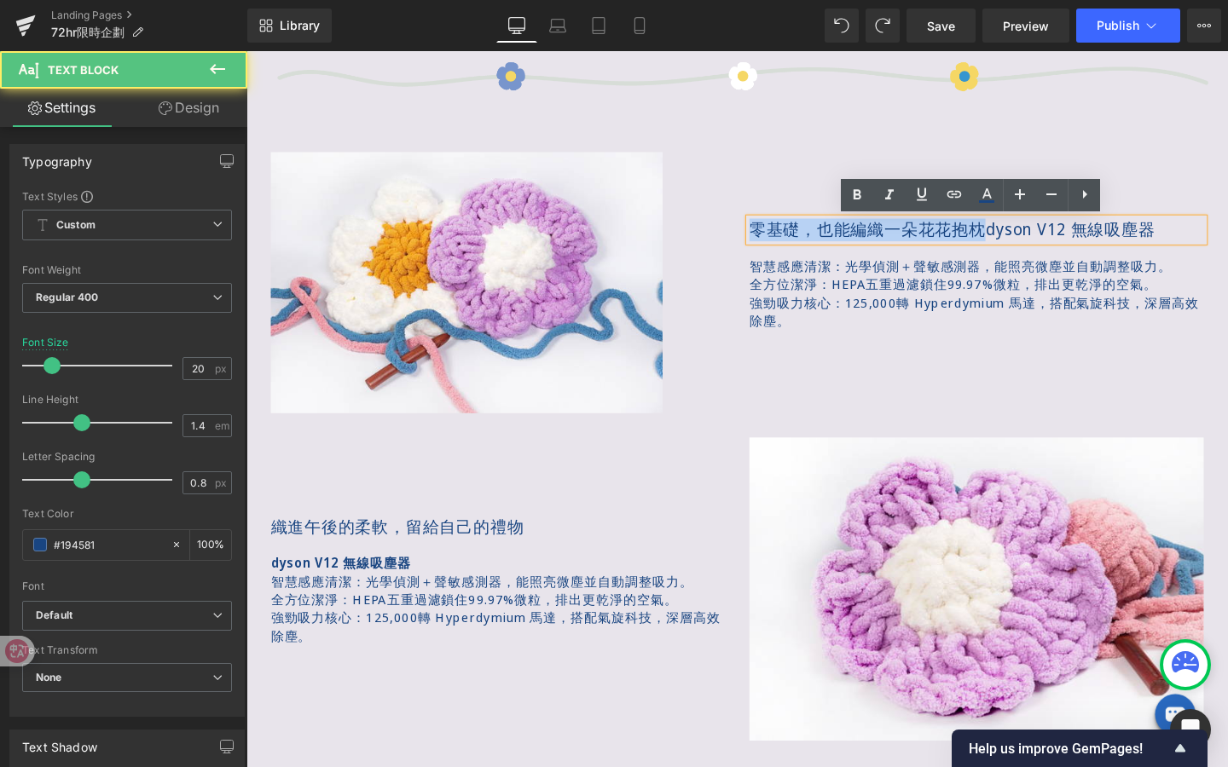
drag, startPoint x: 1020, startPoint y: 238, endPoint x: 732, endPoint y: 237, distance: 288.2
click at [732, 238] on div "Image 77px 零基礎，也能編織一朵花花抱枕dyson V12 無線吸塵器 Text Block 智慧感應清潔：光學偵測＋聲敏感測器，能照亮微塵並自動調…" at bounding box center [762, 270] width 1006 height 326
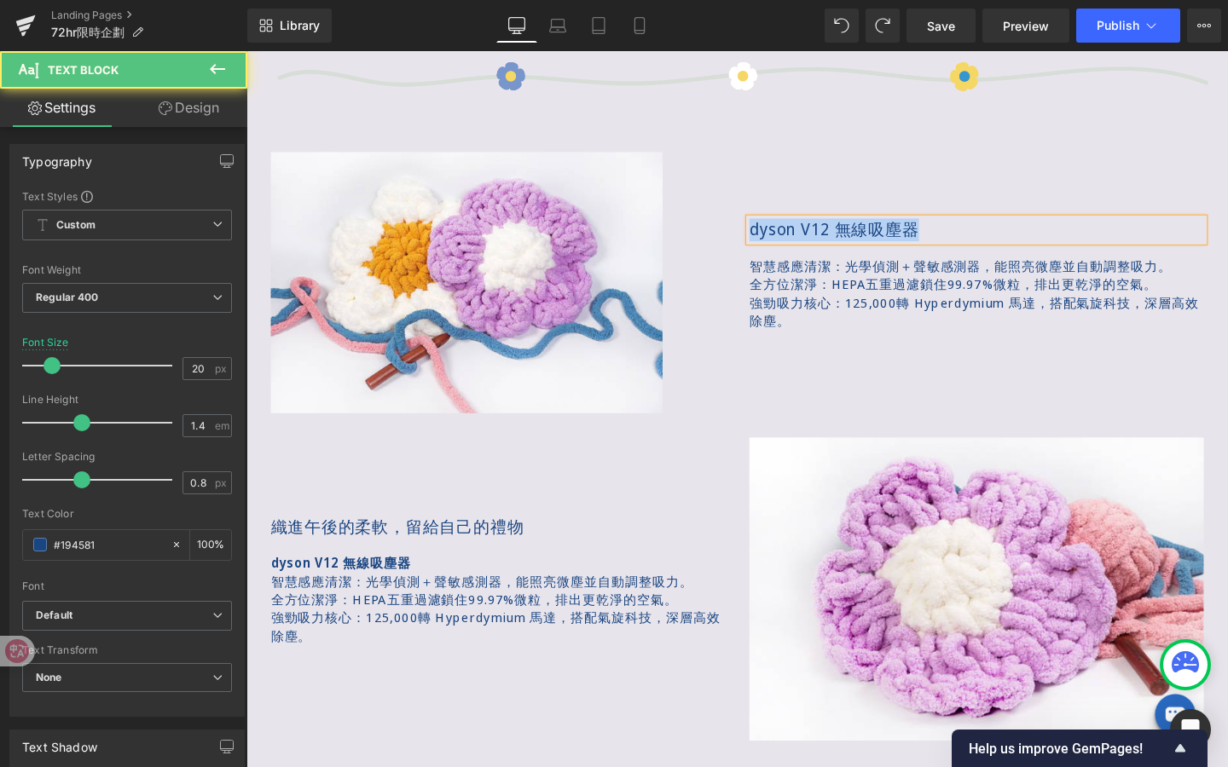
drag, startPoint x: 954, startPoint y: 238, endPoint x: 738, endPoint y: 234, distance: 215.8
click at [738, 234] on div "Image 77px dyson V12 無線吸塵器 Text Block 智慧感應清潔：光學偵測＋聲敏感測器，能照亮微塵並自動調整吸力。 全方位潔淨：HEP…" at bounding box center [762, 270] width 1006 height 326
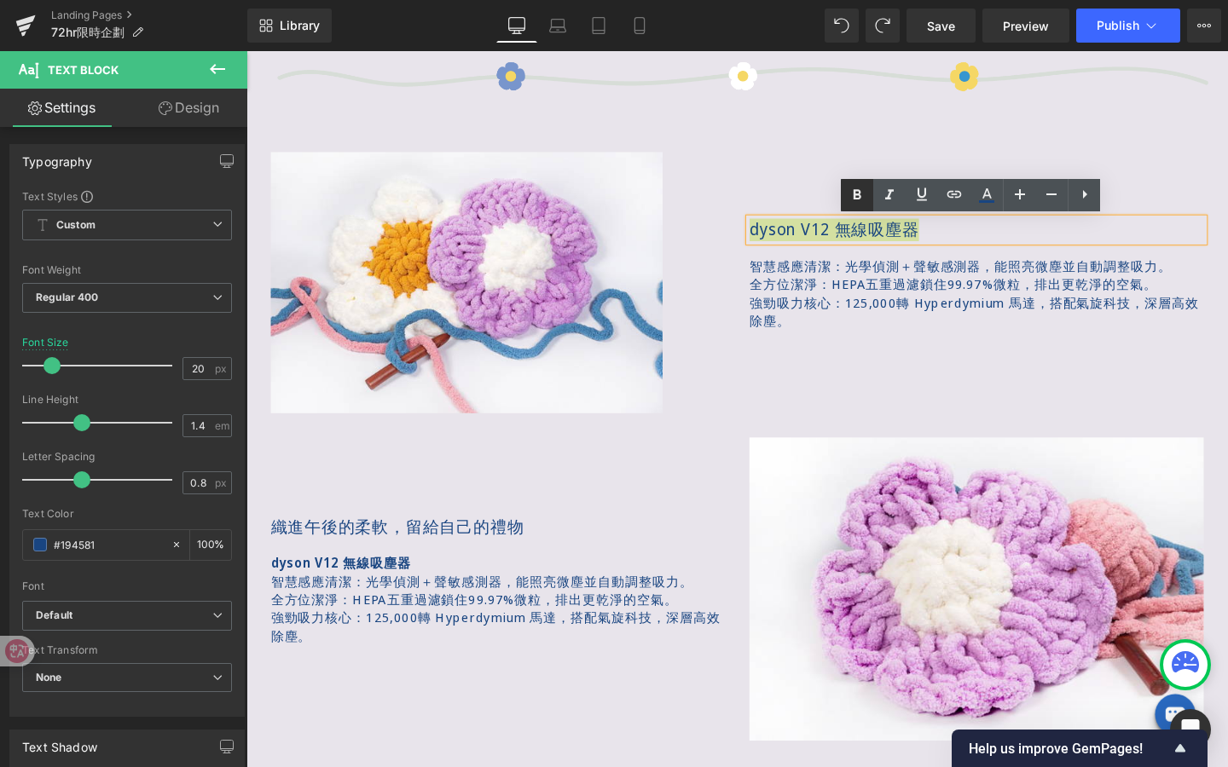
click at [859, 187] on icon at bounding box center [857, 195] width 20 height 20
click at [896, 319] on p "強勁吸力核心：125,000轉 Hyperdymium 馬達，搭配氣旋科技，深層高效除塵。" at bounding box center [1013, 326] width 477 height 38
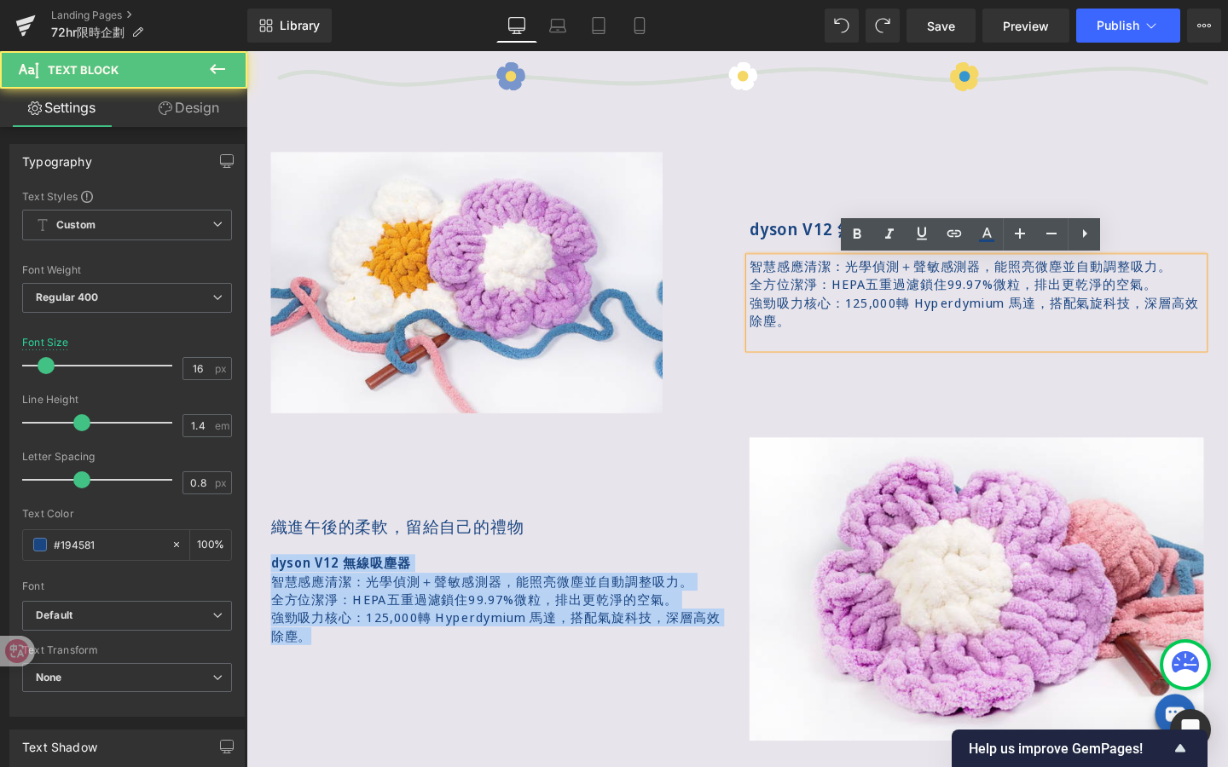
drag, startPoint x: 327, startPoint y: 667, endPoint x: 249, endPoint y: 599, distance: 102.7
click at [249, 599] on div "Image Row Image Image 循環好物｜72hr限時企劃 Text Block 想這裡為你挑選「不無美商品」，限時72hr，以更友善的價格走進你…" at bounding box center [762, 287] width 1032 height 2717
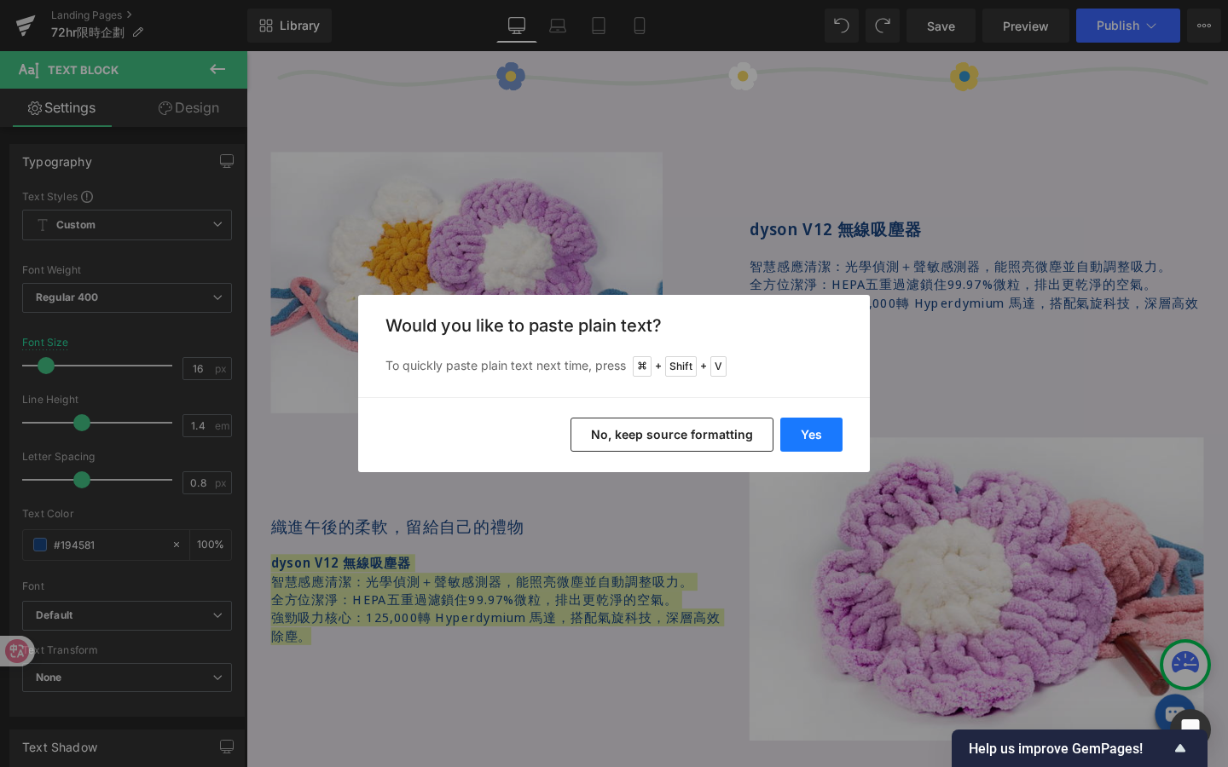
click at [823, 428] on button "Yes" at bounding box center [811, 435] width 62 height 34
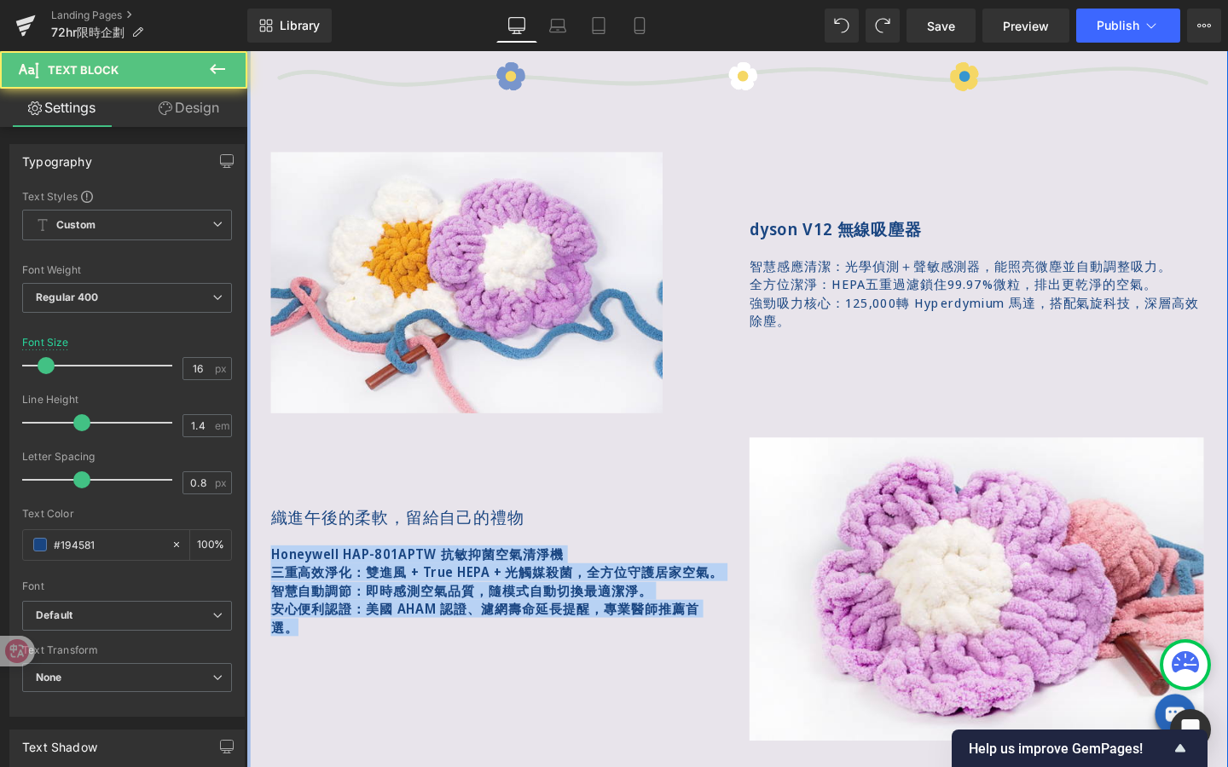
drag, startPoint x: 324, startPoint y: 674, endPoint x: 250, endPoint y: 576, distance: 122.9
click at [250, 576] on div "Image Row Image Image 循環好物｜72hr限時企劃 Text Block 想這裡為你挑選「不無美商品」，限時72hr，以更友善的價格走進你…" at bounding box center [762, 285] width 1032 height 2739
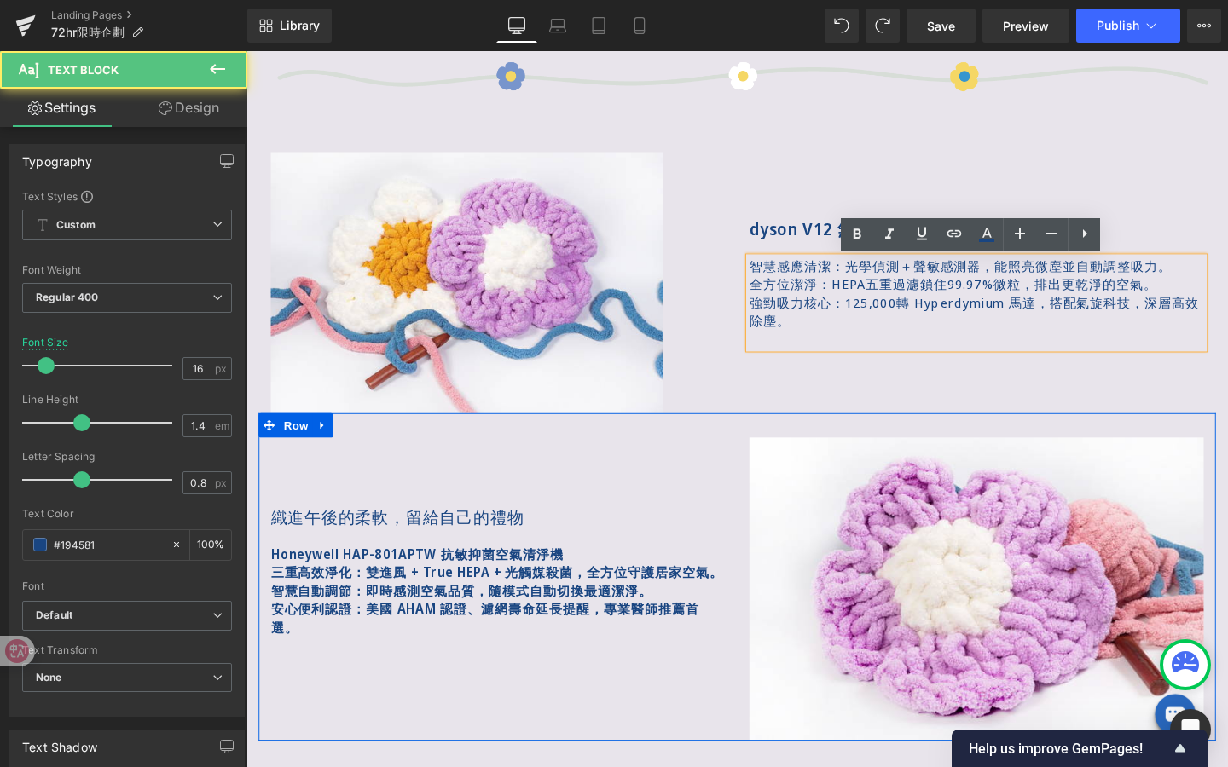
click at [398, 571] on b "Honeywell HAP-801APTW 抗敏抑菌空氣清淨機" at bounding box center [426, 580] width 308 height 19
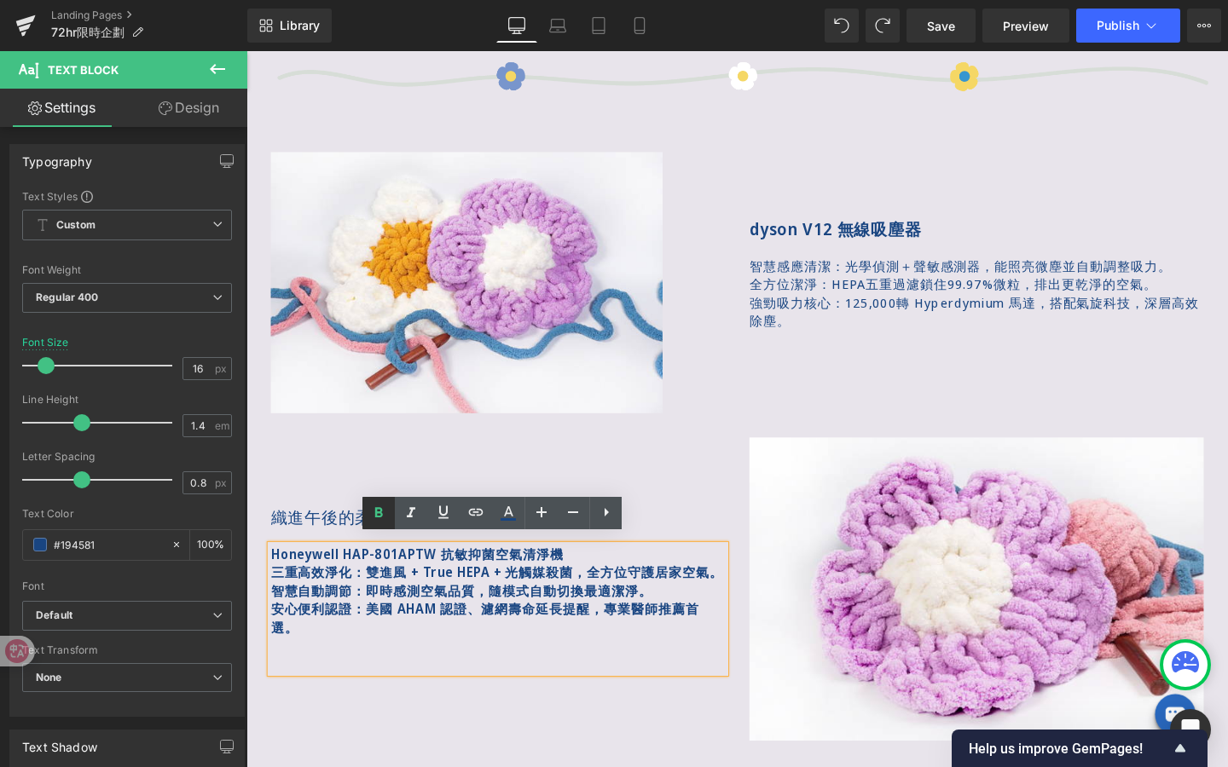
click at [381, 519] on icon at bounding box center [378, 513] width 20 height 20
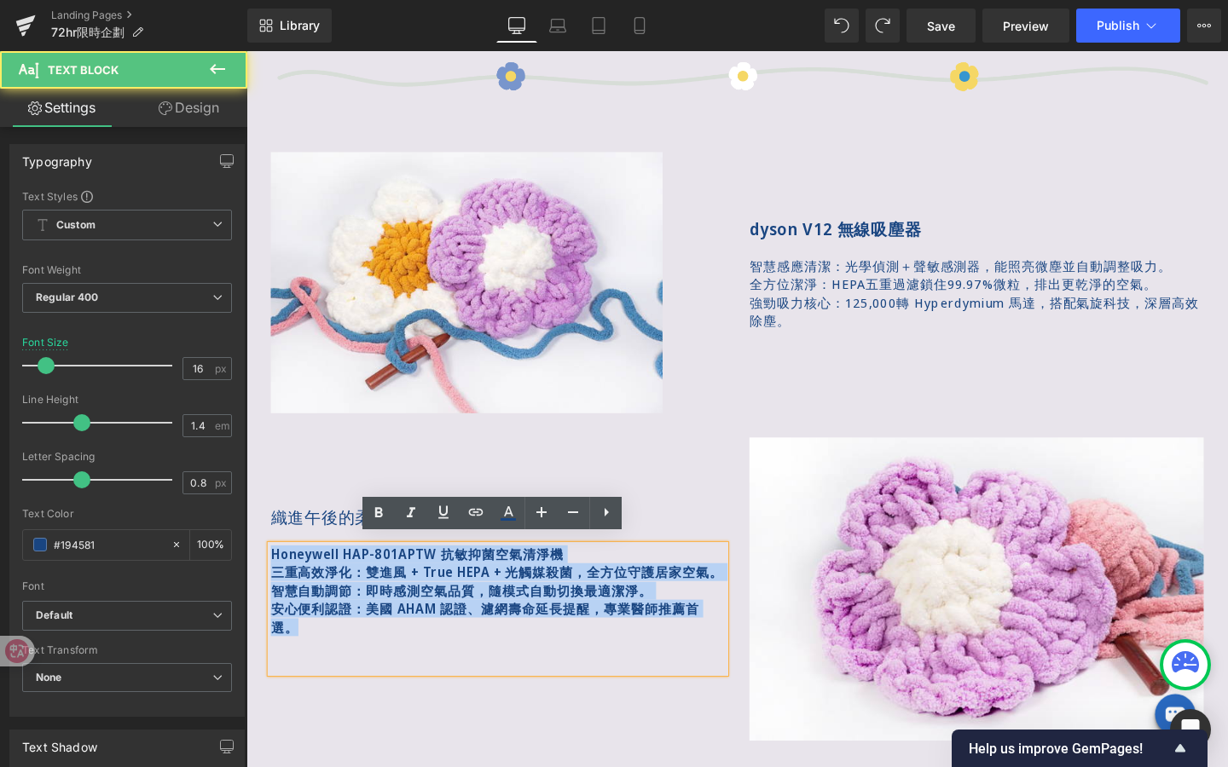
drag, startPoint x: 319, startPoint y: 659, endPoint x: 263, endPoint y: 560, distance: 113.4
click at [263, 560] on div "織進午後的柔軟，留給自己的禮物 Text Block Honeywell HAP-801APTW 抗敏抑菌空氣清淨機 三重高效淨化：雙進風 + True HE…" at bounding box center [510, 617] width 503 height 318
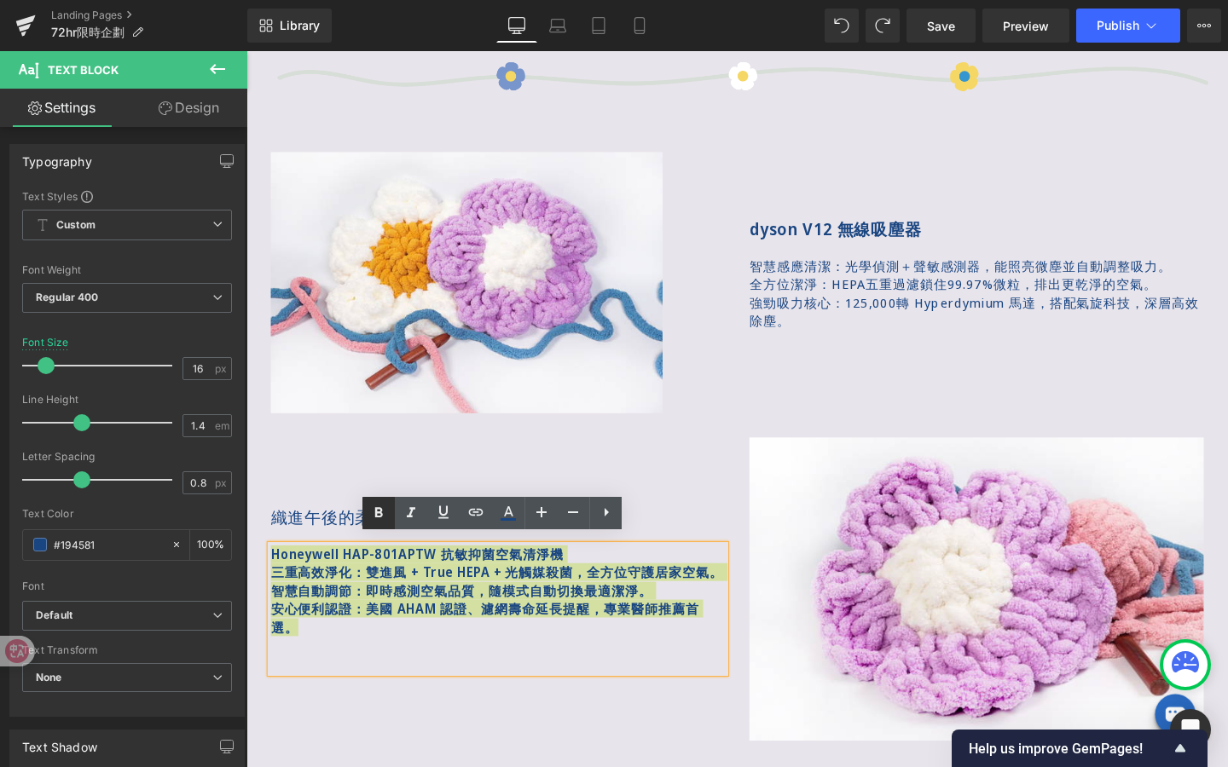
click at [372, 513] on icon at bounding box center [378, 513] width 20 height 20
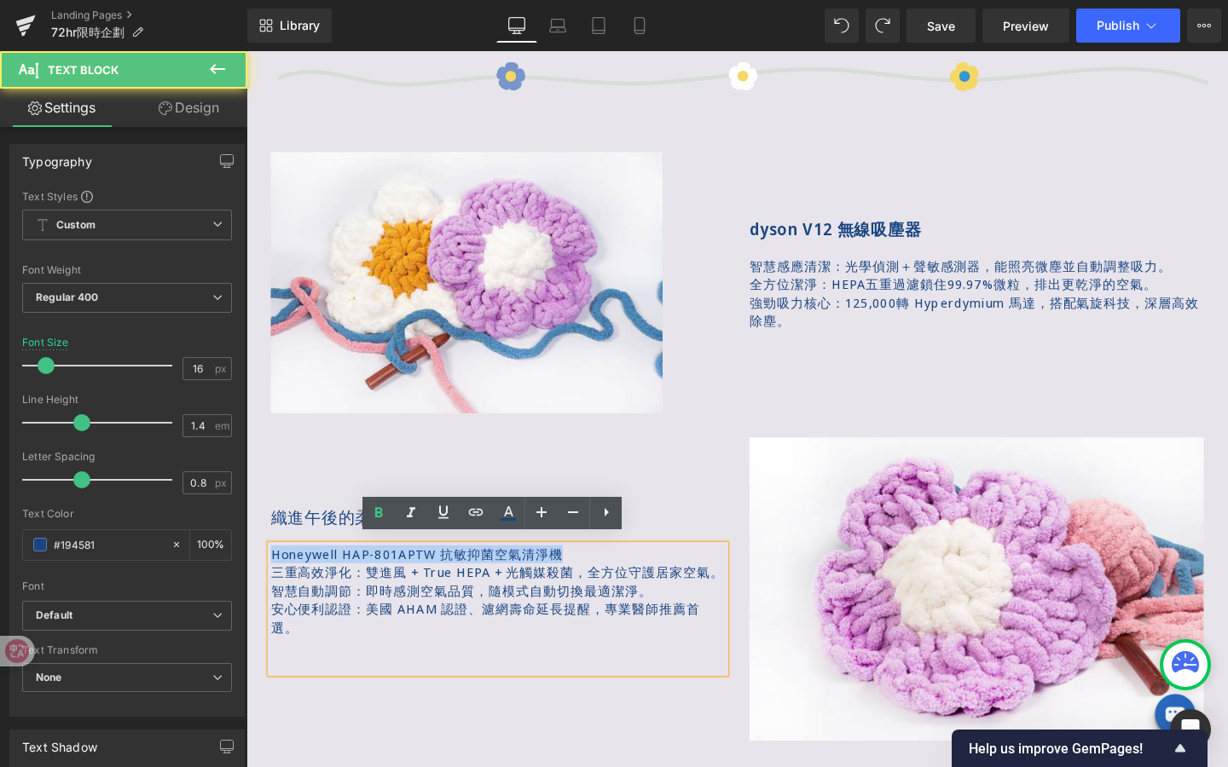
drag, startPoint x: 624, startPoint y: 565, endPoint x: 198, endPoint y: 567, distance: 426.3
click at [246, 567] on html "跳過 restyle2050 關於 About us restyle2050? 不完美商品? 主題企劃 承諾與服務 聯絡我們 品牌 Brand 分類 Type…" at bounding box center [762, 598] width 1032 height 3486
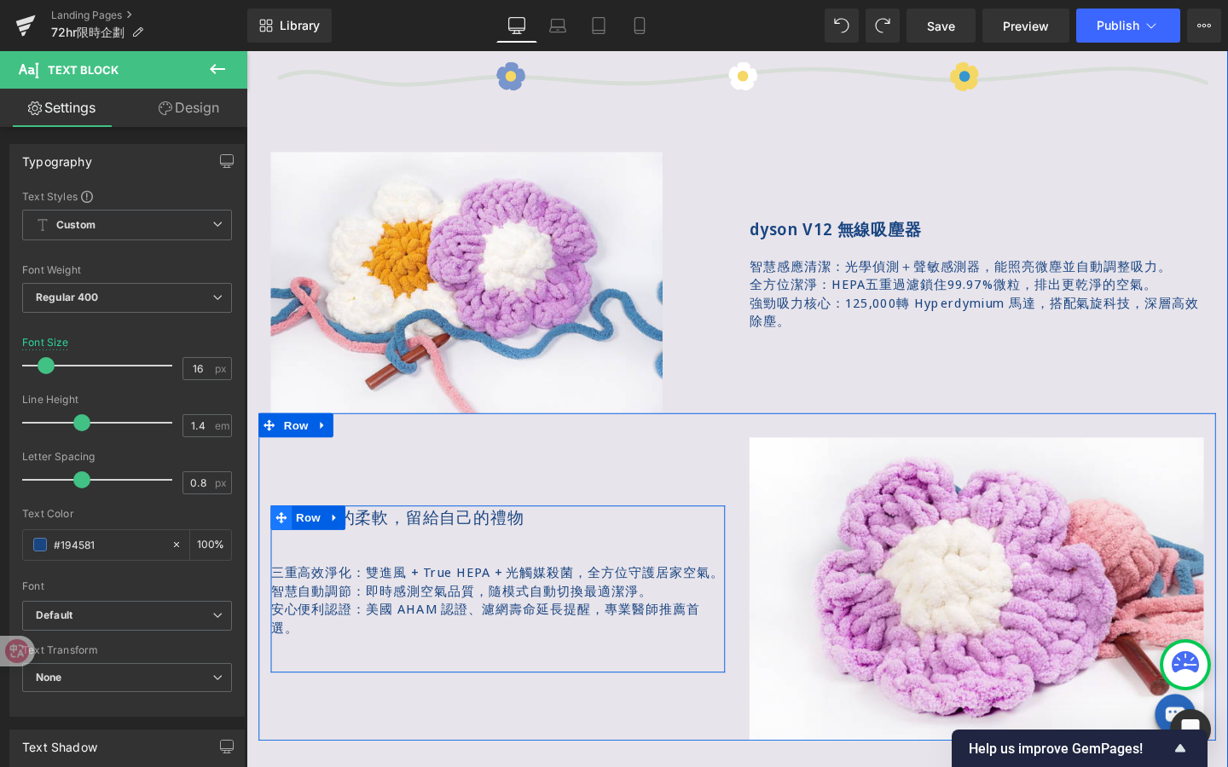
click at [279, 535] on icon at bounding box center [283, 541] width 12 height 13
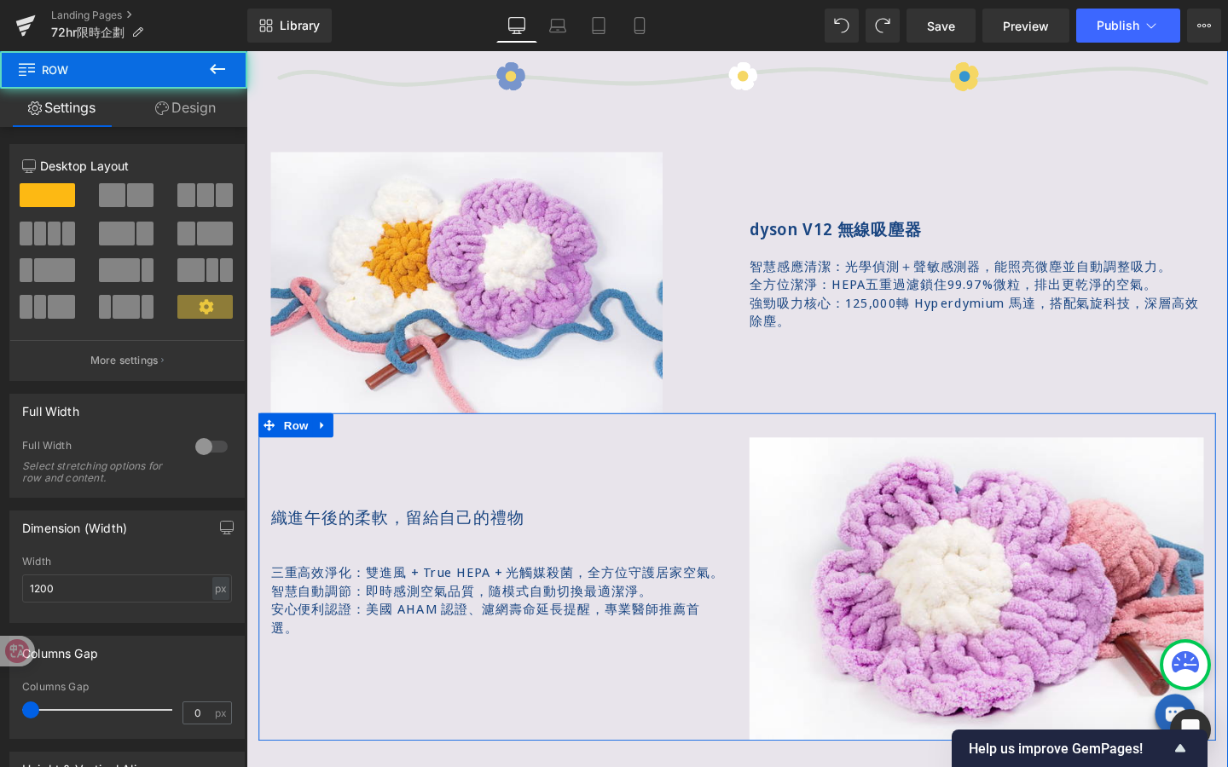
click at [474, 530] on div "織進午後的柔軟，留給自己的禮物 Text Block" at bounding box center [510, 542] width 477 height 24
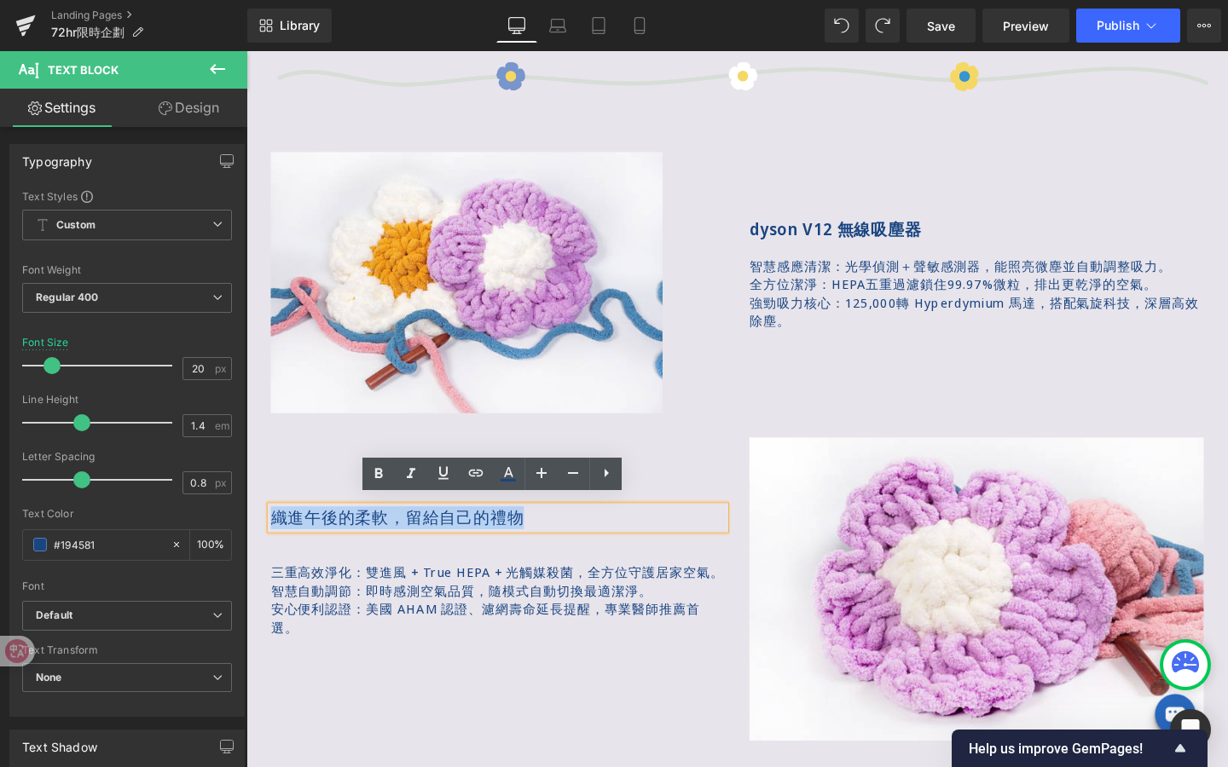
drag, startPoint x: 556, startPoint y: 532, endPoint x: 154, endPoint y: 530, distance: 401.6
click at [246, 530] on html "跳過 restyle2050 關於 About us restyle2050? 不完美商品? 主題企劃 承諾與服務 聯絡我們 品牌 Brand 分類 Type…" at bounding box center [762, 598] width 1032 height 3486
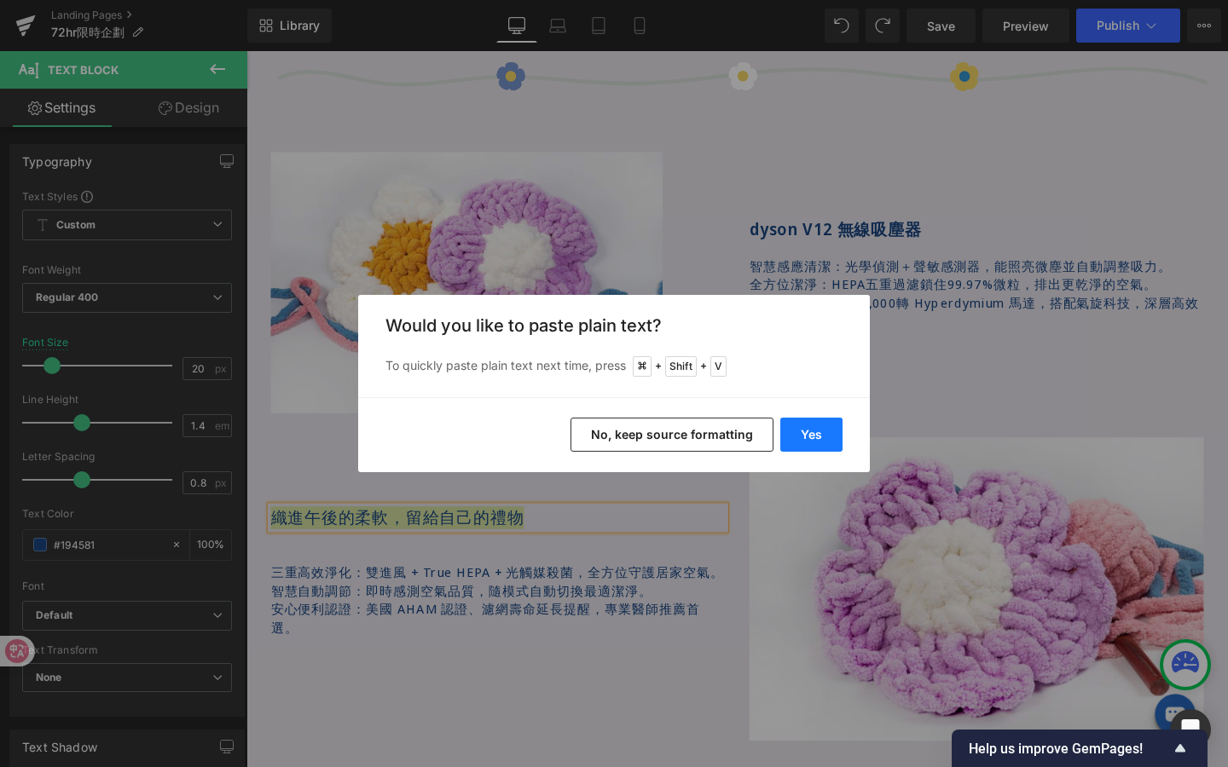
click at [819, 435] on button "Yes" at bounding box center [811, 435] width 62 height 34
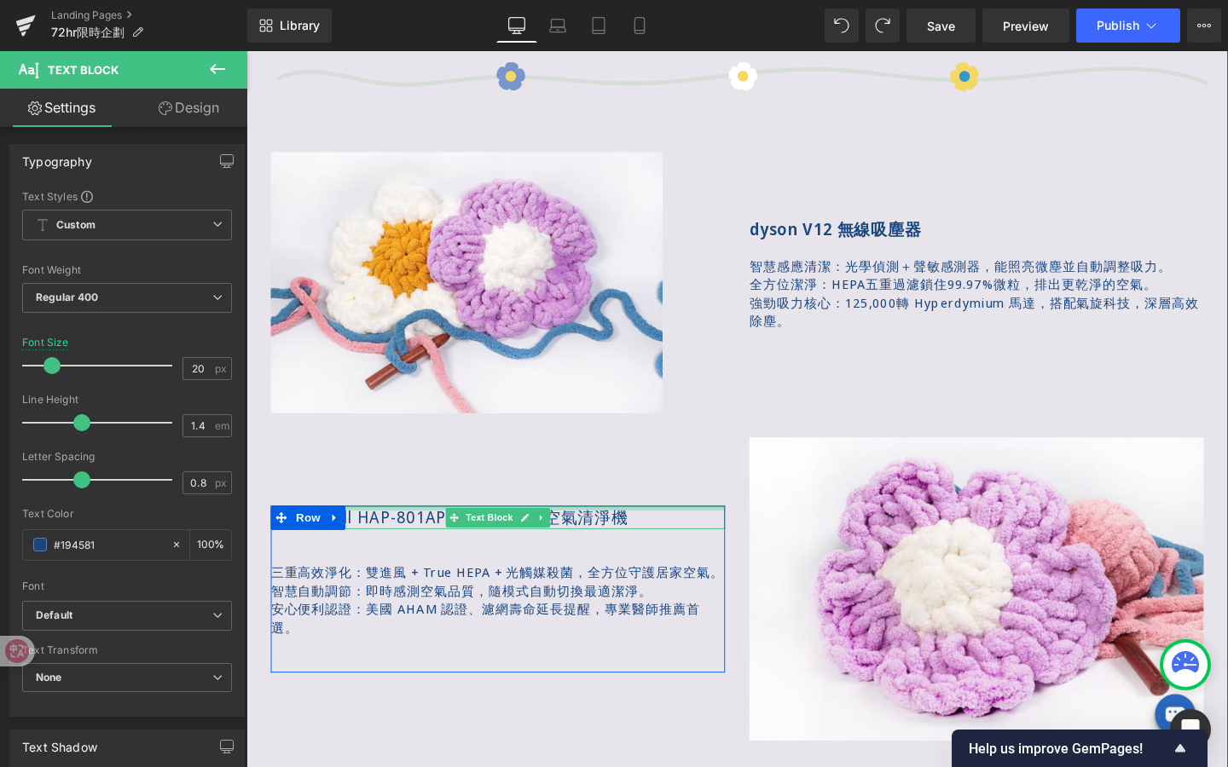
click at [443, 530] on div "Honeywell HAP-801APTW 抗敏抑菌空氣清淨機 Text Block" at bounding box center [510, 542] width 477 height 24
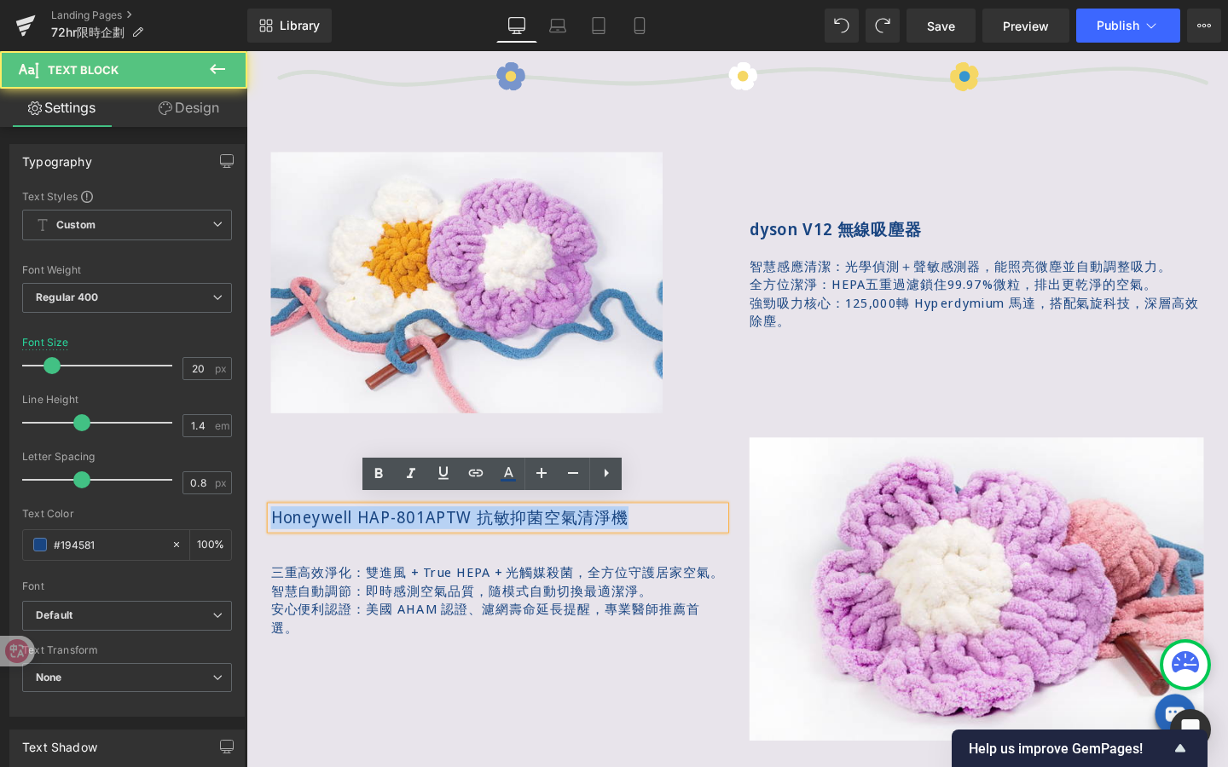
drag, startPoint x: 676, startPoint y: 533, endPoint x: 51, endPoint y: 526, distance: 625.0
click at [246, 526] on html "跳過 restyle2050 關於 About us restyle2050? 不完美商品? 主題企劃 承諾與服務 聯絡我們 品牌 Brand 分類 Type…" at bounding box center [762, 598] width 1032 height 3486
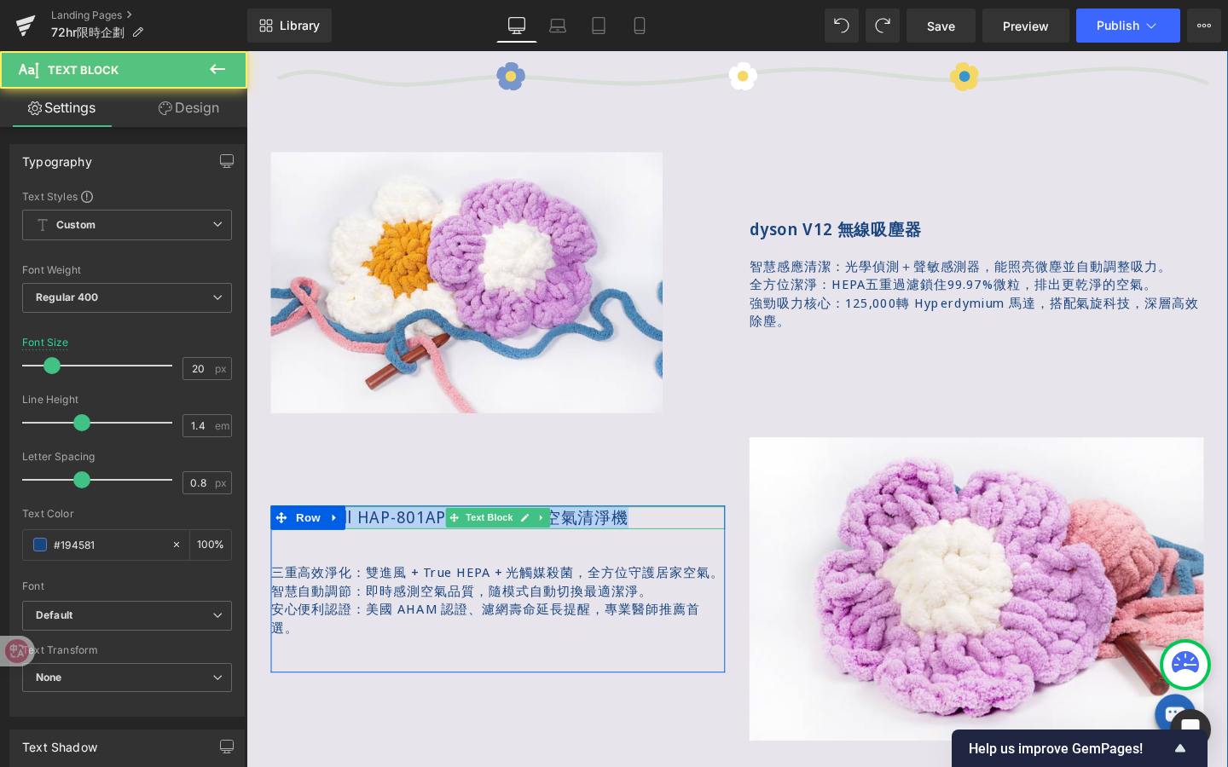
click at [408, 530] on p "Honeywell HAP-801APTW 抗敏抑菌空氣清淨機" at bounding box center [510, 542] width 477 height 24
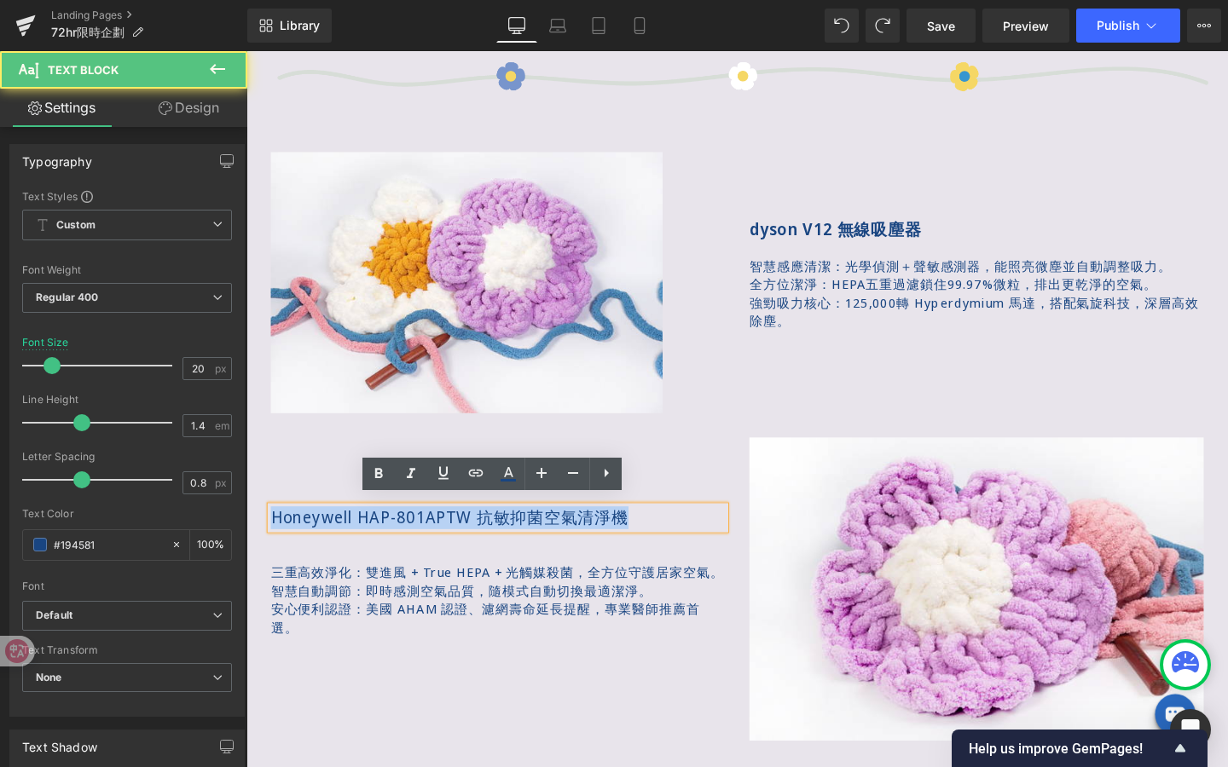
drag, startPoint x: 274, startPoint y: 528, endPoint x: 731, endPoint y: 533, distance: 457.0
click at [731, 533] on p "Honeywell HAP-801APTW 抗敏抑菌空氣清淨機" at bounding box center [510, 542] width 477 height 24
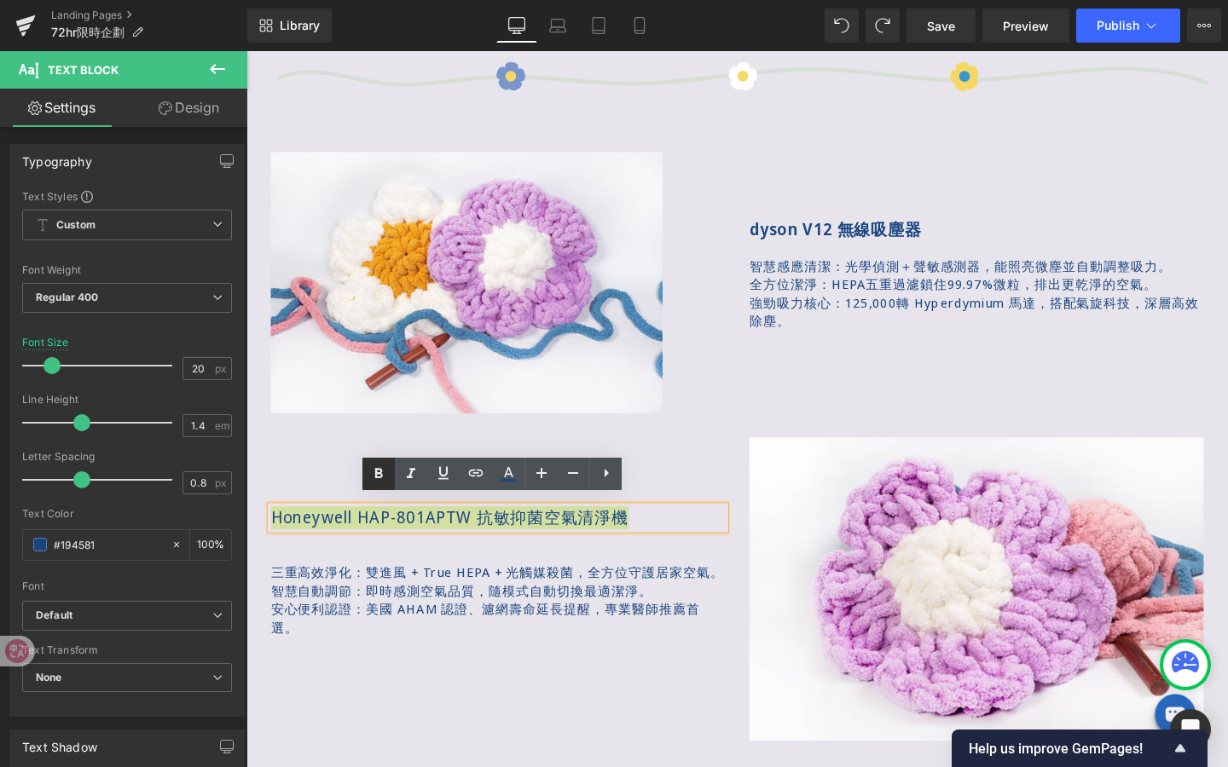
click at [379, 469] on icon at bounding box center [379, 474] width 8 height 10
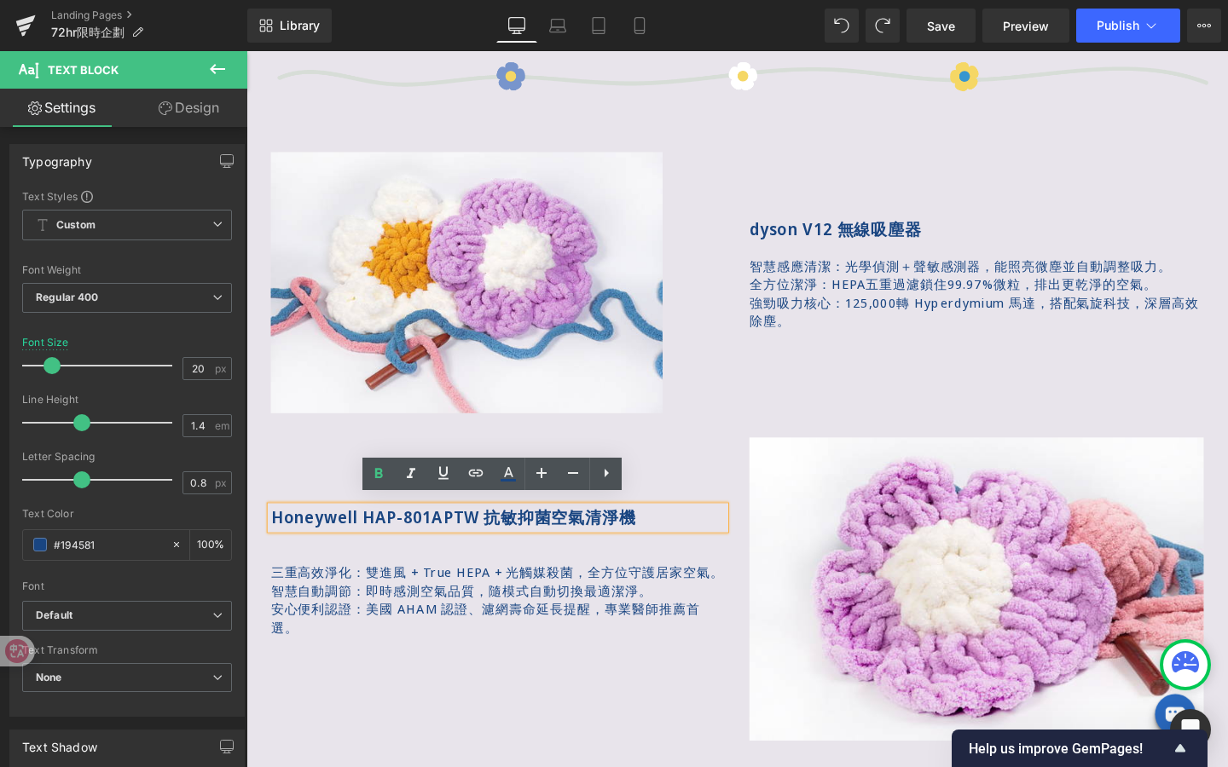
click at [323, 619] on p "智慧自動調節：即時感測空氣品質，隨模式自動切換最適潔淨。" at bounding box center [510, 619] width 477 height 19
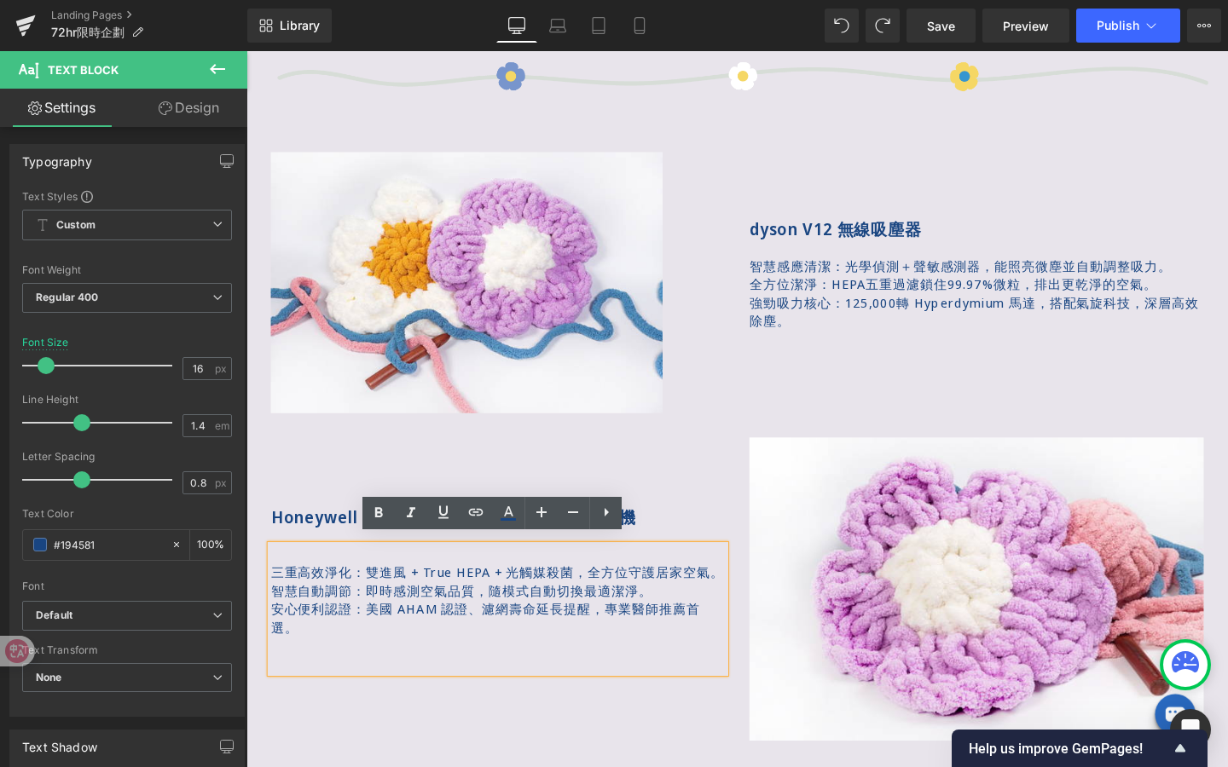
click at [506, 766] on div "Image Row Image Image 循環好物｜72hr限時企劃 Text Block 想這裡為你挑選「不無美商品」，限時72hr，以更友善的價格走進你…" at bounding box center [762, 287] width 1032 height 2717
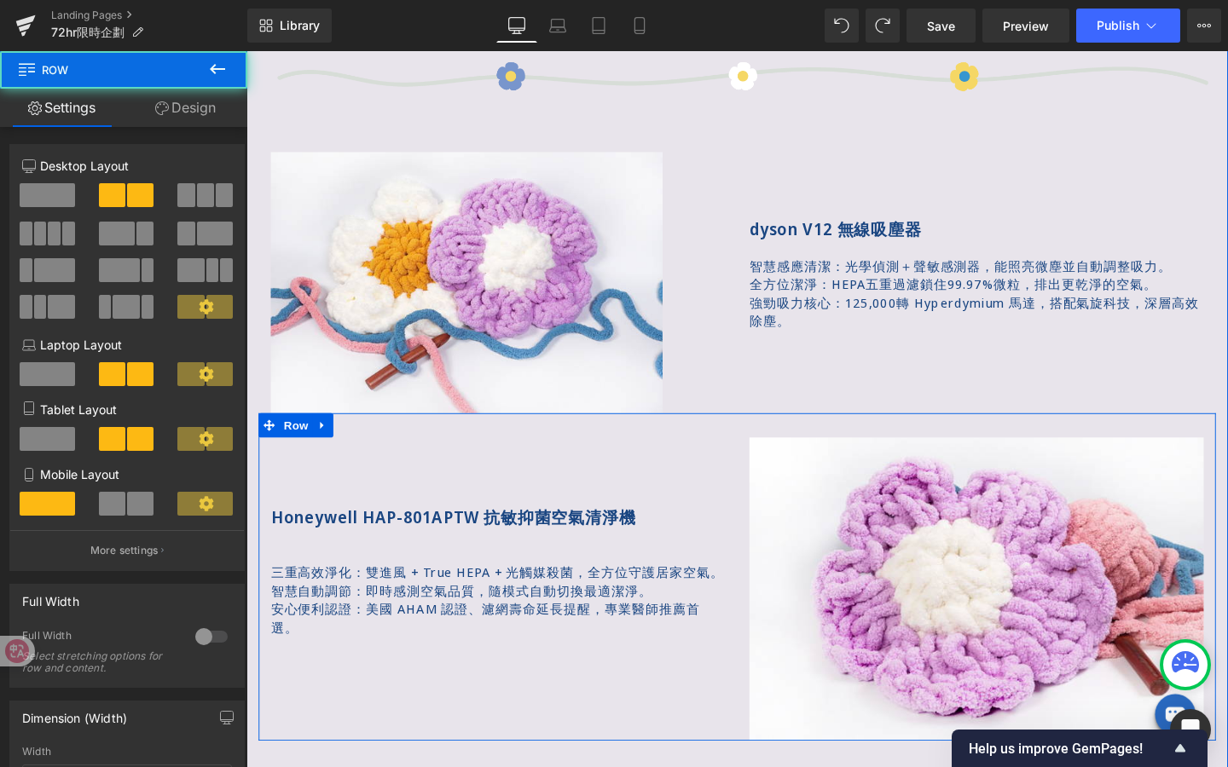
click at [314, 518] on div "Honeywell HAP-801APTW 抗敏抑菌空氣清淨機 Text Block 三重高效淨化：雙進風 + True HEPA + 光觸媒殺菌，全方位守護…" at bounding box center [510, 617] width 503 height 318
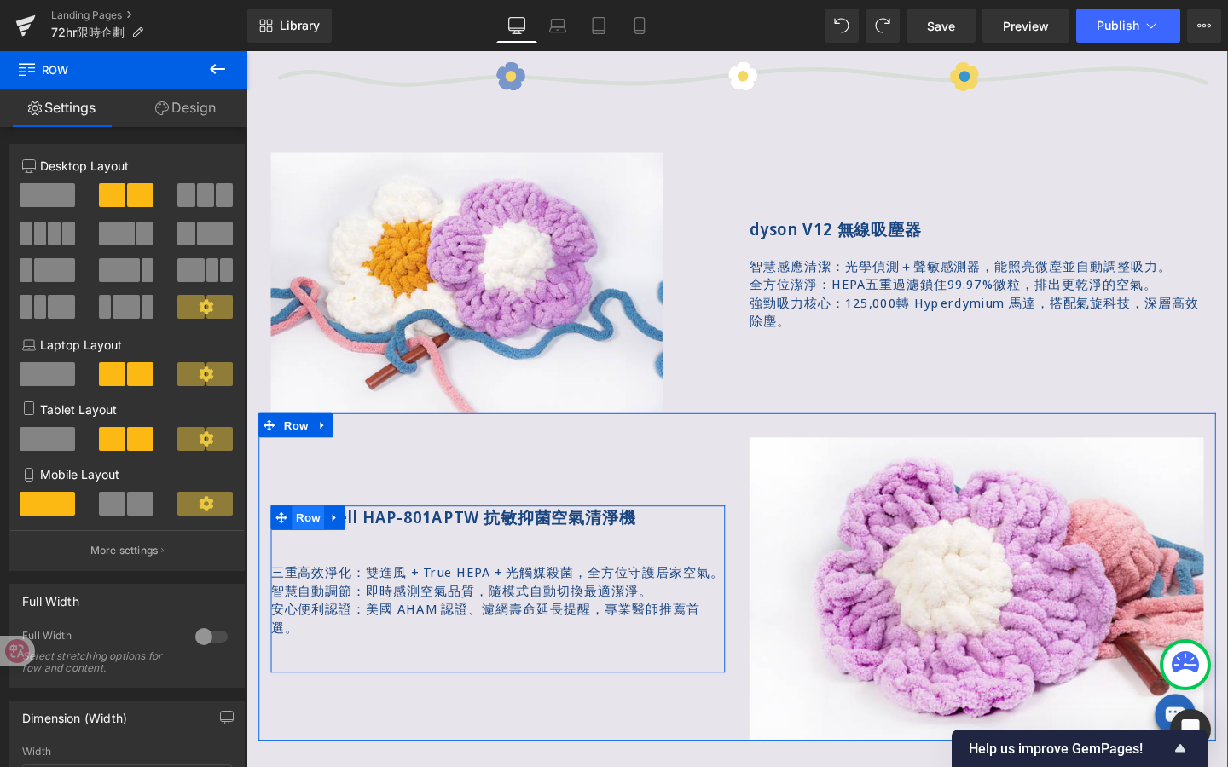
click at [306, 529] on span "Row" at bounding box center [311, 542] width 34 height 26
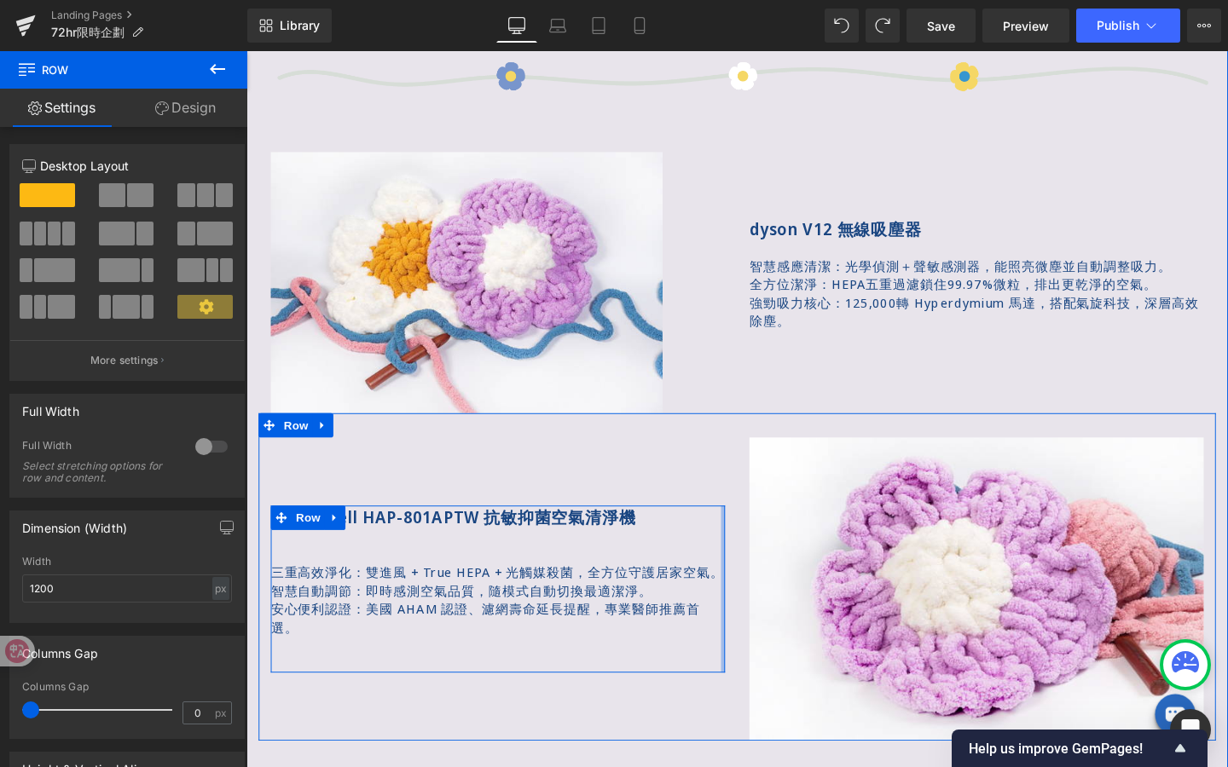
drag, startPoint x: 747, startPoint y: 575, endPoint x: 765, endPoint y: 575, distance: 17.9
click at [765, 575] on div "Honeywell HAP-801APTW 抗敏抑菌空氣清淨機 Text Block 三重高效淨化：雙進風 + True HEPA + 光觸媒殺菌，全方位守護…" at bounding box center [762, 604] width 1006 height 344
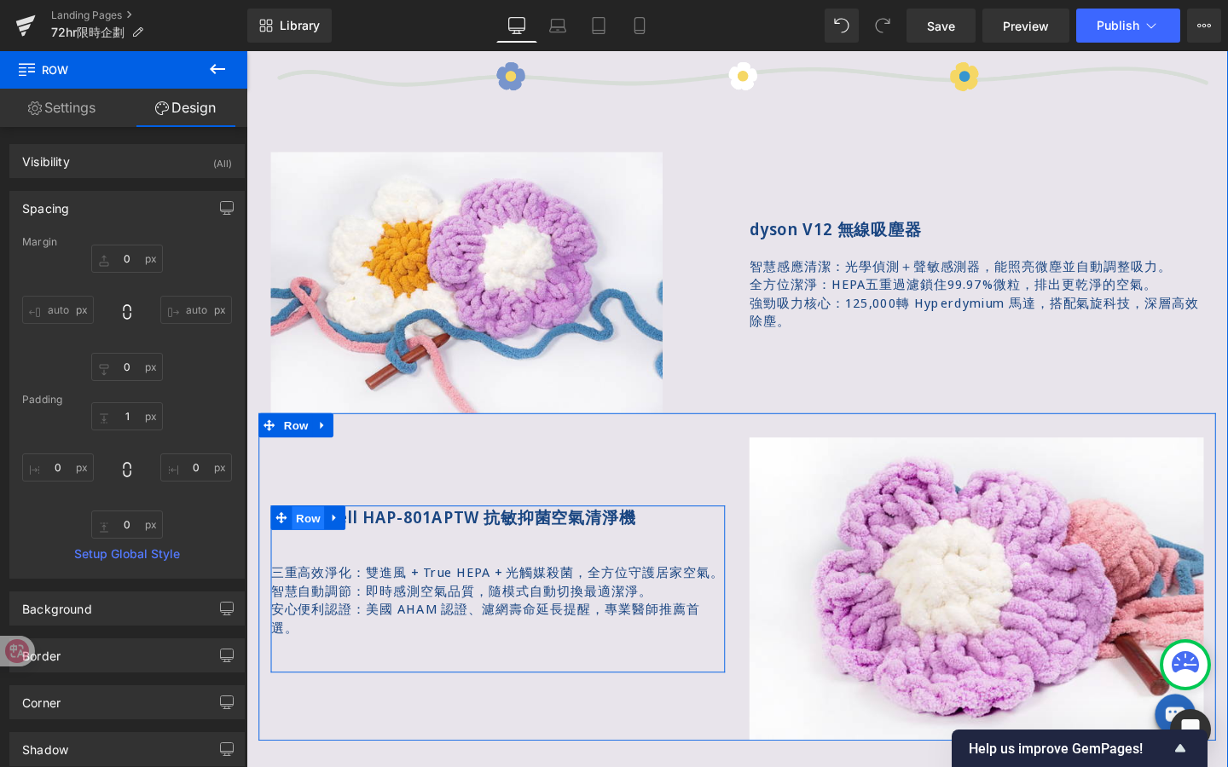
click at [313, 543] on span "Row" at bounding box center [311, 543] width 34 height 26
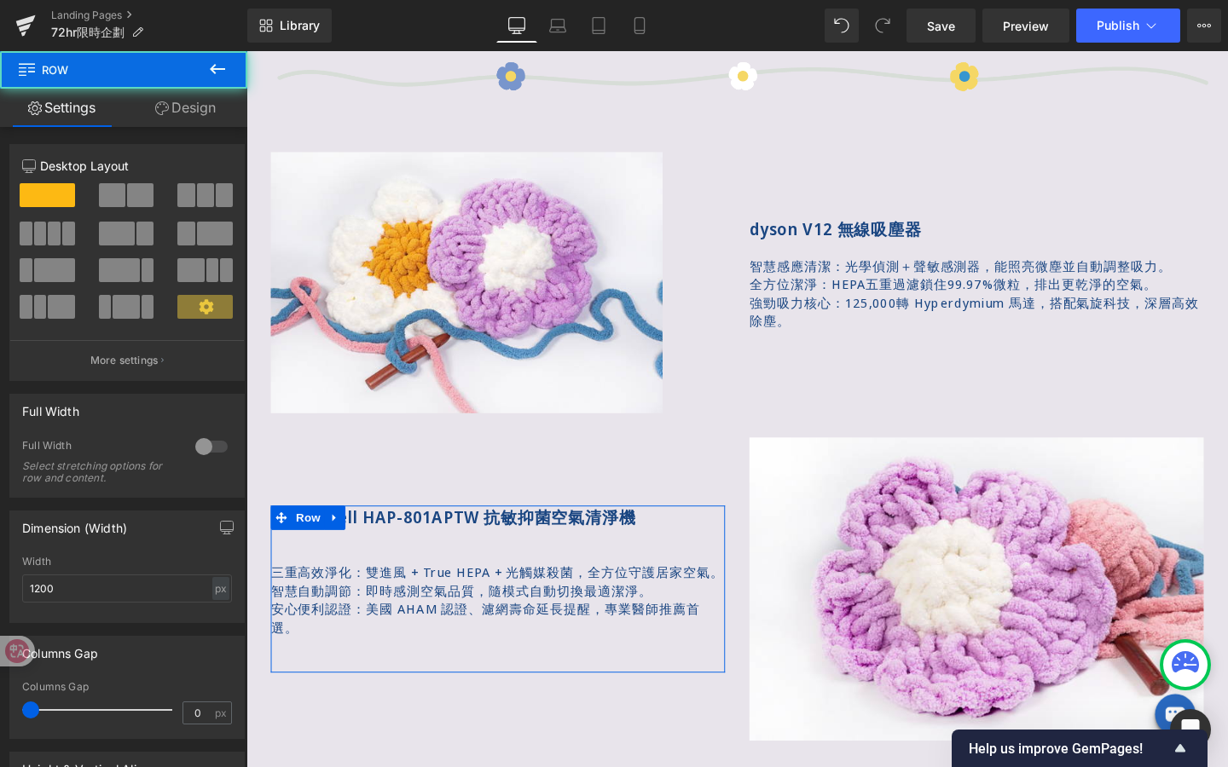
click at [174, 129] on div "12 12 12 Column Size Customizer 12 Desktop Layout Laptop Layout Tablet Layout M…" at bounding box center [127, 624] width 255 height 995
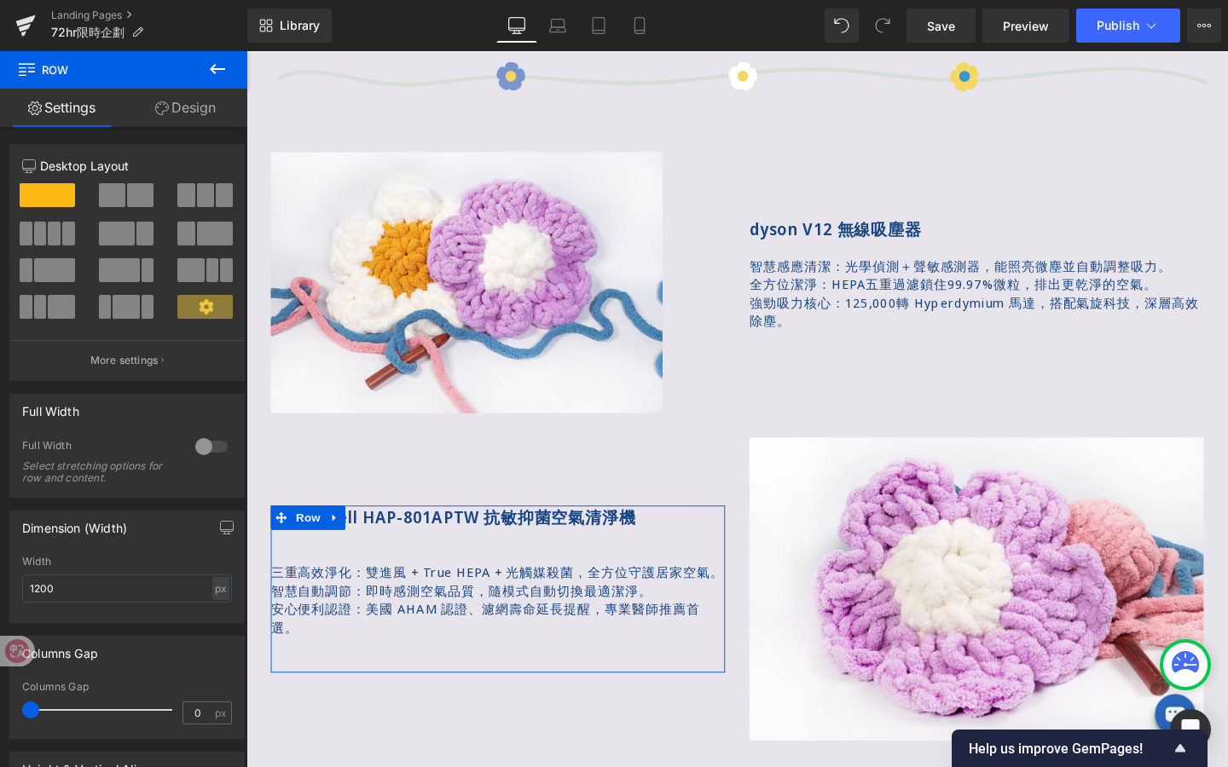
click at [188, 122] on link "Design" at bounding box center [186, 108] width 124 height 38
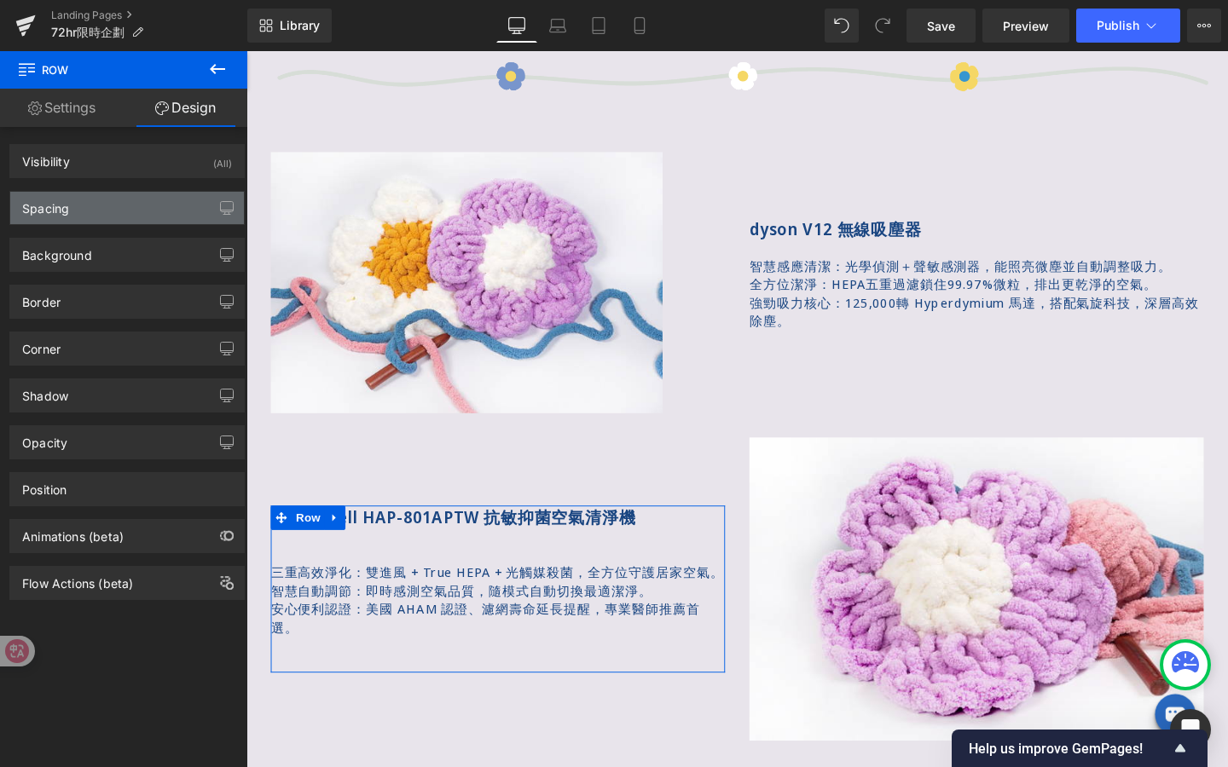
type input "0"
type input "1"
type input "0"
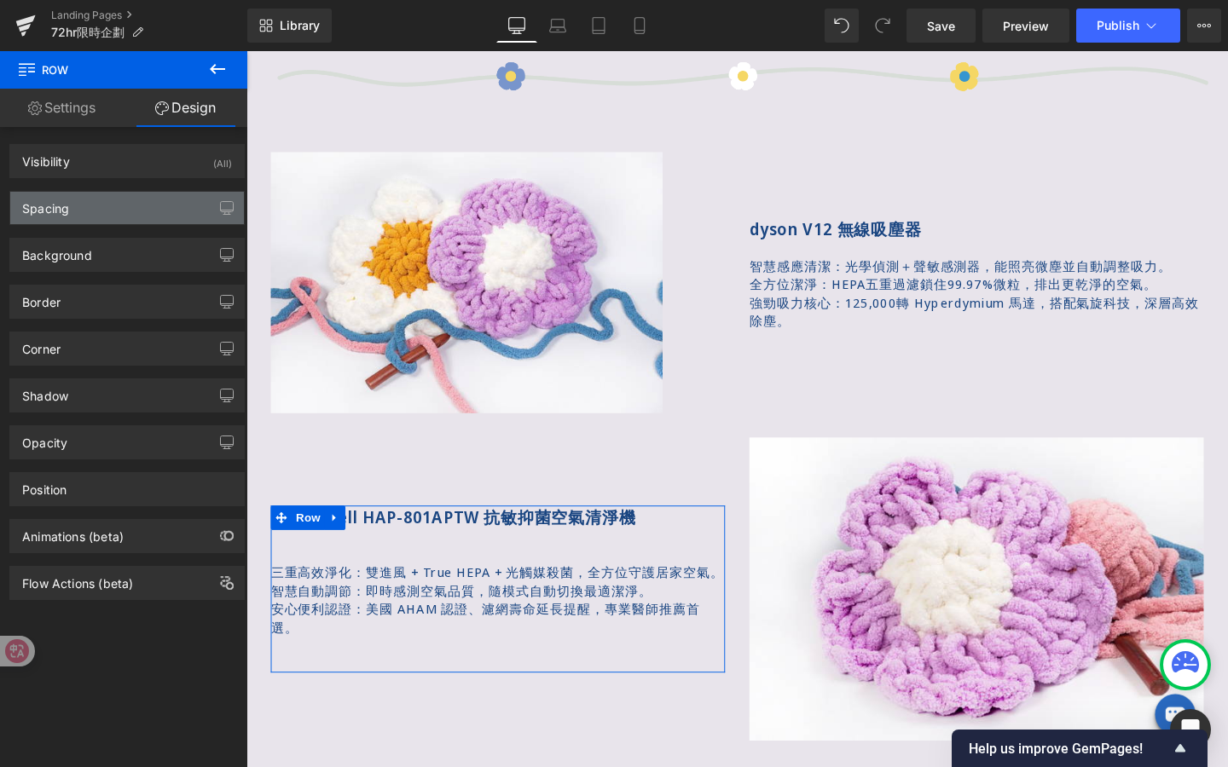
type input "0"
click at [154, 217] on div "Spacing" at bounding box center [127, 208] width 234 height 32
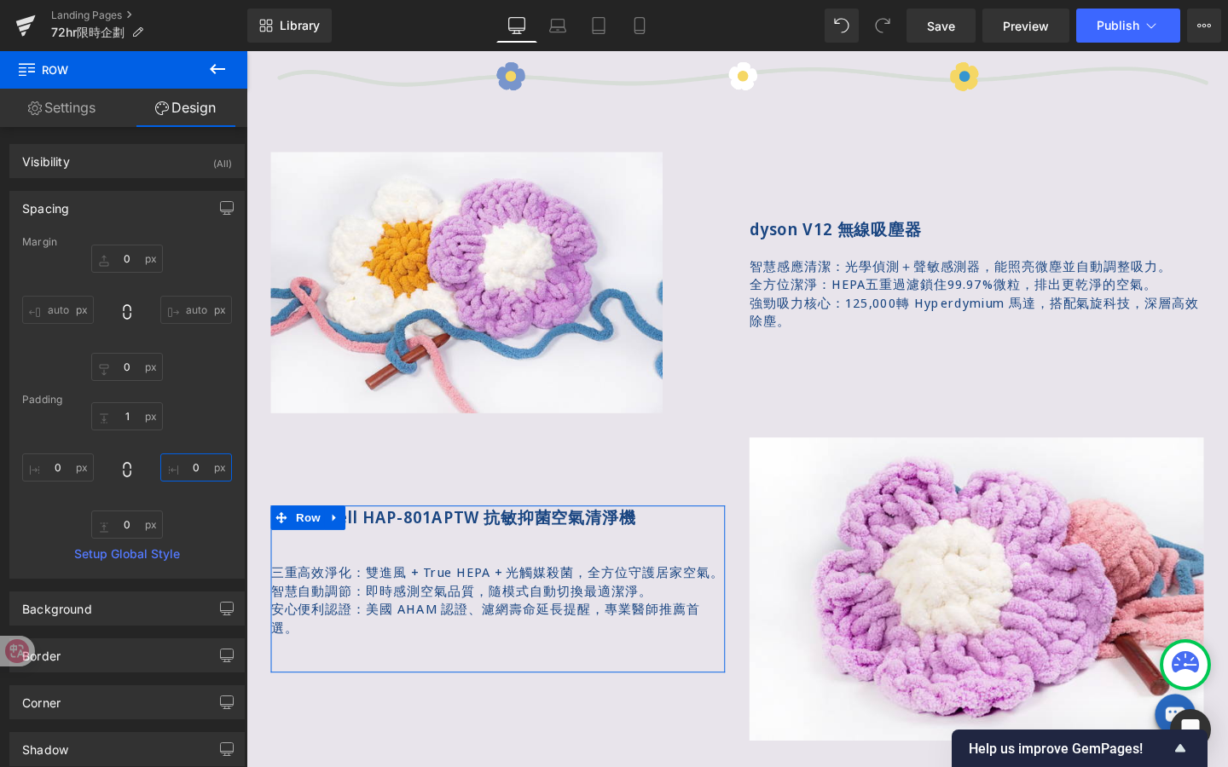
click at [199, 471] on input "0" at bounding box center [196, 468] width 72 height 28
type input "-10"
drag, startPoint x: 202, startPoint y: 469, endPoint x: 91, endPoint y: 466, distance: 110.9
click at [93, 469] on div "1px 1 -10 -10 0px 0 0px 0" at bounding box center [127, 470] width 210 height 136
drag, startPoint x: 200, startPoint y: 468, endPoint x: 148, endPoint y: 454, distance: 54.0
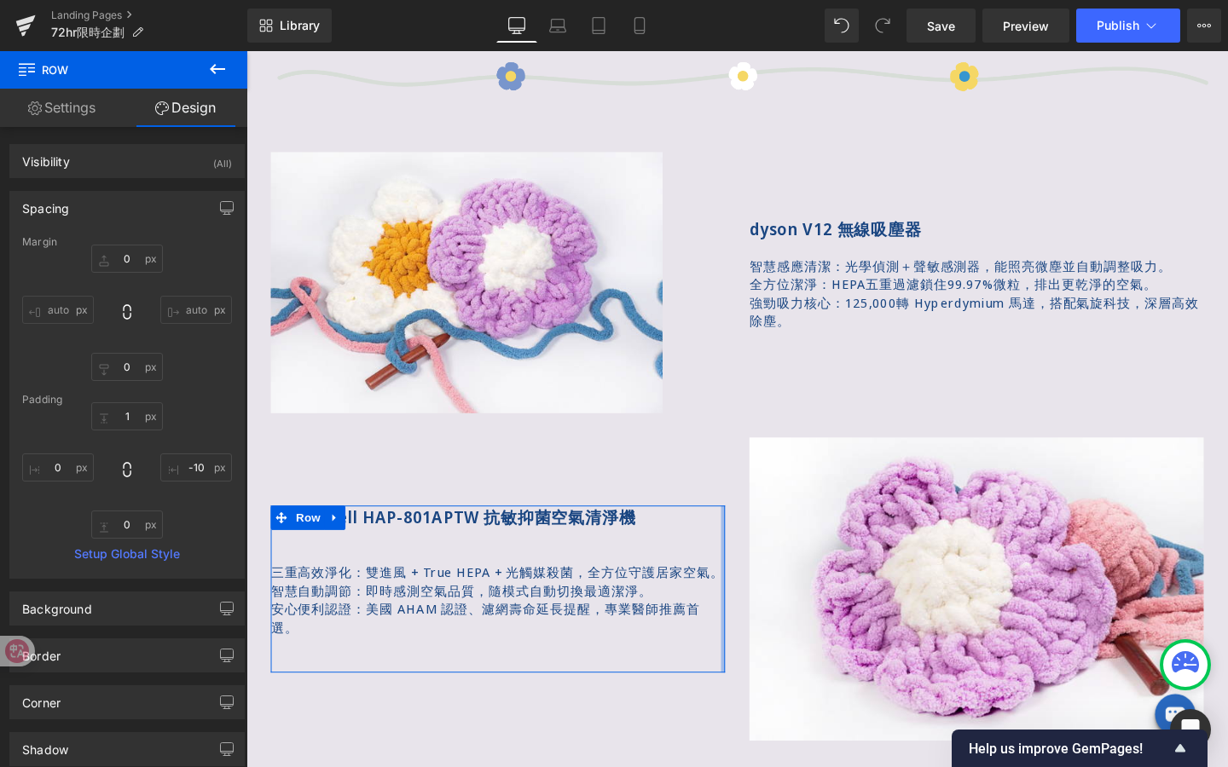
click at [148, 468] on div "1px 1 -10 -10 0px 0 0px 0" at bounding box center [127, 470] width 210 height 136
click at [197, 465] on input "-10" at bounding box center [196, 468] width 72 height 28
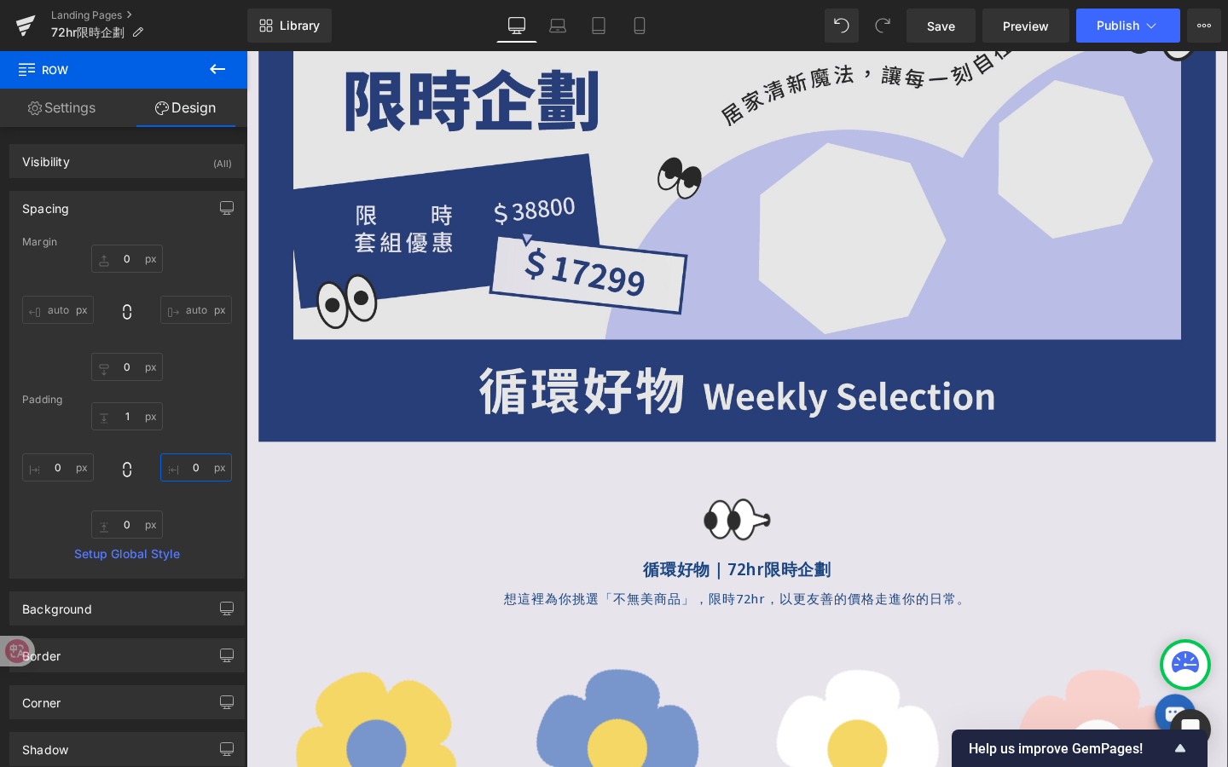
scroll to position [14, 0]
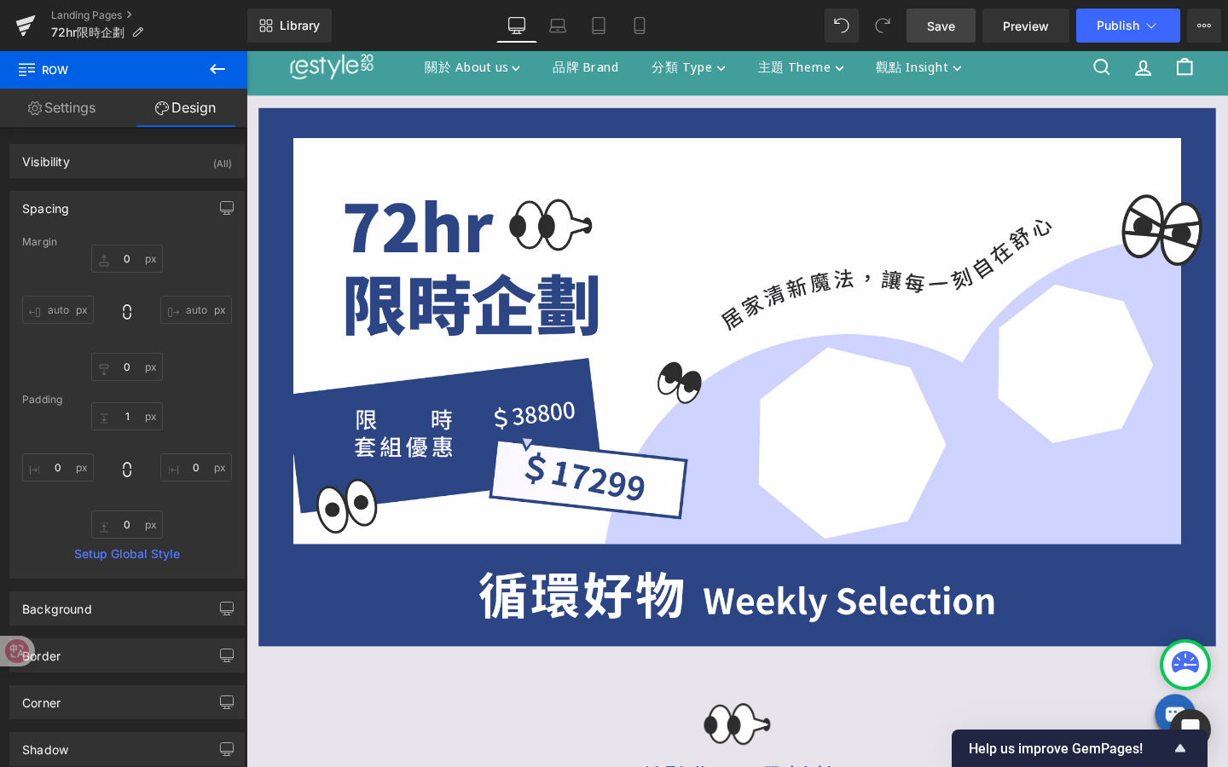
click at [947, 9] on link "Save" at bounding box center [940, 26] width 69 height 34
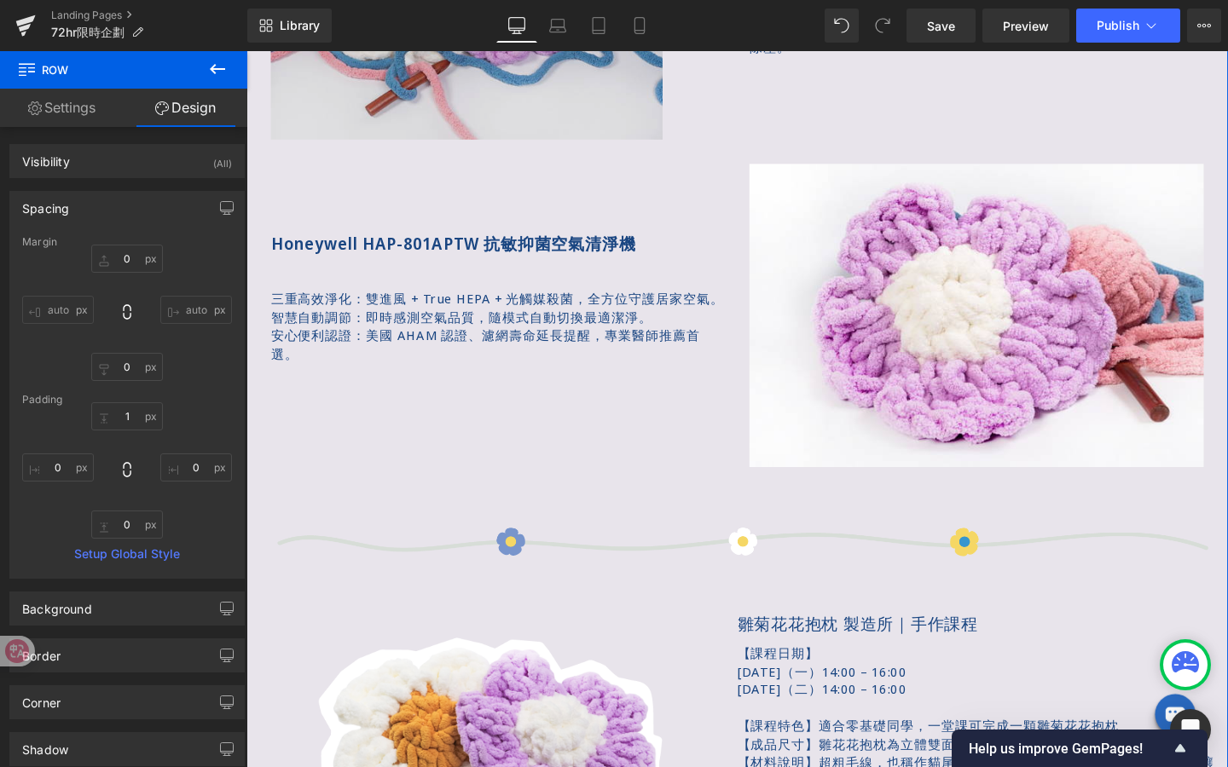
scroll to position [1650, 0]
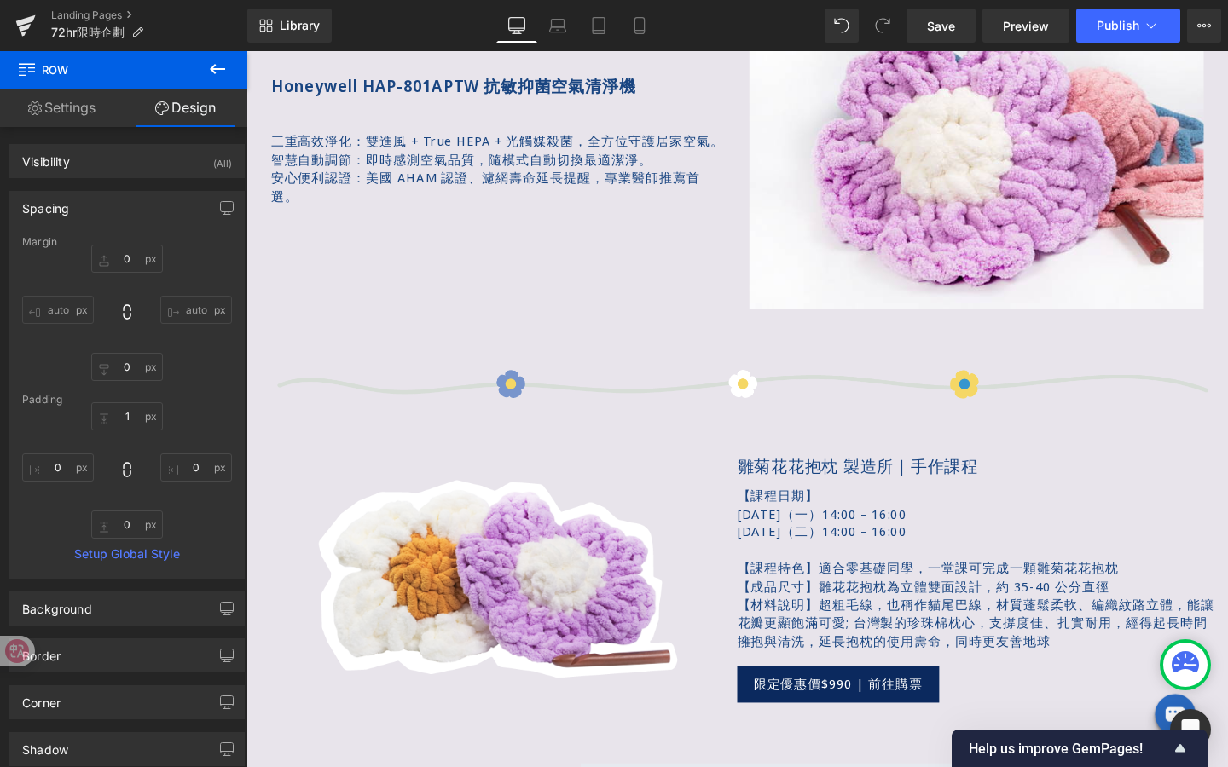
click at [213, 70] on icon at bounding box center [217, 69] width 20 height 20
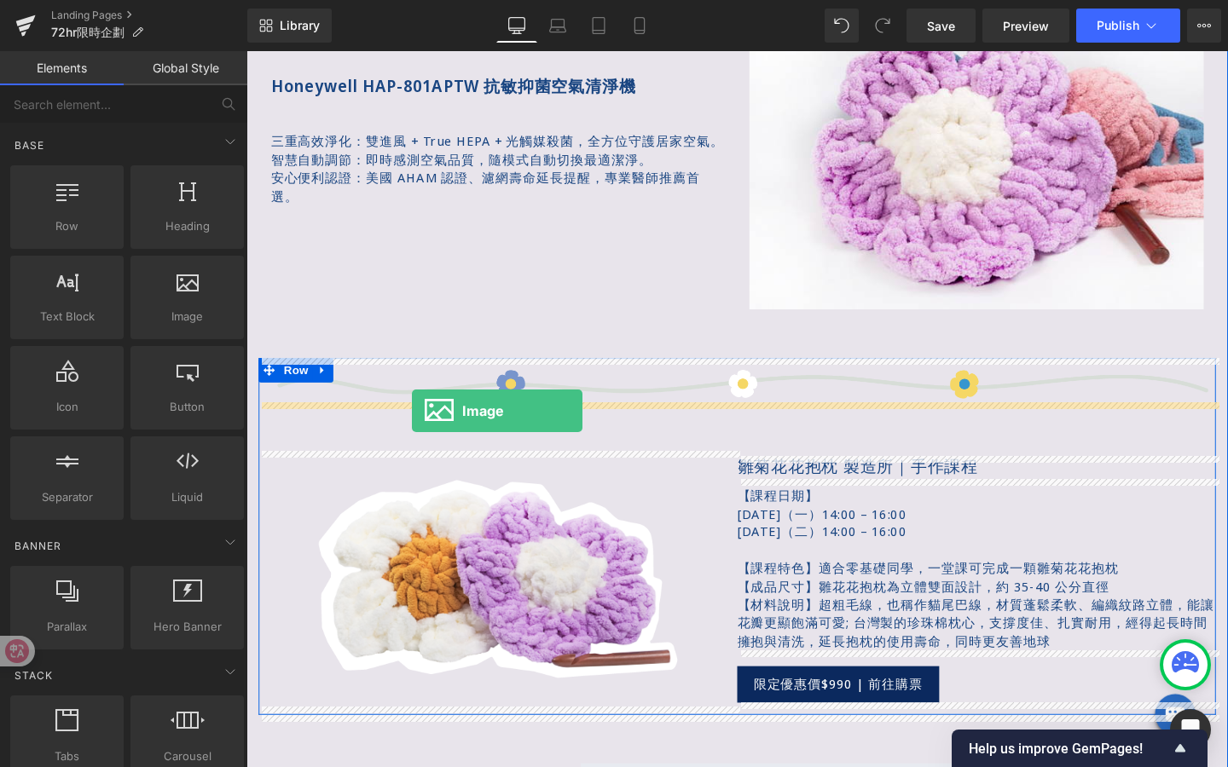
drag, startPoint x: 445, startPoint y: 332, endPoint x: 420, endPoint y: 429, distance: 100.3
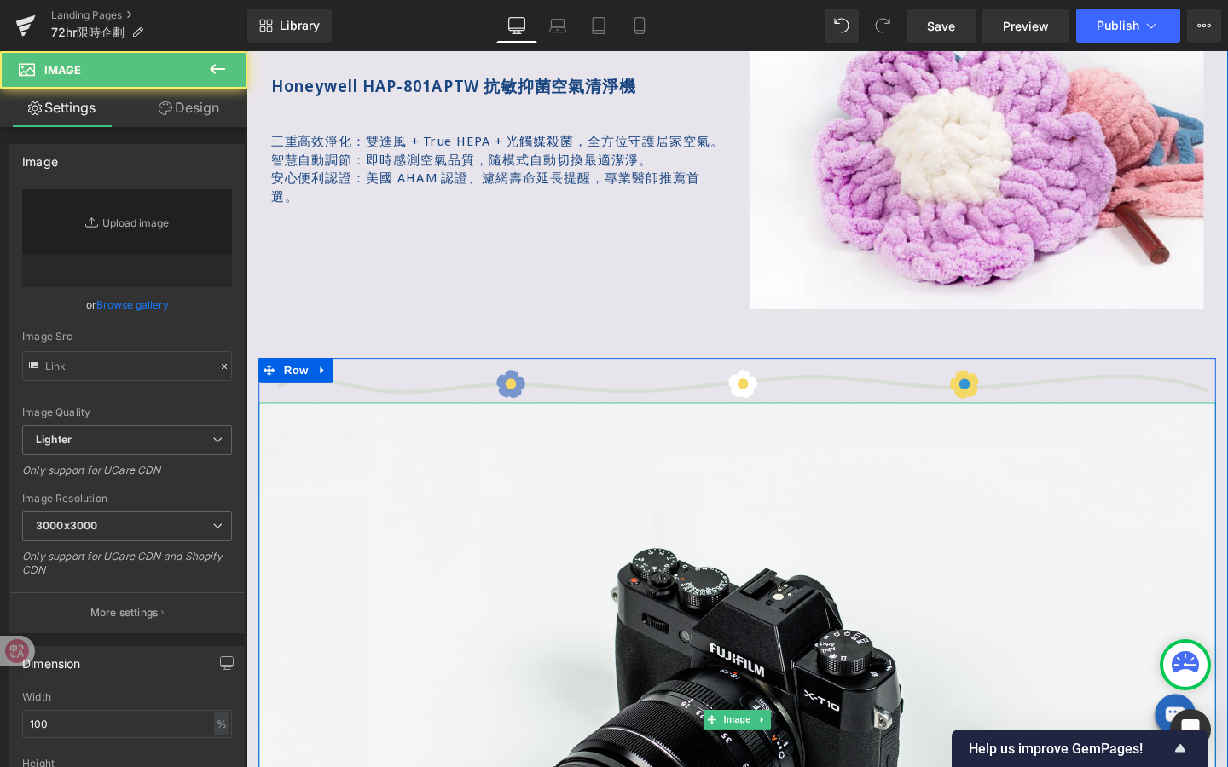
type input "//[DOMAIN_NAME][URL]"
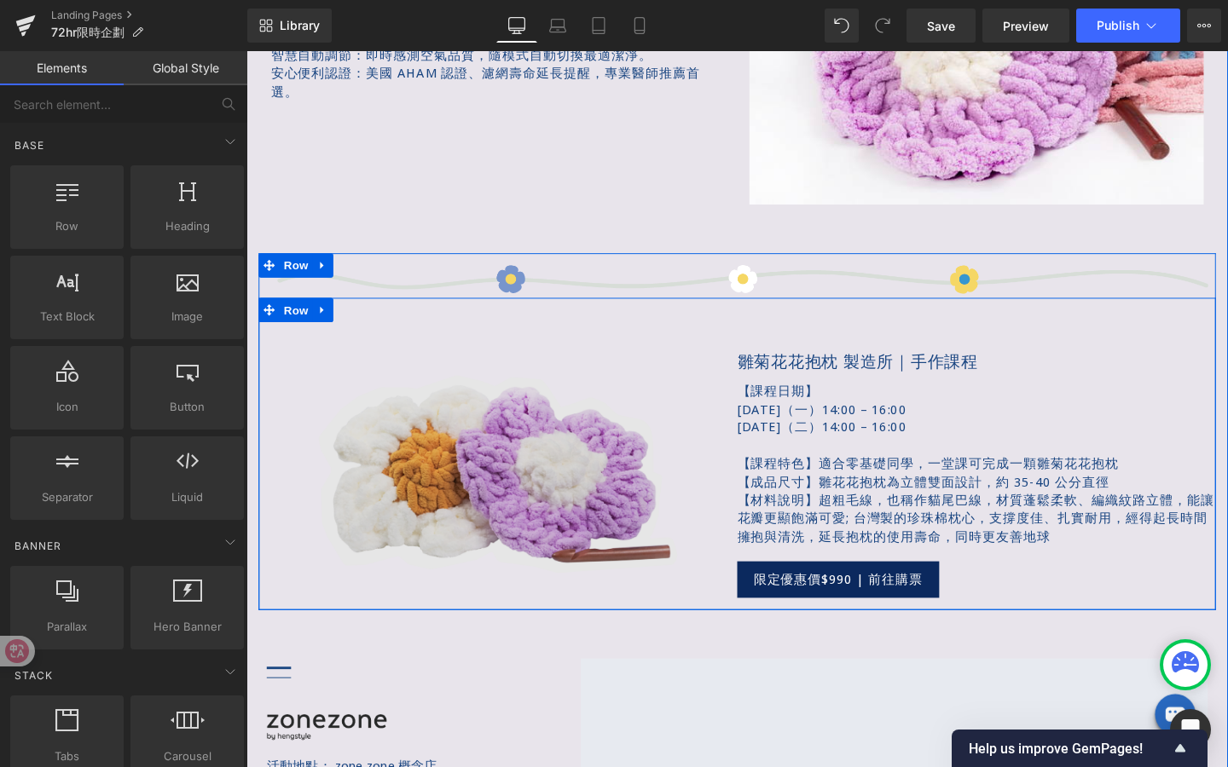
scroll to position [1762, 0]
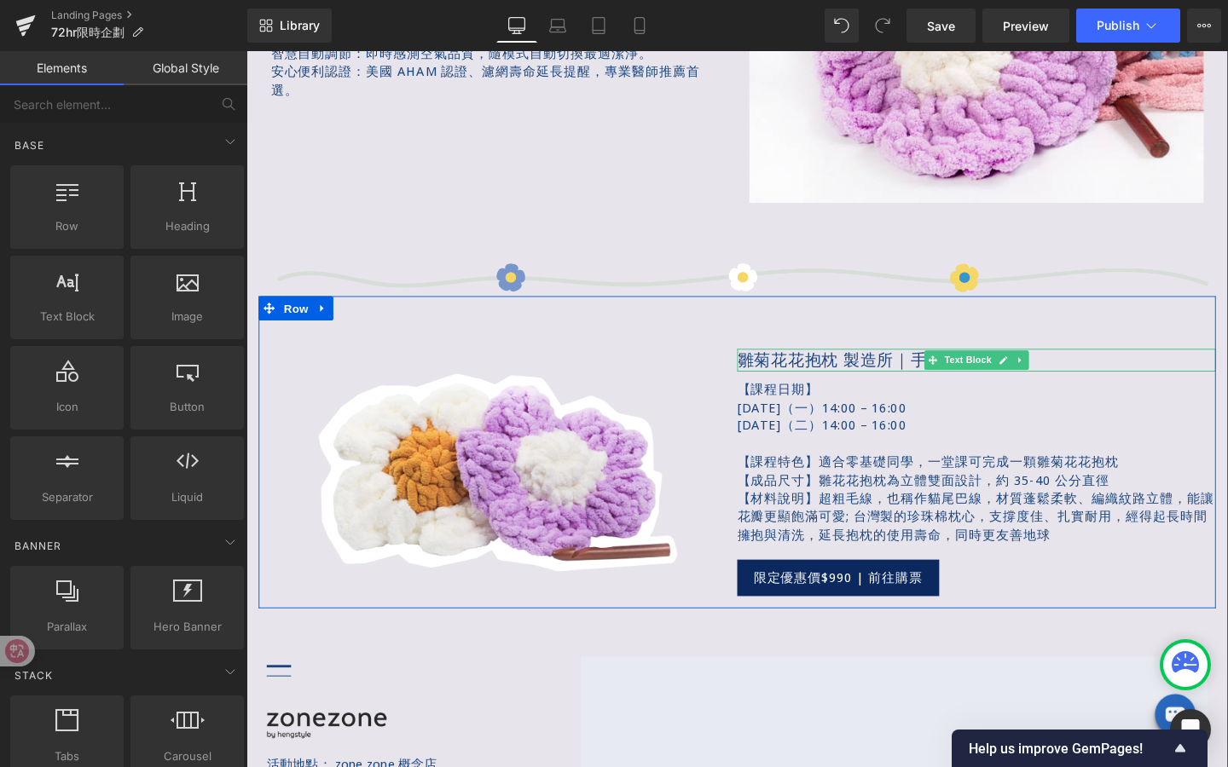
click at [833, 371] on p "雛菊花花抱枕 製造所｜手作課程" at bounding box center [1013, 376] width 503 height 24
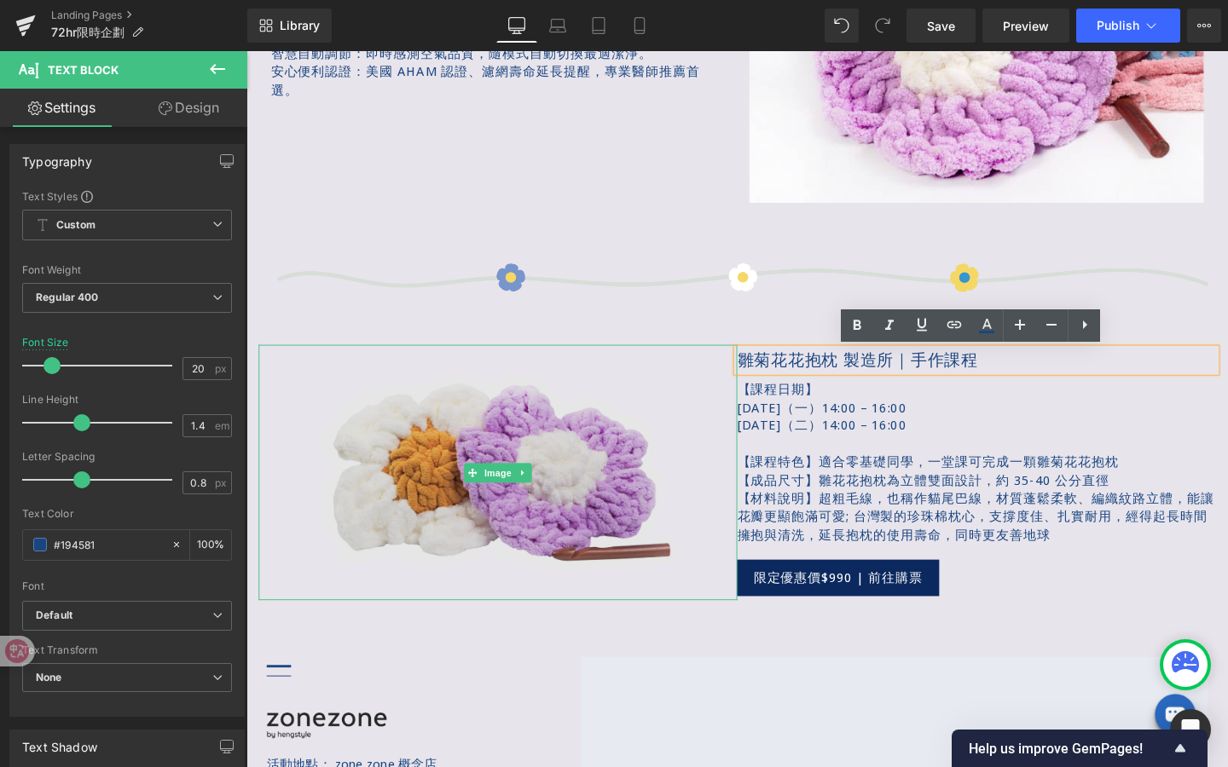
click at [553, 437] on img at bounding box center [510, 494] width 402 height 269
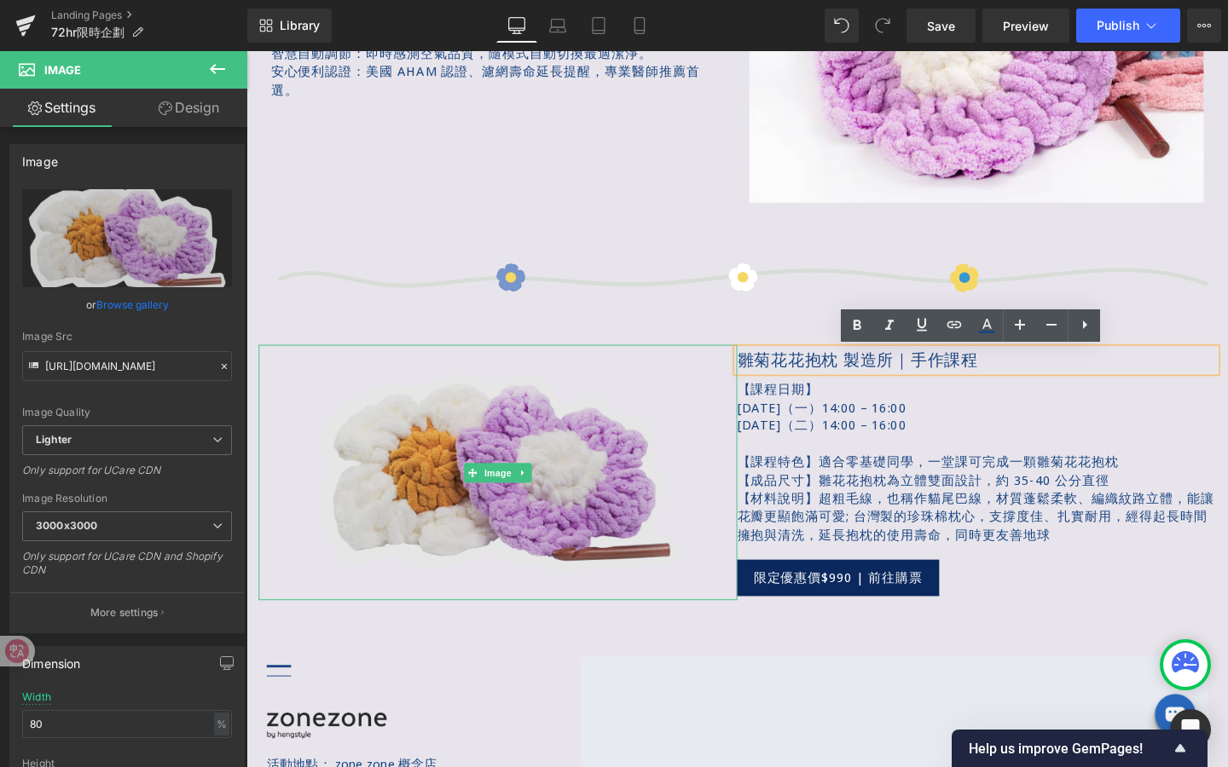
click at [421, 399] on img at bounding box center [510, 494] width 402 height 269
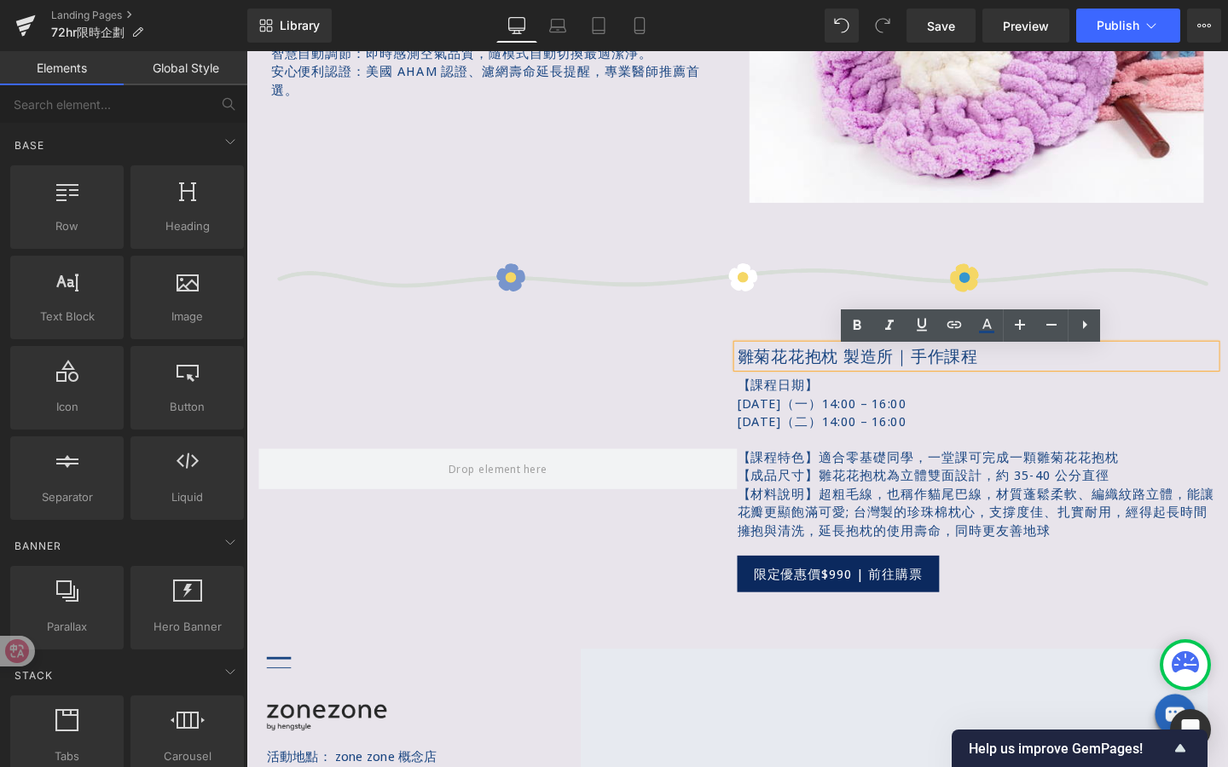
click at [758, 425] on div at bounding box center [510, 489] width 503 height 259
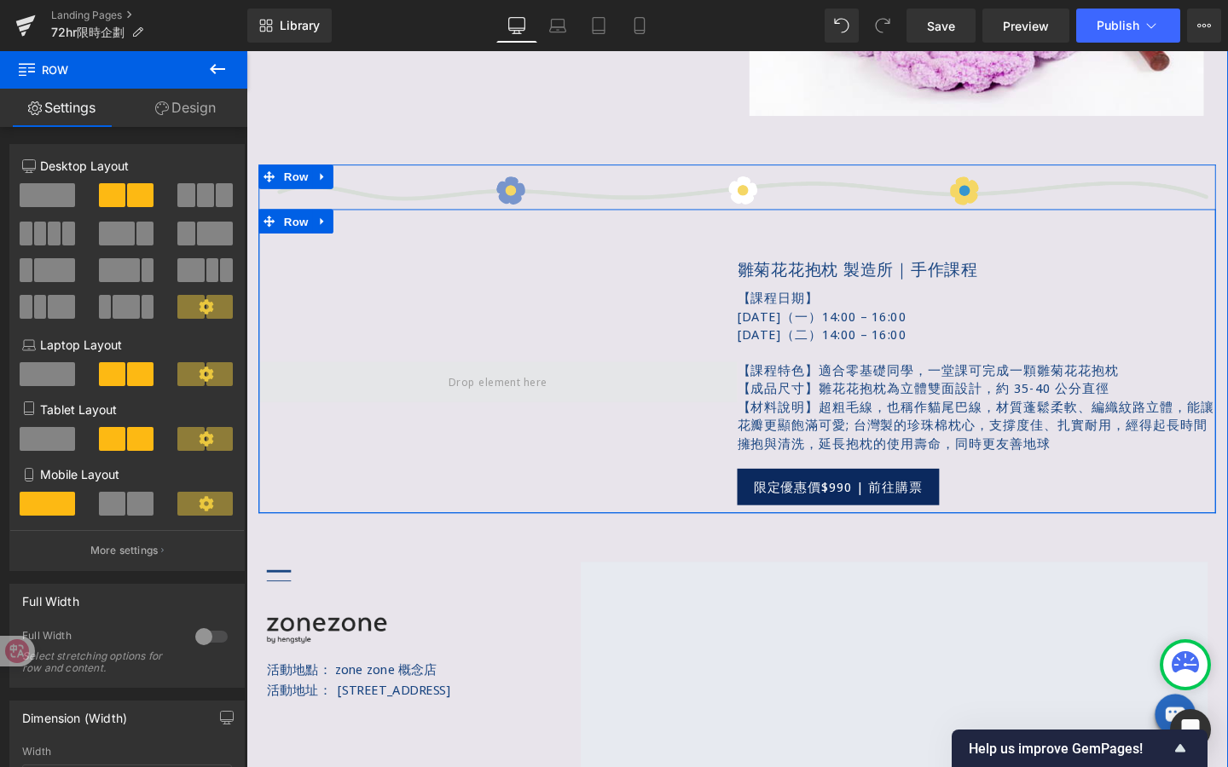
scroll to position [1855, 0]
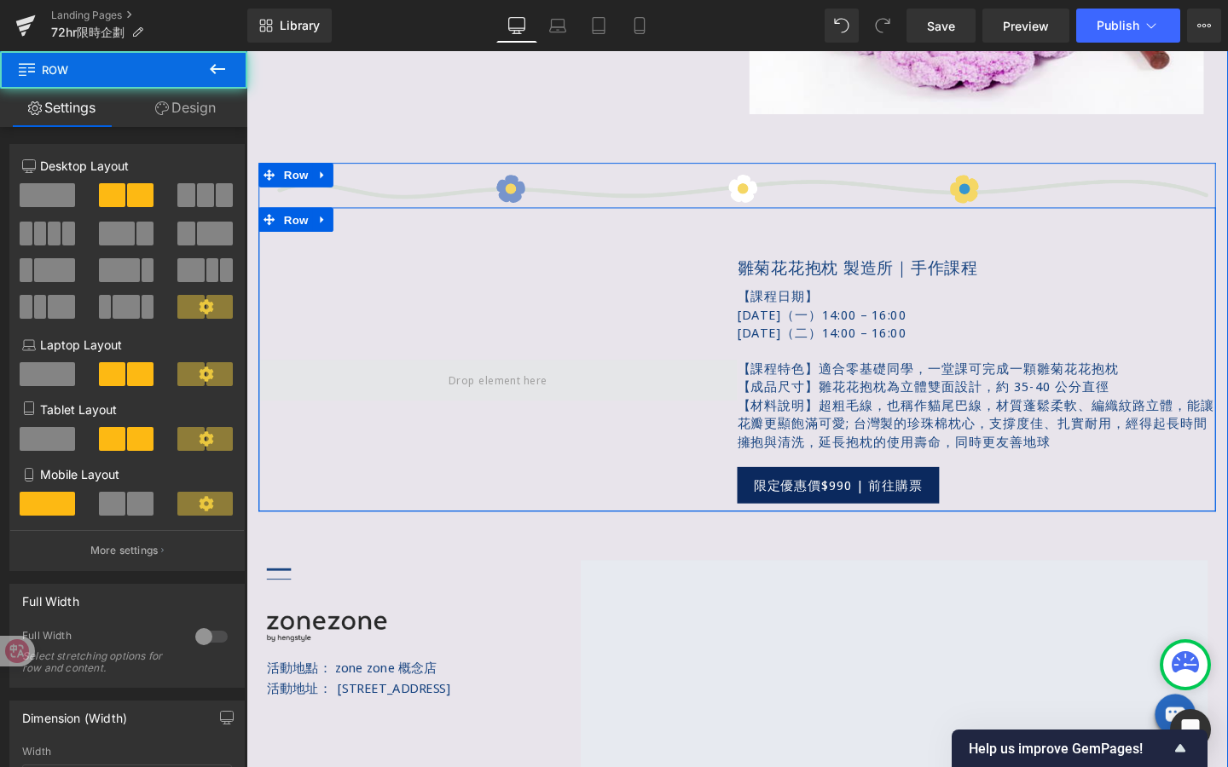
click at [667, 407] on span at bounding box center [510, 397] width 503 height 43
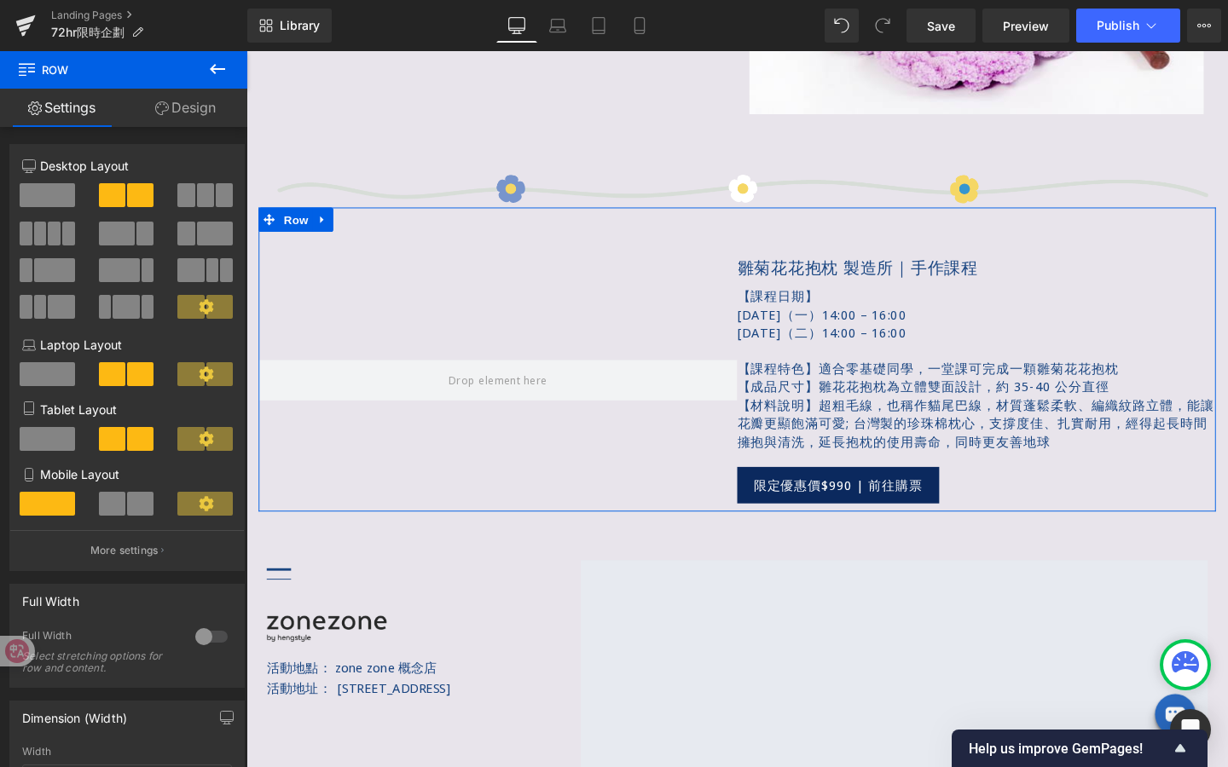
drag, startPoint x: 853, startPoint y: 600, endPoint x: 626, endPoint y: 575, distance: 229.1
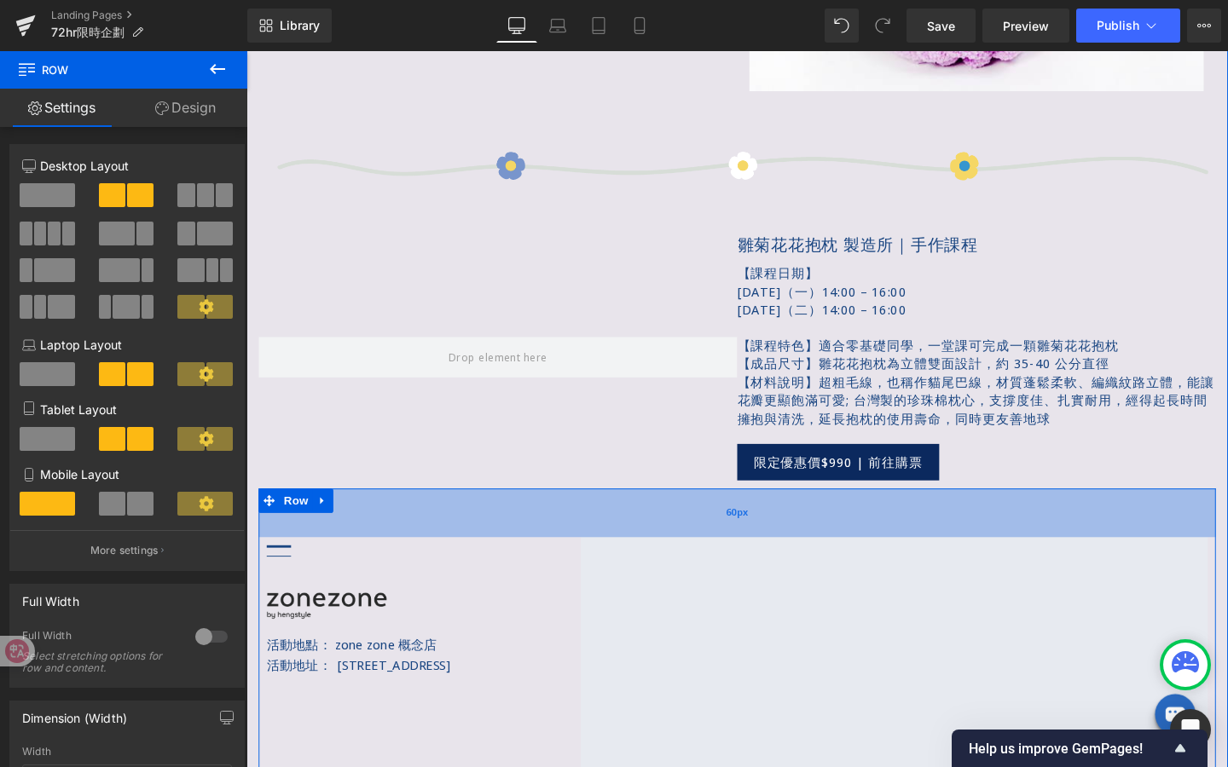
scroll to position [1881, 0]
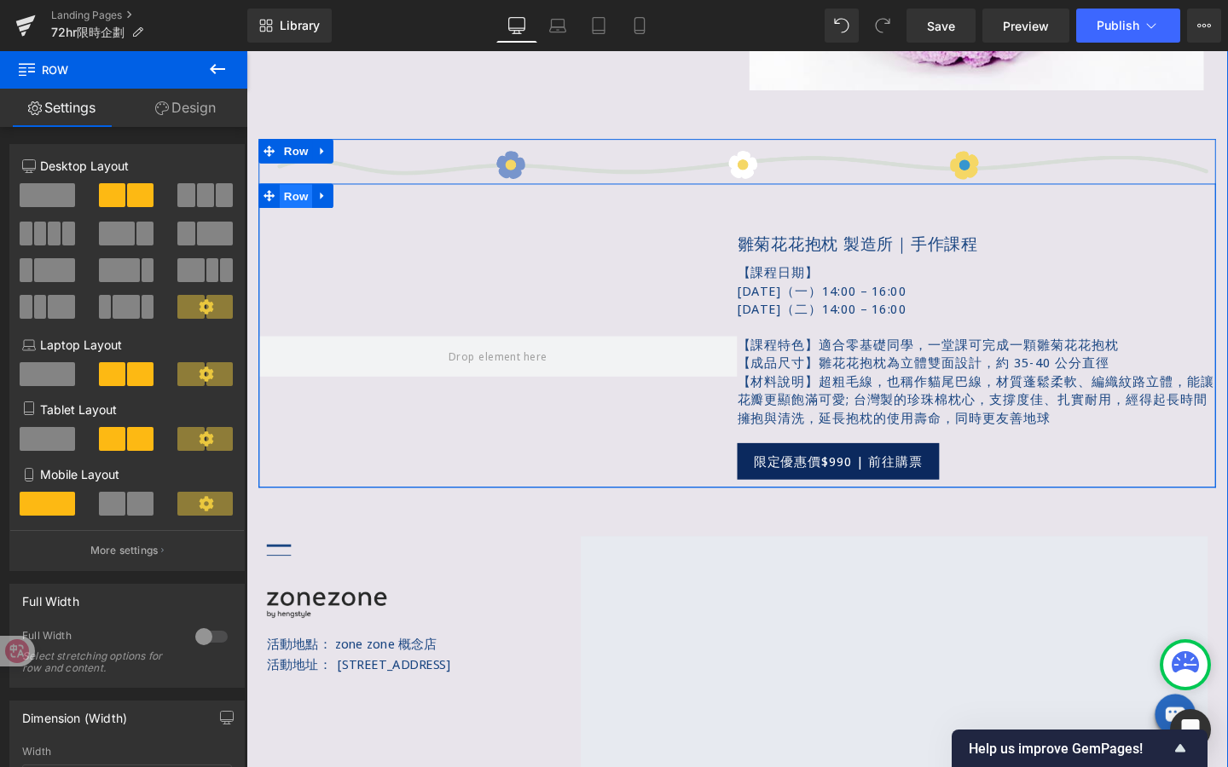
click at [306, 206] on span "Row" at bounding box center [298, 204] width 34 height 26
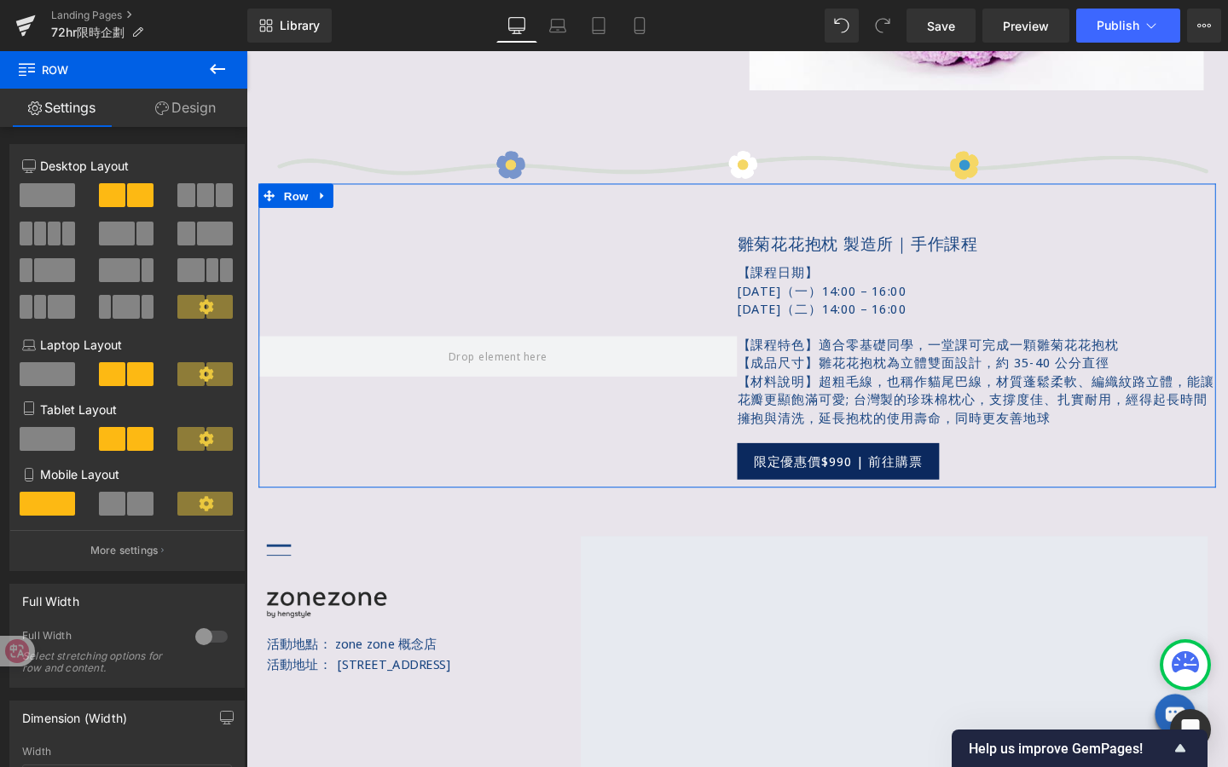
click at [61, 189] on span at bounding box center [47, 195] width 55 height 24
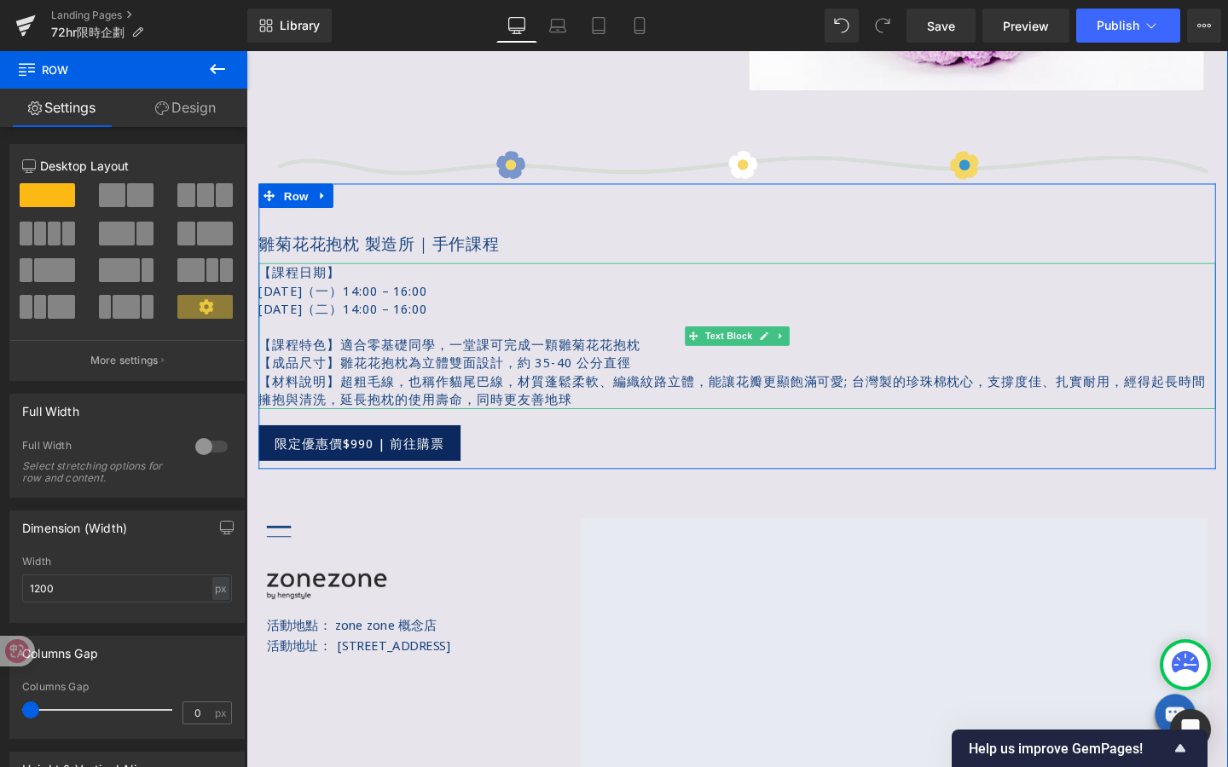
scroll to position [1883, 0]
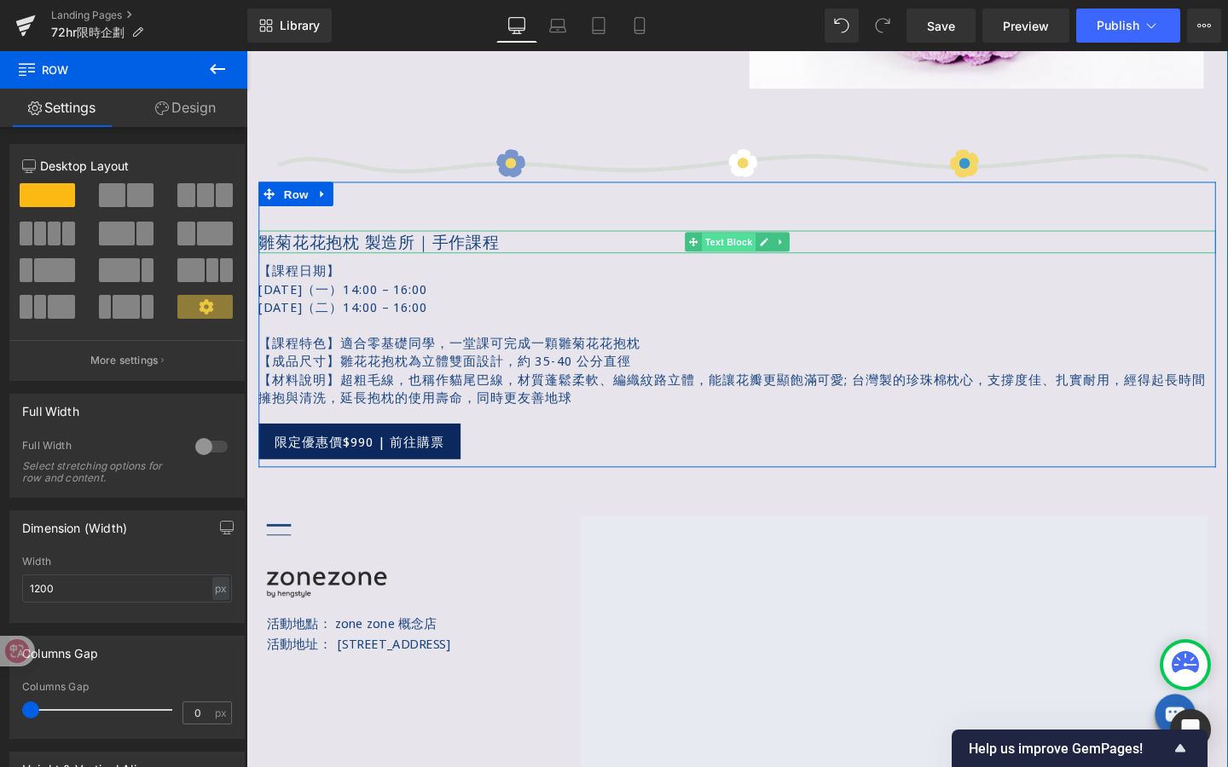
click at [766, 254] on span "Text Block" at bounding box center [753, 252] width 56 height 20
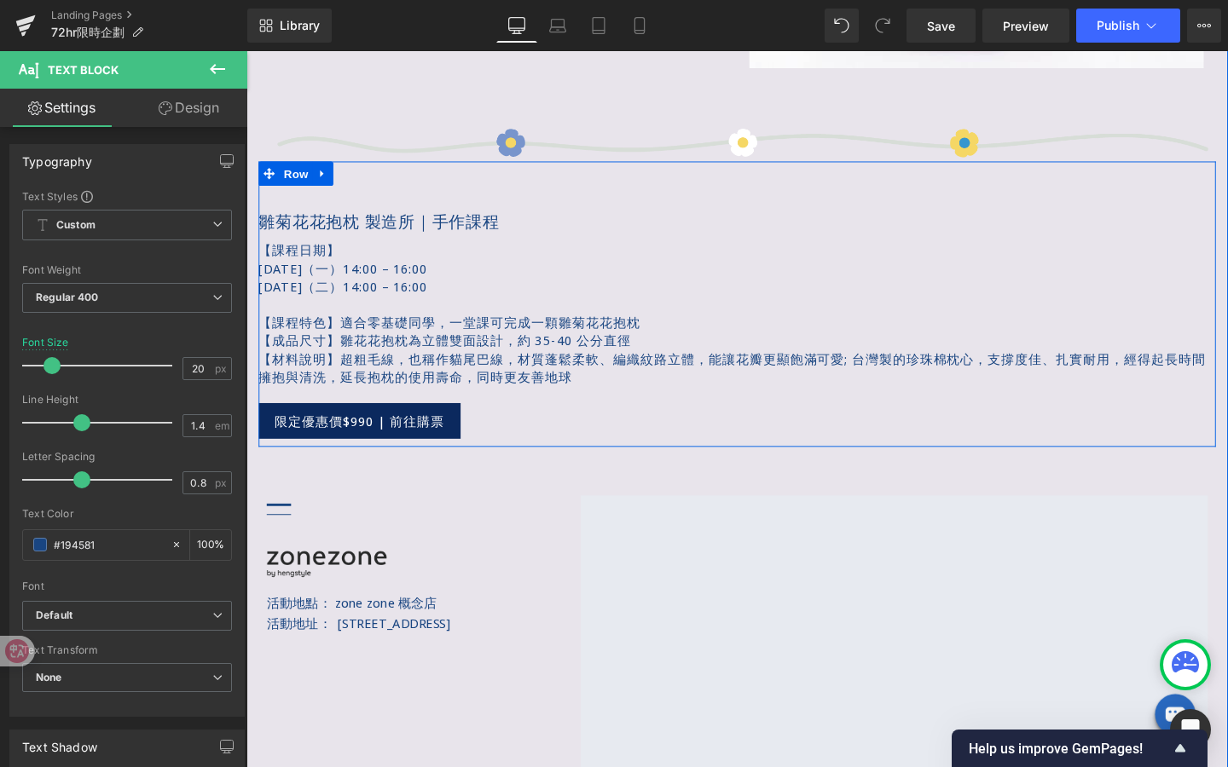
scroll to position [1912, 0]
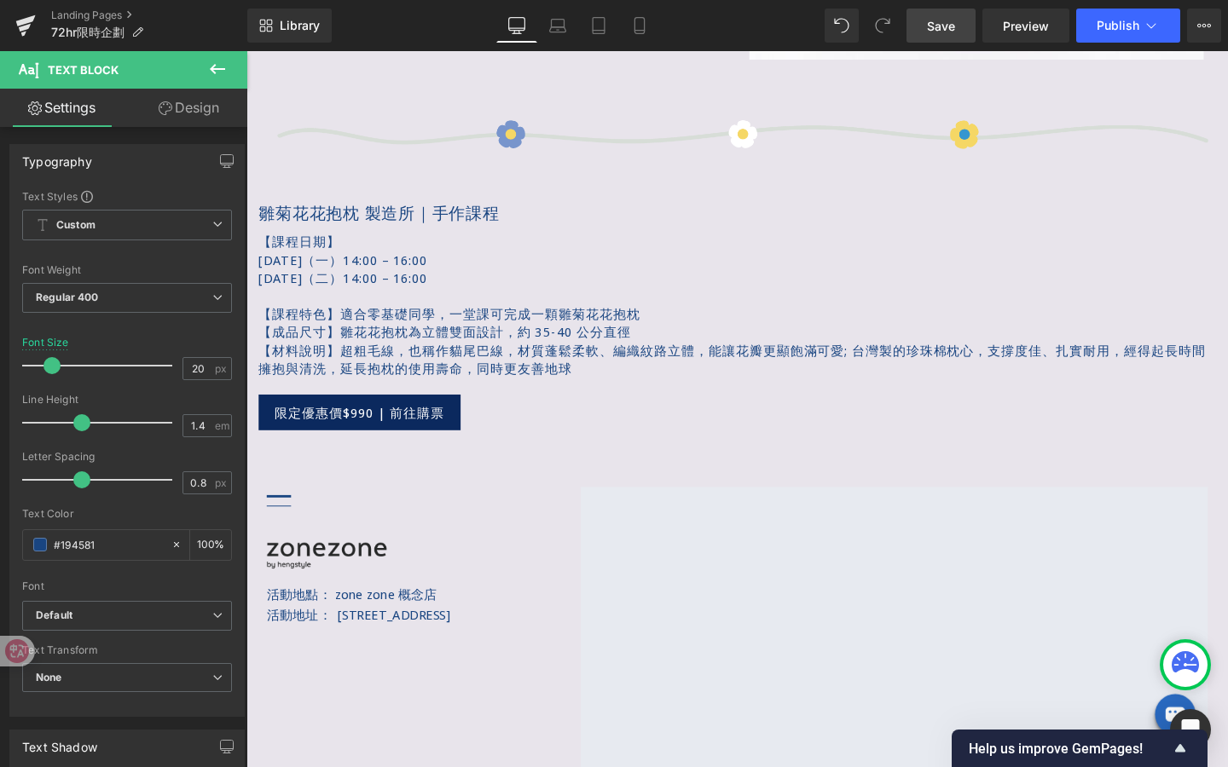
click at [948, 34] on span "Save" at bounding box center [941, 26] width 28 height 18
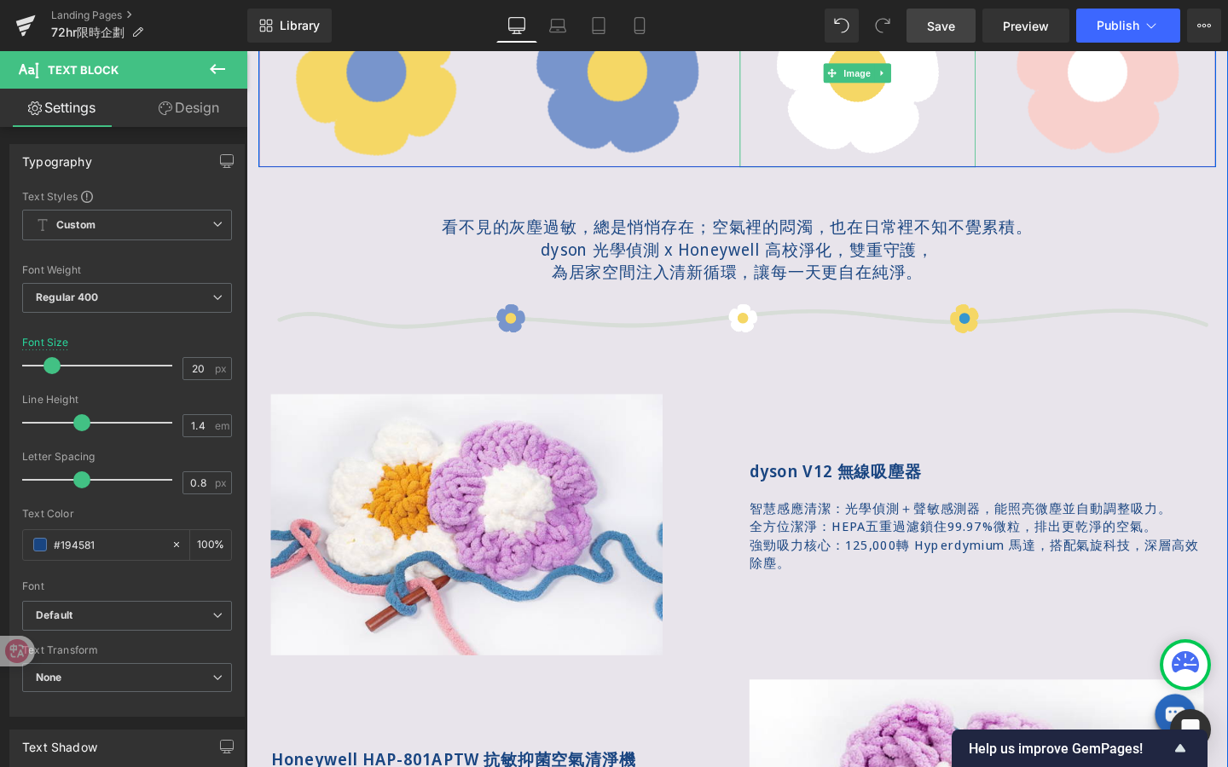
scroll to position [945, 0]
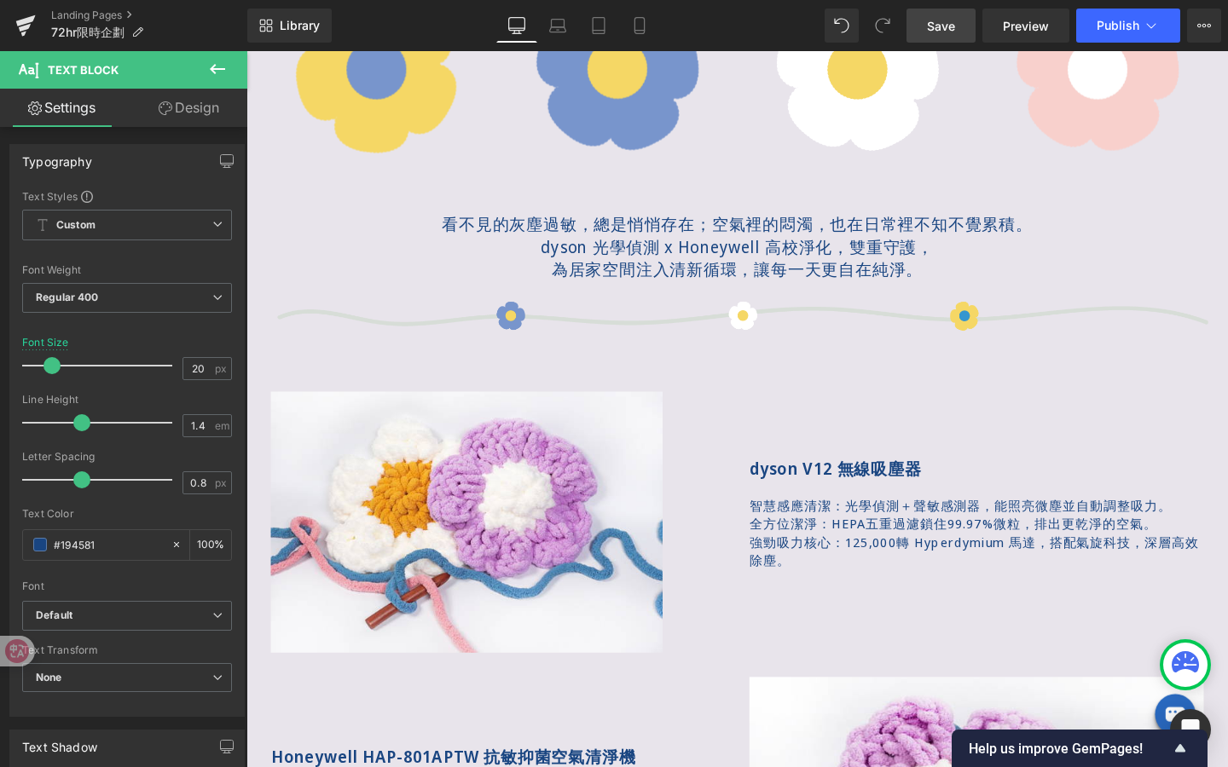
click at [215, 70] on icon at bounding box center [217, 69] width 20 height 20
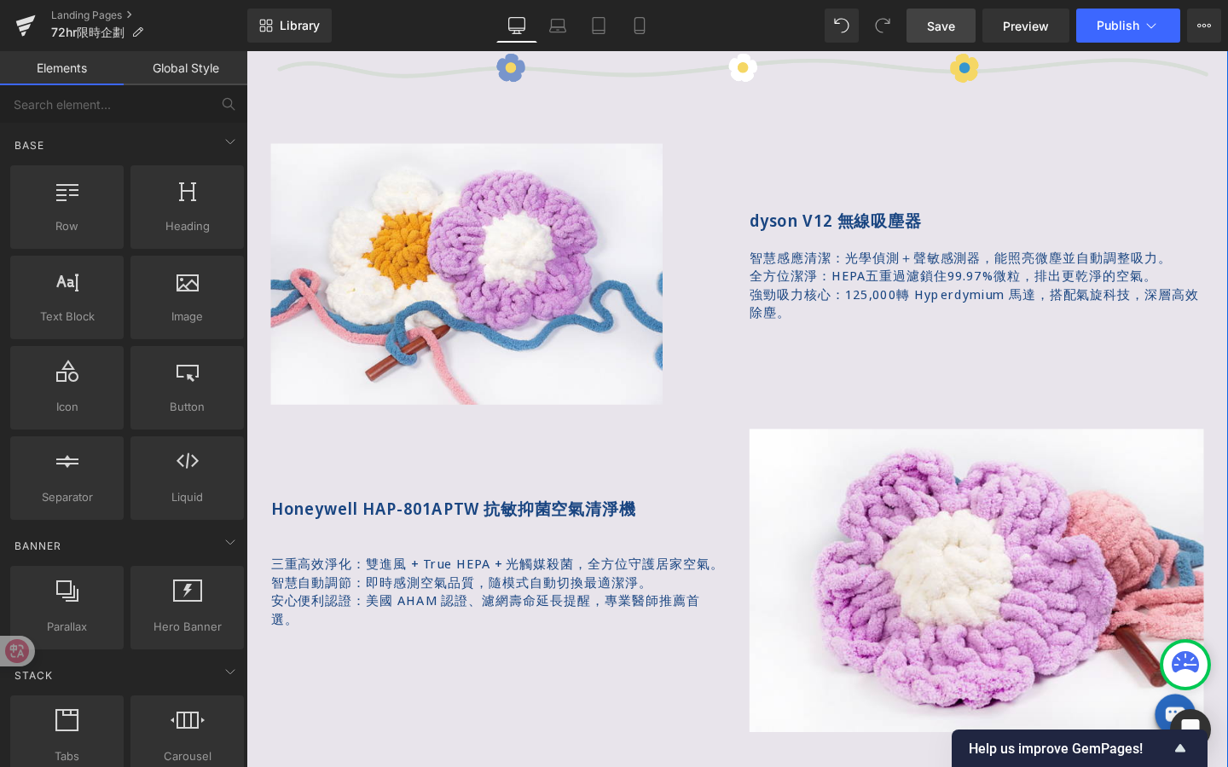
scroll to position [1212, 0]
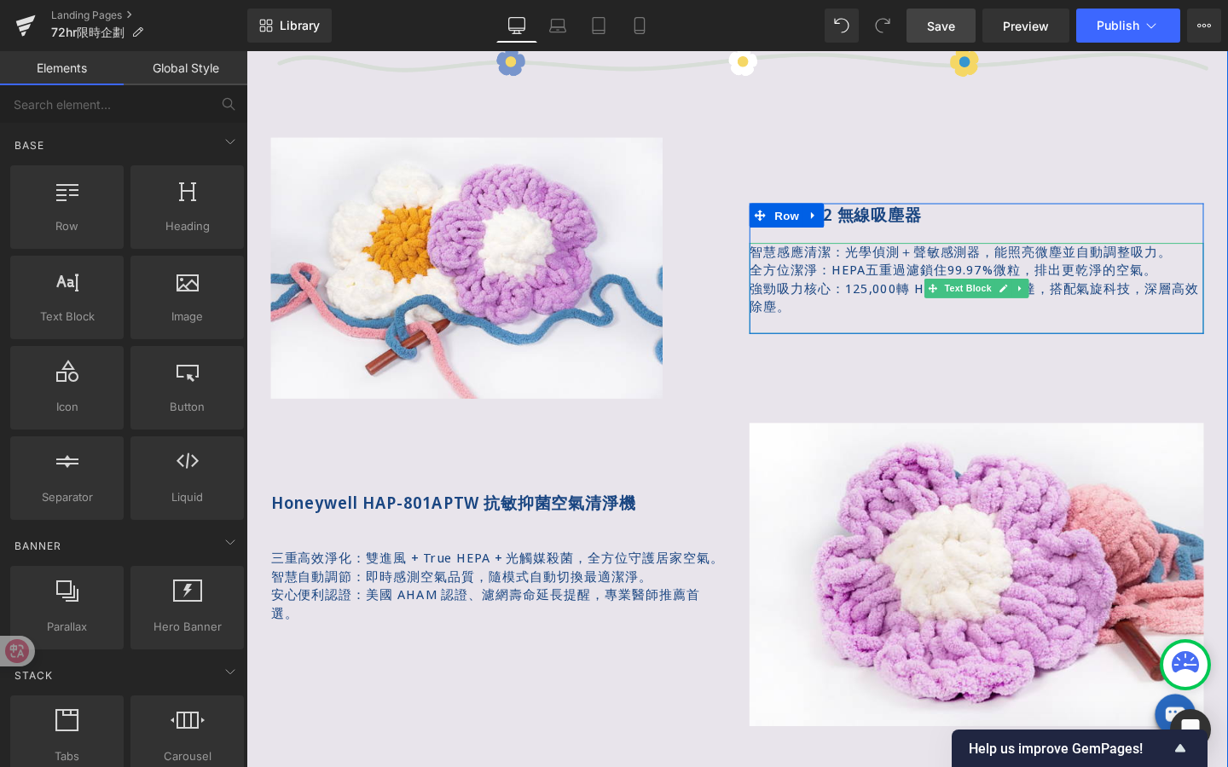
click at [839, 305] on p "強勁吸力核心：125,000轉 Hyperdymium 馬達，搭配氣旋科技，深層高效除塵。" at bounding box center [1013, 311] width 477 height 38
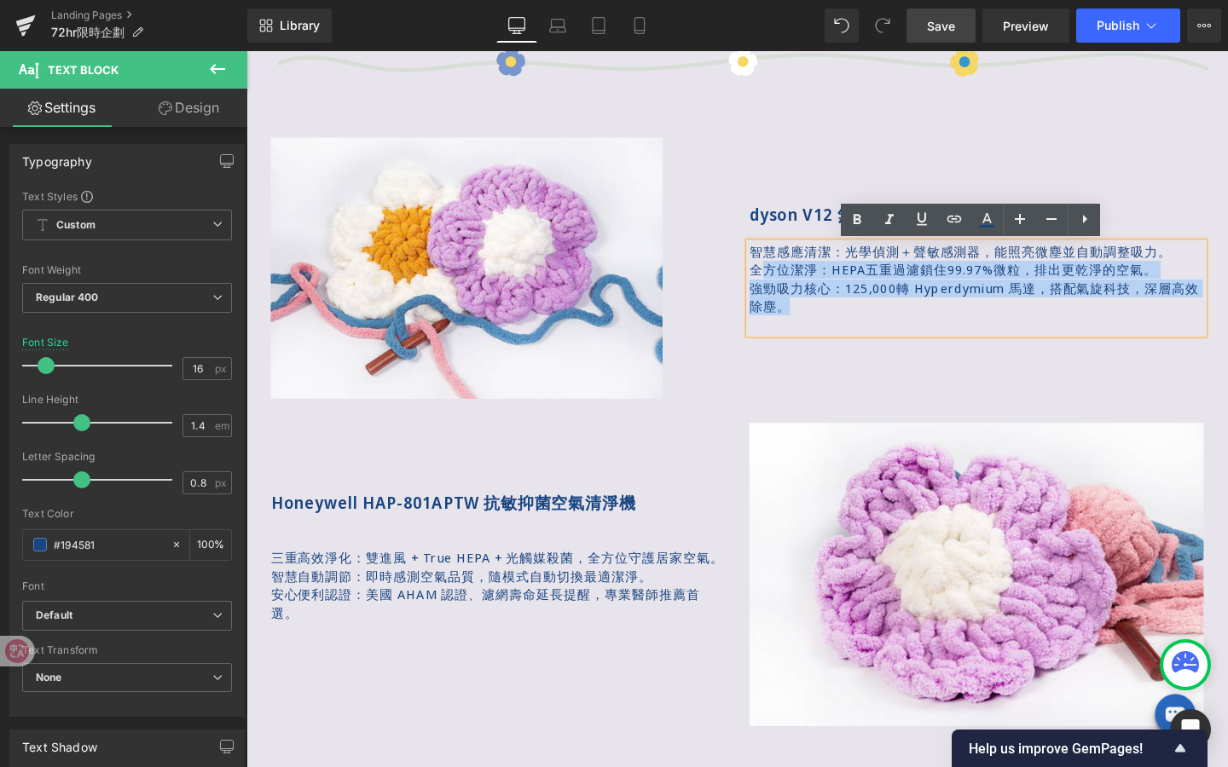
drag, startPoint x: 818, startPoint y: 314, endPoint x: 792, endPoint y: 283, distance: 40.0
click at [792, 283] on div "智慧感應清潔：光學偵測＋聲敏感測器，能照亮微塵並自動調整吸力。 全方位潔淨：HEPA五重過濾鎖住99.97%微粒，排出更乾淨的空氣。 強勁吸力核心：125,0…" at bounding box center [1013, 300] width 477 height 95
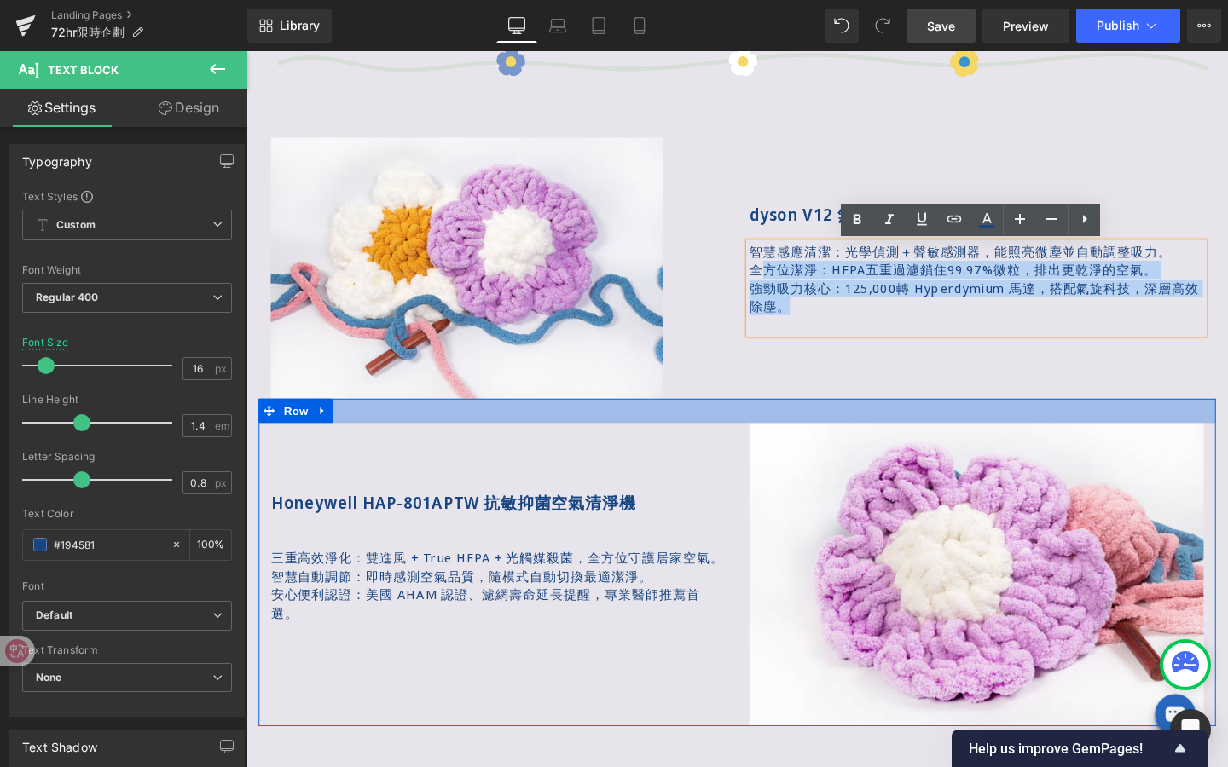
click at [637, 437] on div at bounding box center [762, 430] width 1006 height 26
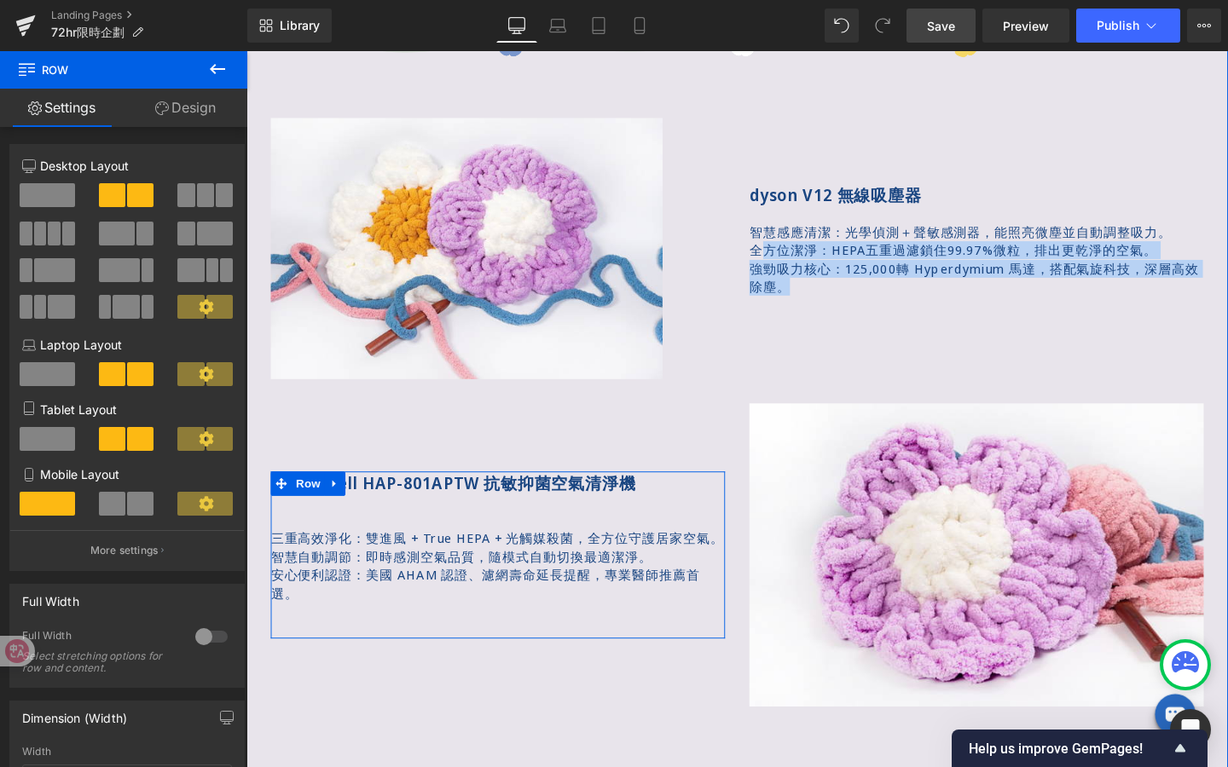
scroll to position [1235, 0]
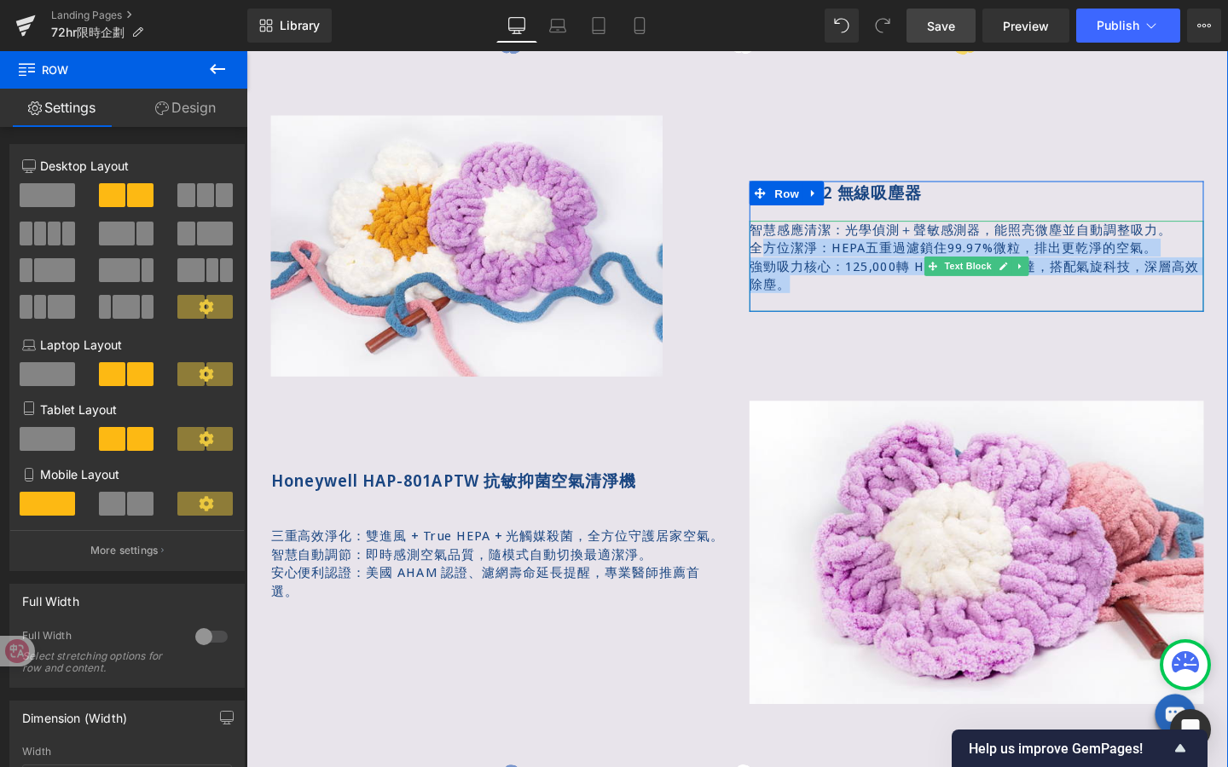
click at [880, 244] on span "智慧感應清潔：光學偵測＋聲敏感測器，能照亮微塵並自動調整吸力。" at bounding box center [997, 238] width 444 height 19
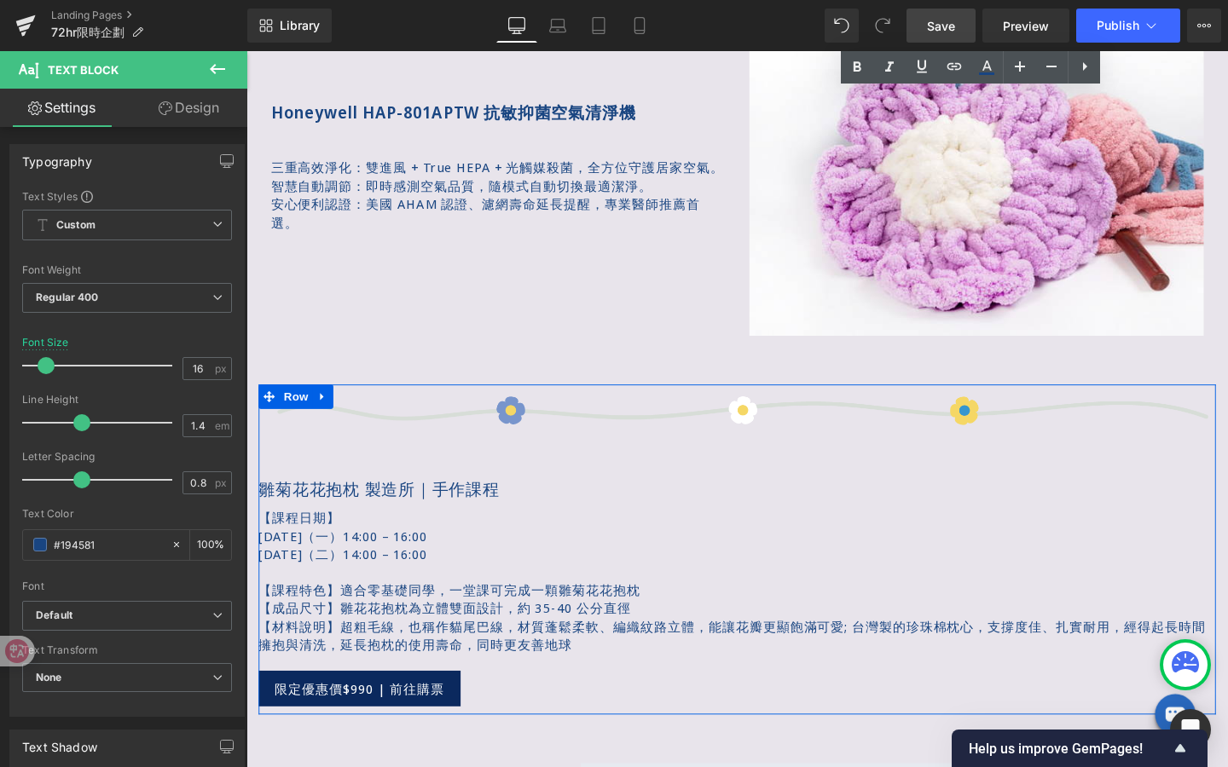
scroll to position [1592, 0]
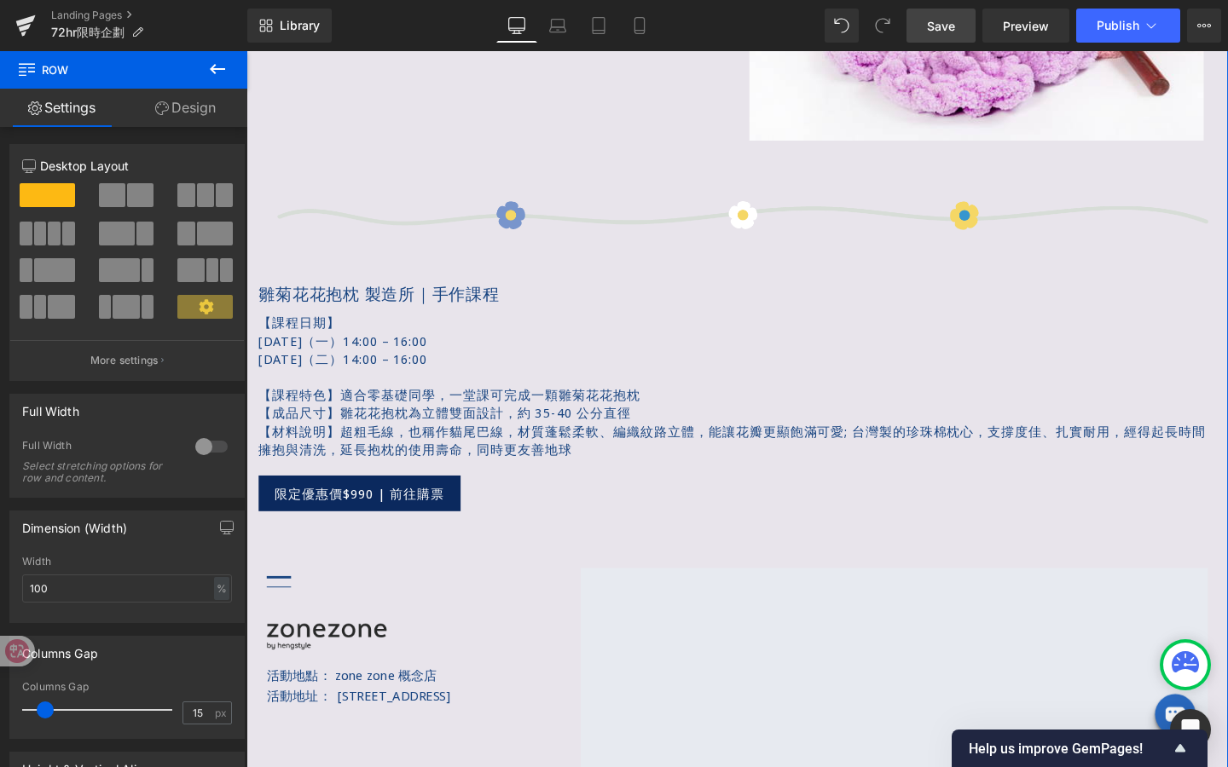
scroll to position [1819, 0]
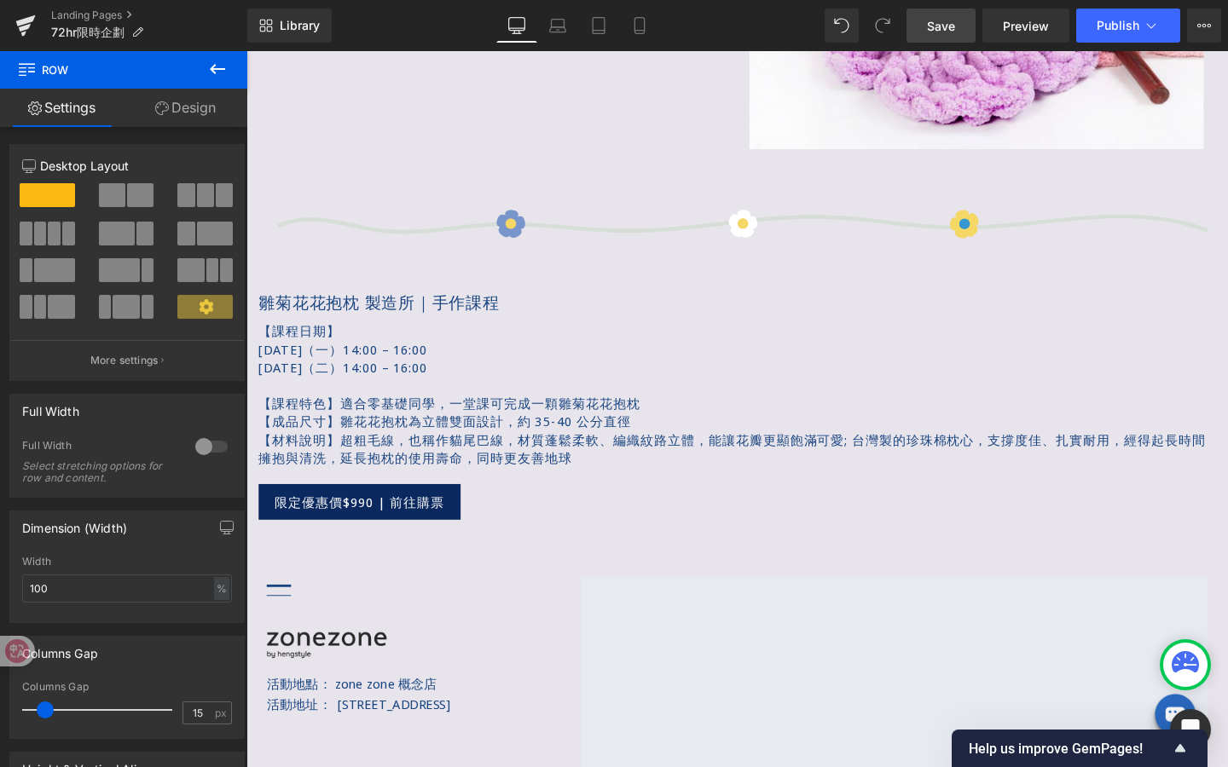
click at [954, 26] on span "Save" at bounding box center [941, 26] width 28 height 18
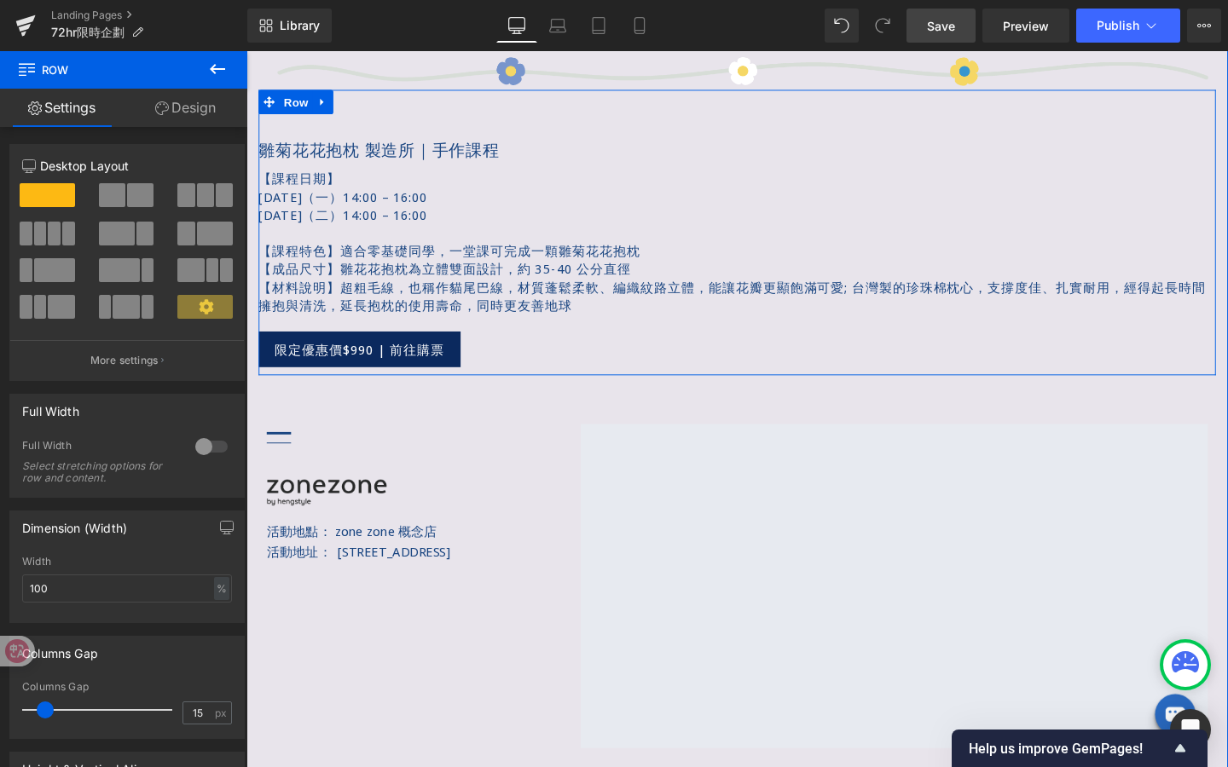
scroll to position [1977, 0]
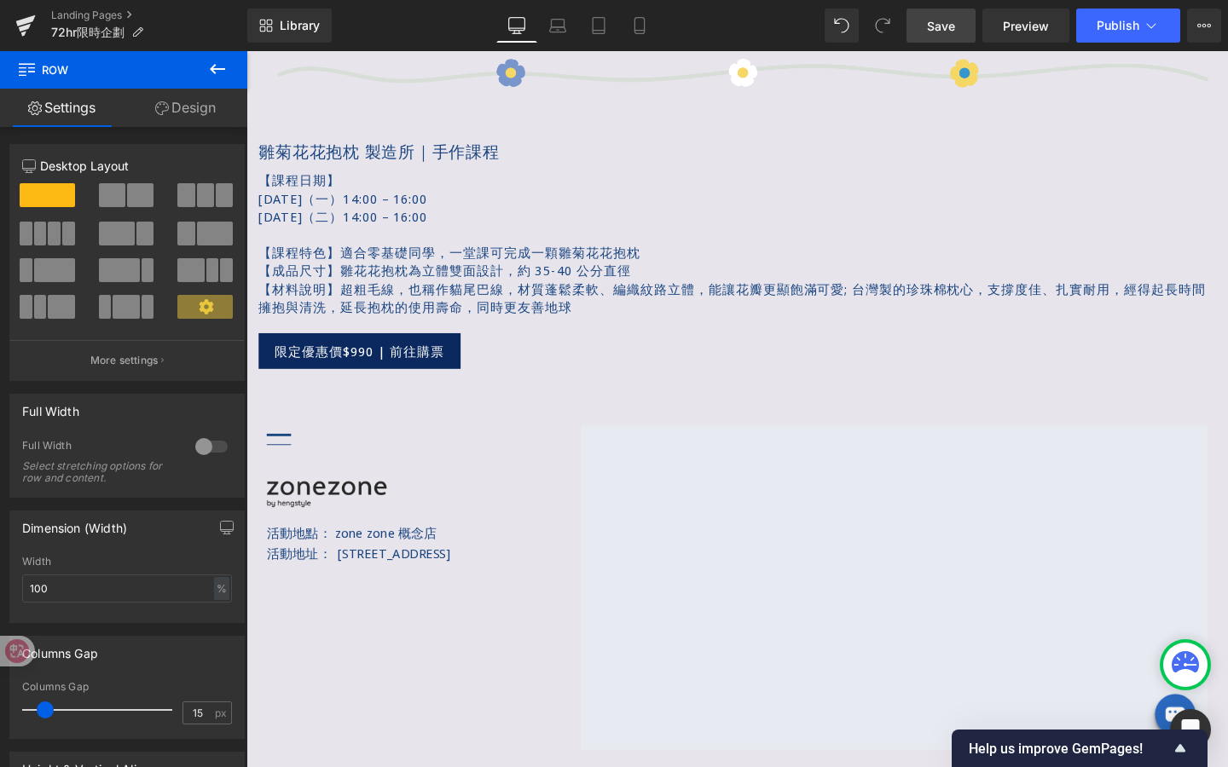
click at [986, 392] on div "Image 雛菊花花抱枕 製造所｜手作課程 Text Block 【課程日期】 [DATE]（一）14:00 – 16:00 [DATE]（二）14:00 –…" at bounding box center [762, 221] width 1006 height 348
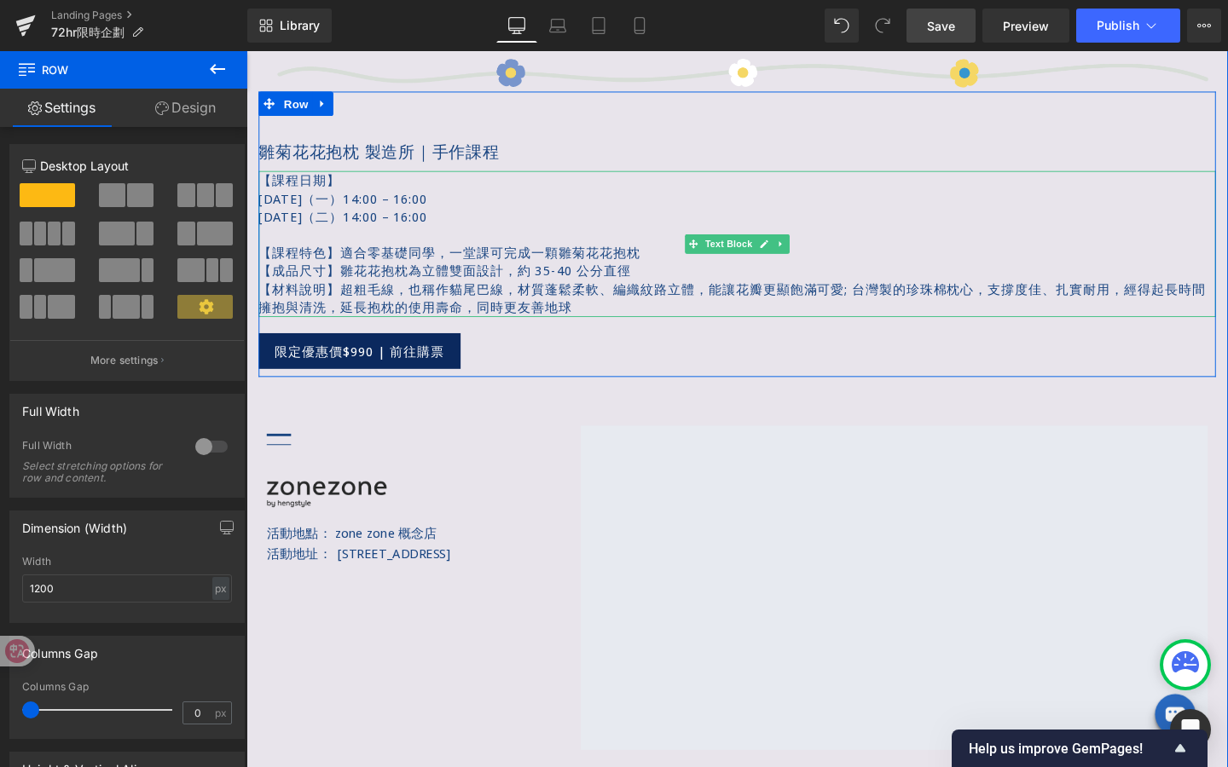
click at [443, 264] on p "【課程特色】適合零基礎同學，一堂課可完成一顆雛菊花花抱枕" at bounding box center [762, 263] width 1006 height 19
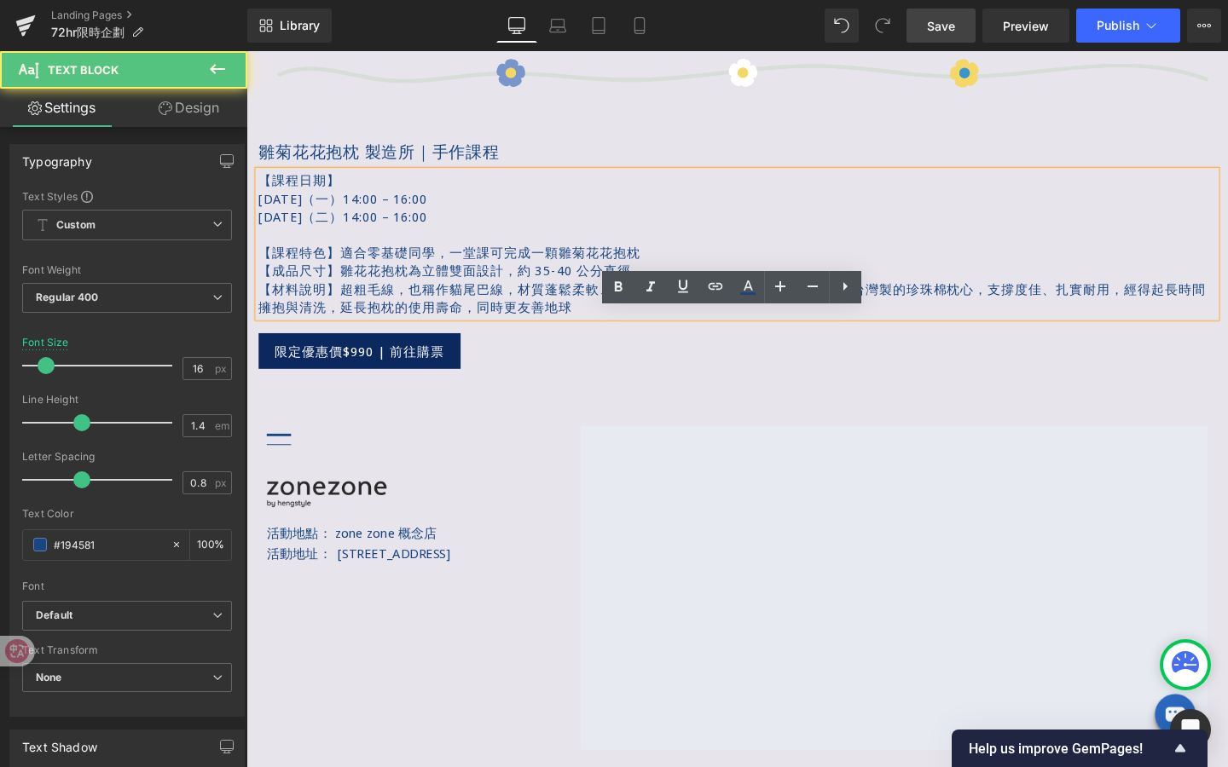
scroll to position [1831, 0]
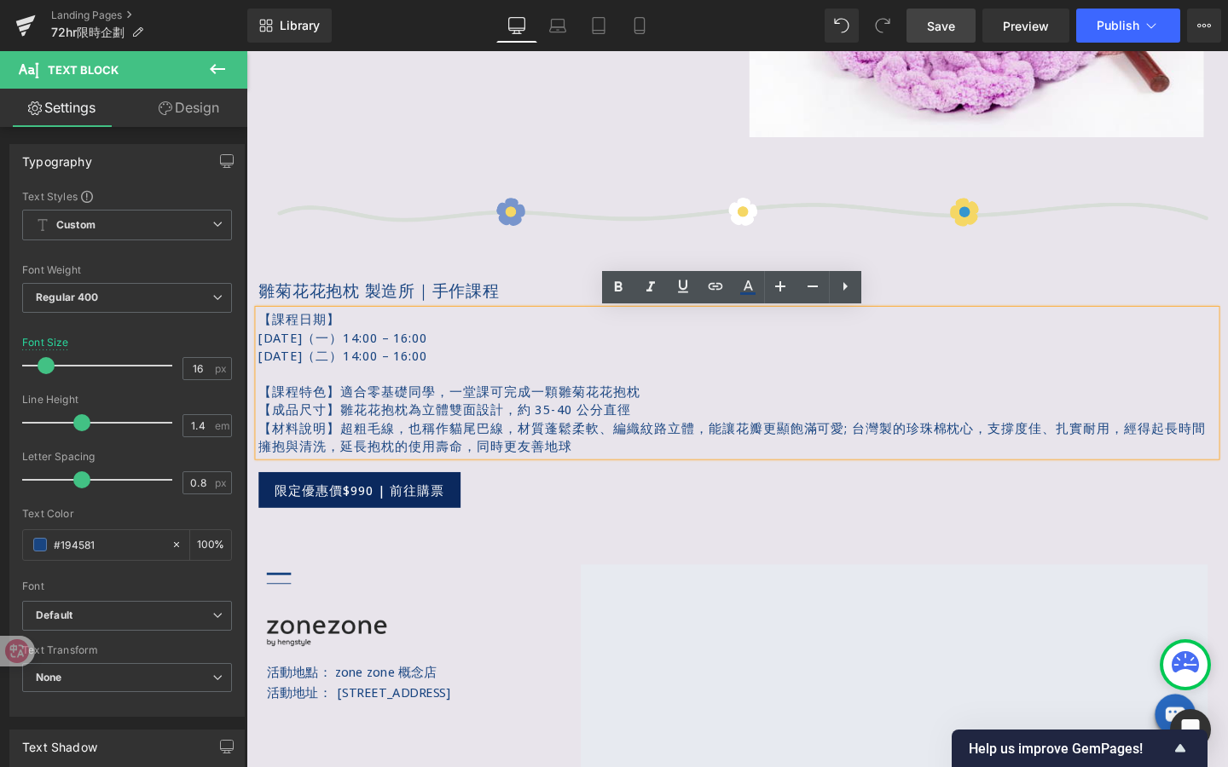
click at [434, 299] on p "雛菊花花抱枕 製造所｜手作課程" at bounding box center [762, 303] width 1006 height 24
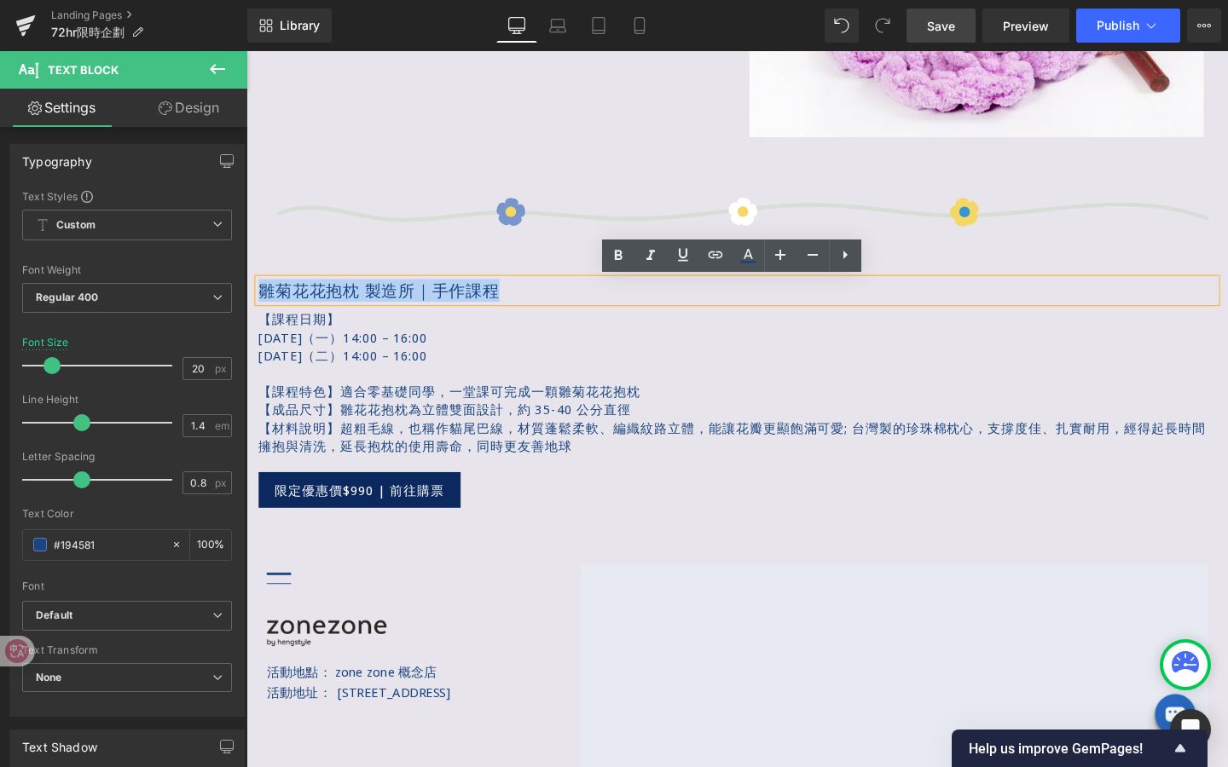
drag, startPoint x: 519, startPoint y: 303, endPoint x: 196, endPoint y: 305, distance: 323.1
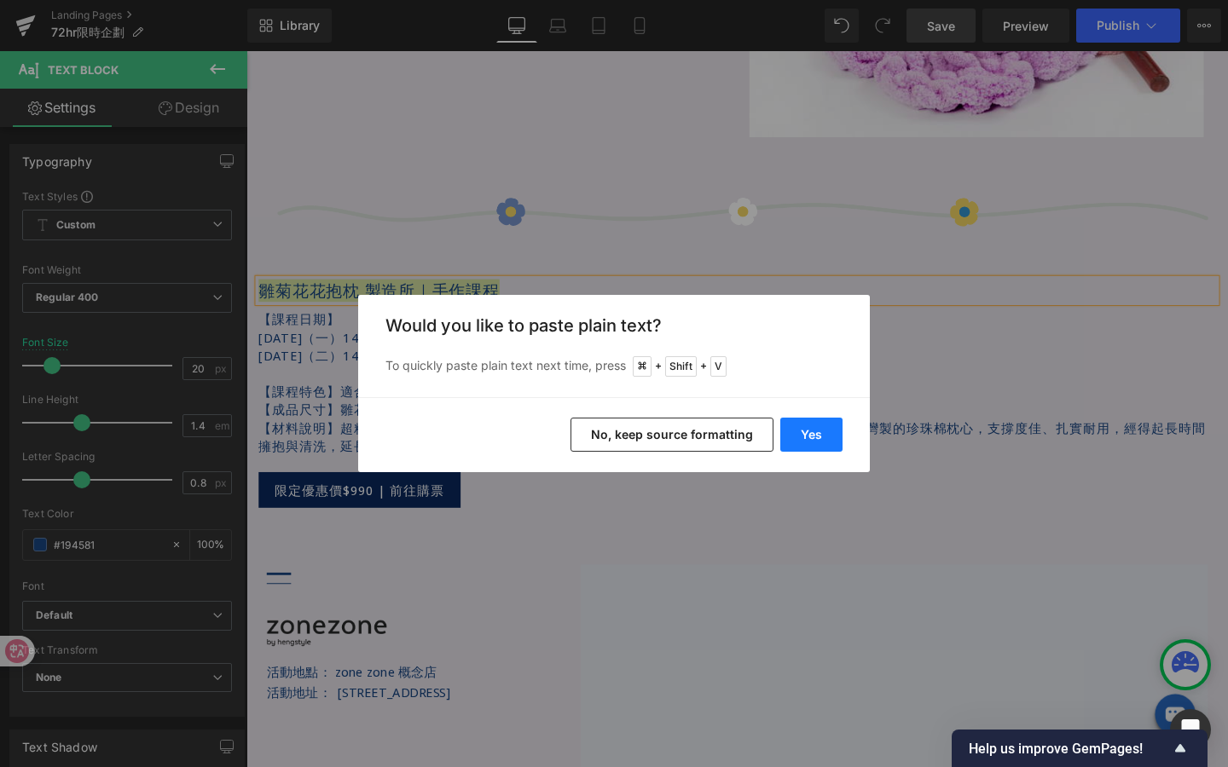
click at [802, 434] on button "Yes" at bounding box center [811, 435] width 62 height 34
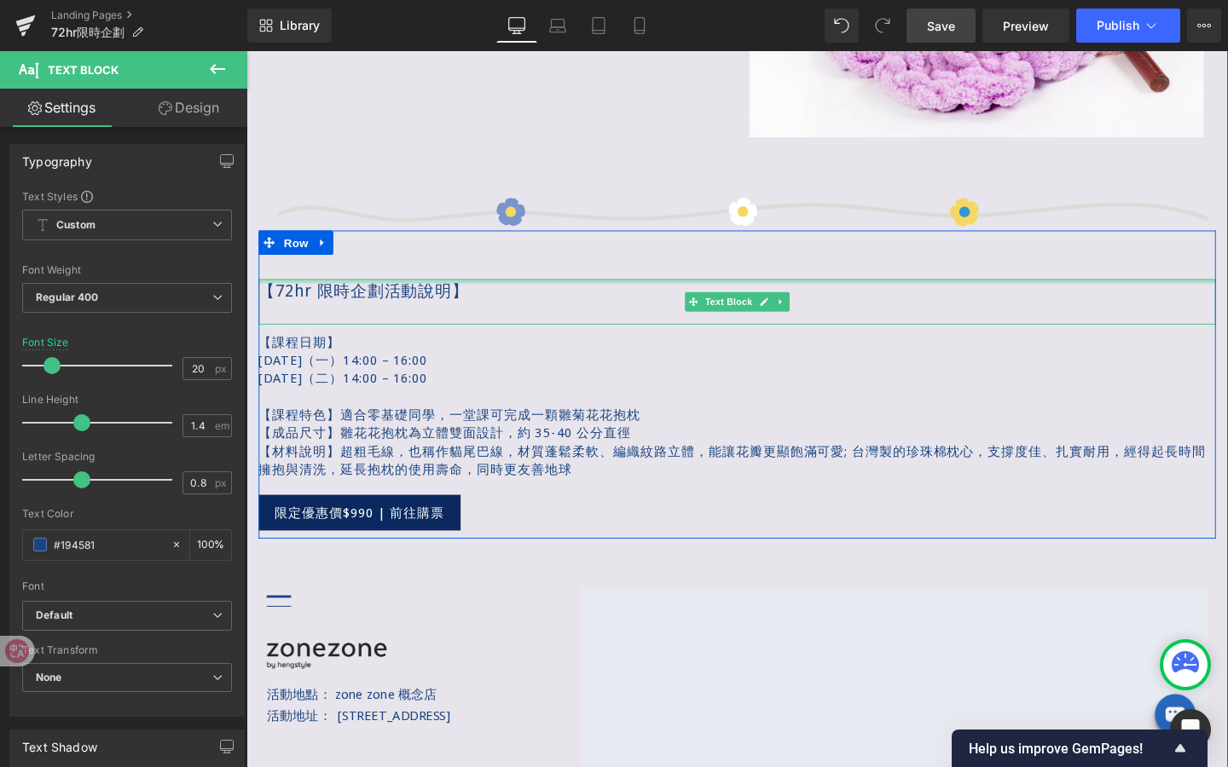
drag, startPoint x: 355, startPoint y: 292, endPoint x: 282, endPoint y: 303, distance: 73.3
click at [355, 292] on div at bounding box center [762, 293] width 1006 height 4
click at [309, 307] on p "【72hr 限時企劃活動說明】" at bounding box center [762, 303] width 1006 height 24
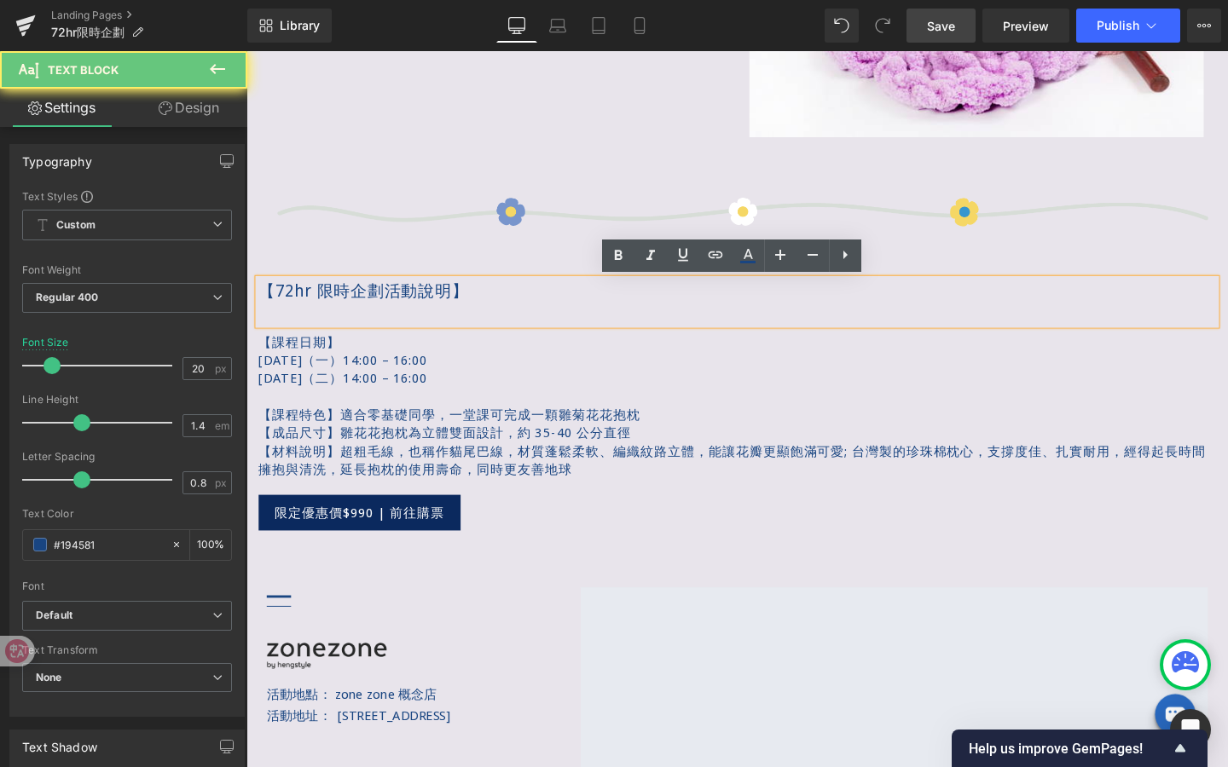
click at [591, 323] on div "【72hr 限時企劃活動說明】" at bounding box center [762, 315] width 1006 height 48
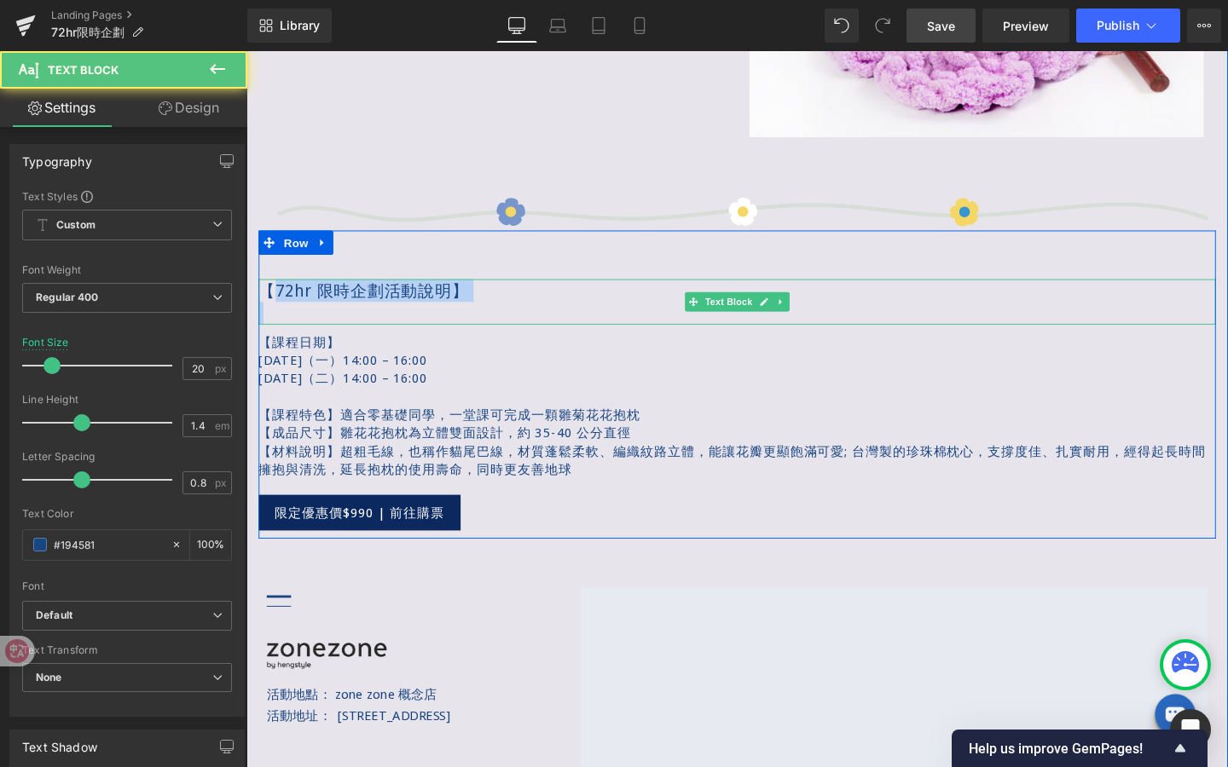
click at [477, 304] on p "【72hr 限時企劃活動說明】" at bounding box center [762, 303] width 1006 height 24
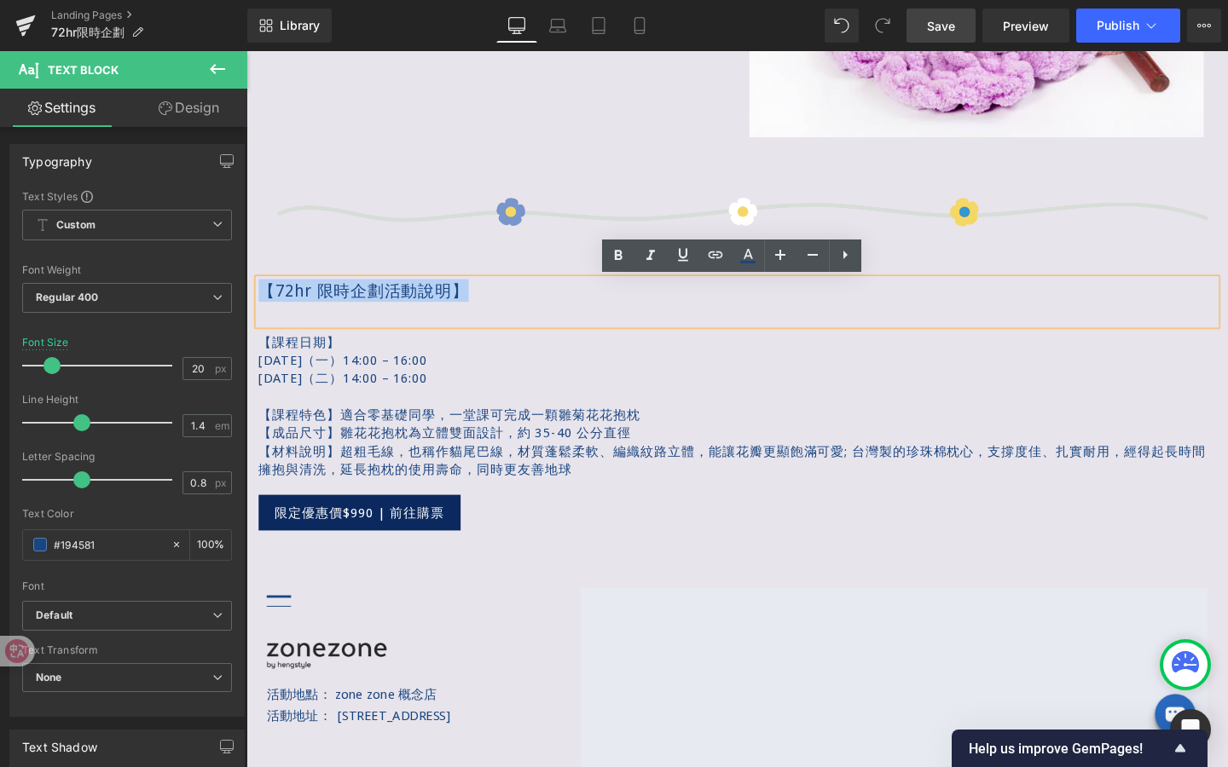
drag, startPoint x: 477, startPoint y: 304, endPoint x: 473, endPoint y: 347, distance: 42.8
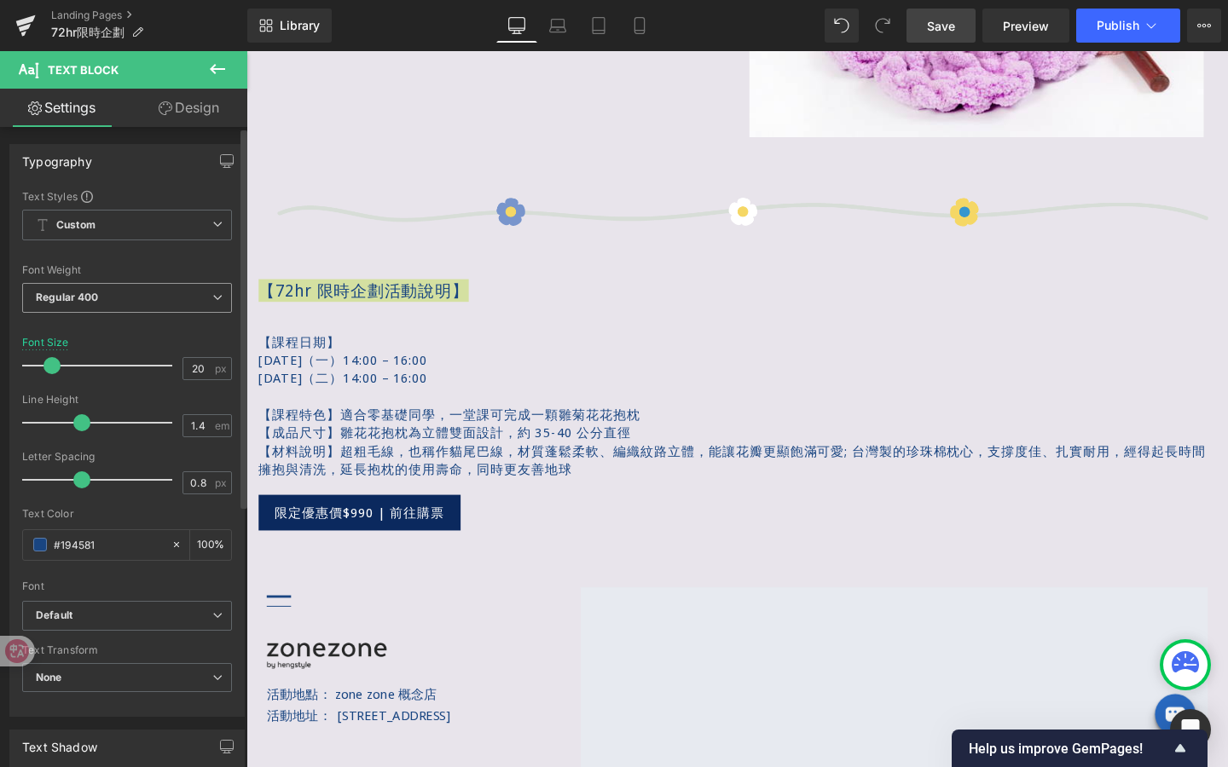
click at [217, 305] on span "Regular 400" at bounding box center [127, 298] width 210 height 30
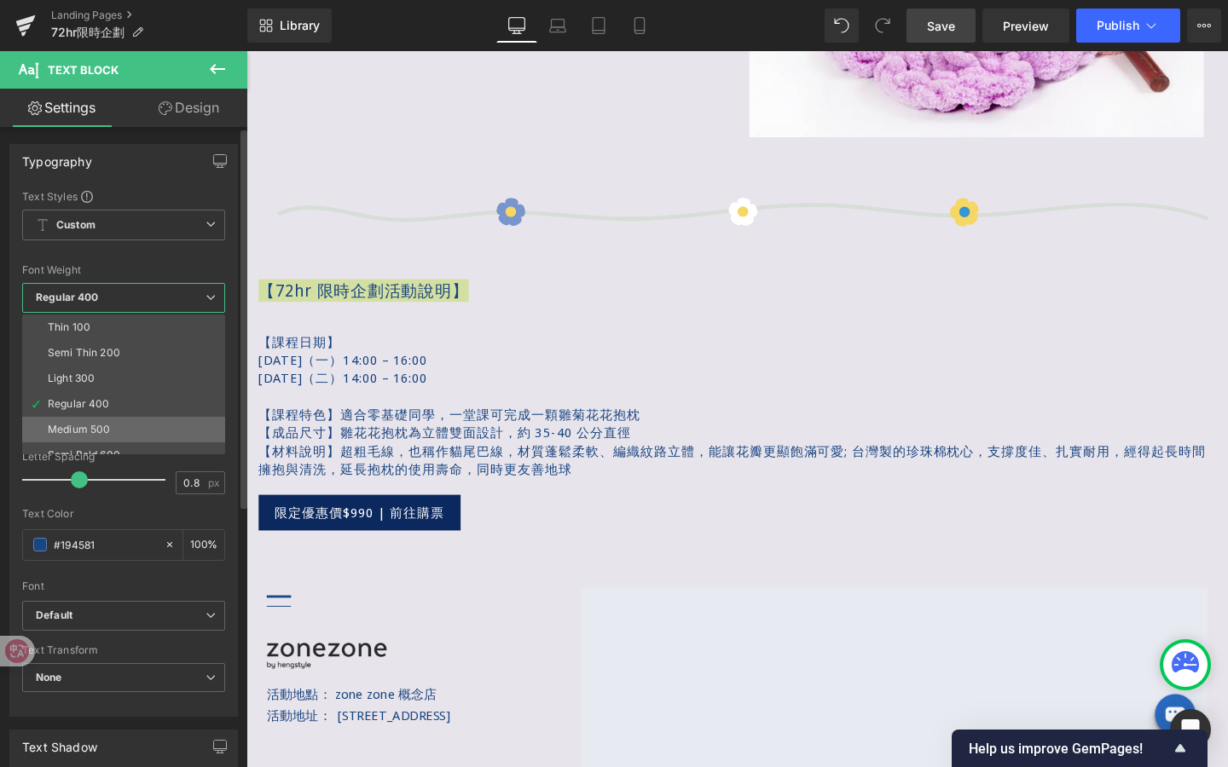
drag, startPoint x: 162, startPoint y: 395, endPoint x: 161, endPoint y: 419, distance: 23.9
click at [161, 419] on div "Thin 100 Semi Thin 200 Light 300 Regular 400 Medium 500 Semi Bold 600 Super Bol…" at bounding box center [127, 385] width 211 height 140
click at [161, 419] on li "Medium 500" at bounding box center [127, 430] width 211 height 26
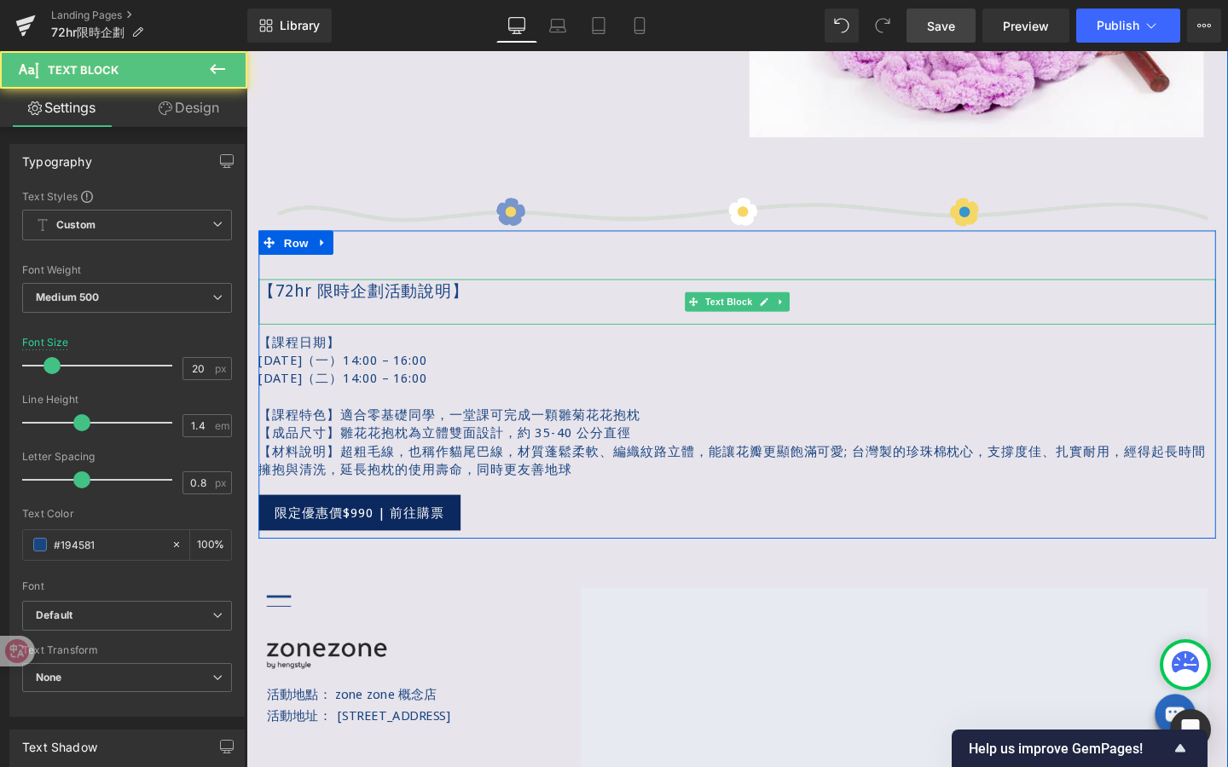
click at [435, 298] on p "【72hr 限時企劃活動說明】" at bounding box center [762, 303] width 1006 height 24
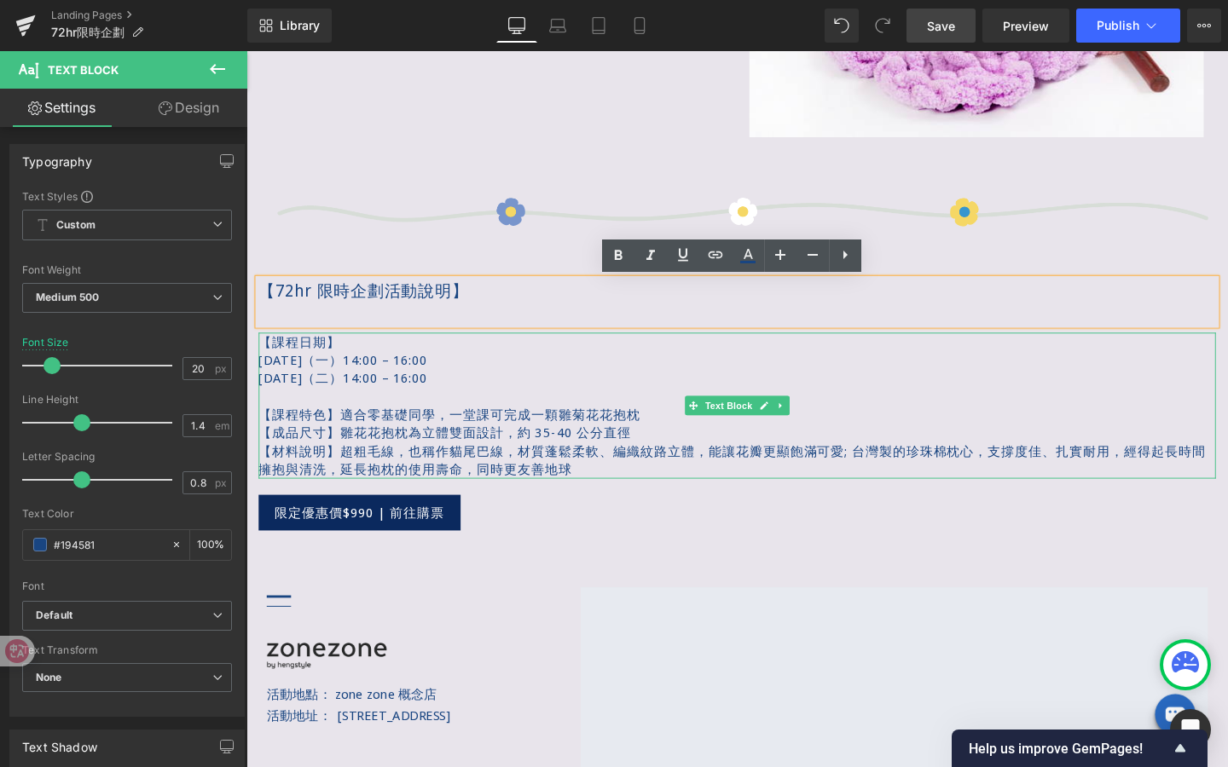
click at [286, 360] on span "【課程日期】" at bounding box center [302, 356] width 86 height 19
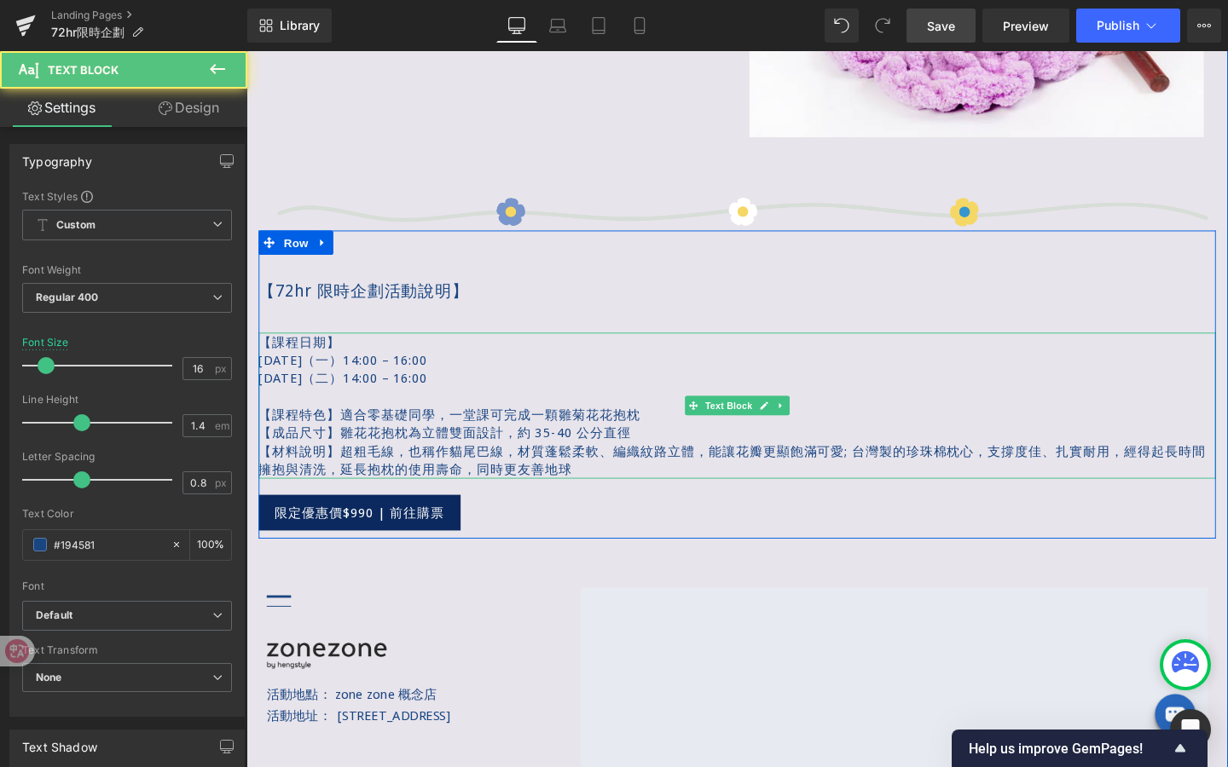
click at [459, 427] on p "【課程特色】適合零基礎同學，一堂課可完成一顆雛菊花花抱枕" at bounding box center [762, 433] width 1006 height 19
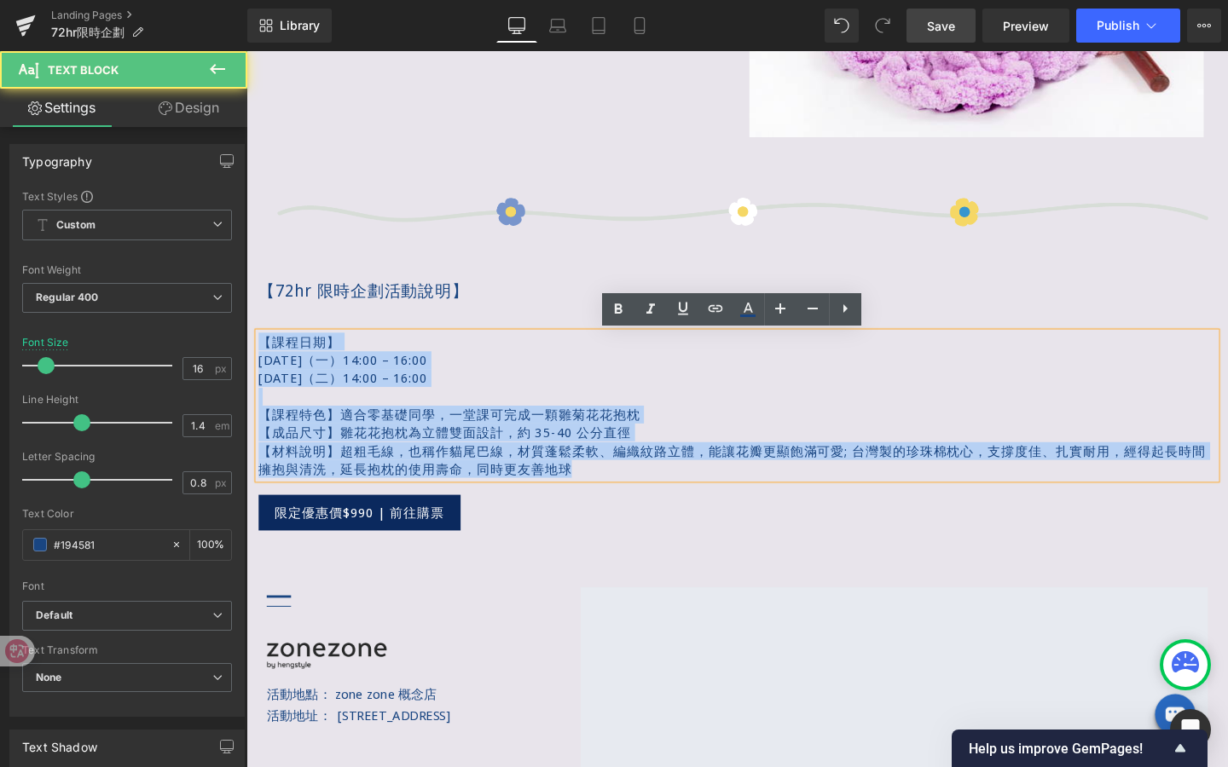
drag, startPoint x: 624, startPoint y: 494, endPoint x: 234, endPoint y: 344, distance: 418.3
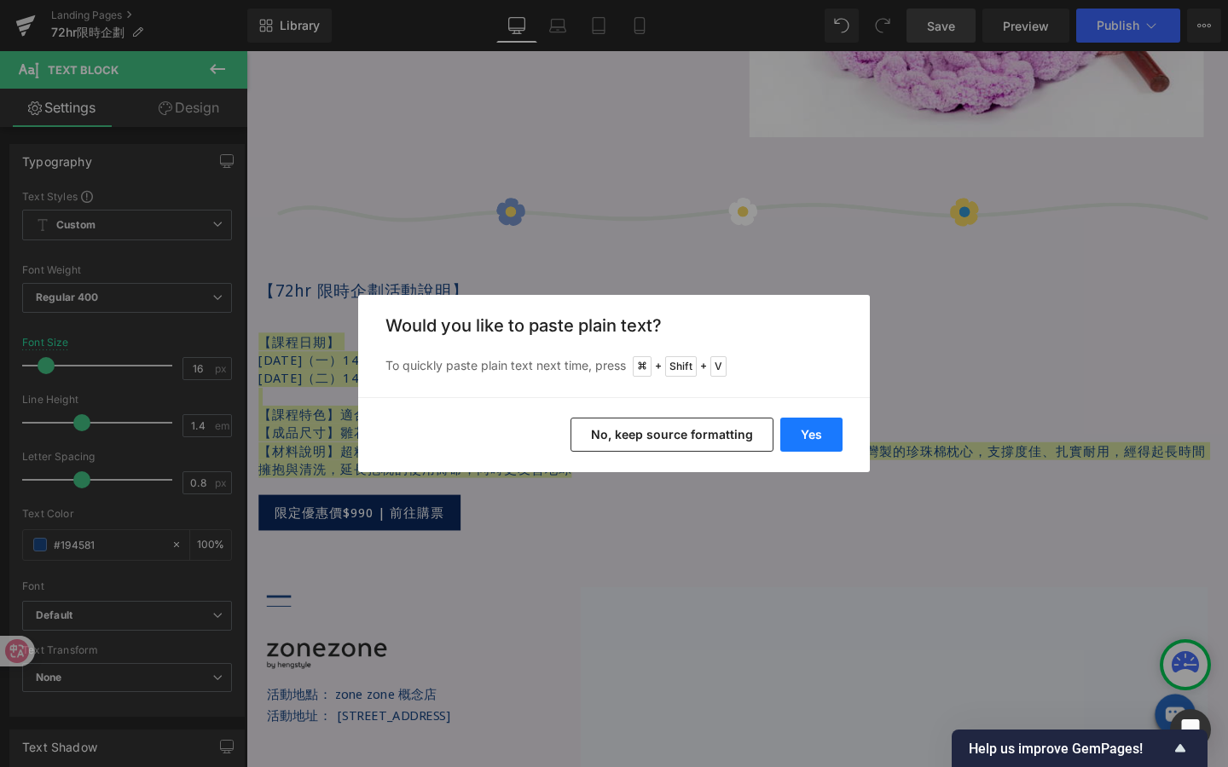
click at [795, 431] on button "Yes" at bounding box center [811, 435] width 62 height 34
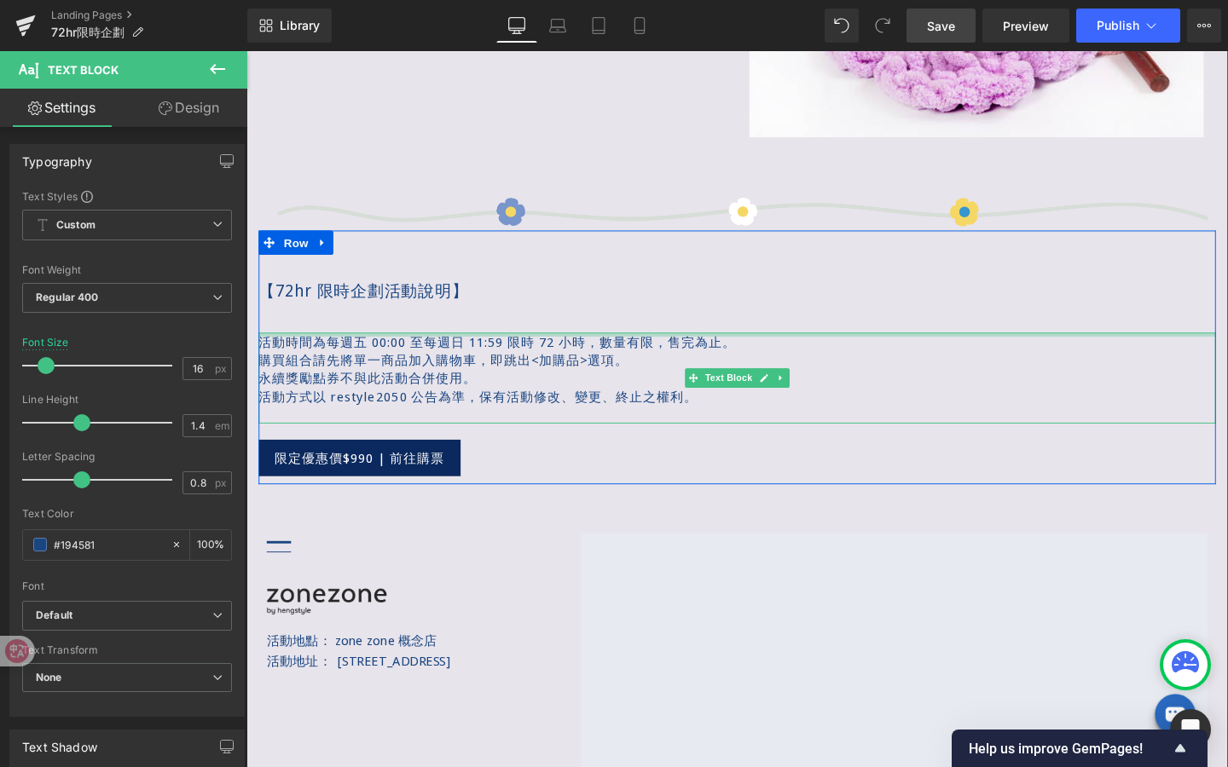
click at [806, 350] on div at bounding box center [762, 349] width 1006 height 4
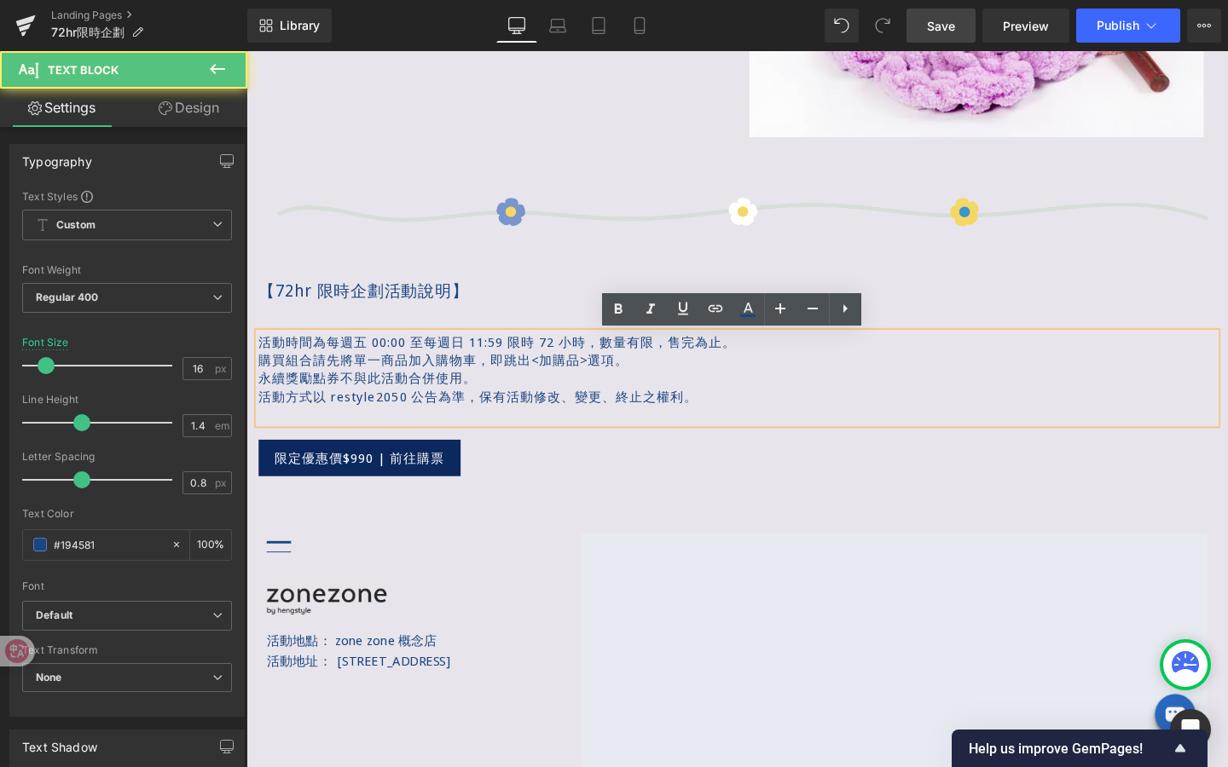
click at [784, 362] on p "活動時間為每週五 00:00 至每週日 11:59 限時 72 小時，數量有限，售完為止。" at bounding box center [762, 356] width 1006 height 19
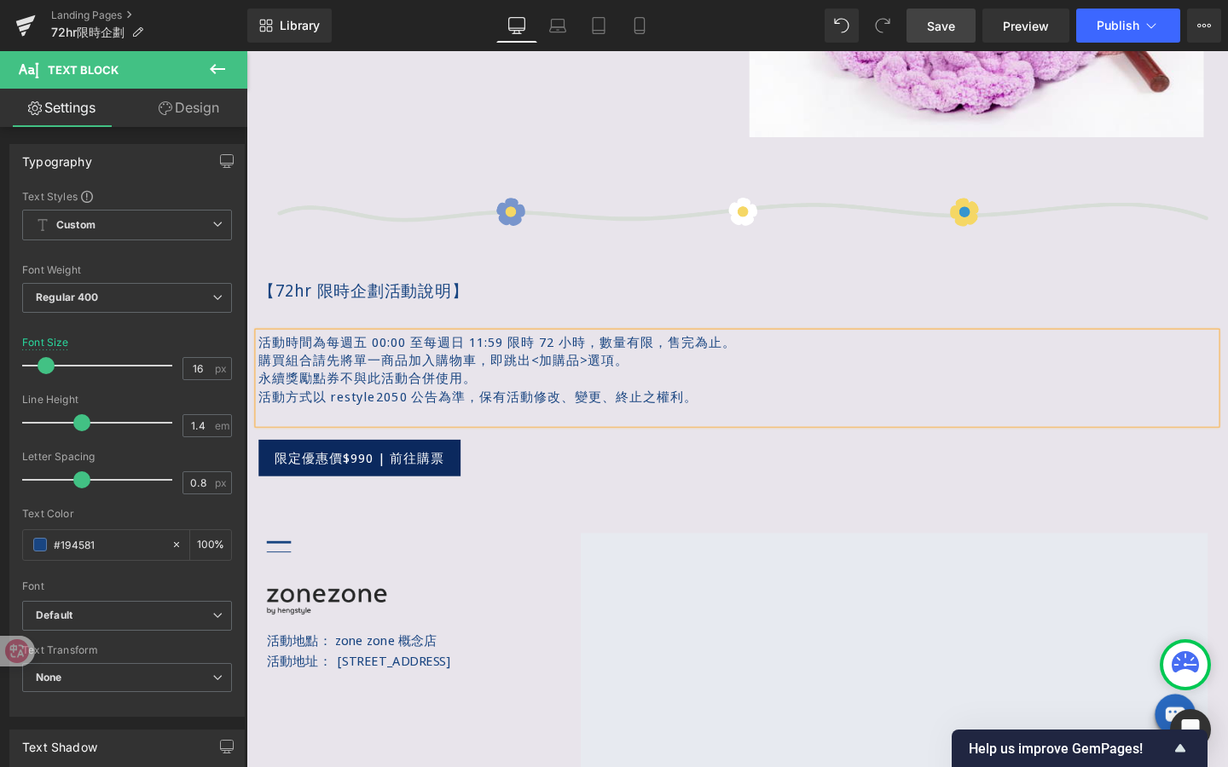
click at [506, 477] on div "限定優惠價$990 | 前往購票" at bounding box center [762, 479] width 1006 height 38
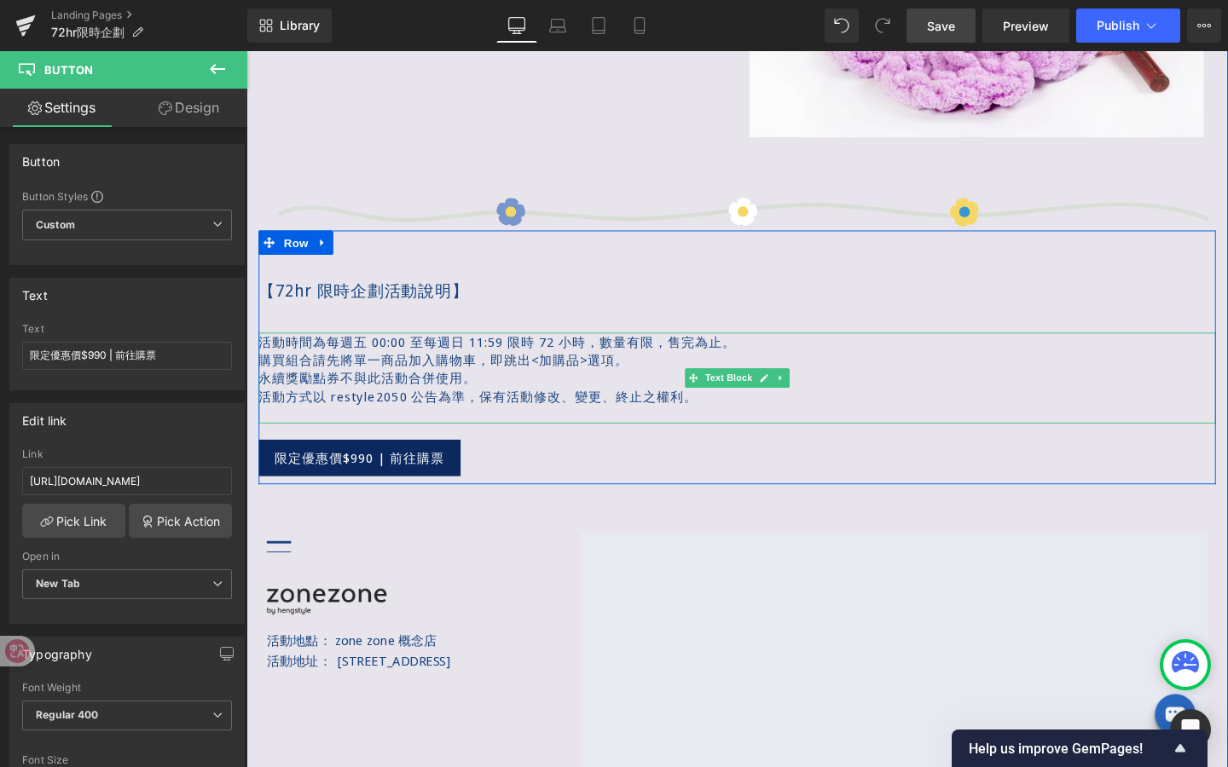
click at [749, 400] on div "活動時間為每週五 00:00 至每週日 11:59 限時 72 小時，數量有限，售完為止。 購買組合請先將單一商品加入購物車，即跳出<加購品>選項。 永續獎…" at bounding box center [762, 394] width 1006 height 95
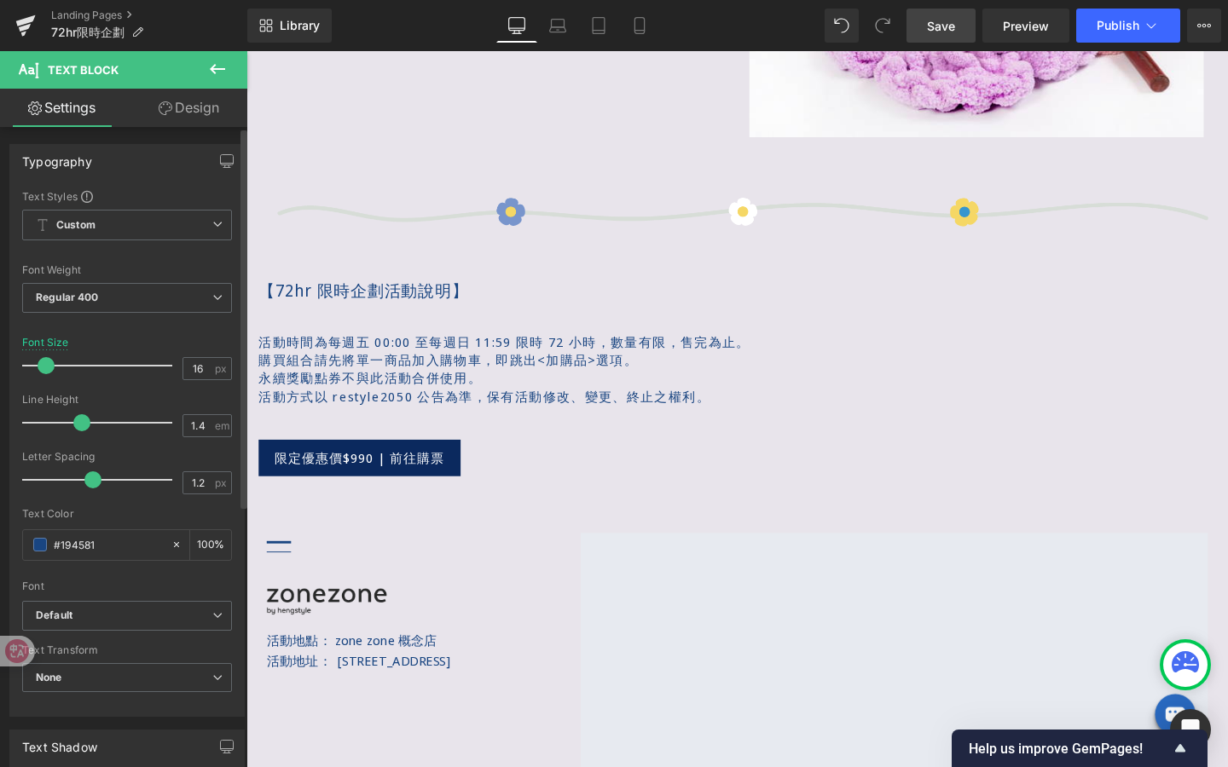
drag, startPoint x: 83, startPoint y: 480, endPoint x: 95, endPoint y: 480, distance: 11.9
click at [95, 480] on span at bounding box center [92, 479] width 17 height 17
type input "0.8"
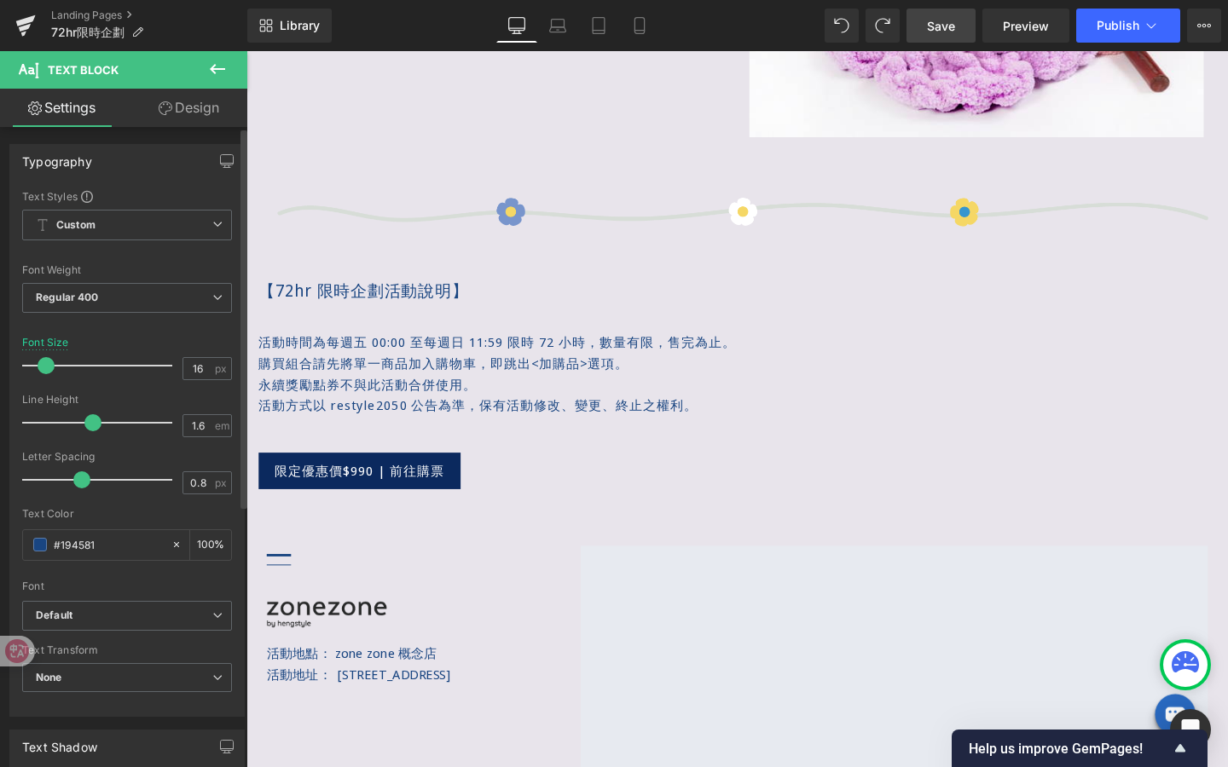
type input "1.7"
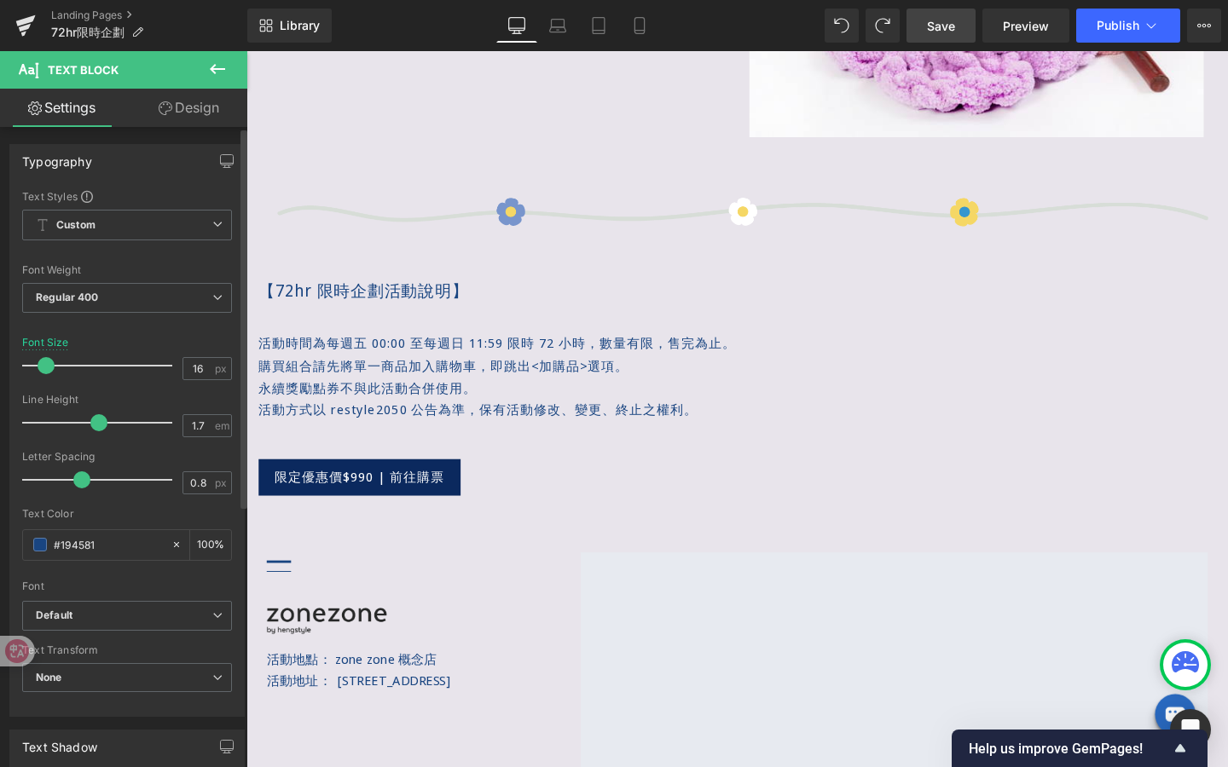
drag, startPoint x: 87, startPoint y: 422, endPoint x: 102, endPoint y: 423, distance: 15.4
click at [103, 424] on span at bounding box center [98, 422] width 17 height 17
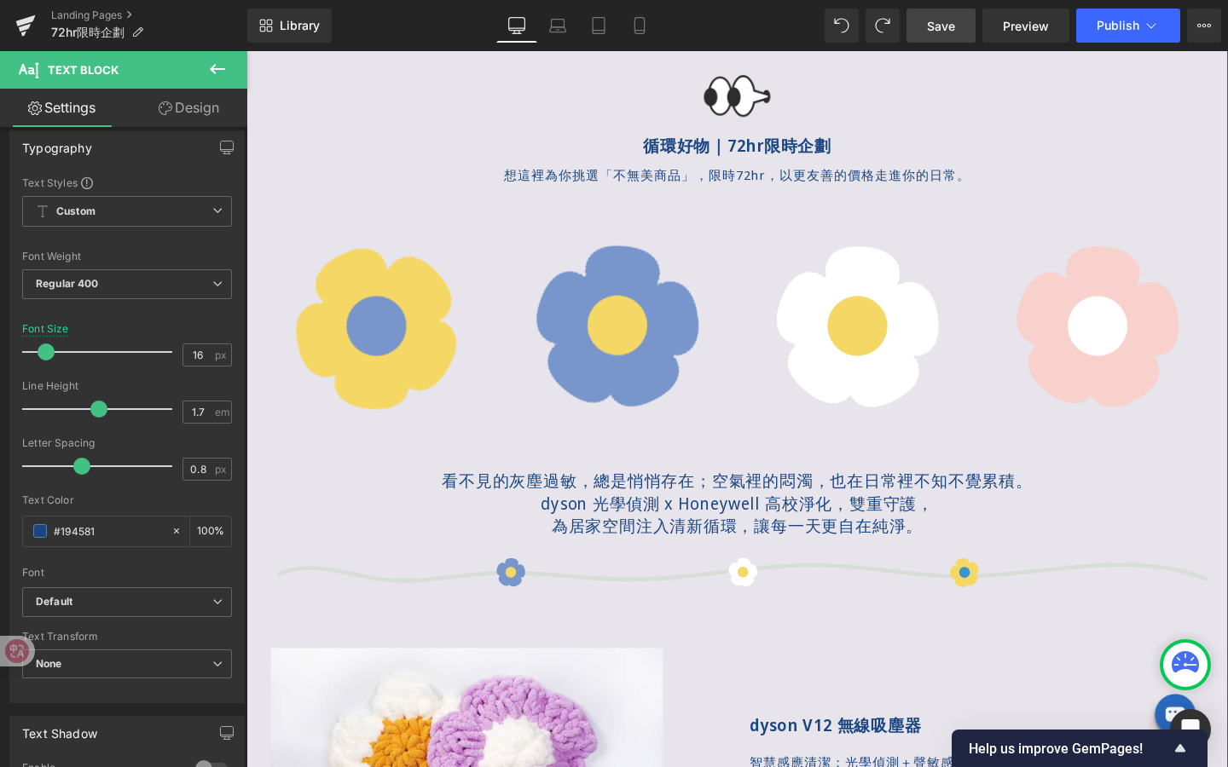
scroll to position [169, 0]
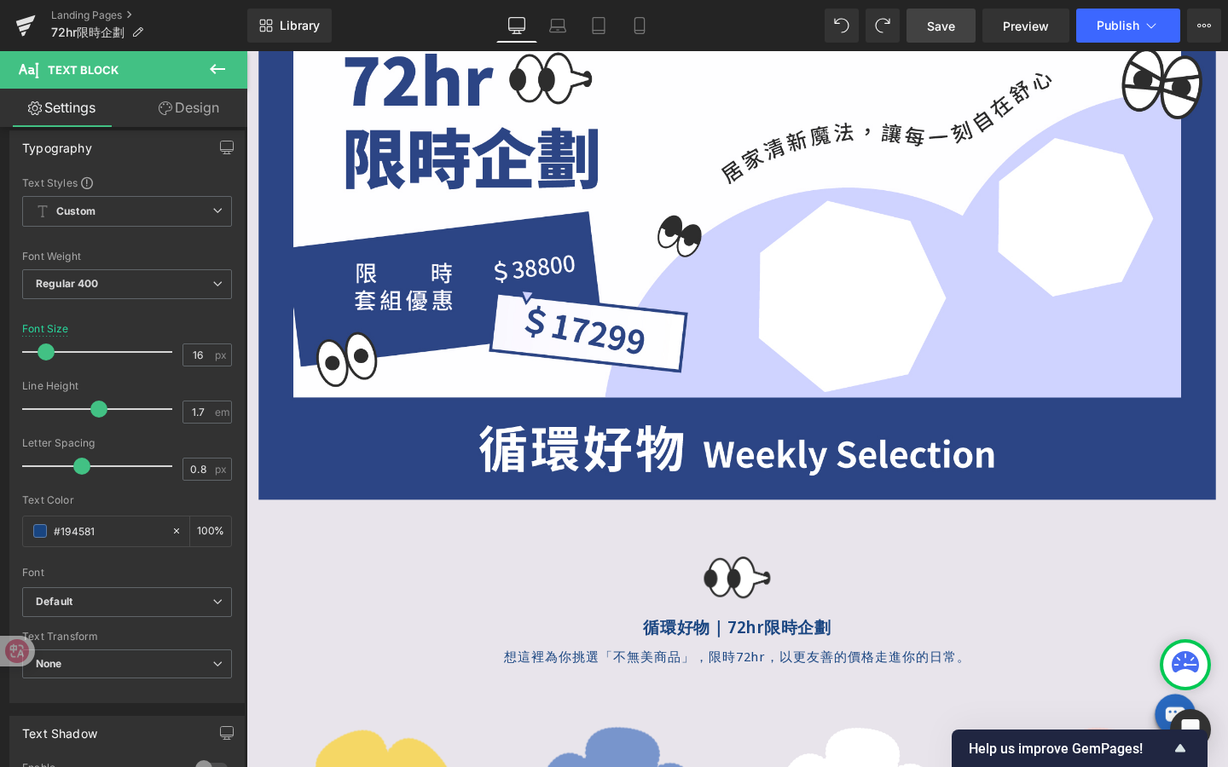
click at [954, 13] on link "Save" at bounding box center [940, 26] width 69 height 34
